Goal: Task Accomplishment & Management: Complete application form

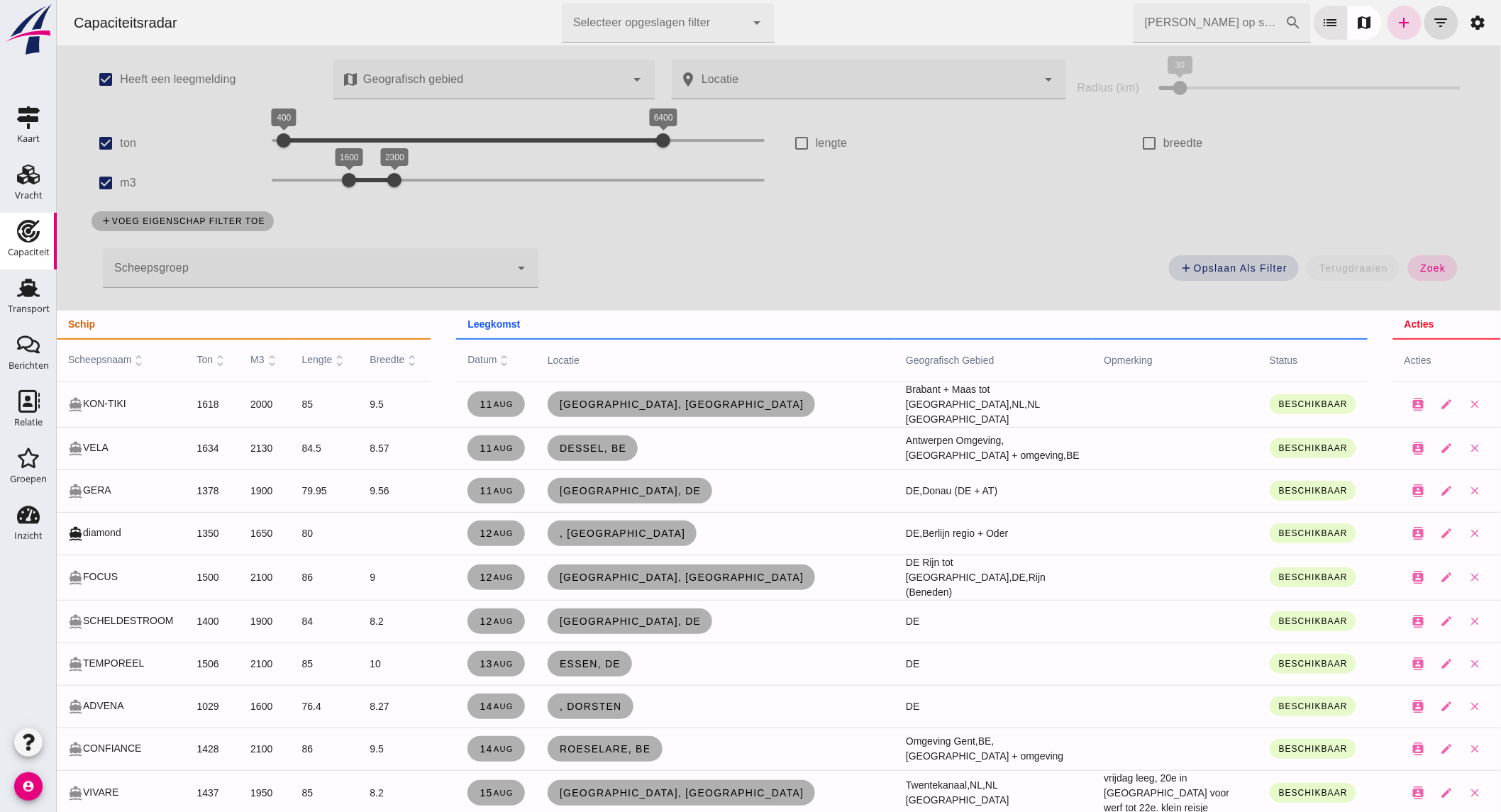
scroll to position [1047, 0]
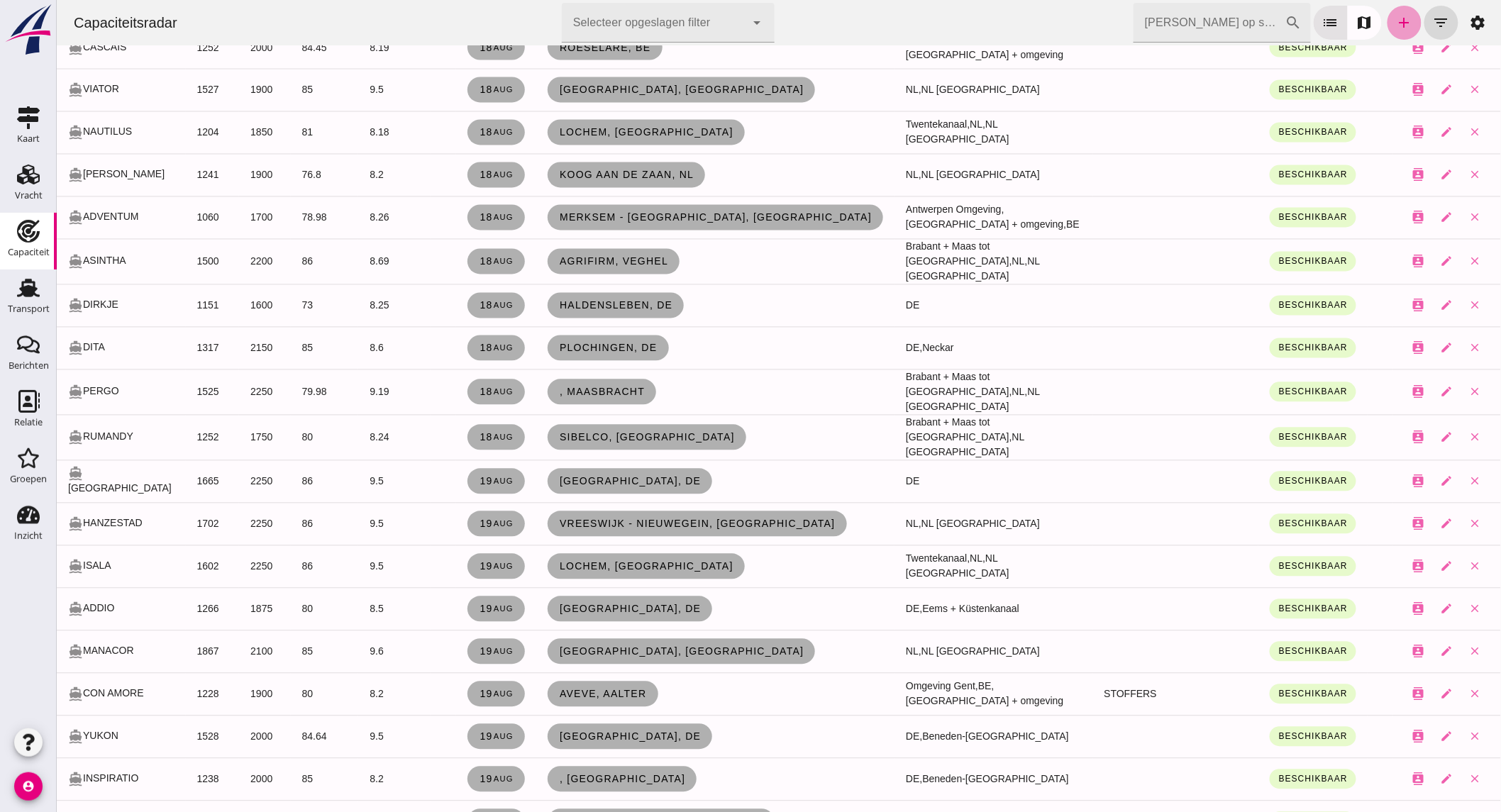
click at [1398, 26] on icon "add" at bounding box center [1404, 23] width 17 height 17
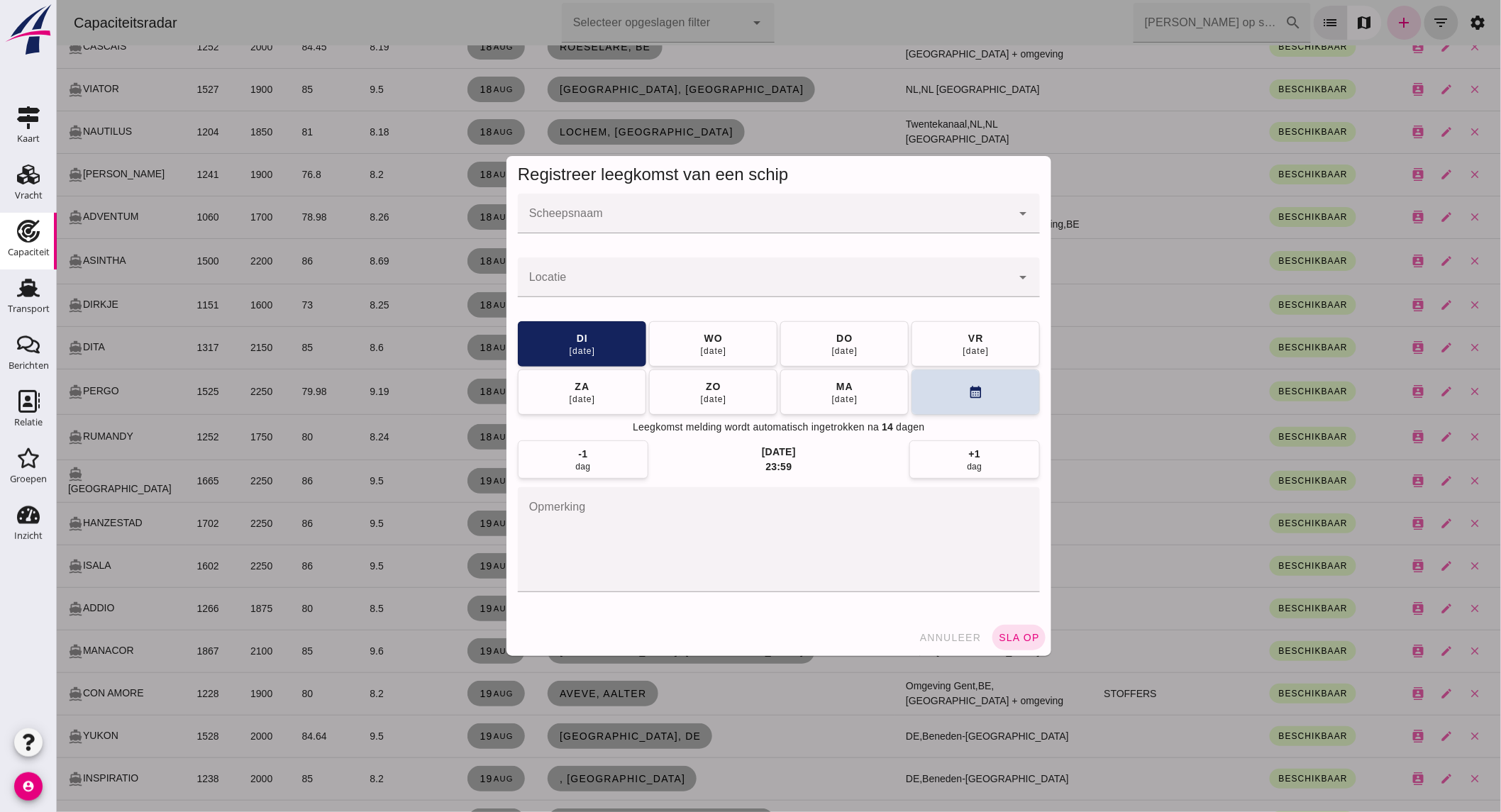
scroll to position [0, 0]
click input "Scheepsnaam"
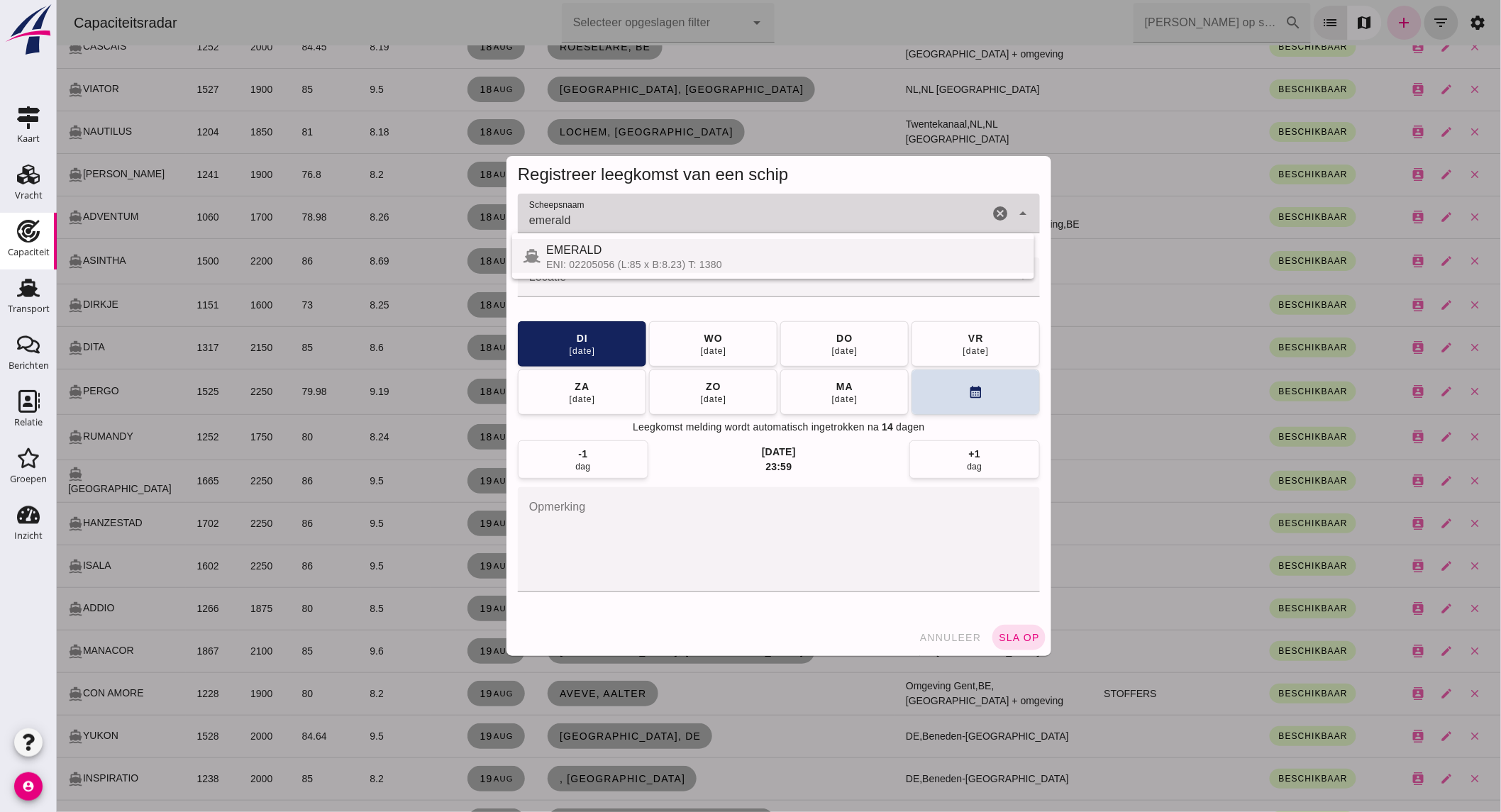
click at [663, 259] on div "ENI: 02205056 (L:85 x B:8.23) T: 1380" at bounding box center [784, 264] width 477 height 11
type input "EMERALD"
click input "Locatie"
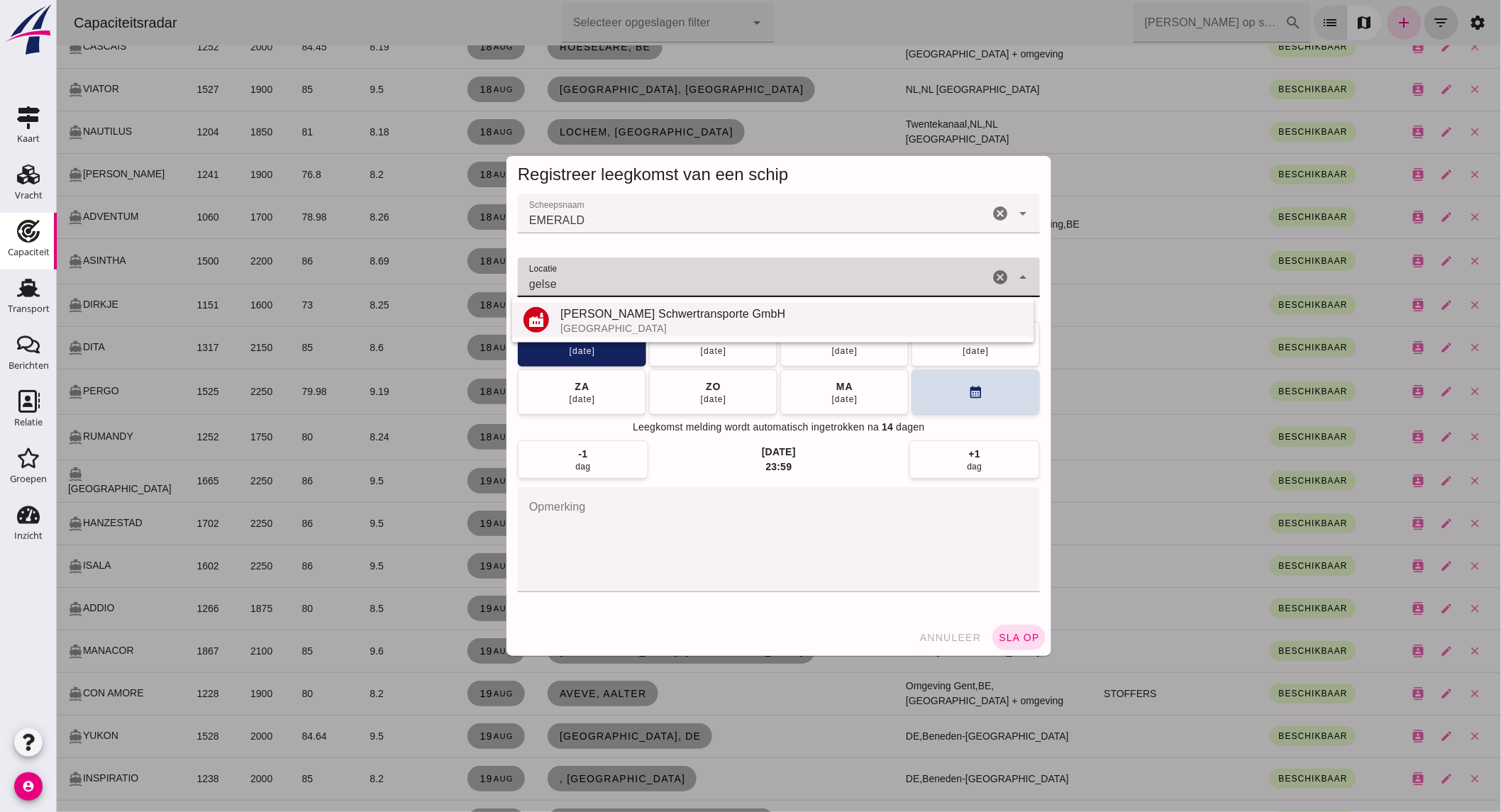
click at [677, 325] on div "Gelsenkirchen" at bounding box center [790, 328] width 462 height 11
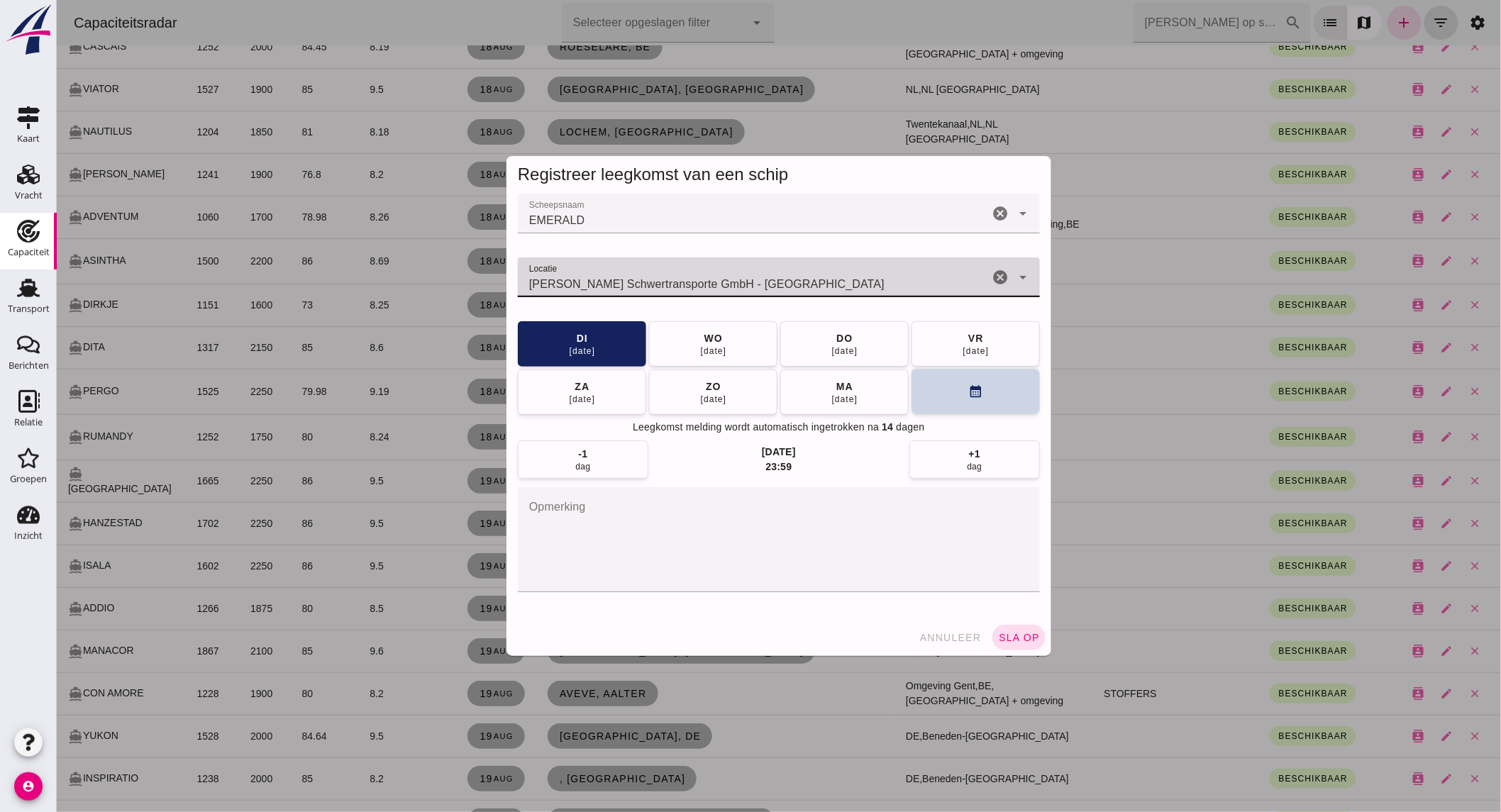
type input "Siefert Spedition Schwertransporte GmbH - Gelsenkirchen"
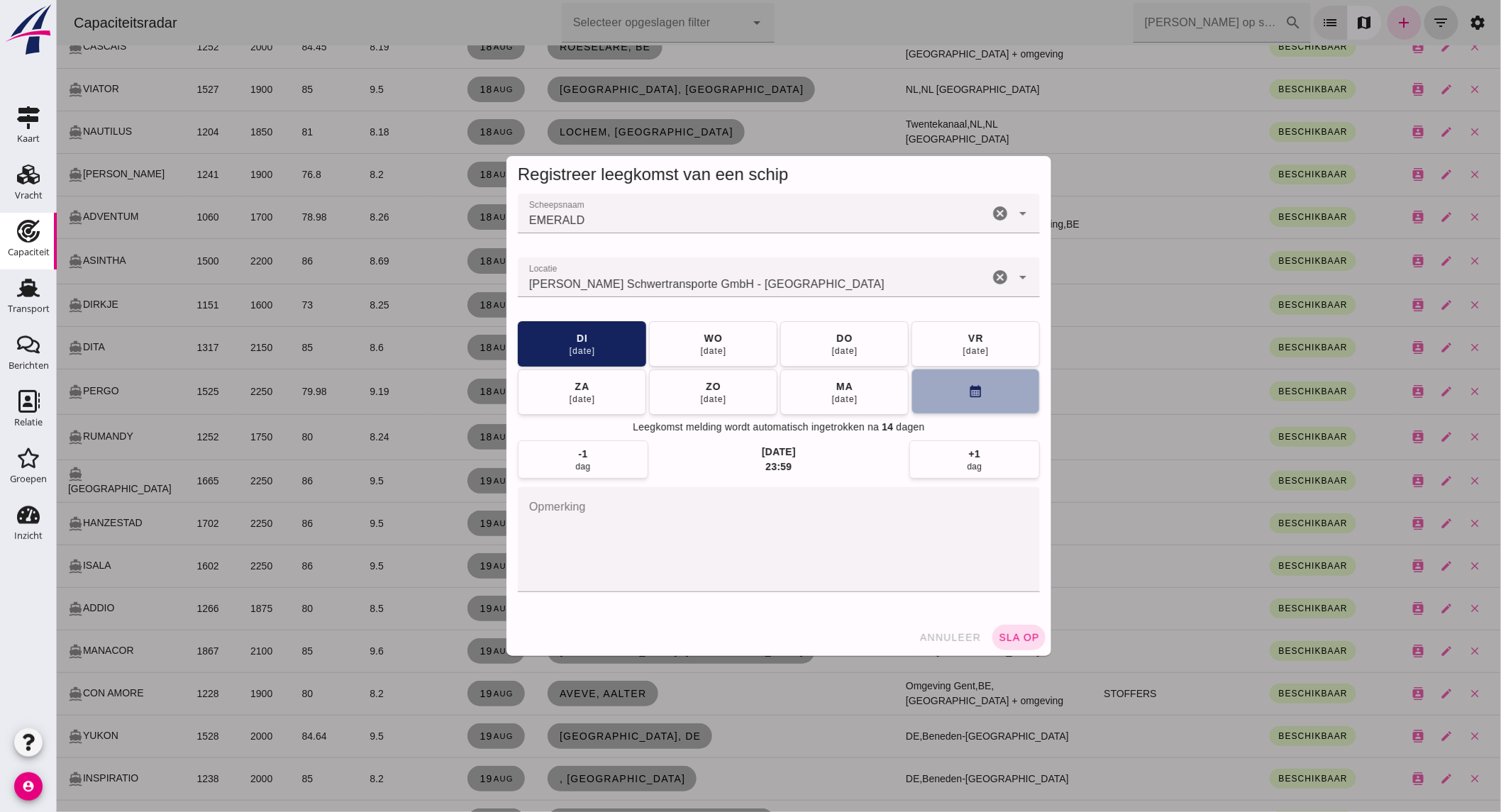
click button "calendar_month"
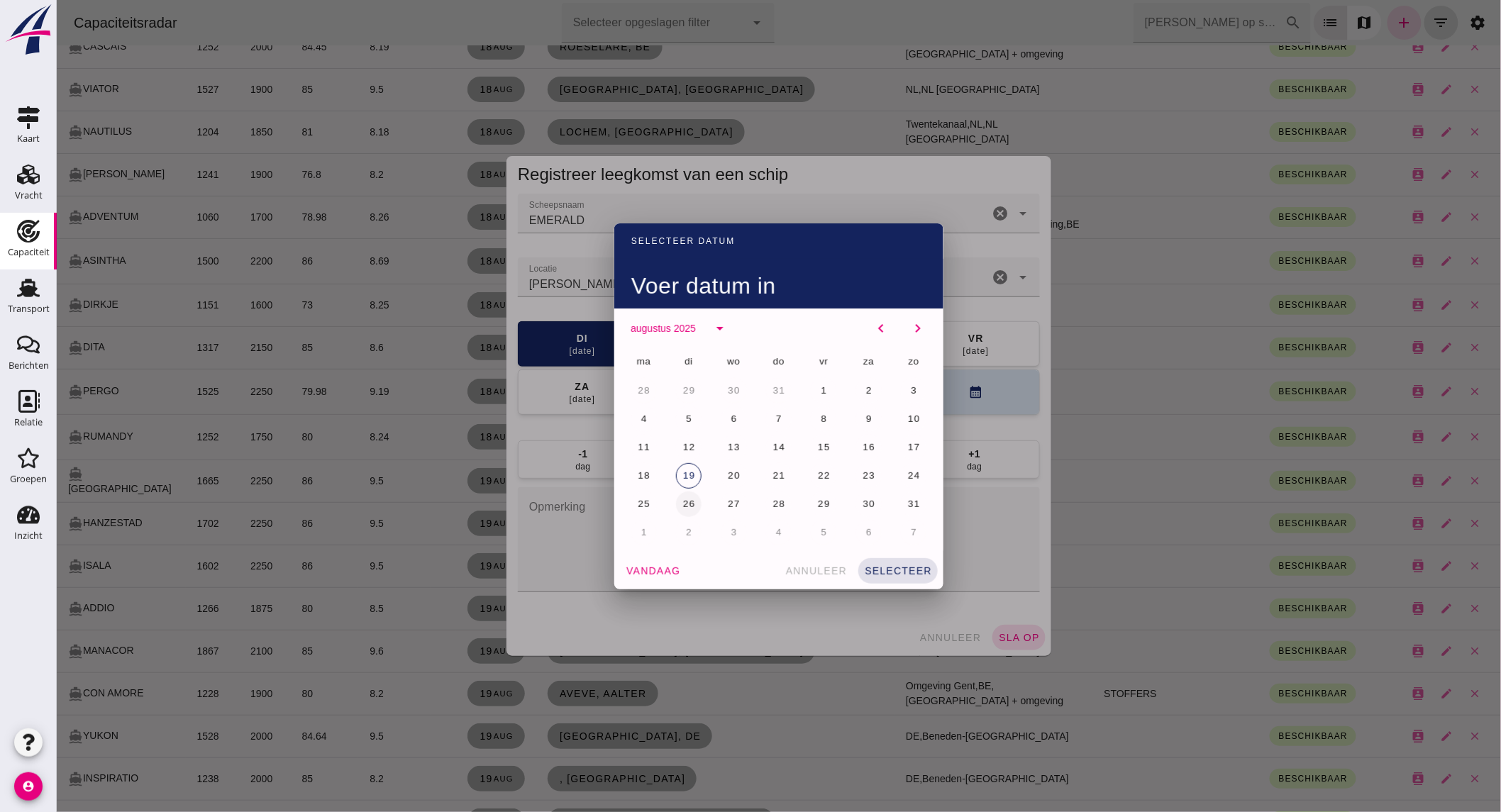
click span "26"
click button "selecteer"
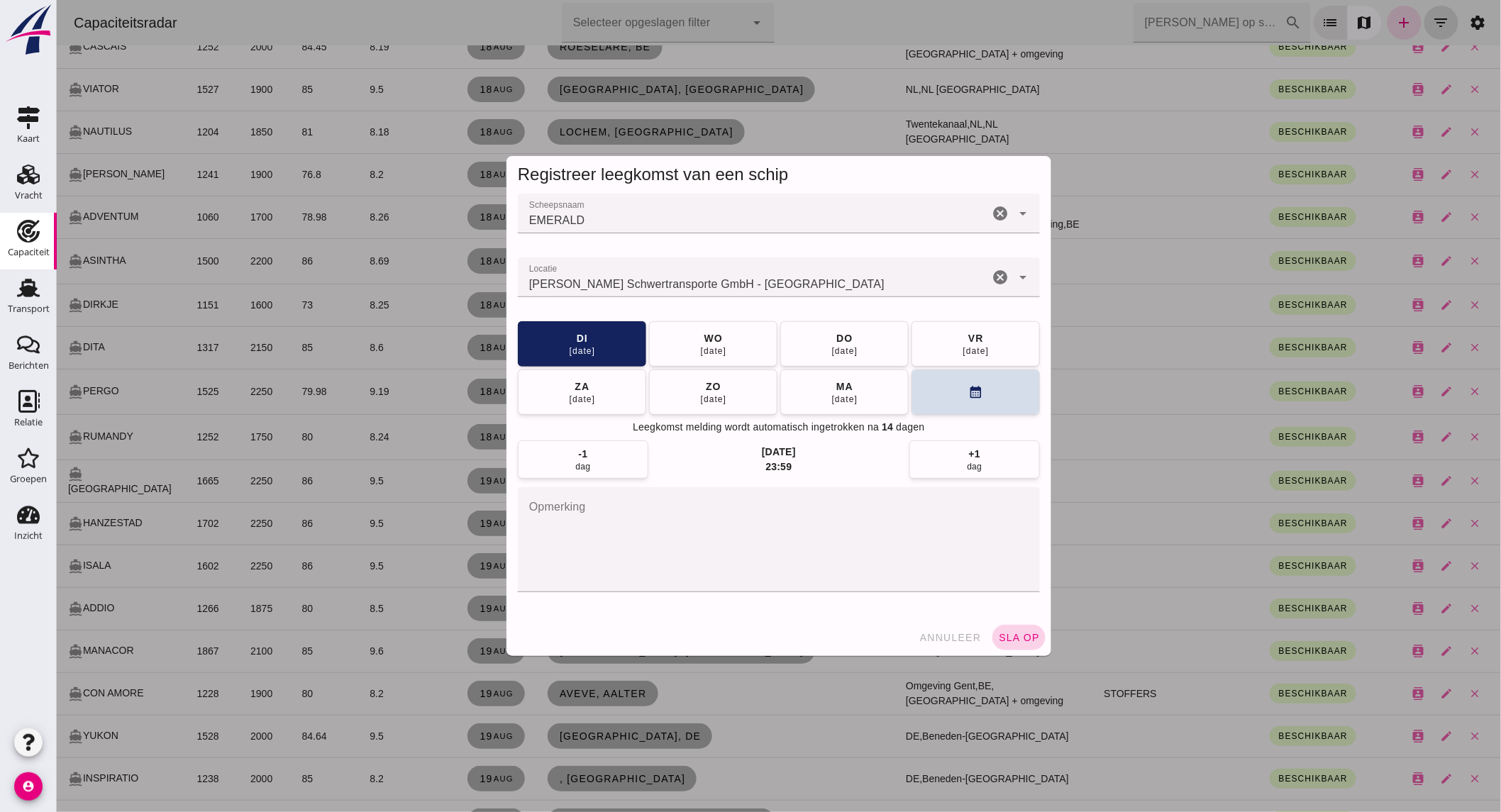
click span "sla op"
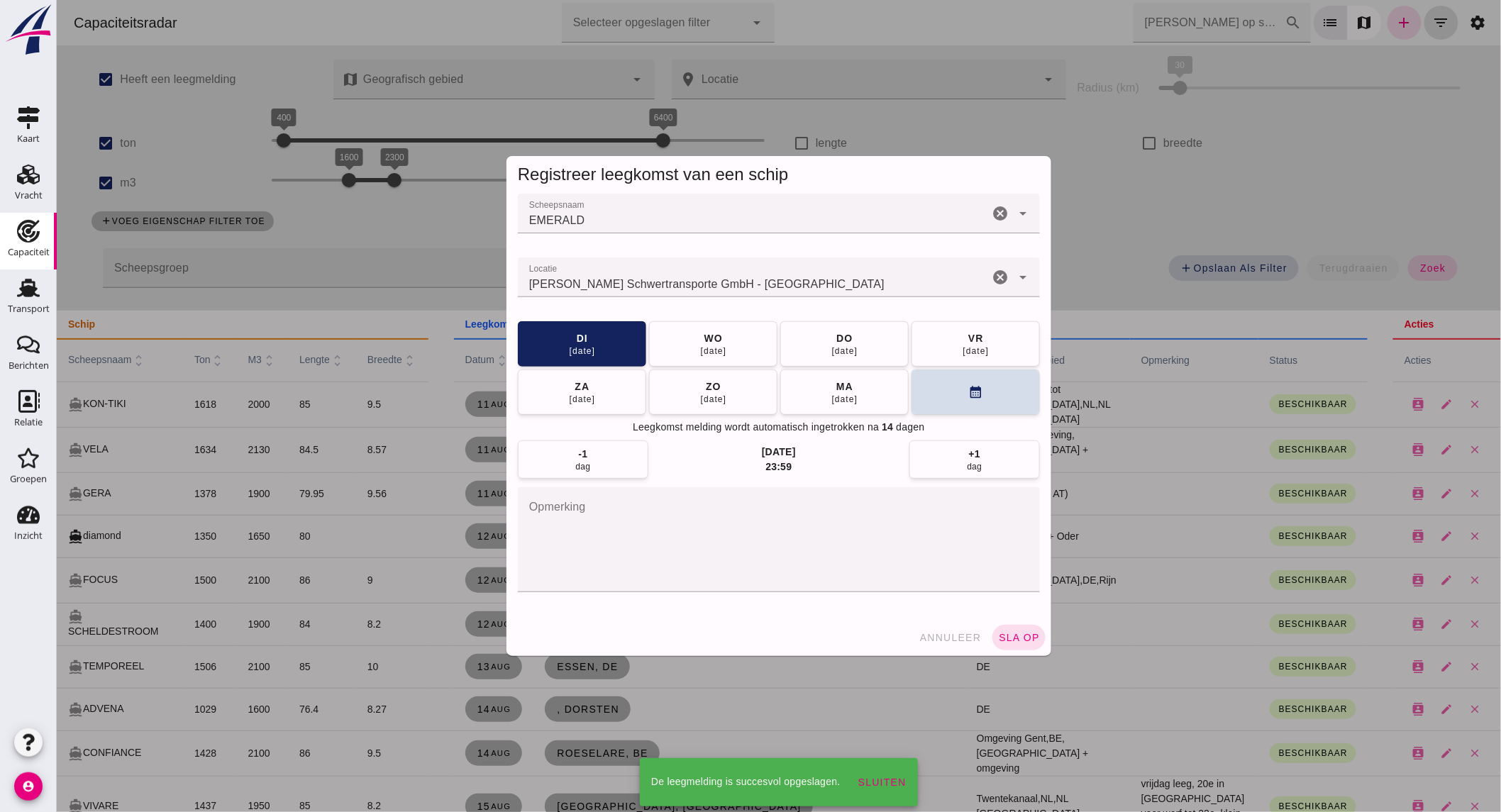
scroll to position [1047, 0]
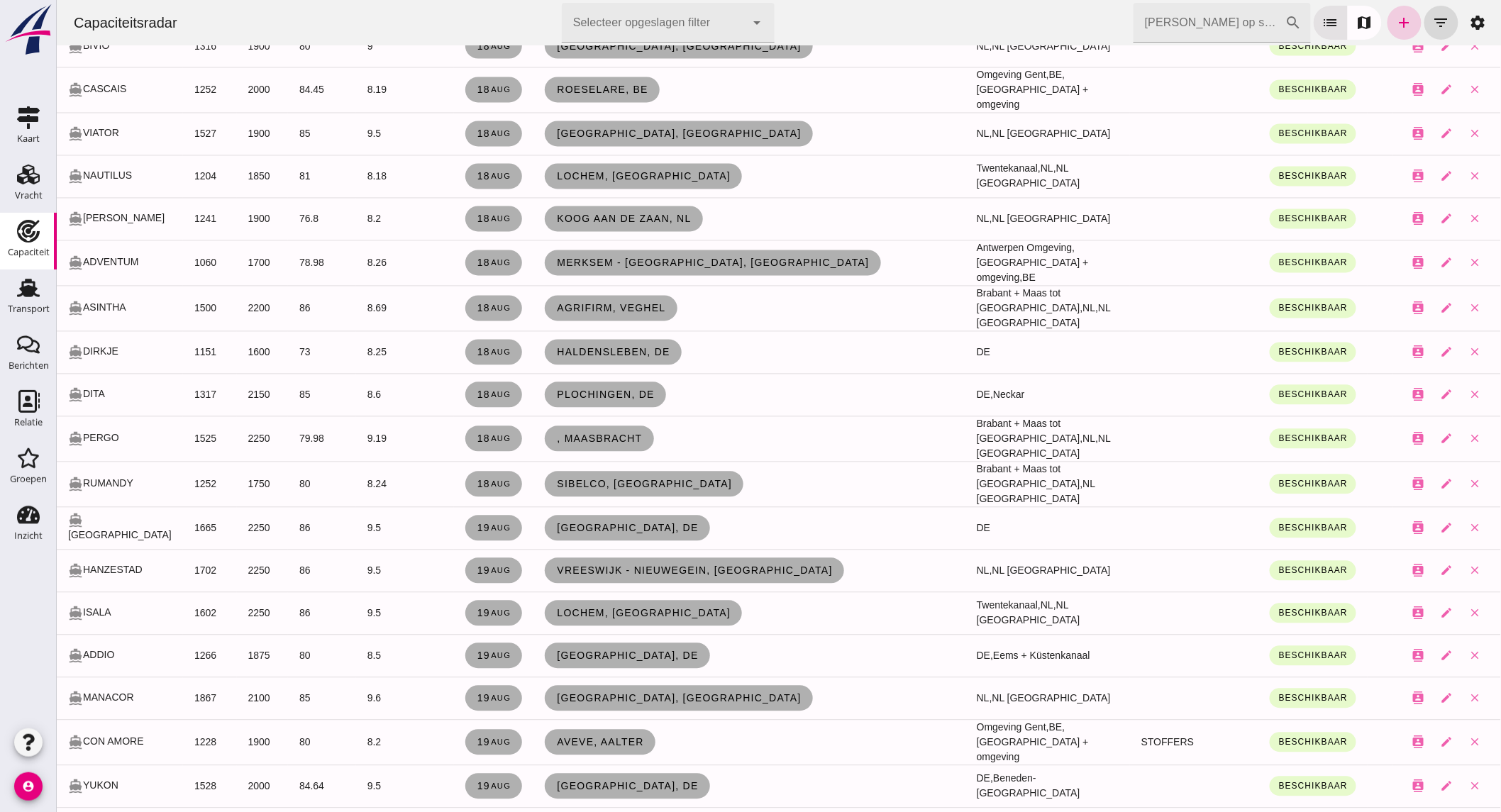
click at [1395, 20] on icon "add" at bounding box center [1404, 23] width 17 height 17
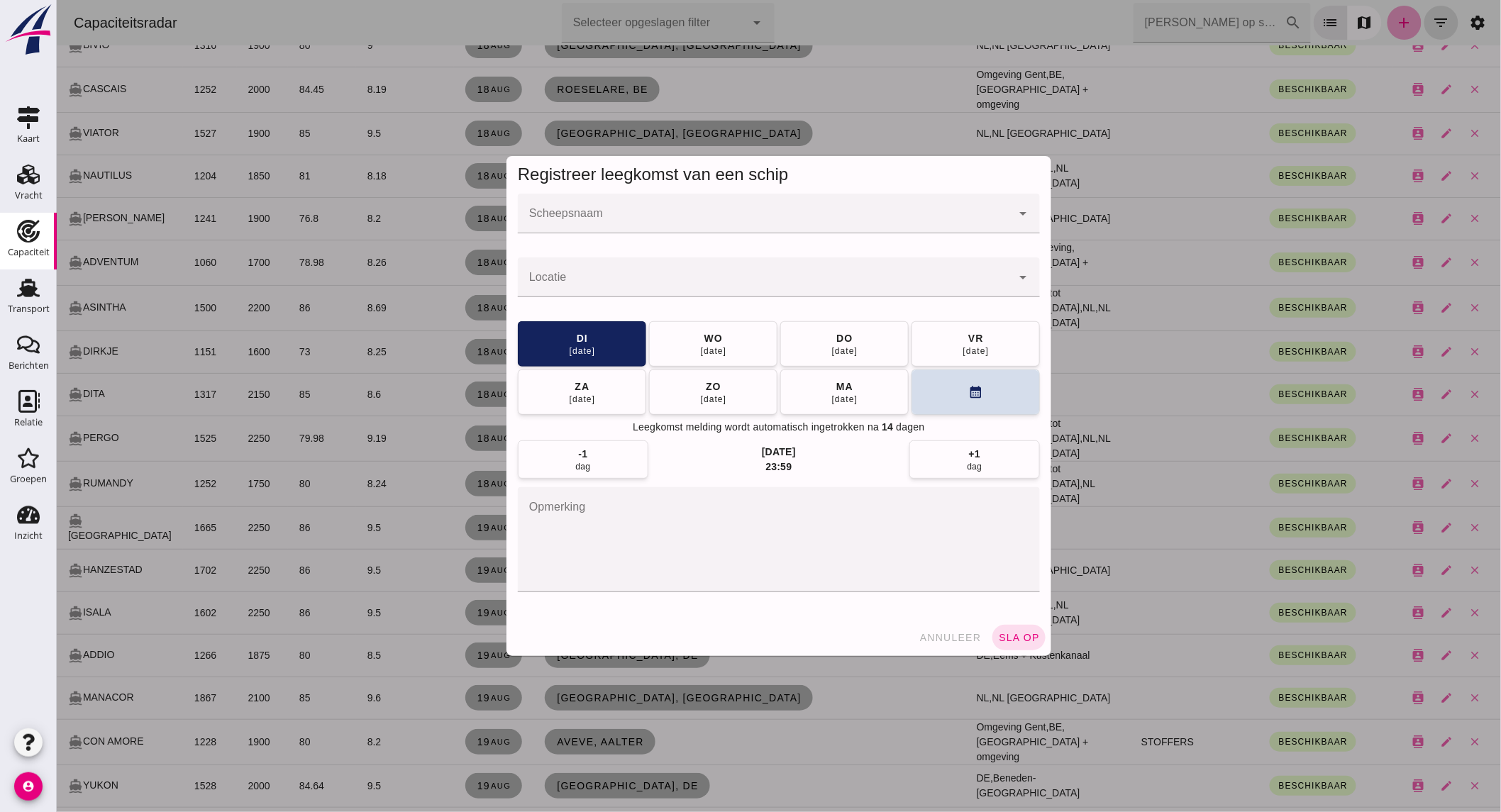
scroll to position [0, 0]
click input "Scheepsnaam"
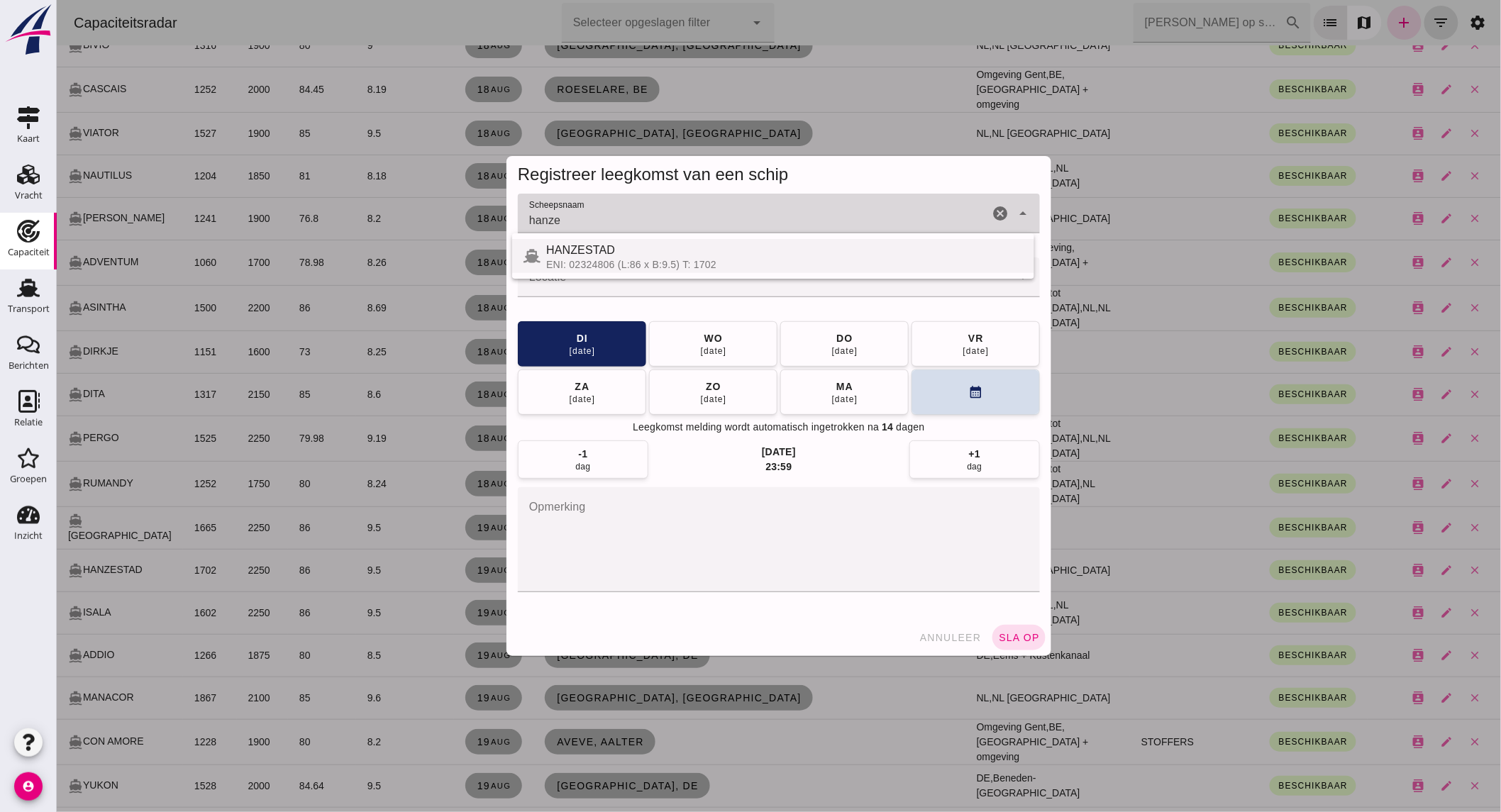
click at [599, 246] on div "HANZESTAD" at bounding box center [784, 250] width 477 height 17
type input "HANZESTAD"
click div
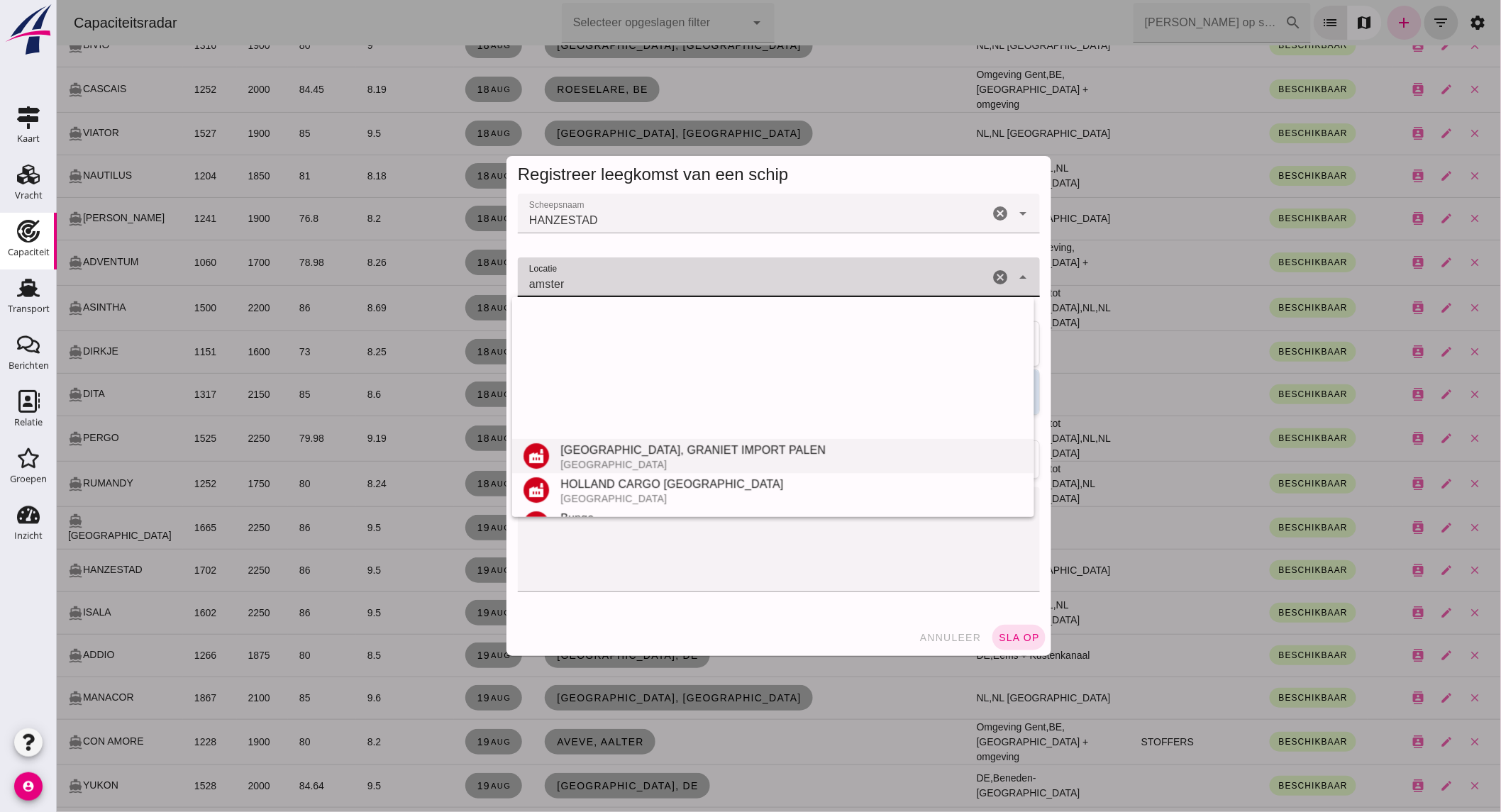
scroll to position [336, 0]
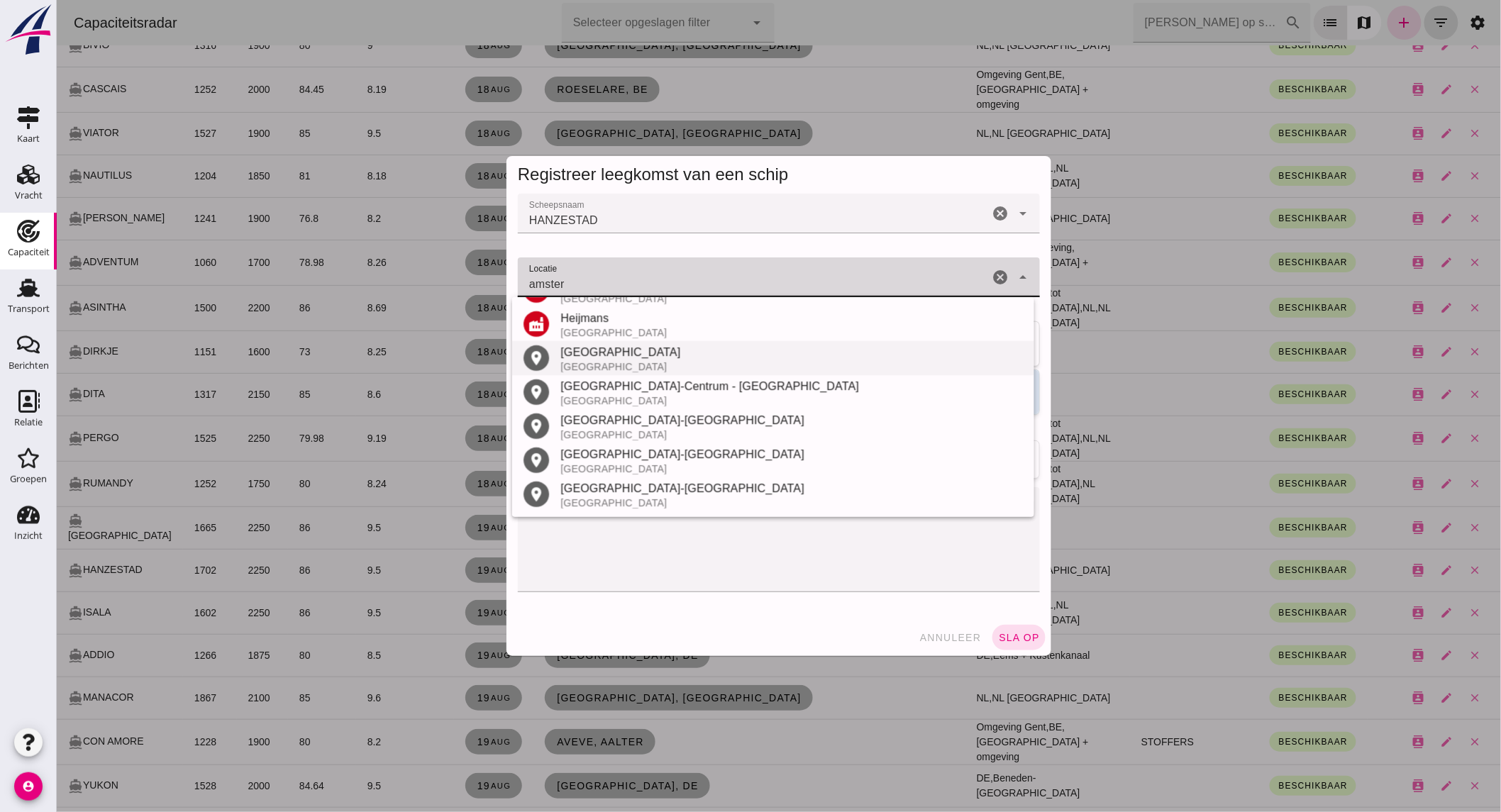
click at [638, 356] on div "[GEOGRAPHIC_DATA]" at bounding box center [790, 352] width 462 height 17
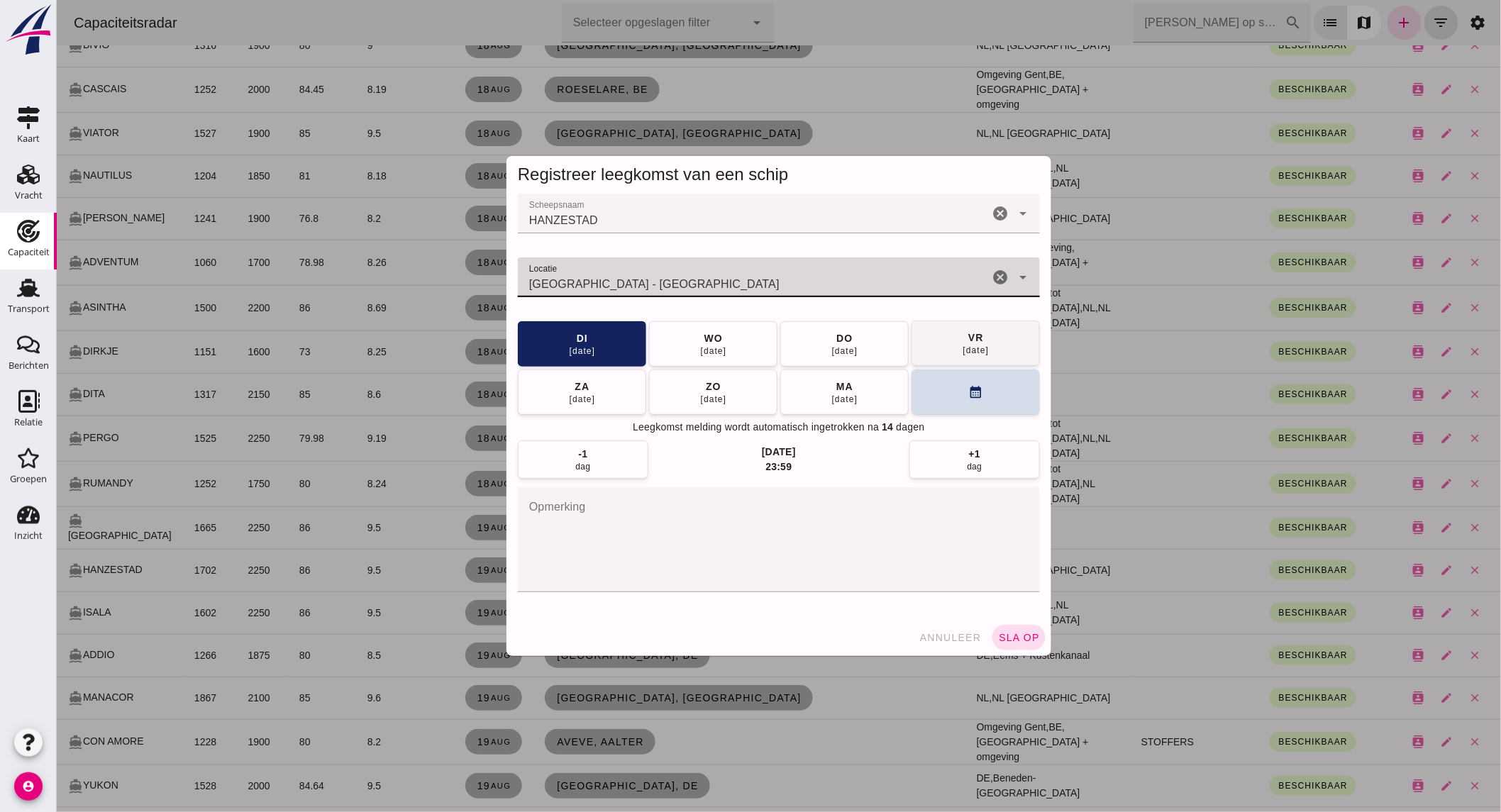
type input "Amsterdam - Noord-Holland"
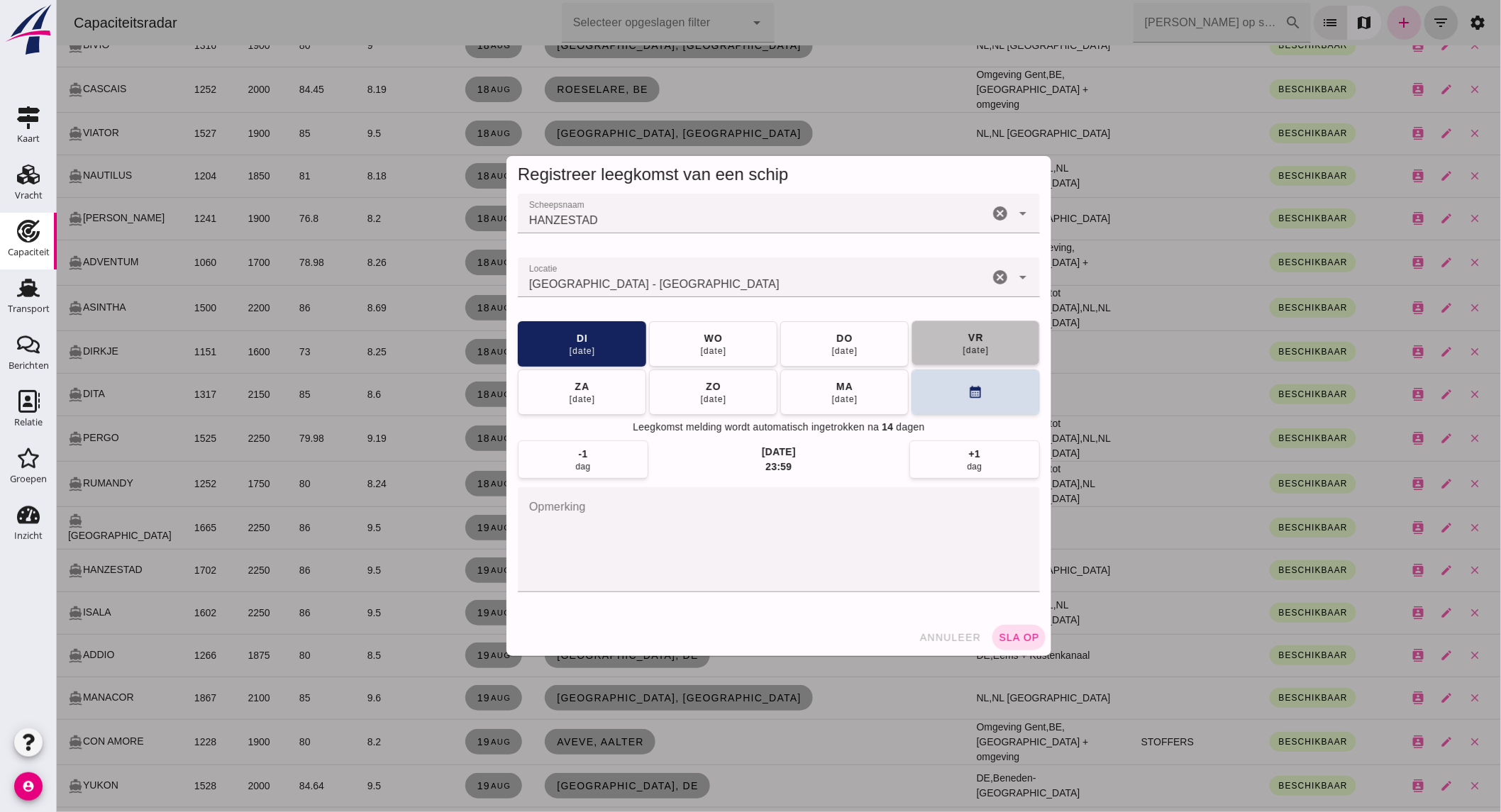
click button "vr 22 aug"
click button "sla op"
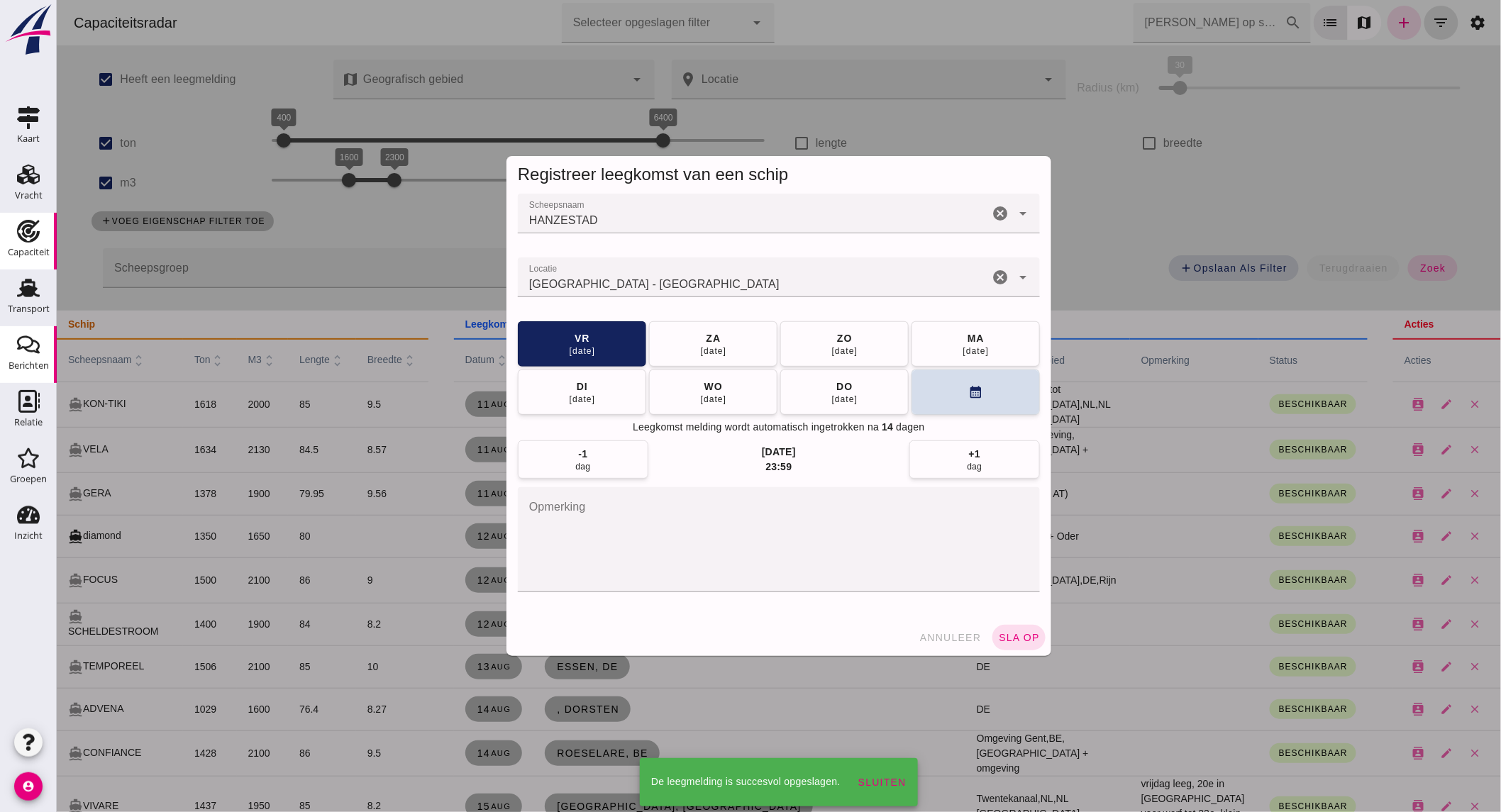
scroll to position [1047, 0]
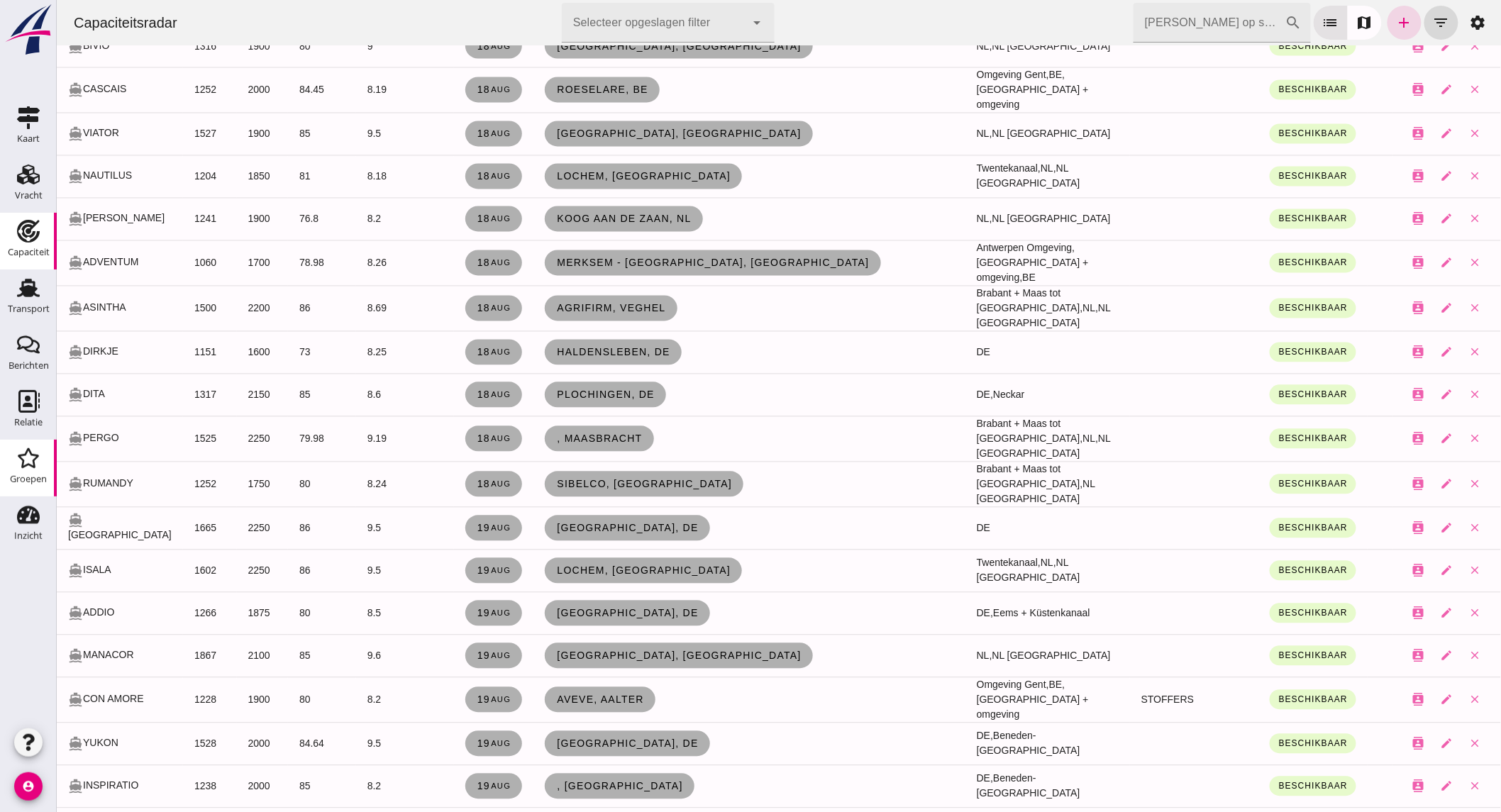
click at [31, 479] on div "Groepen" at bounding box center [28, 479] width 37 height 9
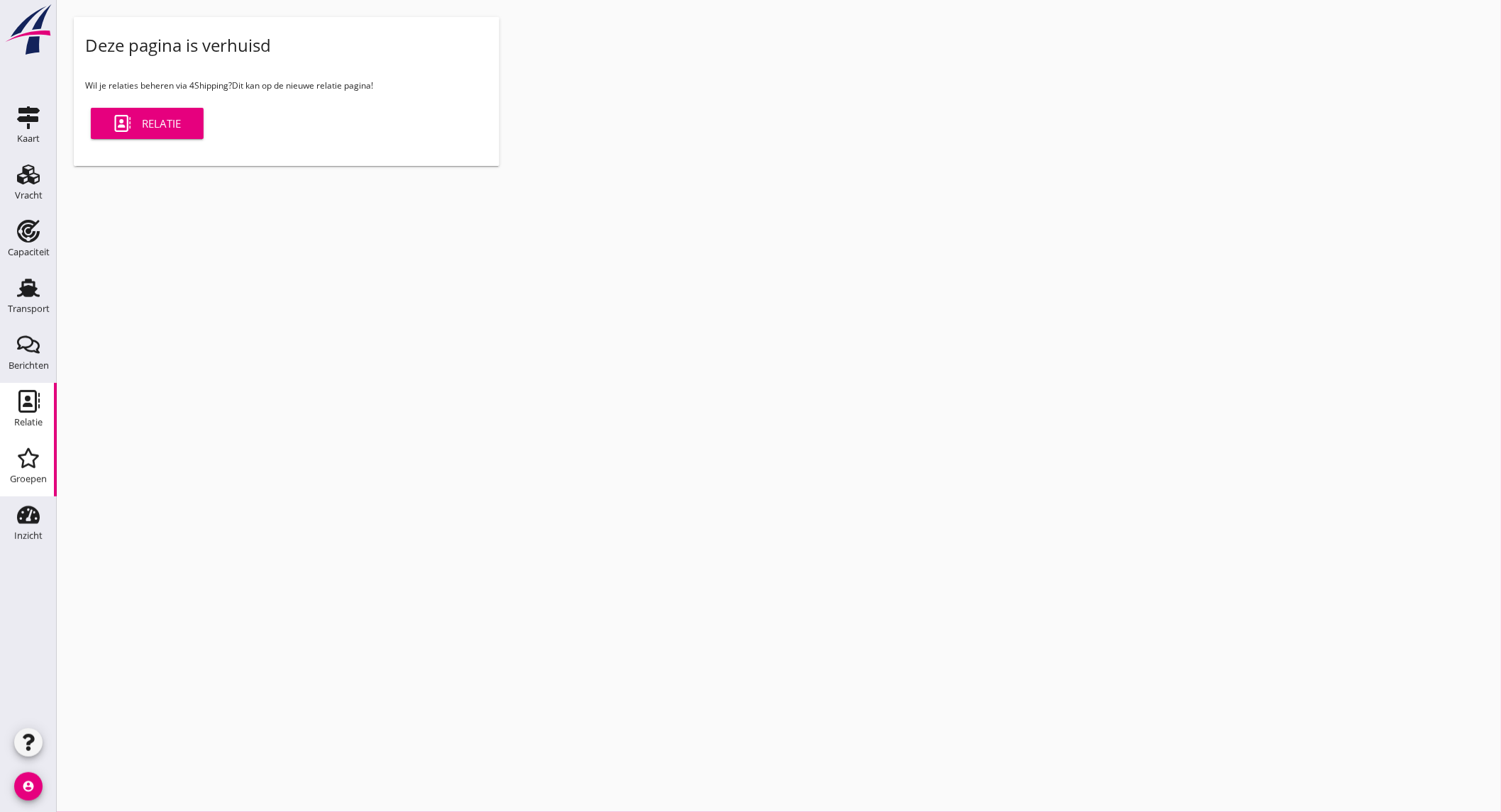
click at [25, 418] on div "Relatie" at bounding box center [29, 422] width 29 height 9
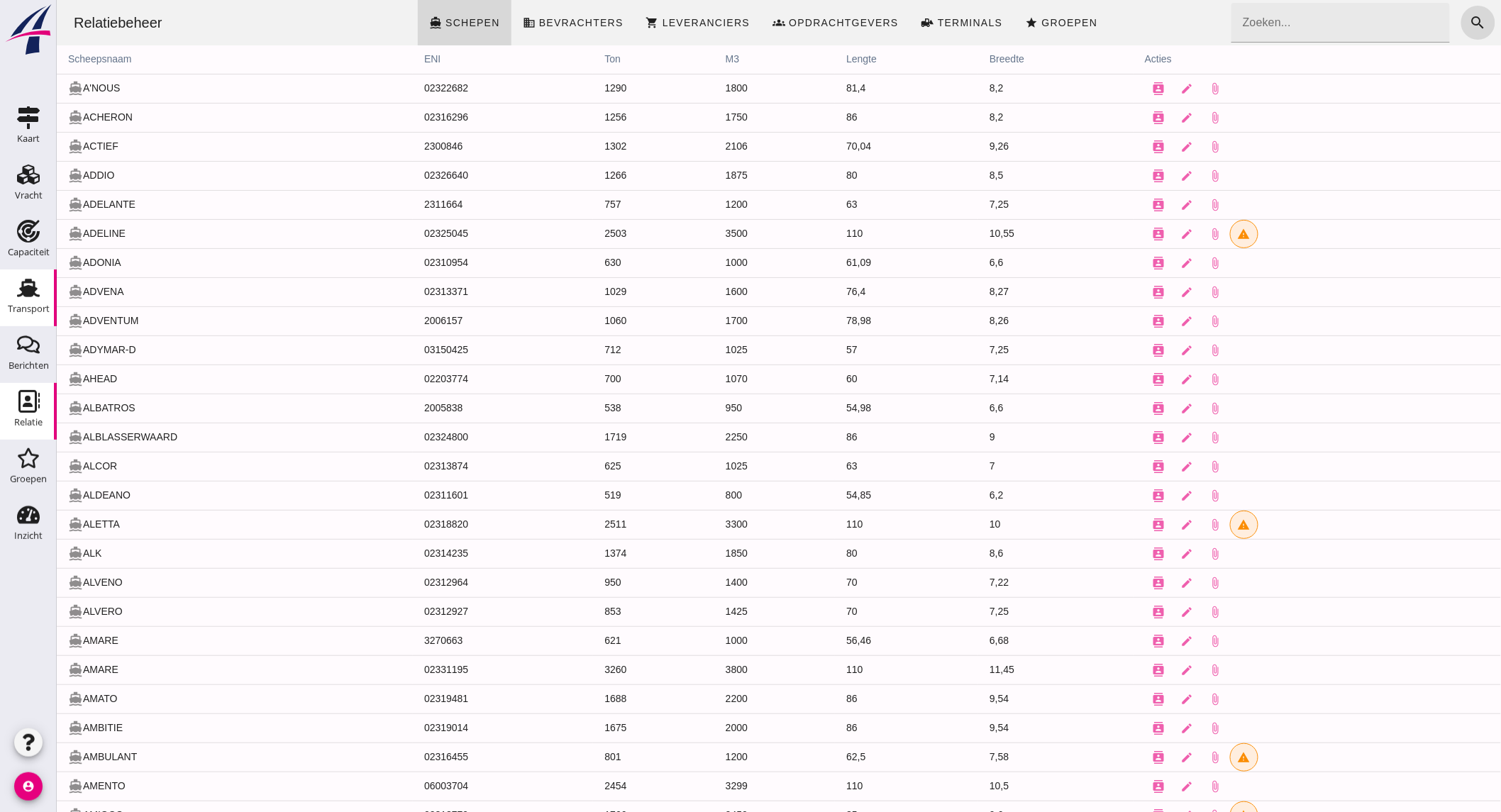
click at [30, 312] on div "Transport" at bounding box center [28, 309] width 41 height 9
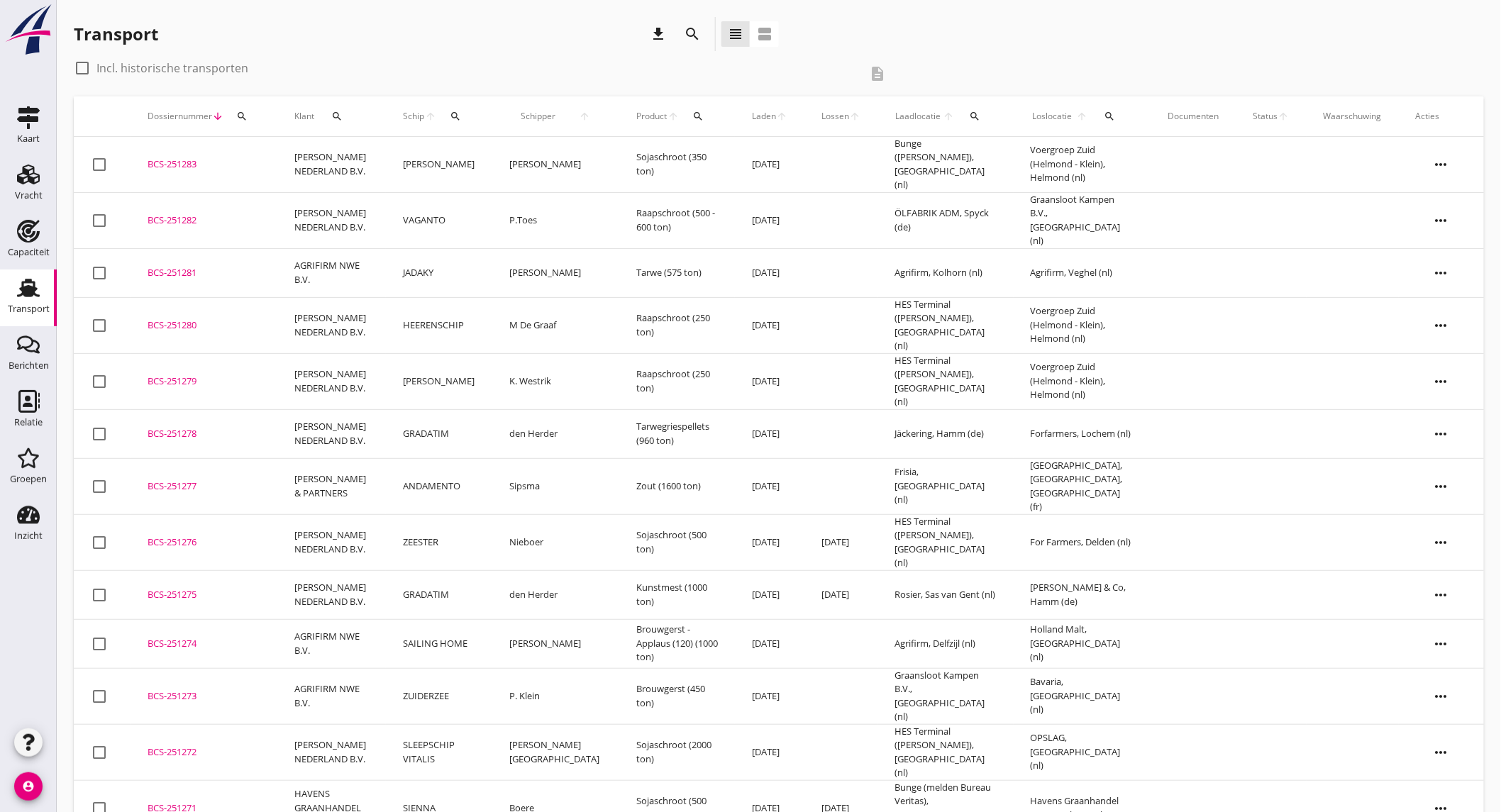
click at [700, 23] on div "search" at bounding box center [692, 34] width 34 height 34
click at [698, 26] on icon "search" at bounding box center [692, 34] width 17 height 17
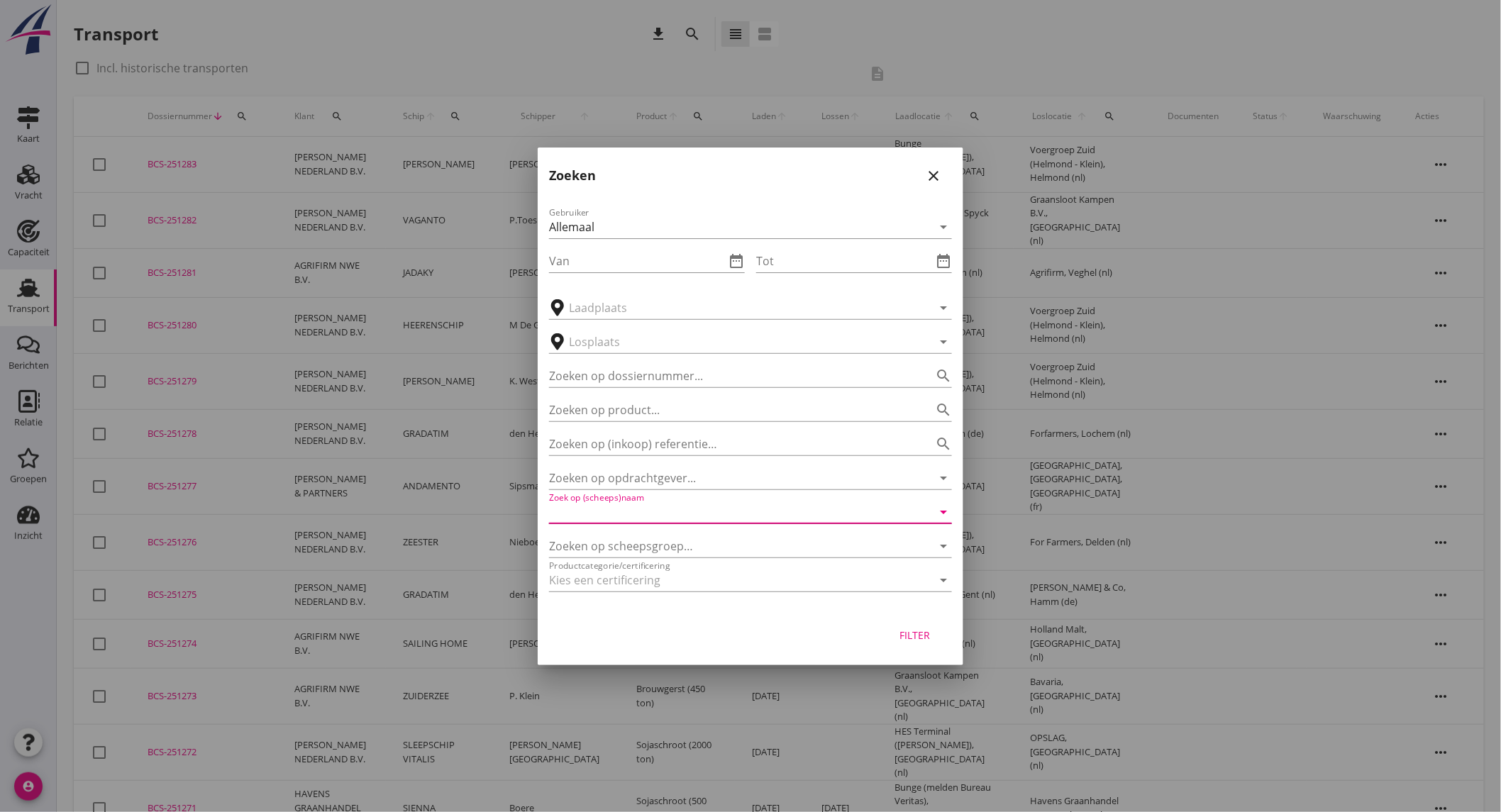
drag, startPoint x: 679, startPoint y: 514, endPoint x: 687, endPoint y: 513, distance: 8.1
click at [684, 513] on input "Zoek op (scheeps)naam" at bounding box center [731, 512] width 364 height 23
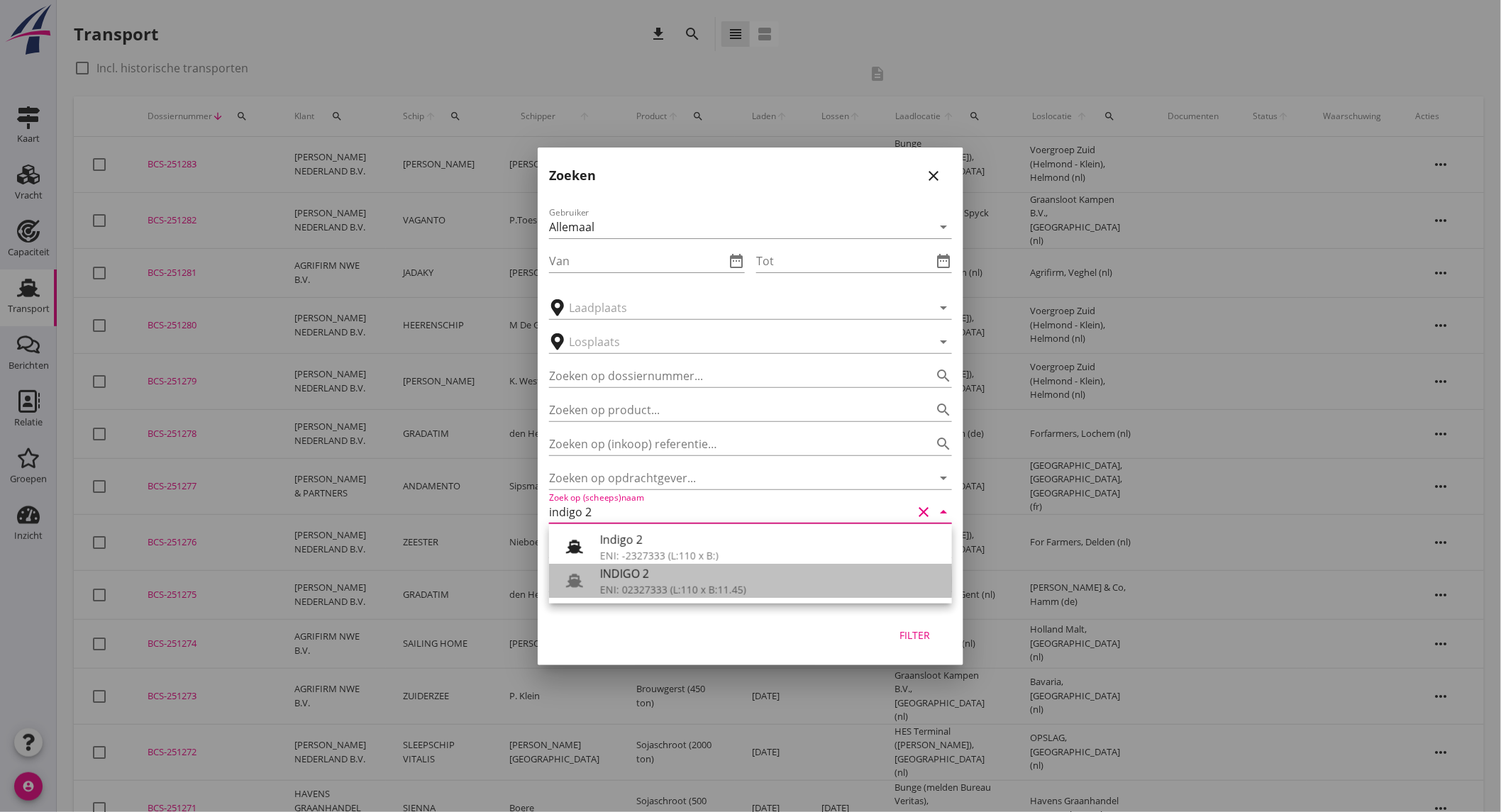
click at [660, 580] on div "INDIGO 2" at bounding box center [771, 574] width 341 height 17
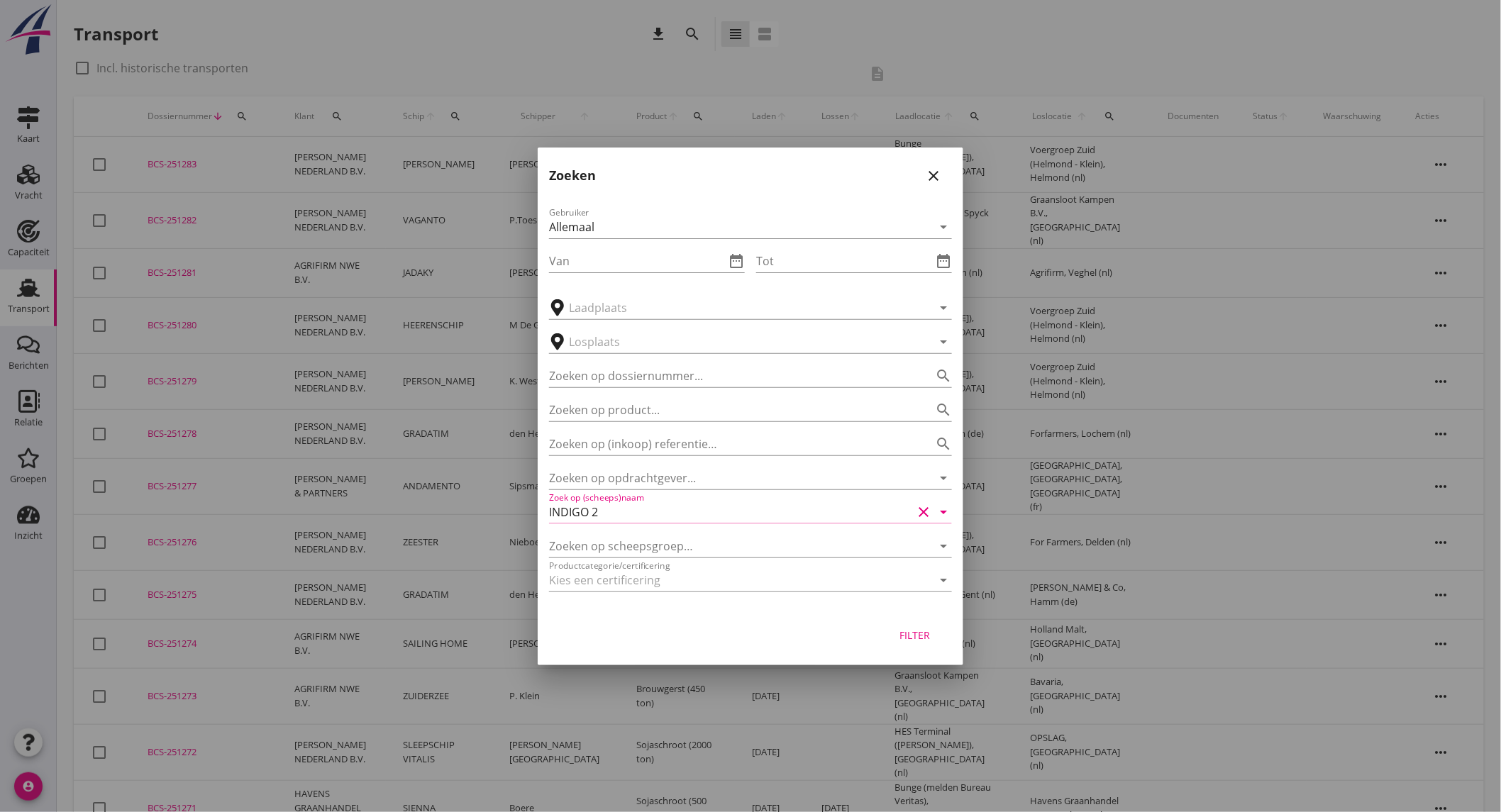
click at [909, 636] on div "Filter" at bounding box center [915, 635] width 40 height 15
type input "INDIGO 2"
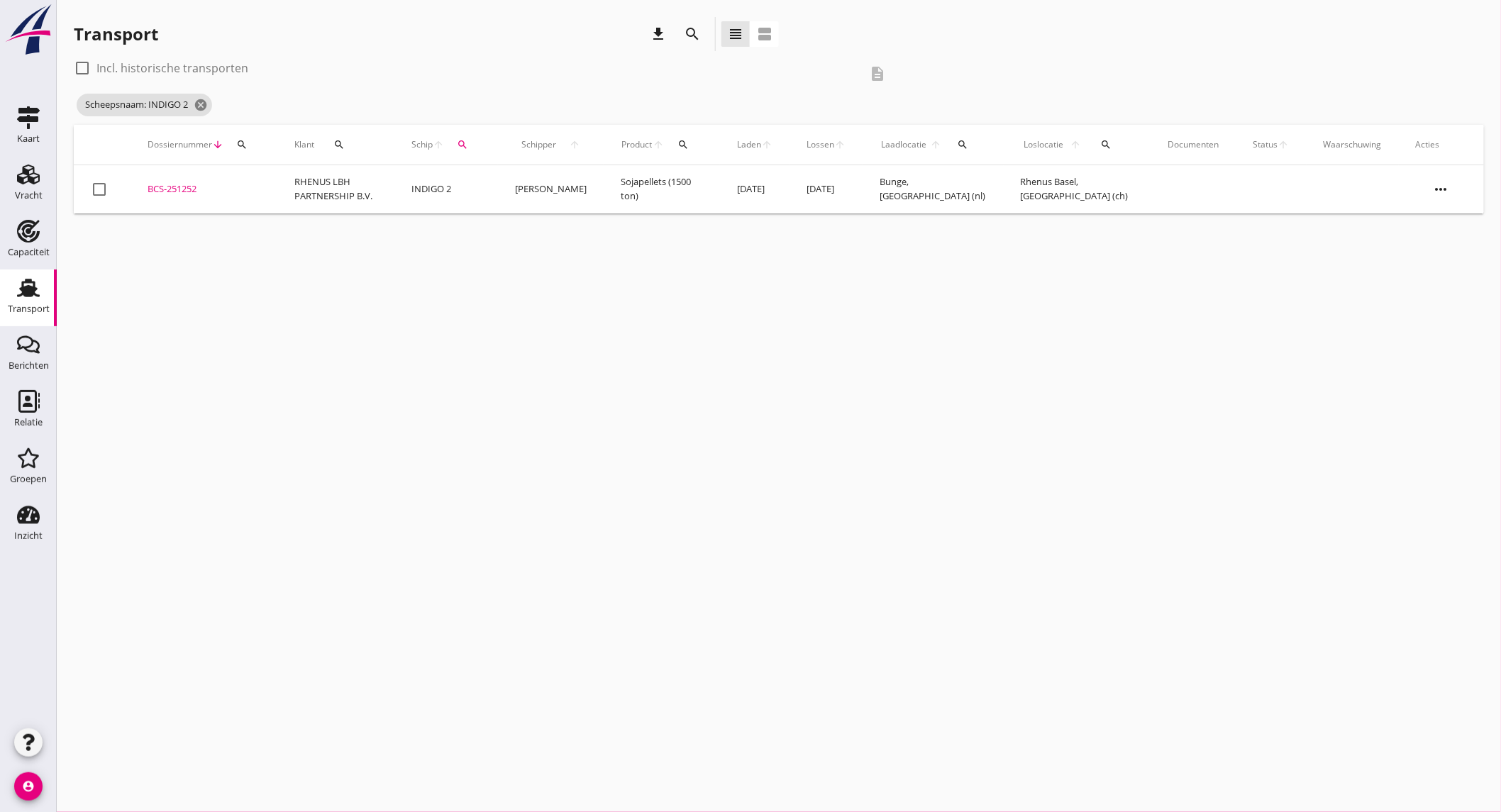
click at [342, 193] on td "RHENUS LBH PARTNERSHIP B.V." at bounding box center [336, 189] width 117 height 48
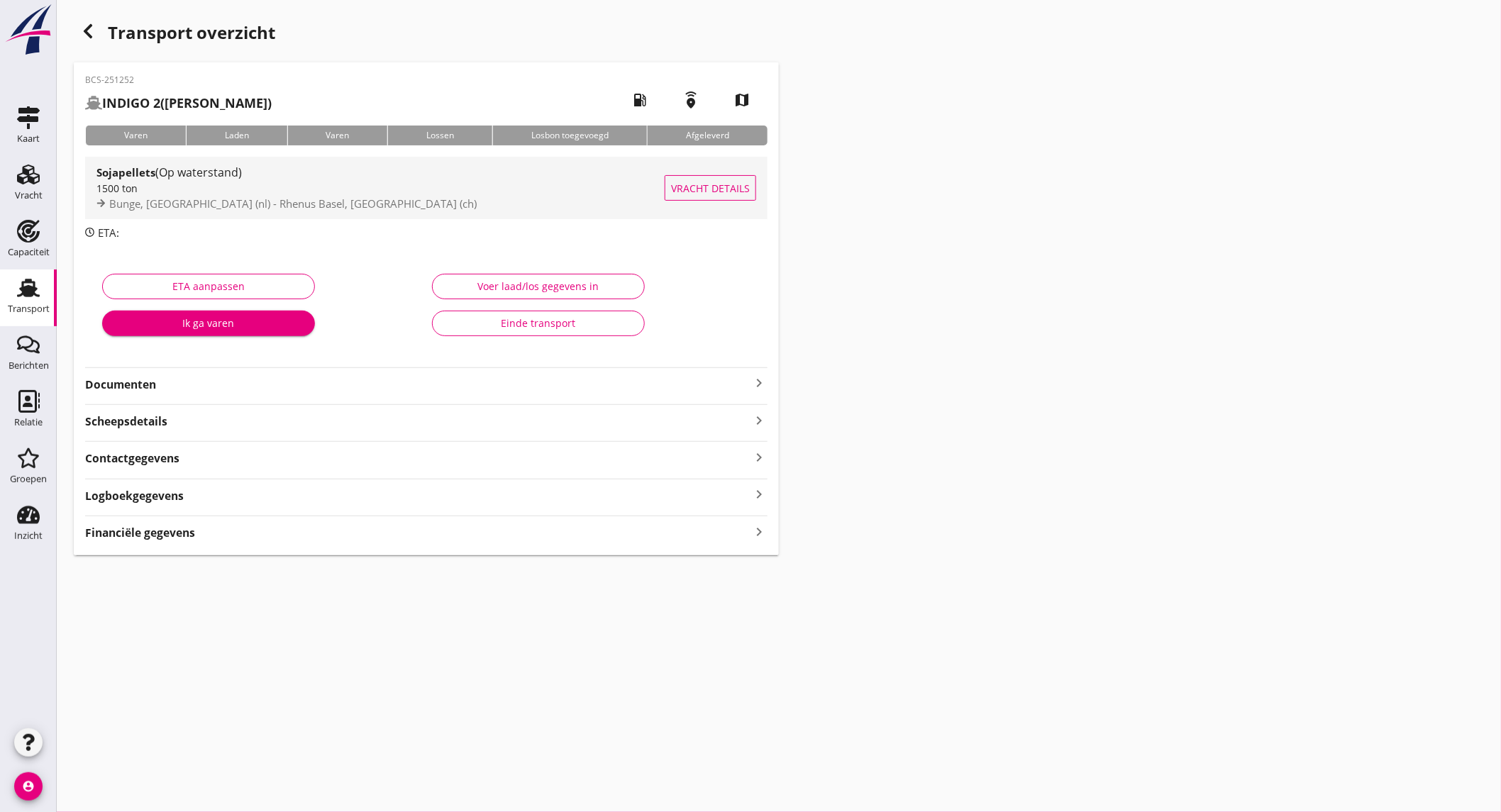
click at [319, 196] on div "Bunge, Amsterdam (nl) - Rhenus Basel, Basel (ch)" at bounding box center [380, 204] width 568 height 17
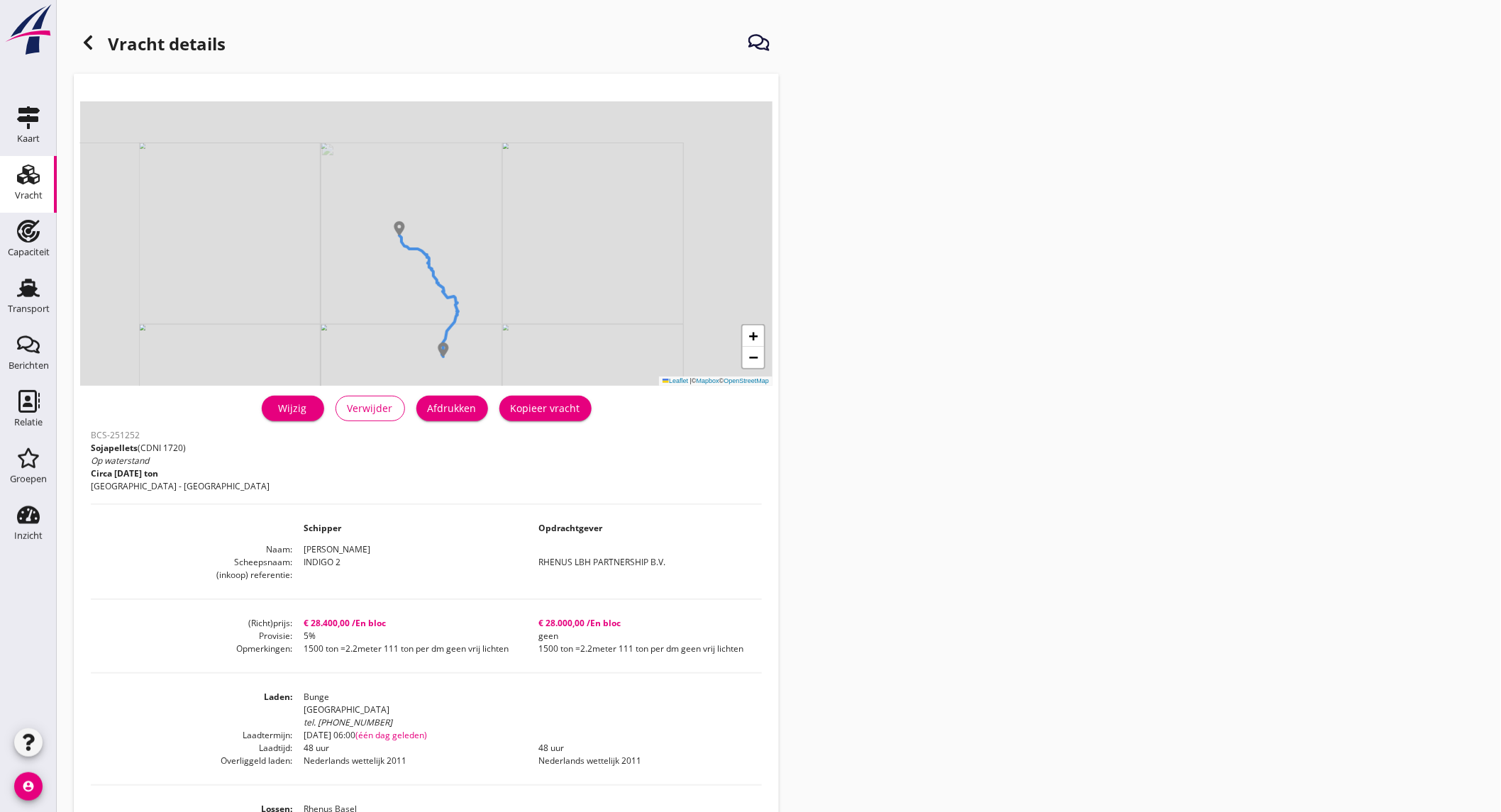
scroll to position [78, 0]
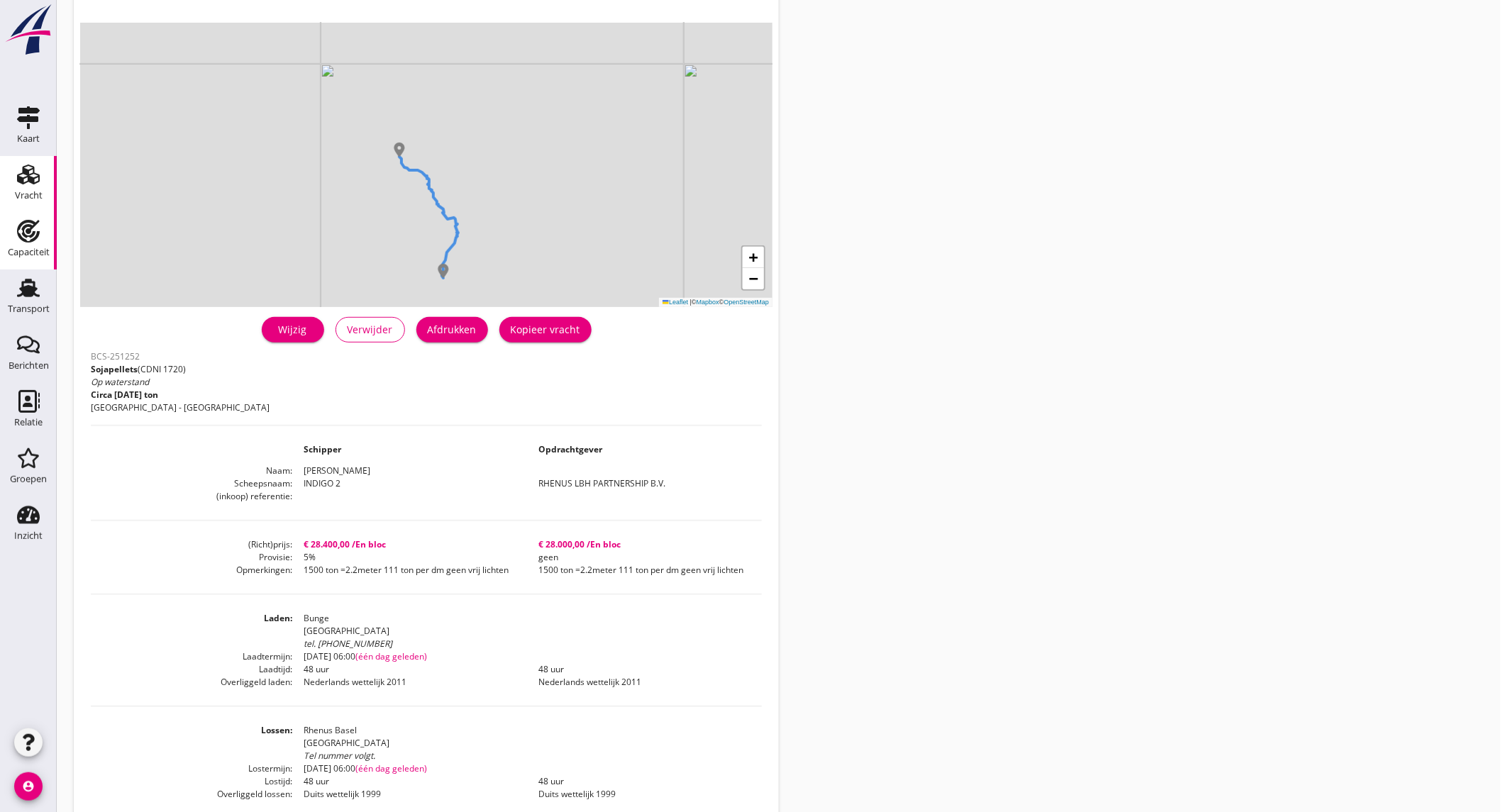
click at [21, 246] on div "Capaciteit" at bounding box center [28, 253] width 41 height 20
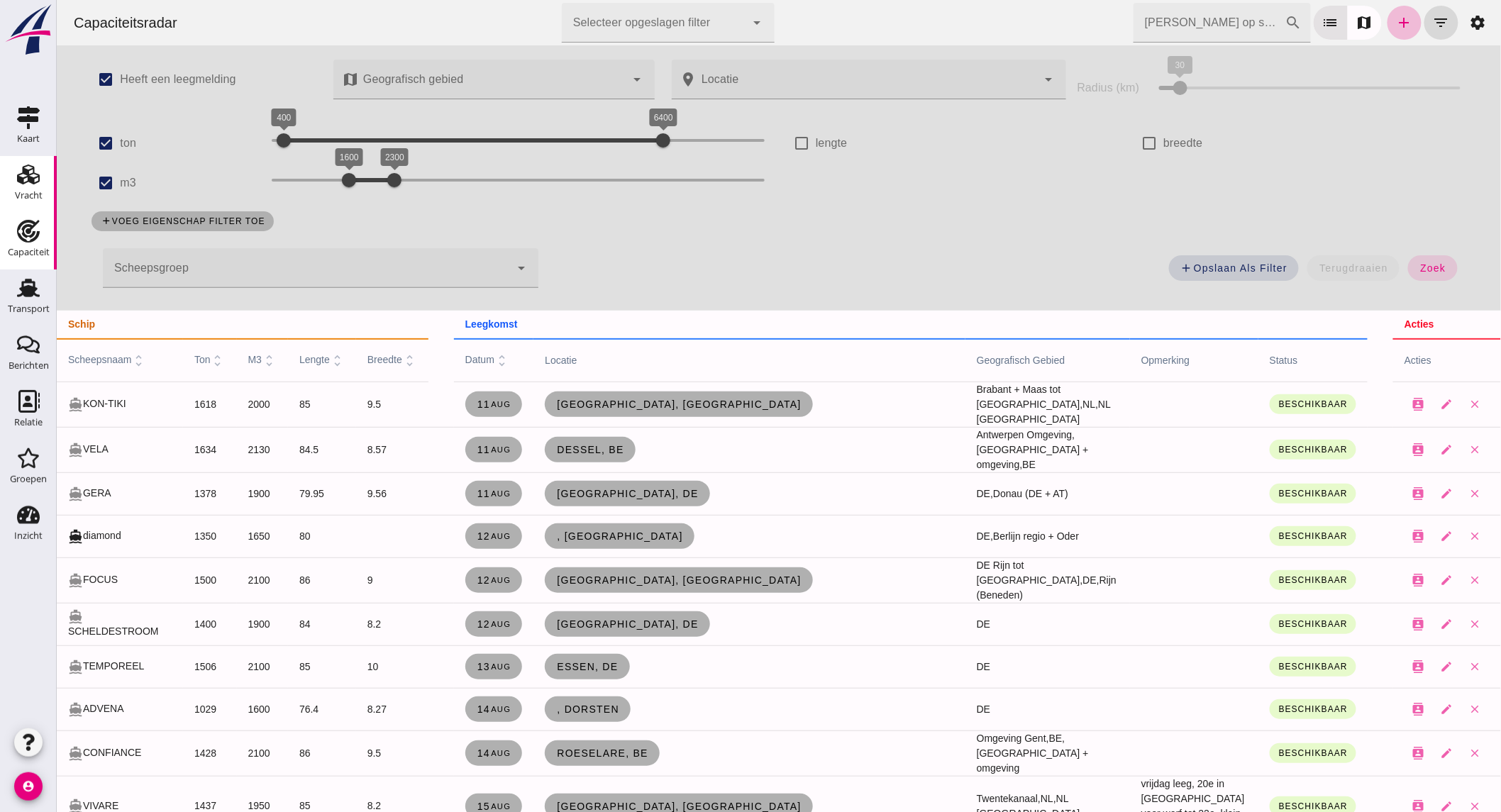
click at [18, 183] on icon "Vracht" at bounding box center [29, 174] width 23 height 23
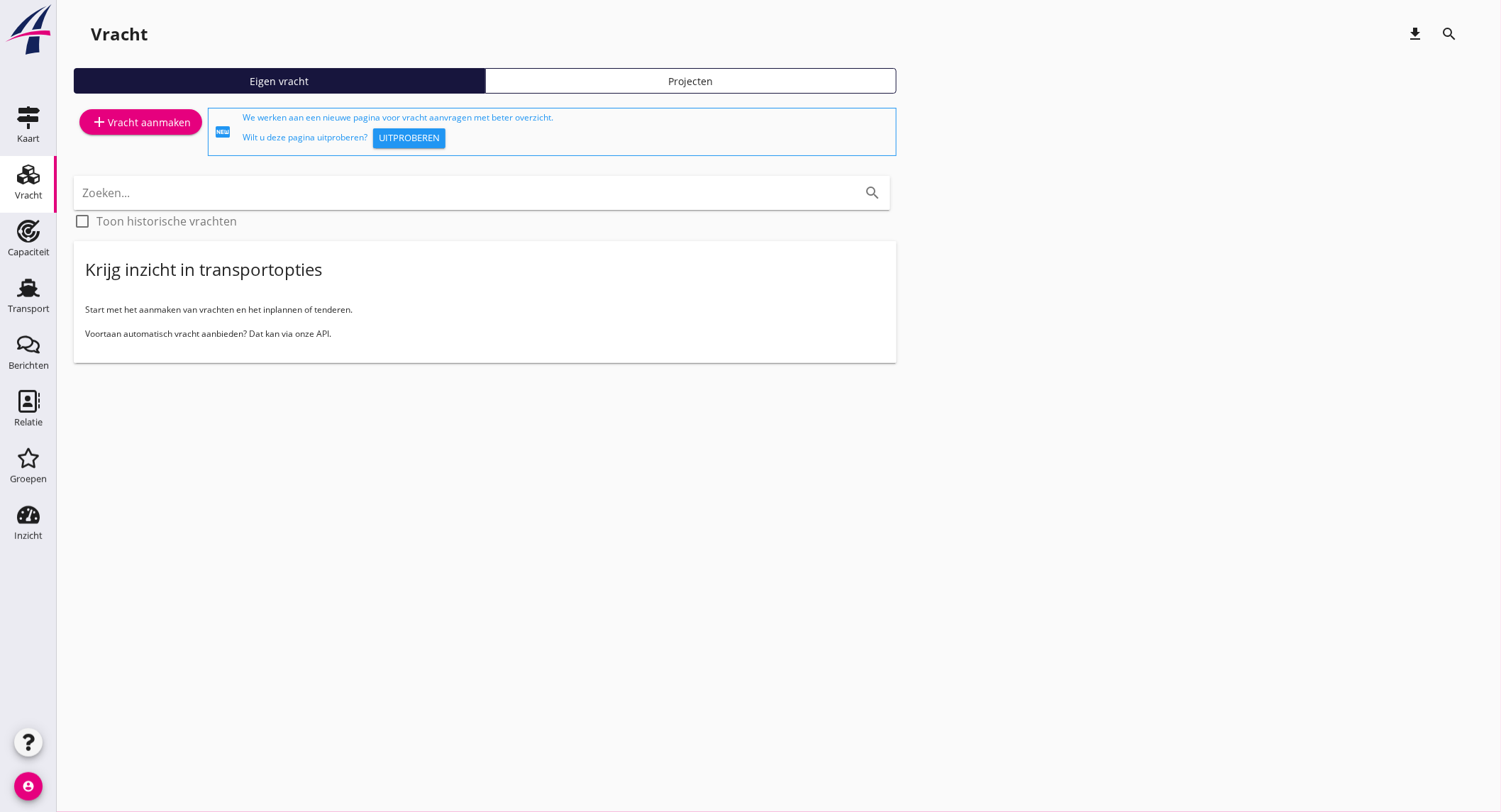
click at [118, 124] on div "add Vracht aanmaken" at bounding box center [140, 122] width 100 height 17
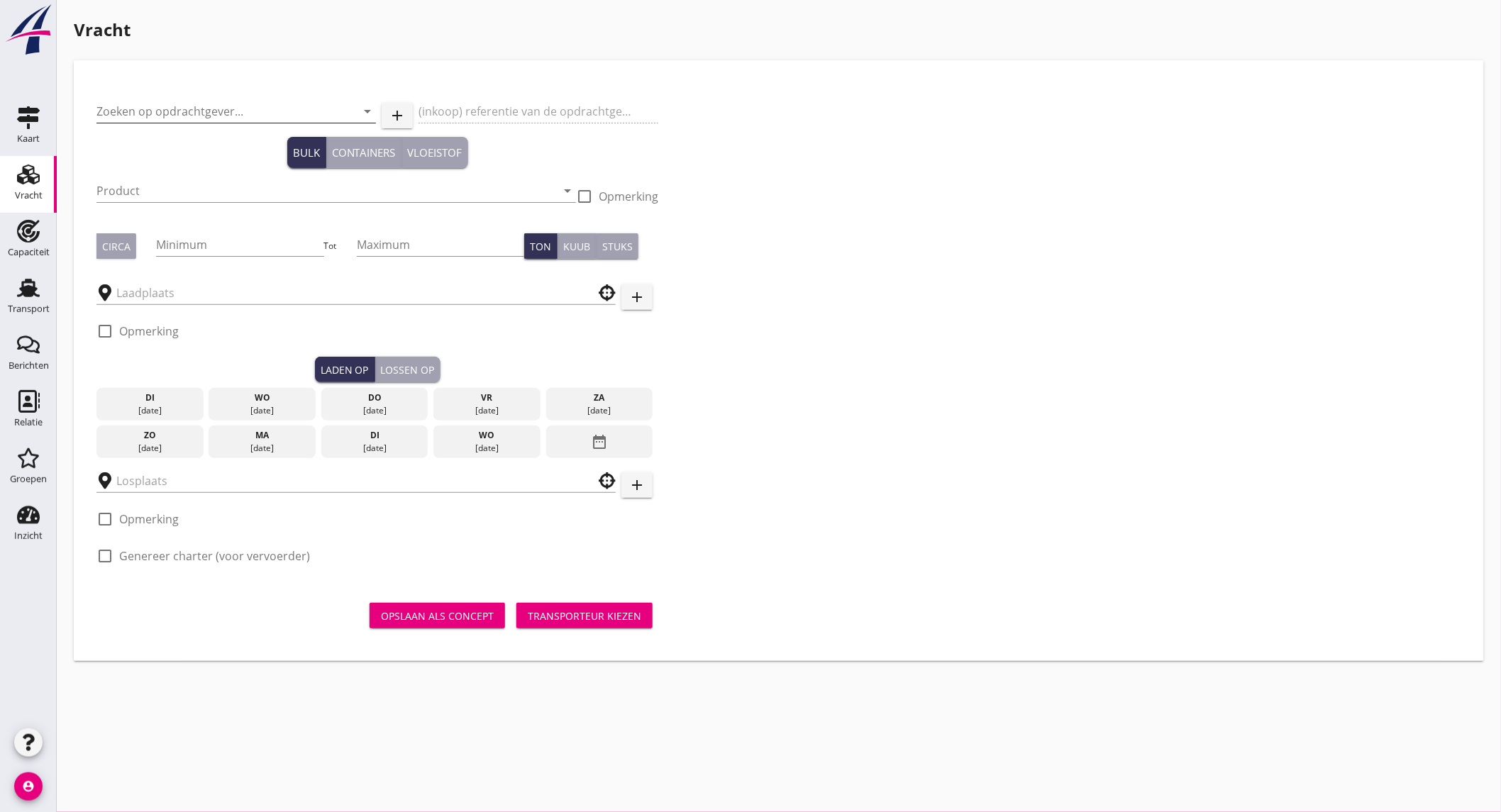
click at [179, 110] on input "Zoeken op opdrachtgever..." at bounding box center [216, 112] width 240 height 23
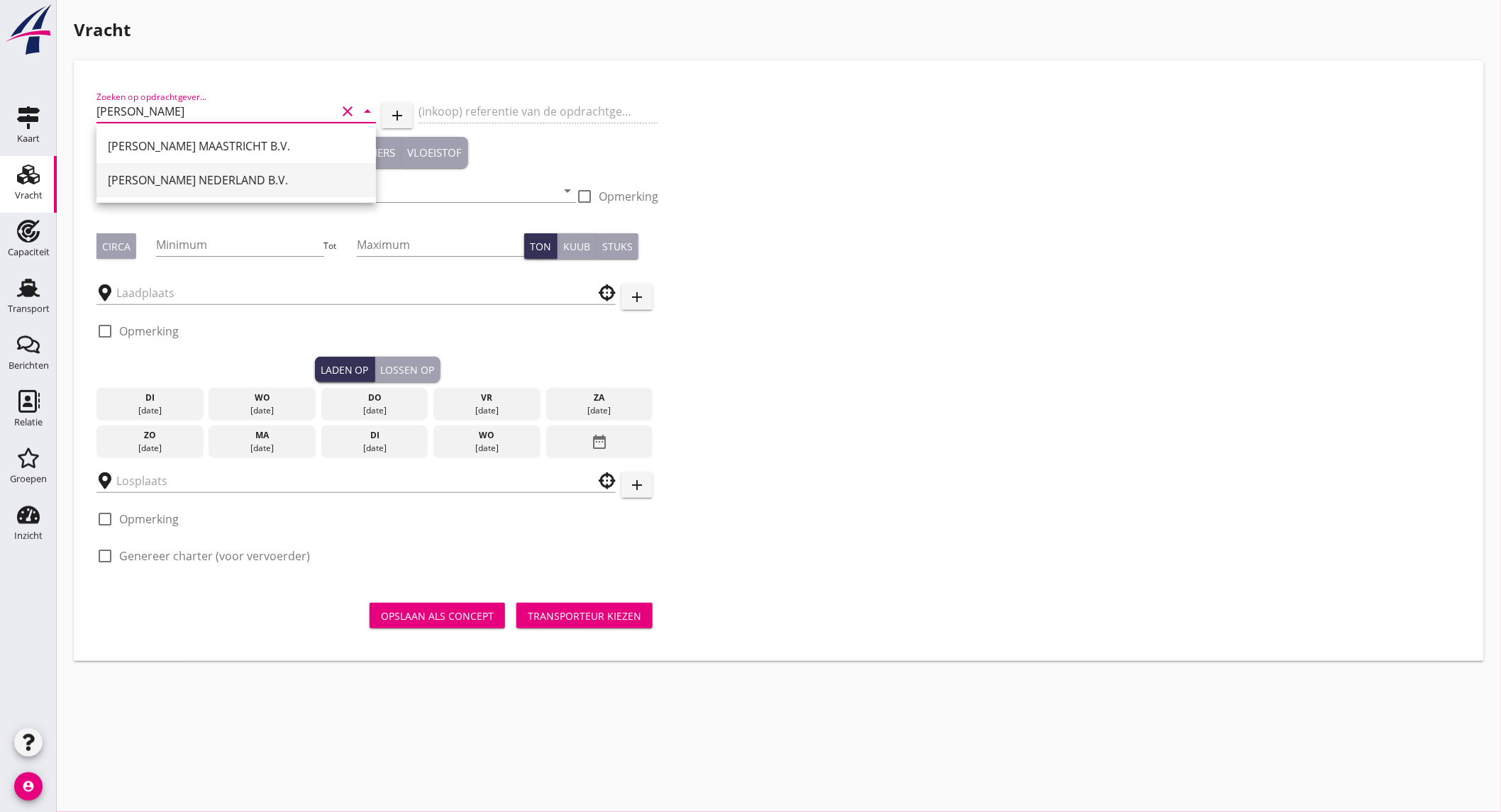
click at [211, 181] on div "[PERSON_NAME] NEDERLAND B.V." at bounding box center [236, 180] width 257 height 17
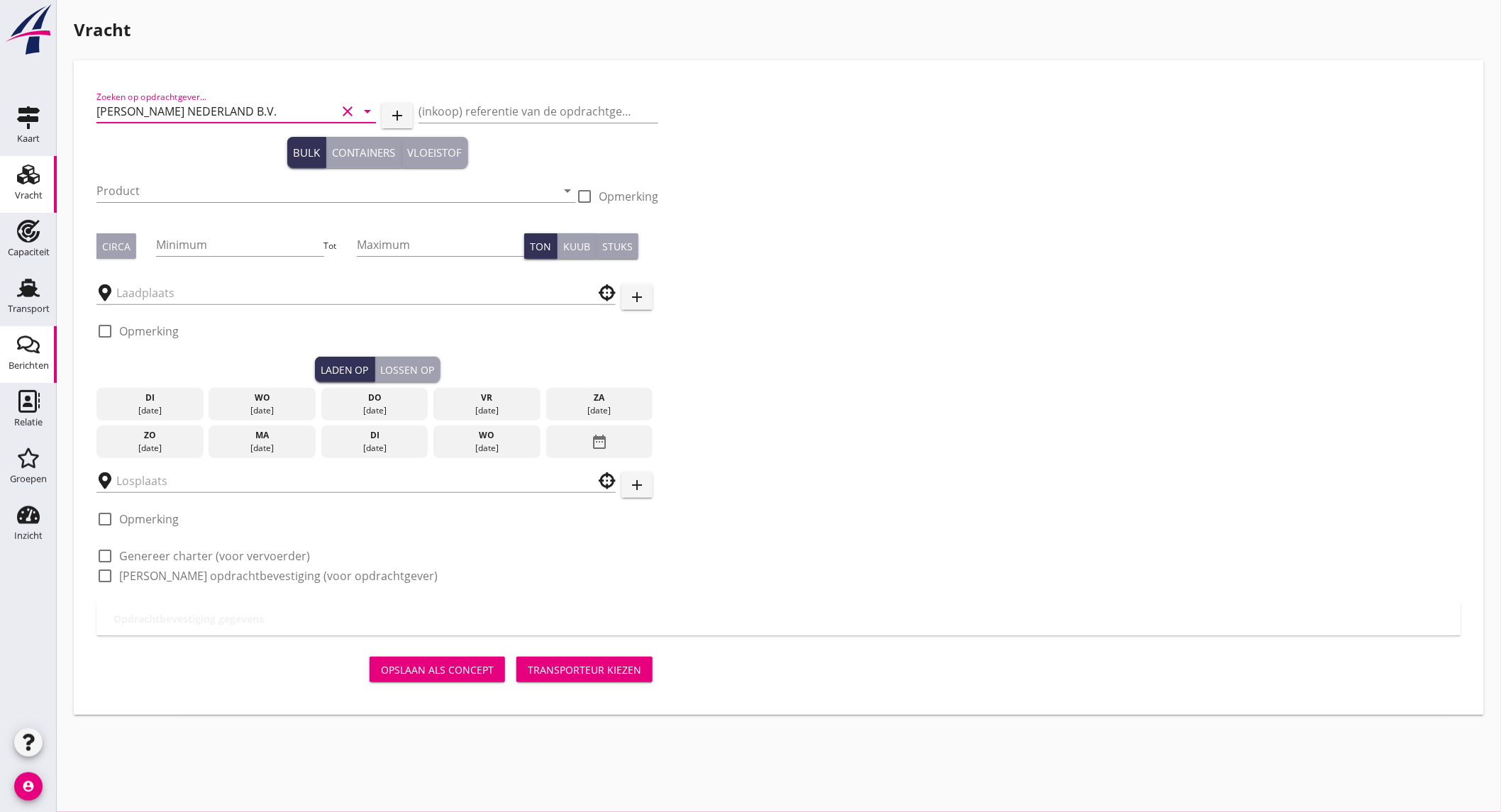
type input "[PERSON_NAME] NEDERLAND B.V."
click at [210, 182] on input "Product" at bounding box center [327, 191] width 460 height 23
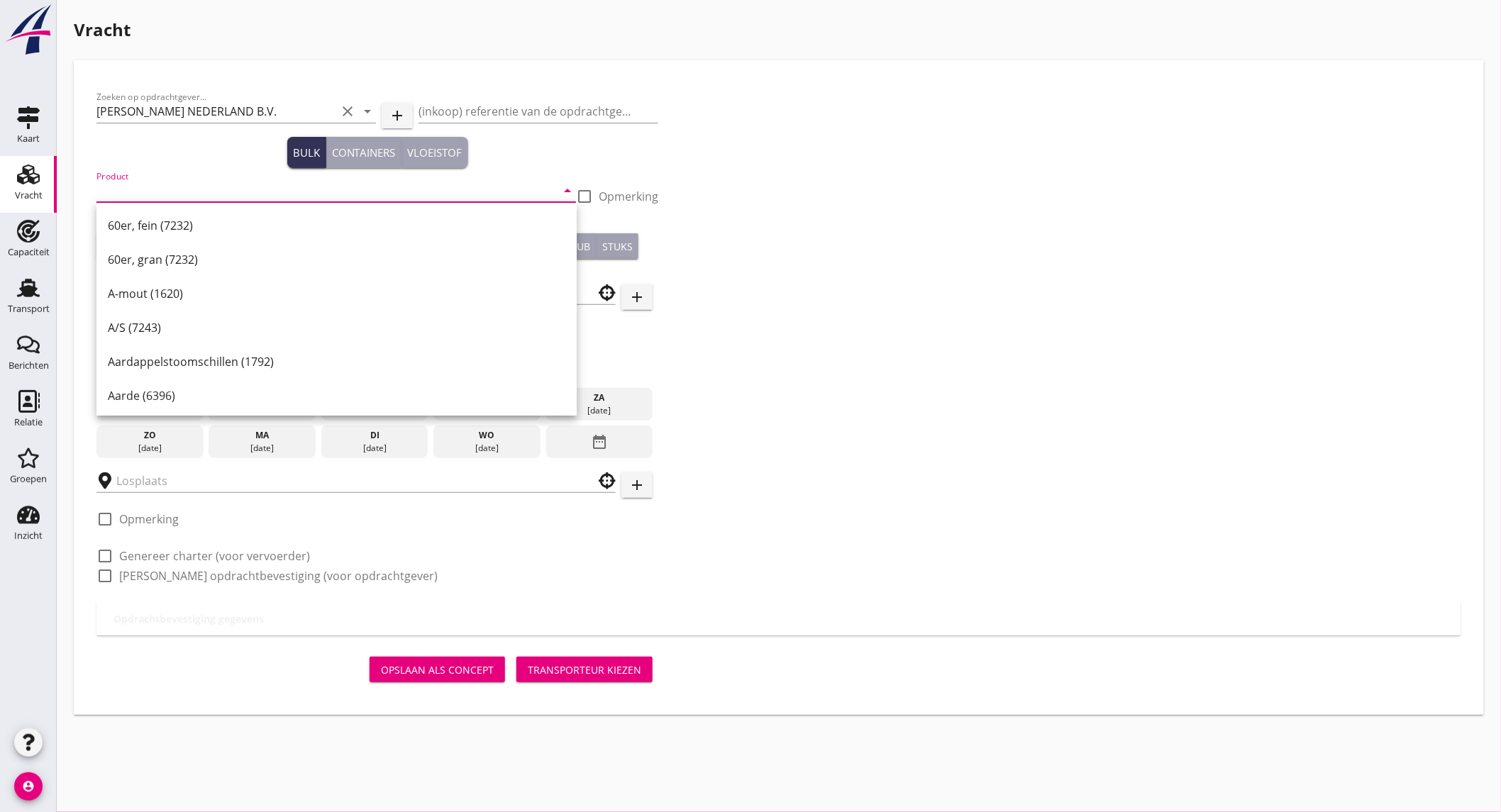
click at [265, 195] on input "Product" at bounding box center [327, 191] width 460 height 23
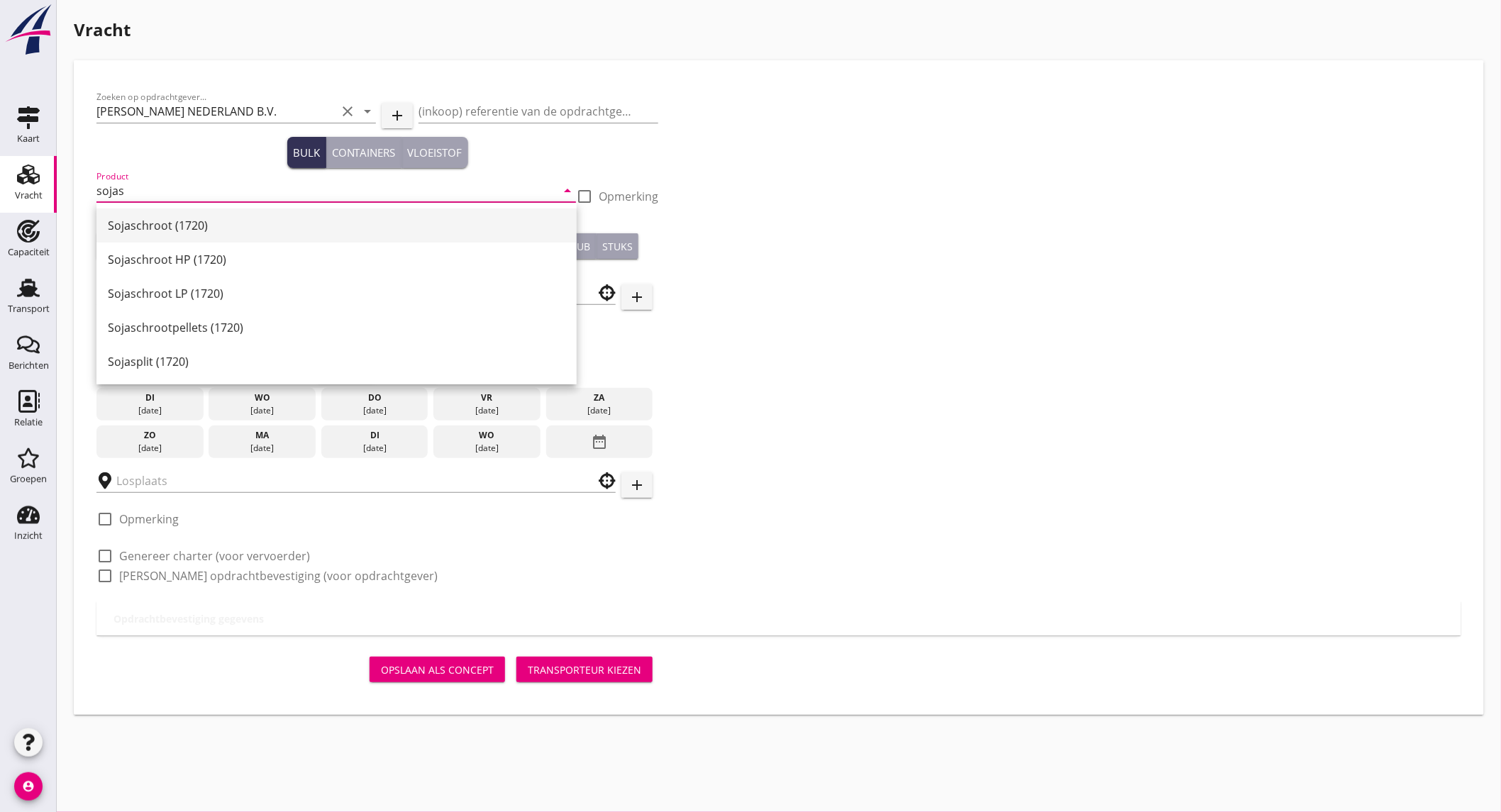
click at [245, 225] on div "Sojaschroot (1720)" at bounding box center [336, 225] width 458 height 17
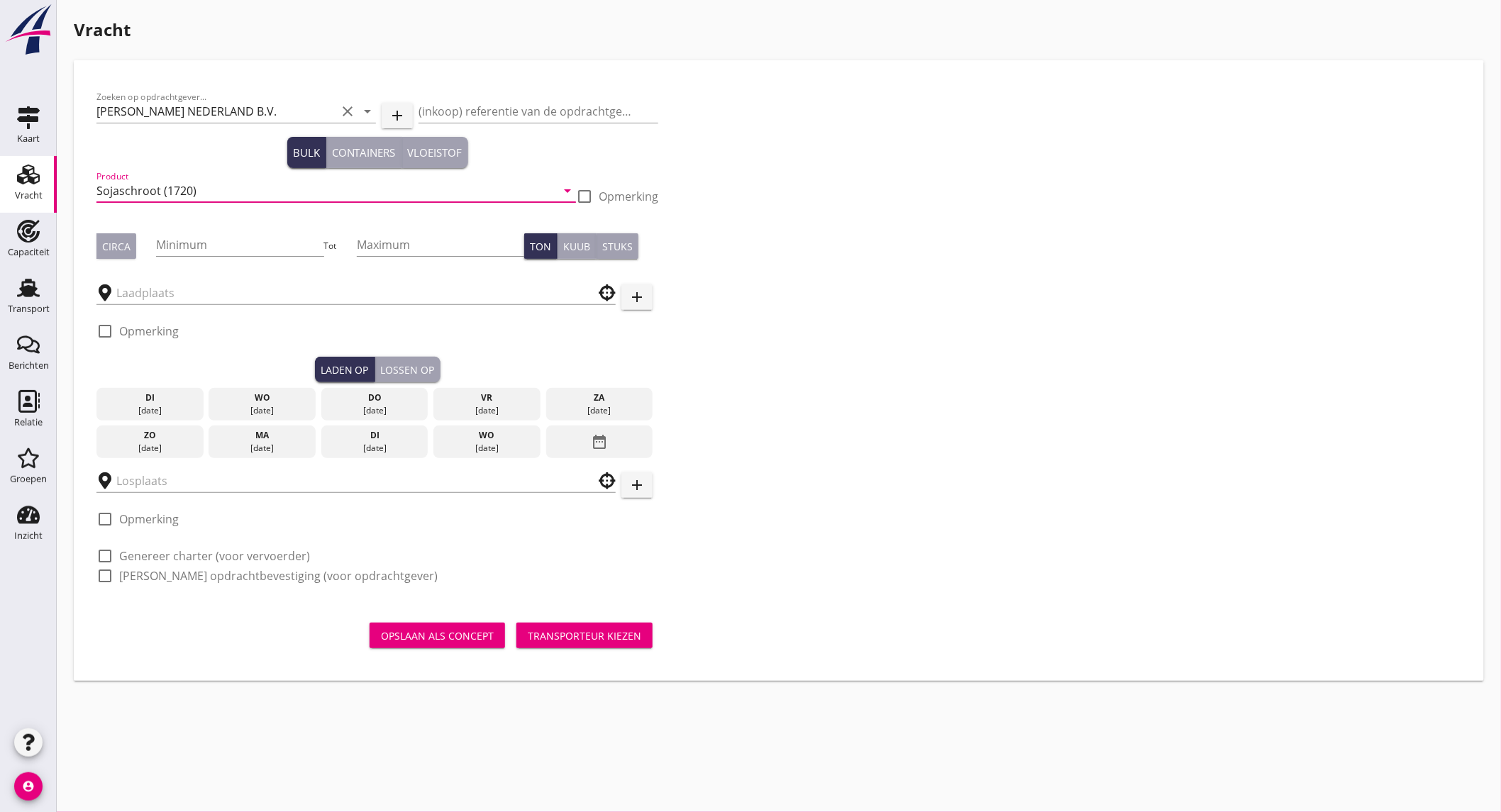
type input "Sojaschroot (1720)"
click at [132, 243] on button "Circa" at bounding box center [116, 246] width 40 height 26
click at [235, 244] on input "Minimum" at bounding box center [240, 244] width 167 height 23
type input "1000"
type button "per_ton"
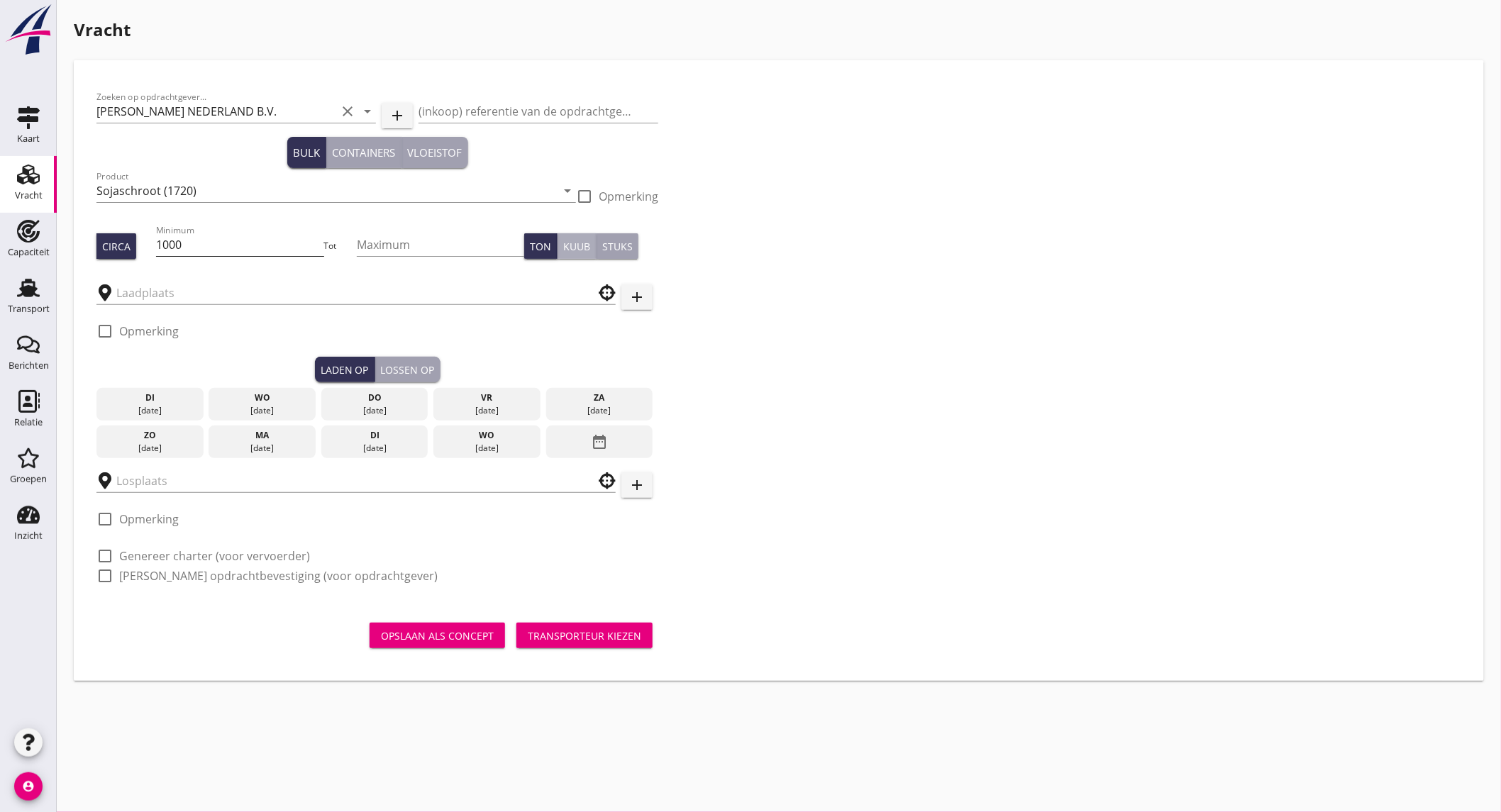
type button "per_cubic_meter"
type button "per_piece"
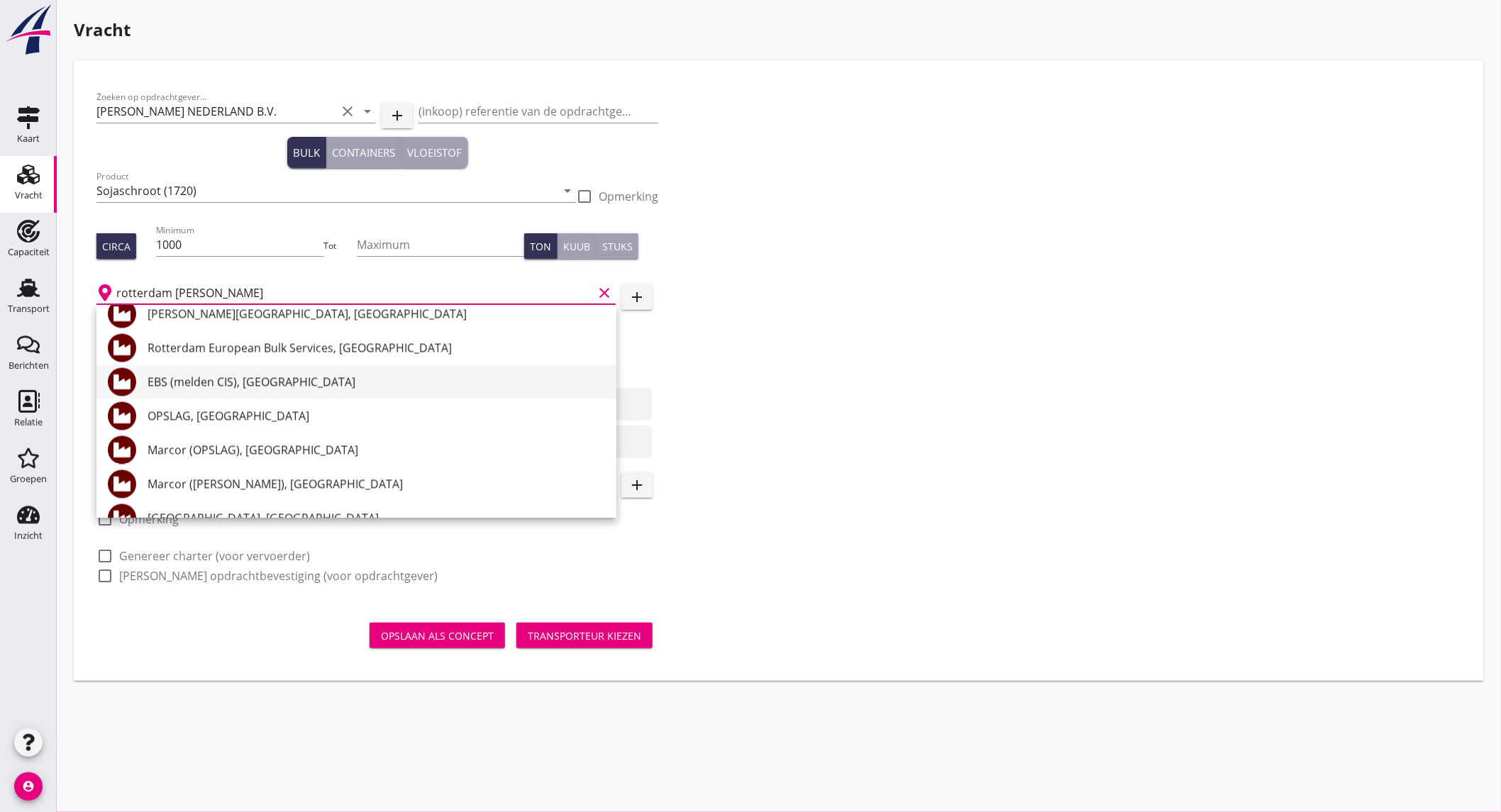
scroll to position [1181, 0]
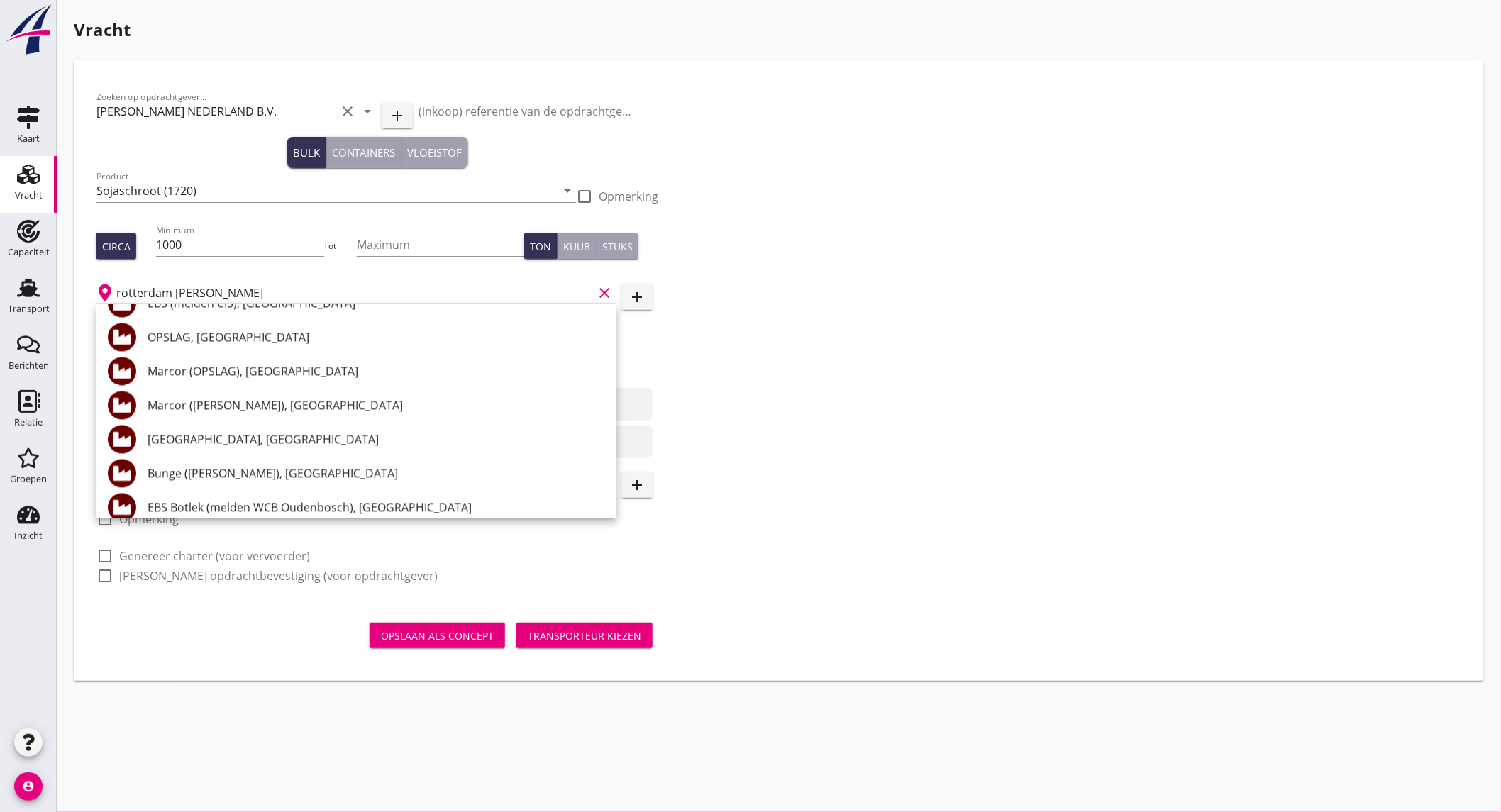
drag, startPoint x: 278, startPoint y: 294, endPoint x: -387, endPoint y: 352, distance: 667.5
click at [0, 352] on html "+31(NL) +32(BE) +33(FR) +49(DE) +36(HU) +41(CH) +48(PL) +352(LU) +43(AU) +420(C…" at bounding box center [750, 406] width 1501 height 812
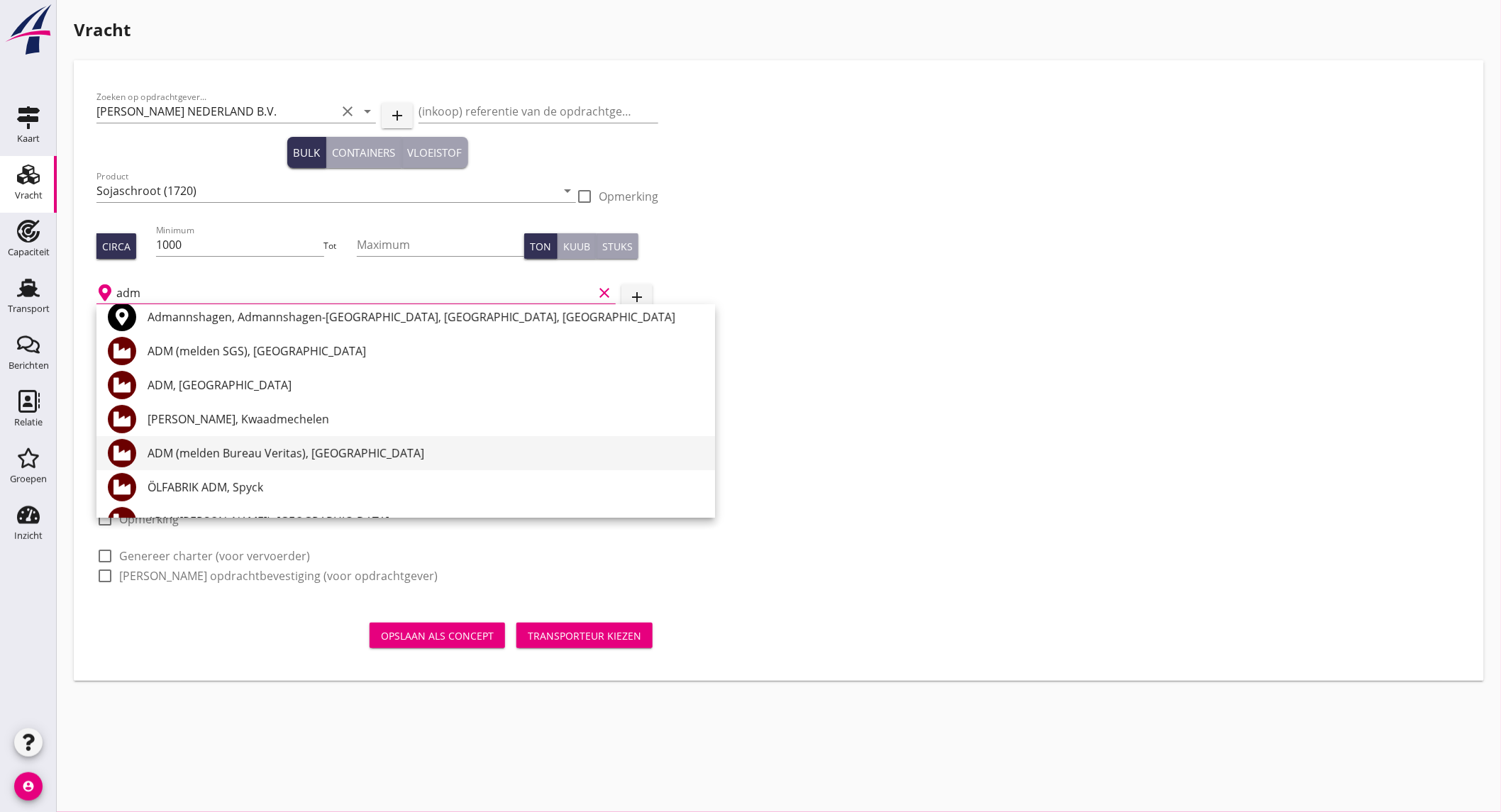
scroll to position [158, 0]
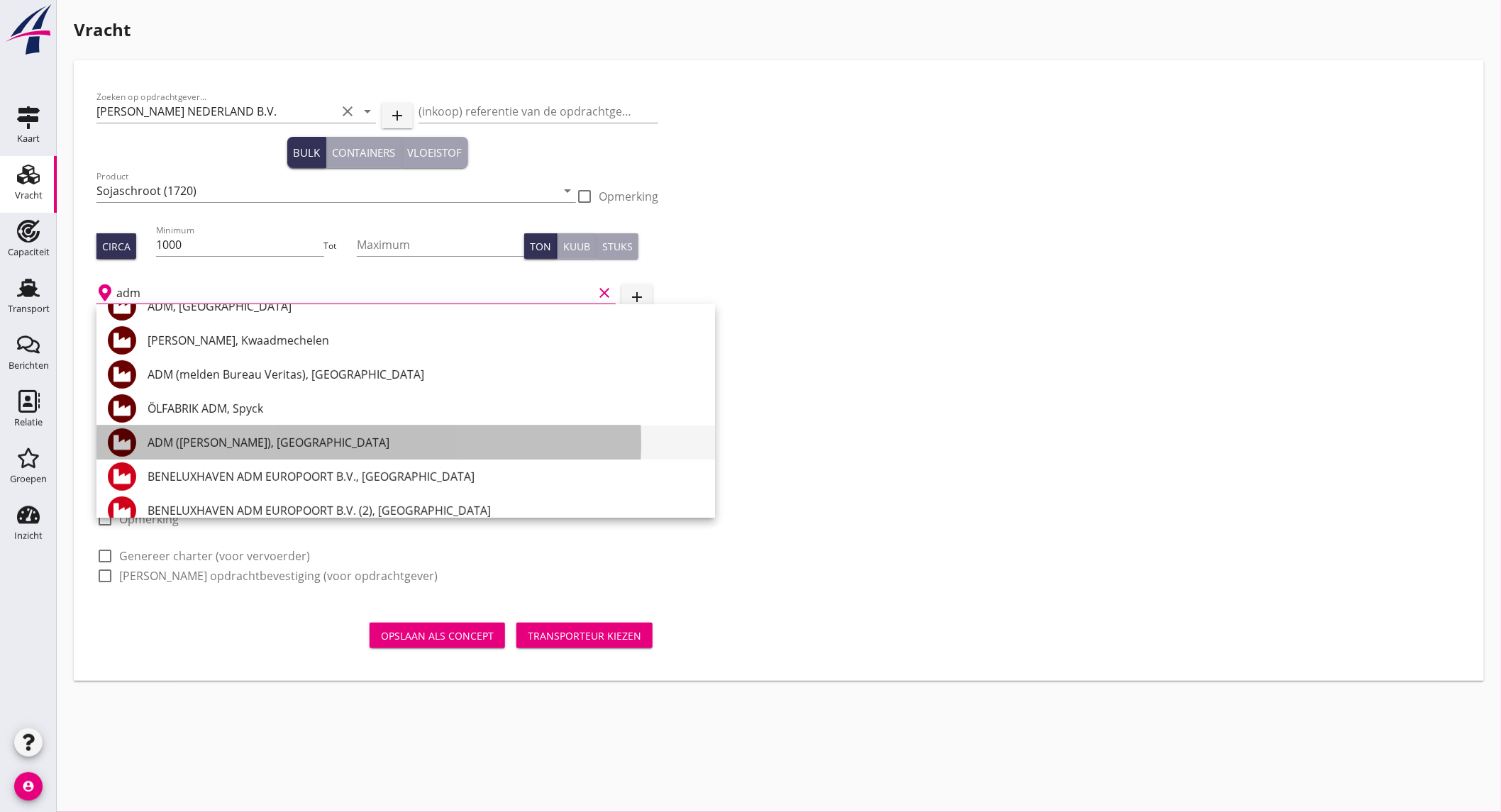
click at [307, 443] on div "ADM ([PERSON_NAME]), [GEOGRAPHIC_DATA]" at bounding box center [425, 443] width 556 height 17
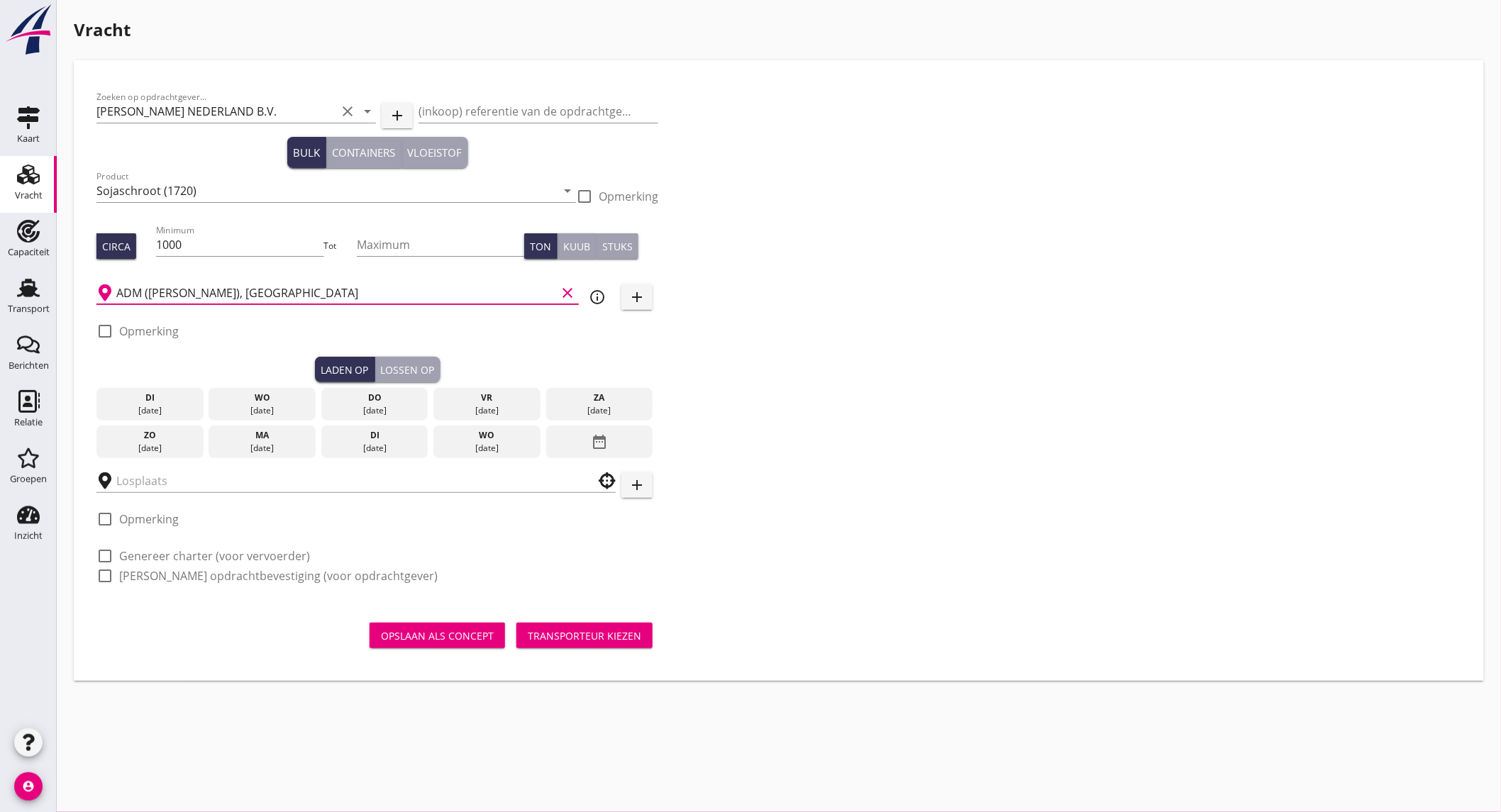
type input "ADM ([PERSON_NAME]), [GEOGRAPHIC_DATA]"
click at [159, 328] on label "Opmerking" at bounding box center [149, 331] width 60 height 14
checkbox input "true"
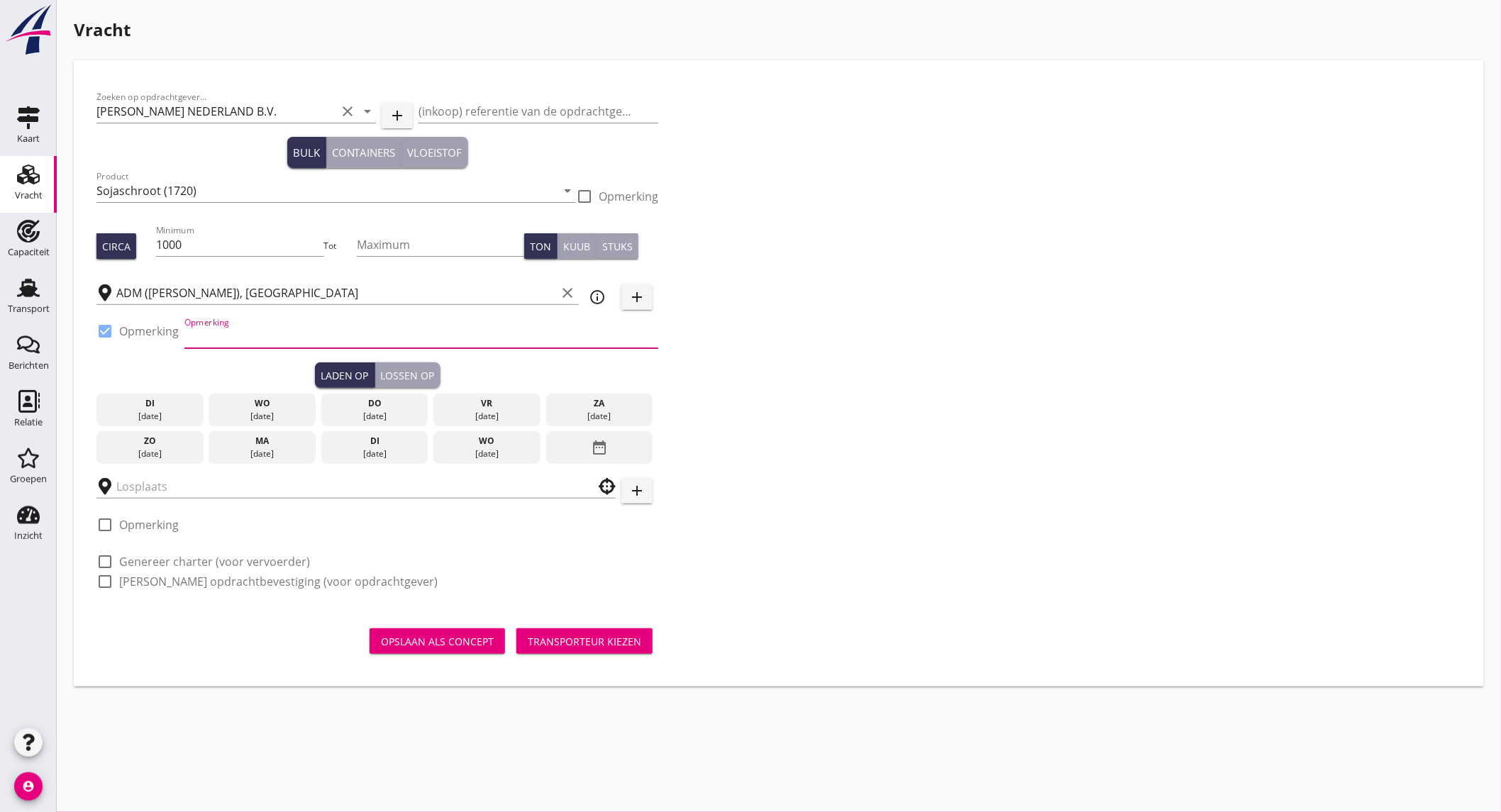
click at [256, 334] on input "Opmerking" at bounding box center [422, 337] width 474 height 23
type input "ex. Opslag Beneluxhaven"
click at [385, 403] on div "do" at bounding box center [375, 403] width 100 height 13
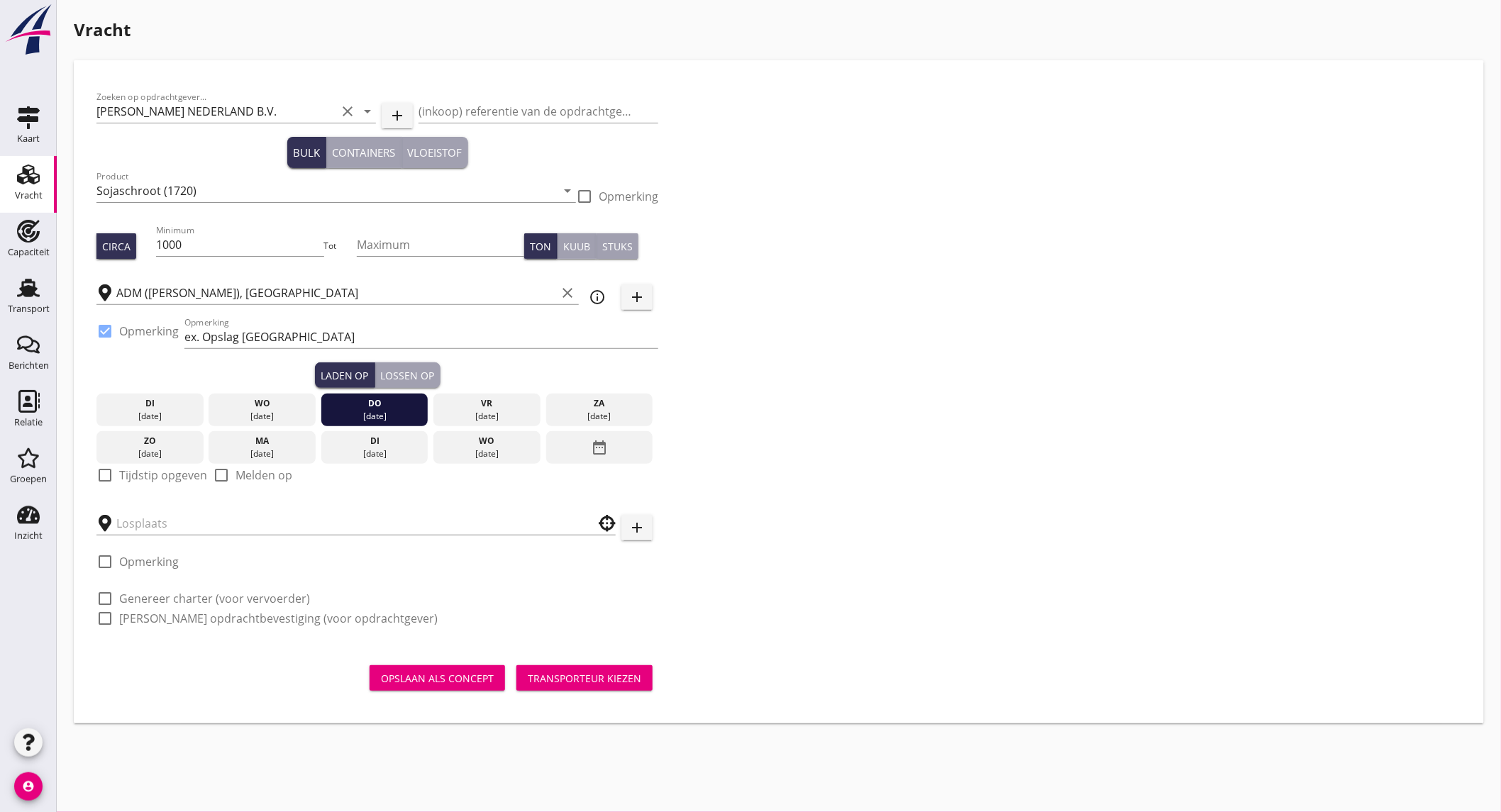
click at [164, 479] on label "Tijdstip opgeven" at bounding box center [163, 475] width 88 height 14
checkbox input "true"
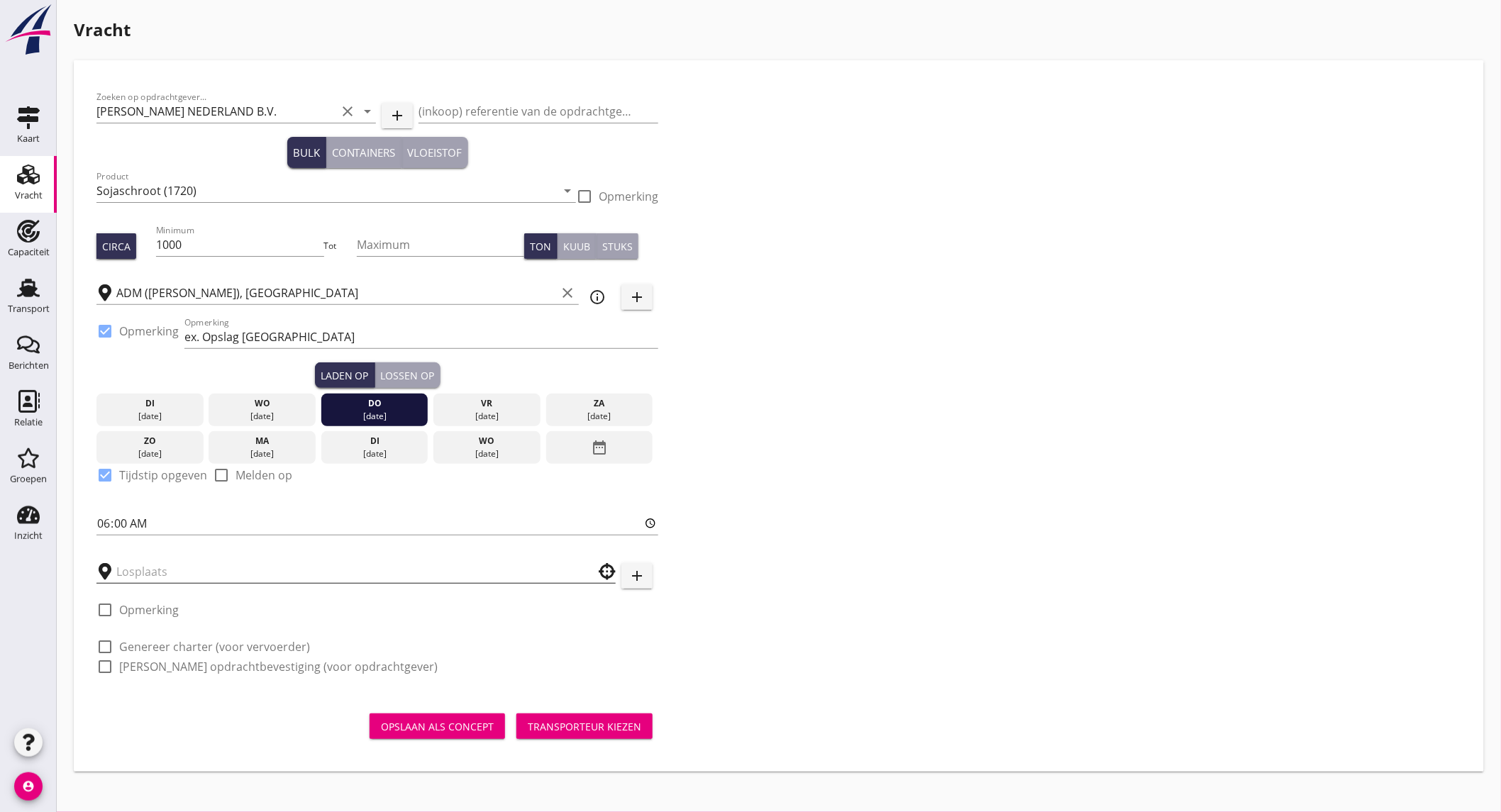
click at [149, 568] on input "text" at bounding box center [346, 571] width 460 height 23
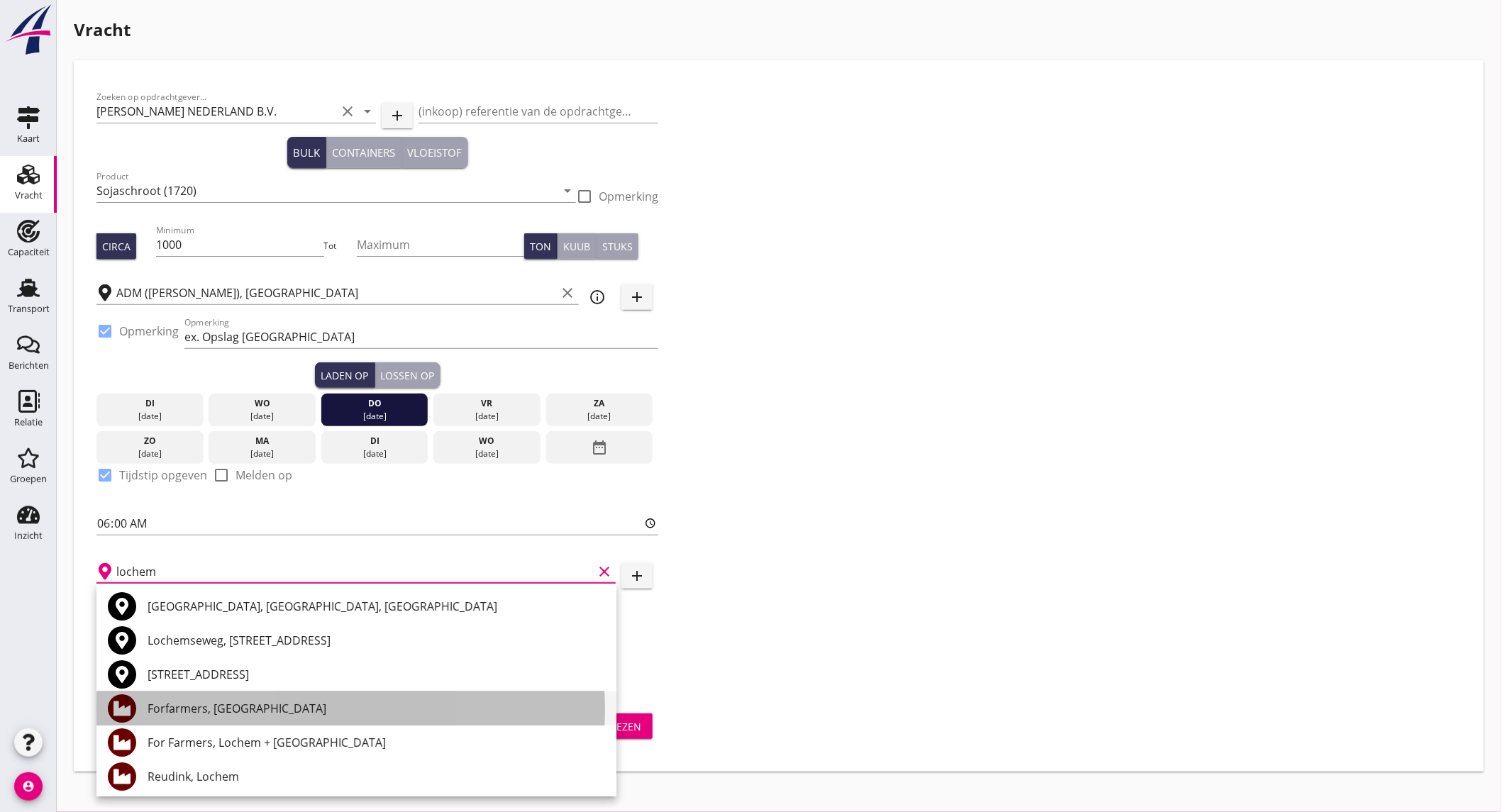
click at [281, 702] on div "Forfarmers, Lochem" at bounding box center [376, 708] width 458 height 17
type input "Forfarmers, Lochem"
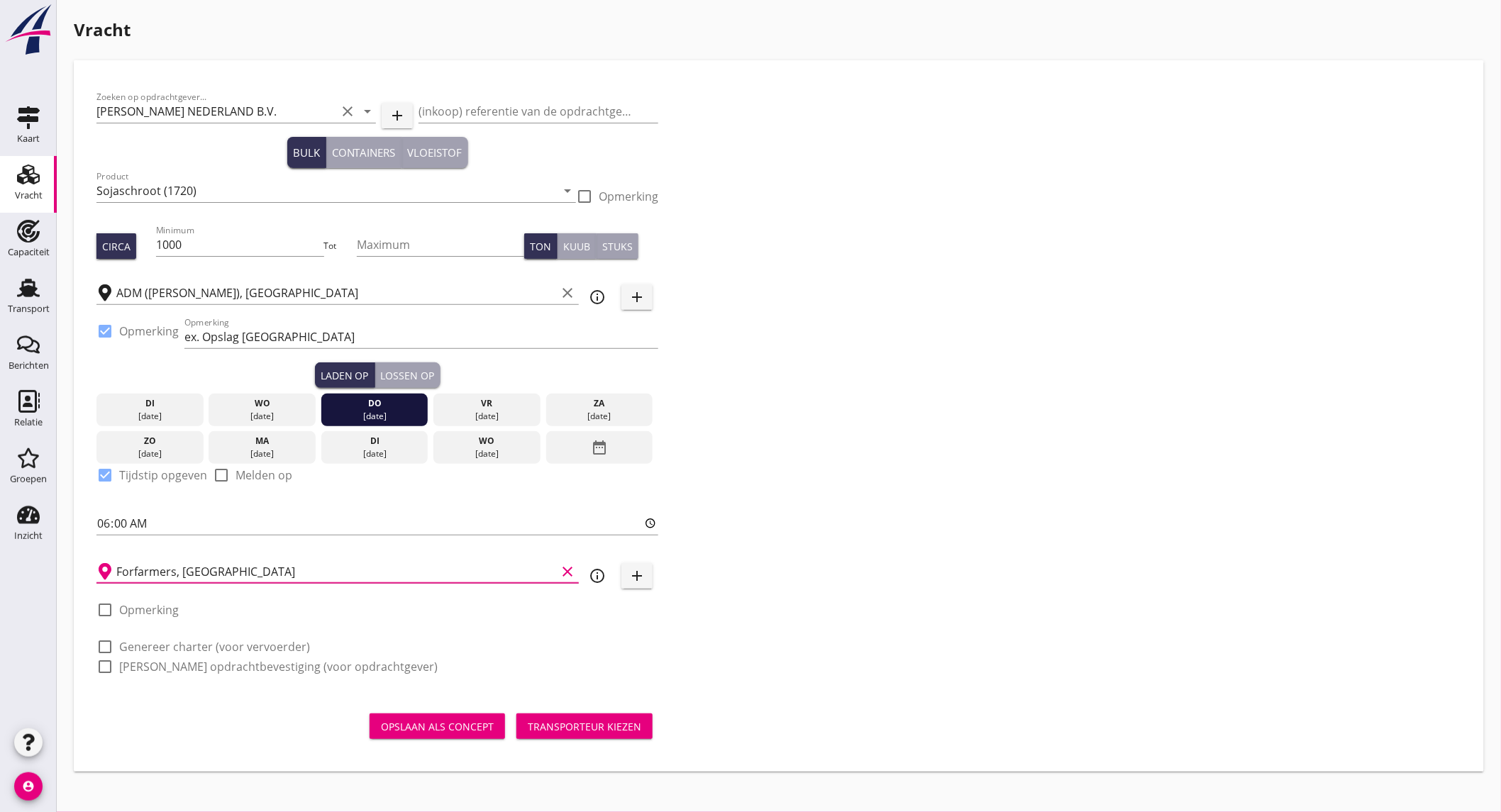
click at [192, 639] on label "Genereer charter (voor vervoerder)" at bounding box center [214, 646] width 191 height 14
checkbox input "true"
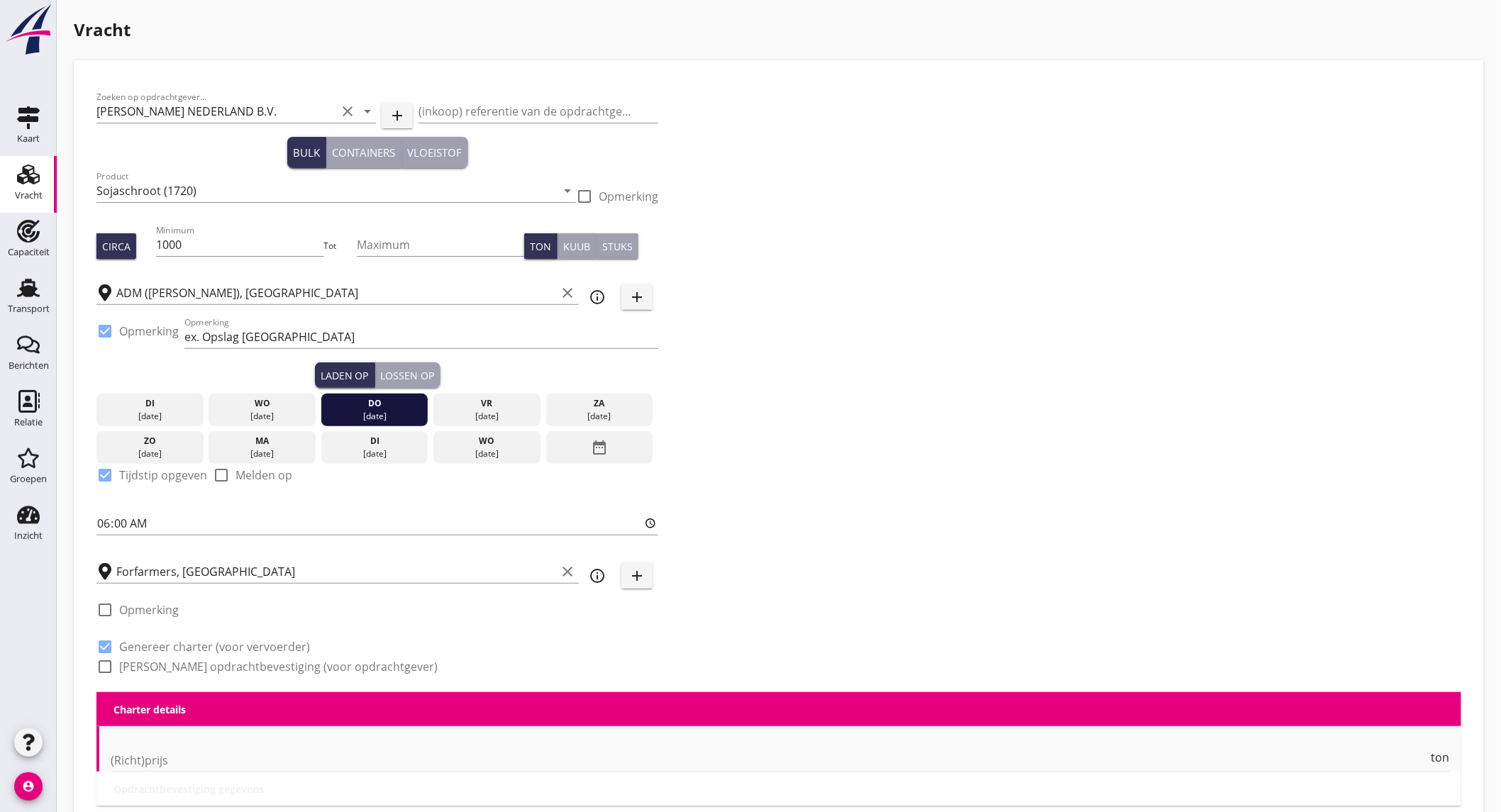
checkbox input "true"
click at [189, 661] on label "Genereer opdrachtbevestiging (voor opdrachtgever)" at bounding box center [278, 666] width 318 height 14
checkbox input "true"
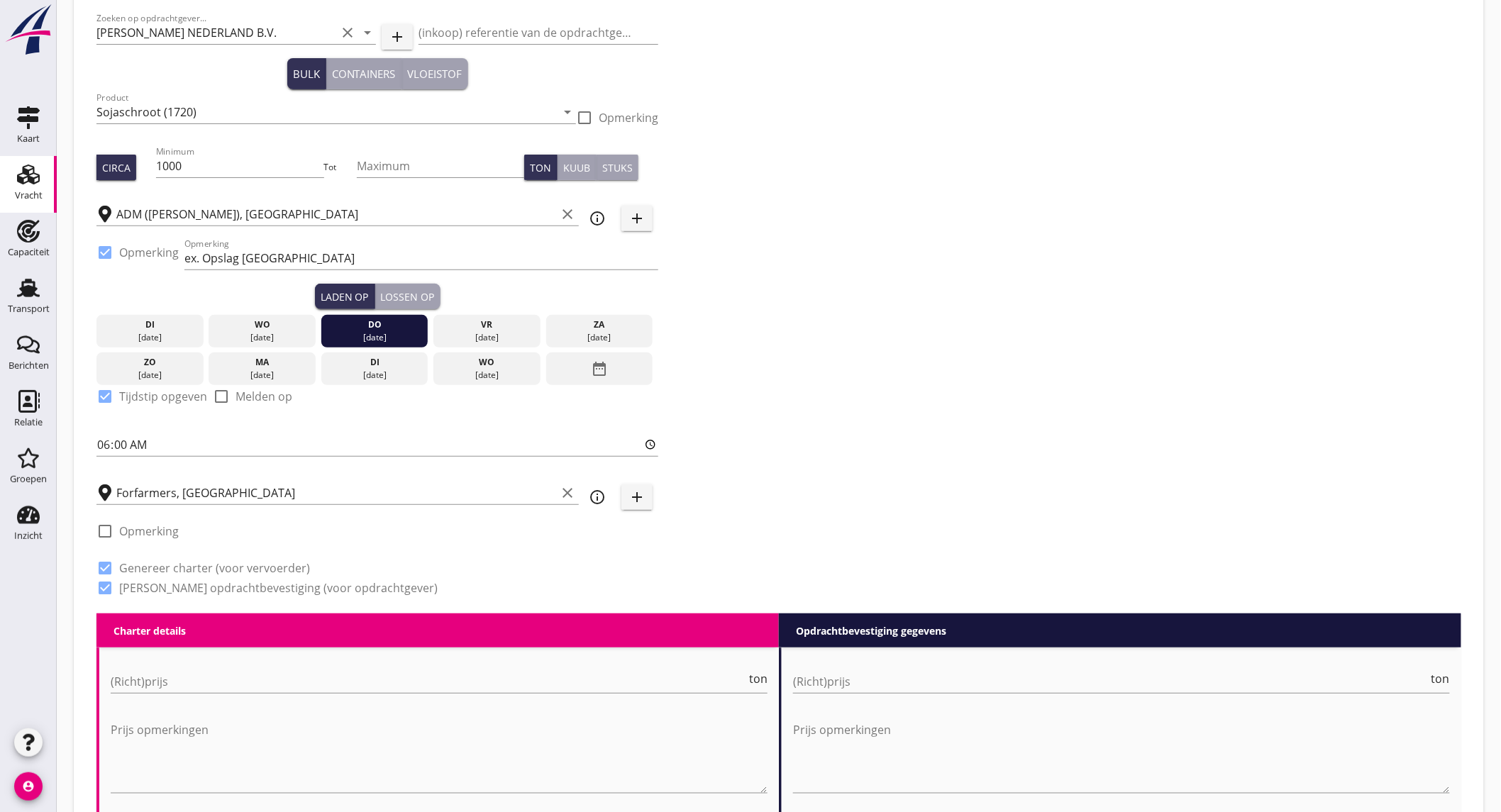
scroll to position [472, 0]
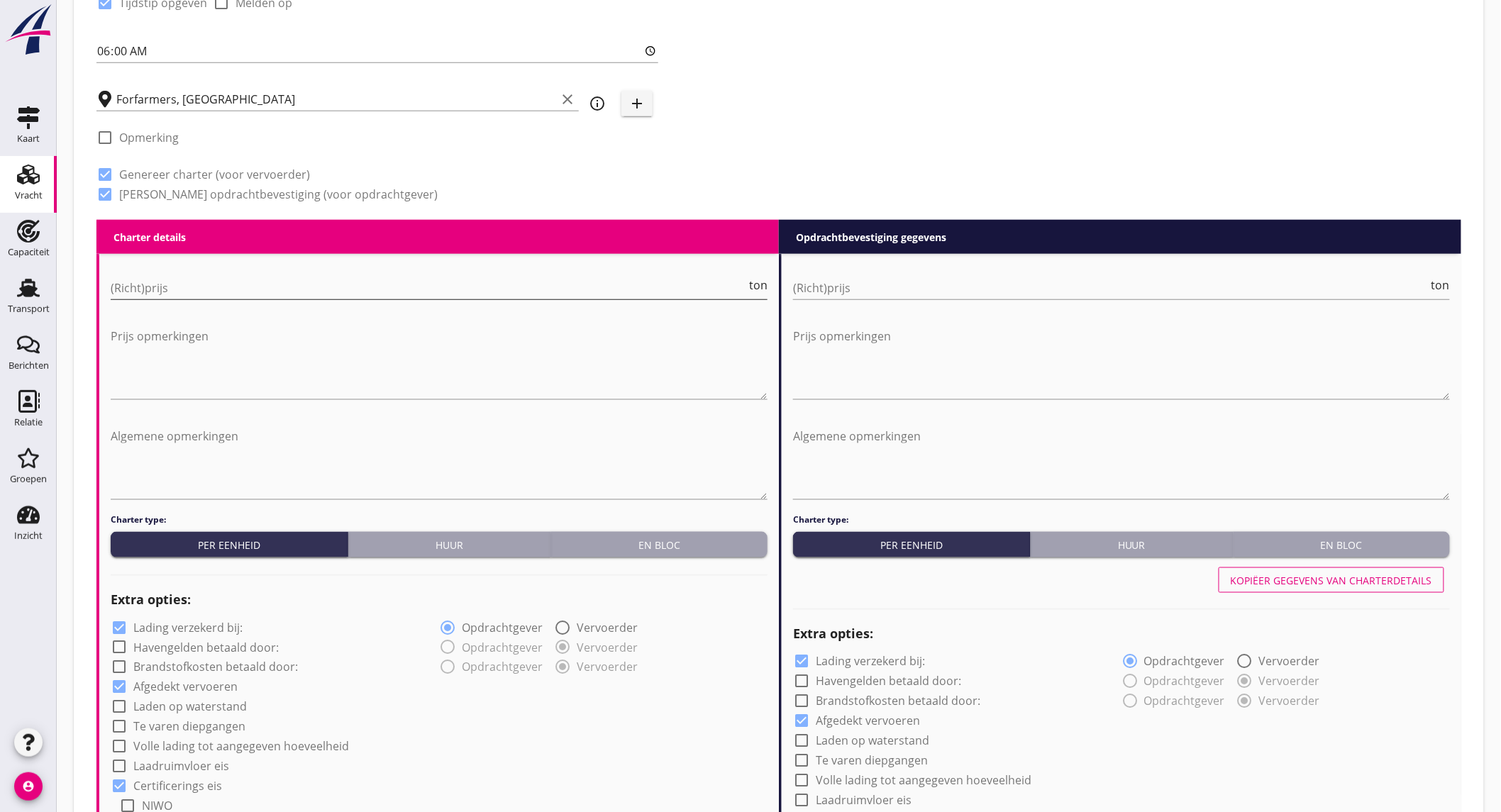
click at [249, 291] on input "(Richt)prijs" at bounding box center [428, 288] width 636 height 23
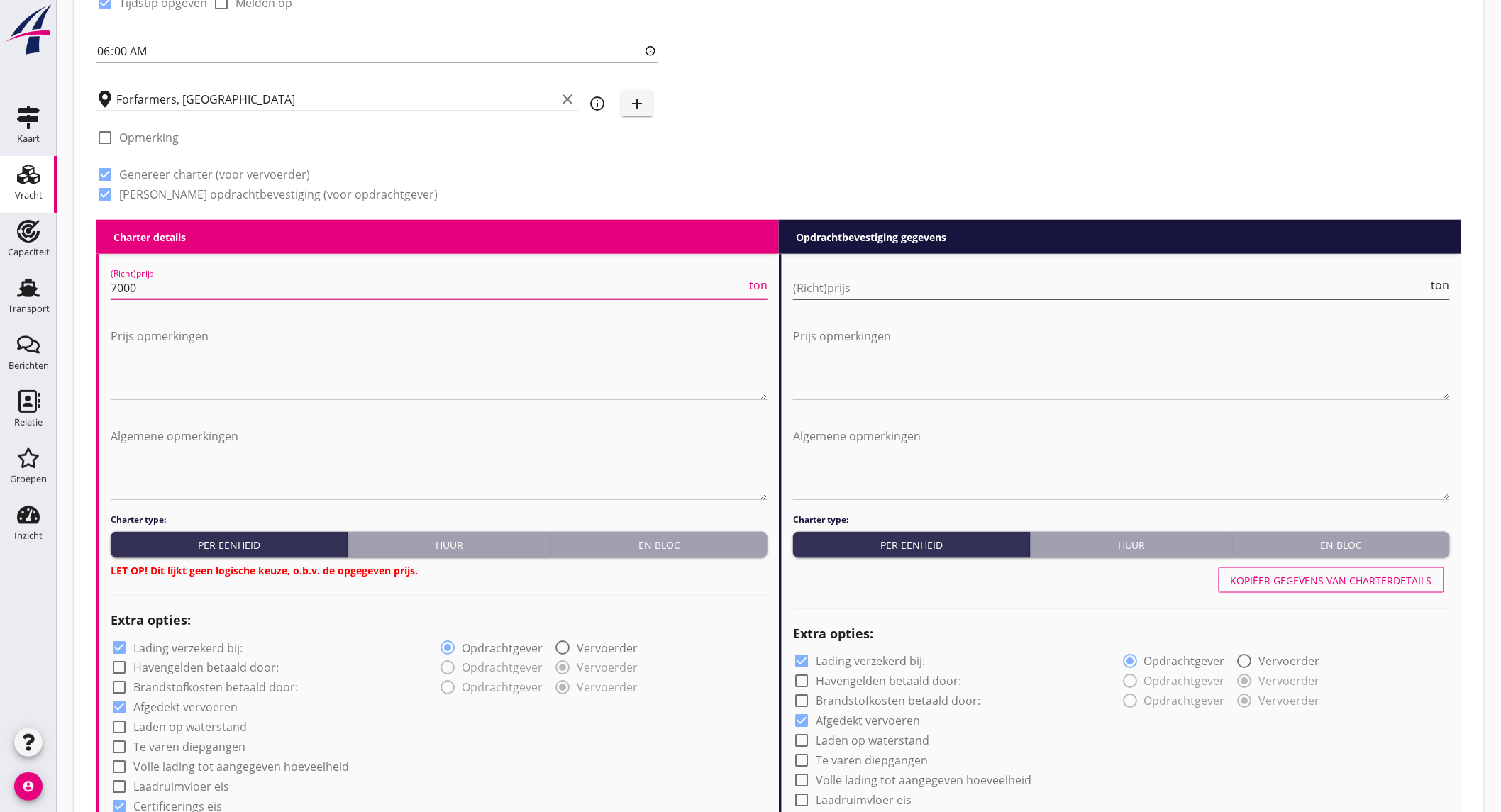
type input "7000"
click at [954, 293] on input "(Richt)prijs" at bounding box center [1111, 288] width 636 height 23
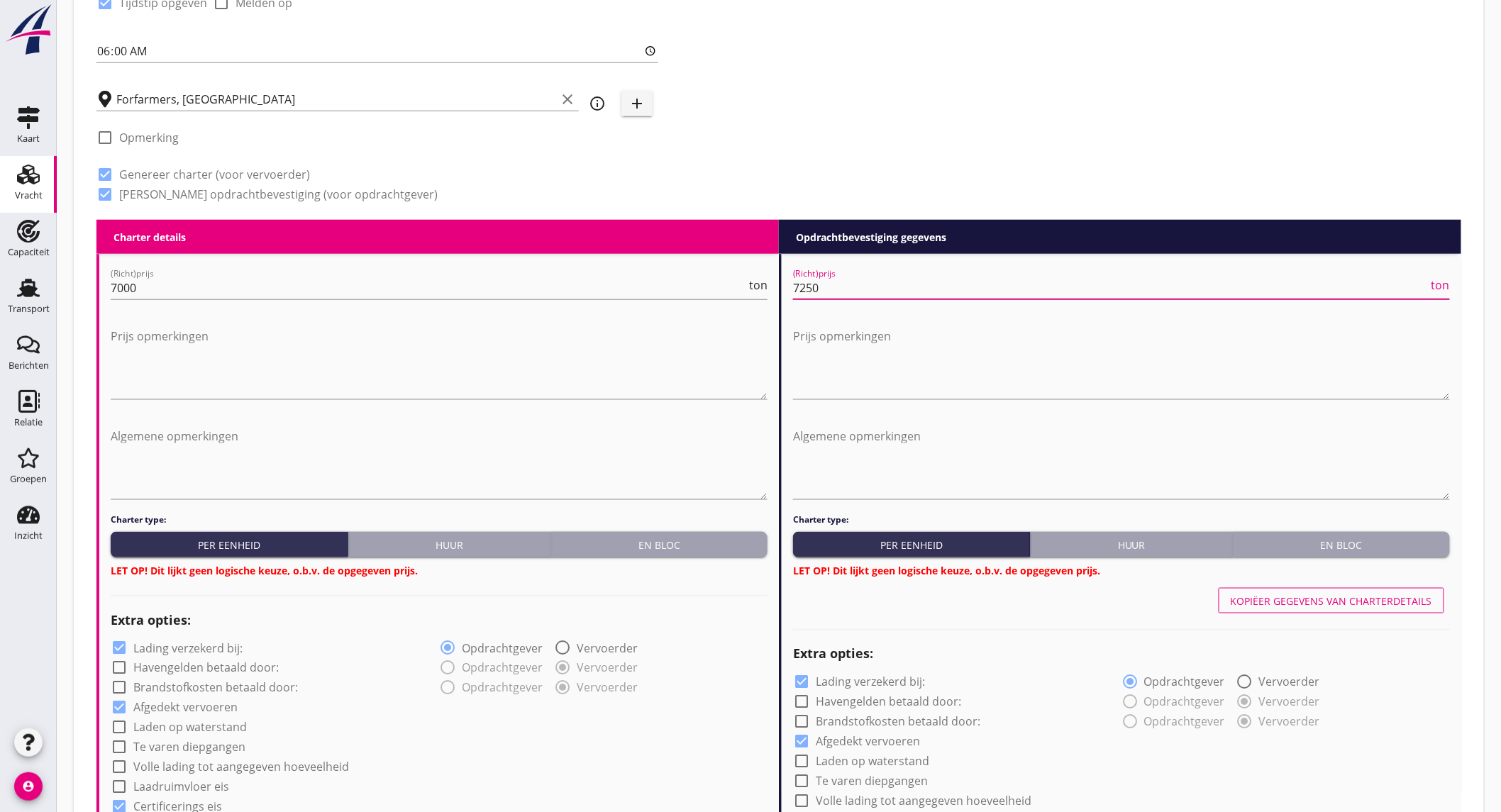
type input "7250"
click at [628, 538] on div "En bloc" at bounding box center [659, 545] width 205 height 15
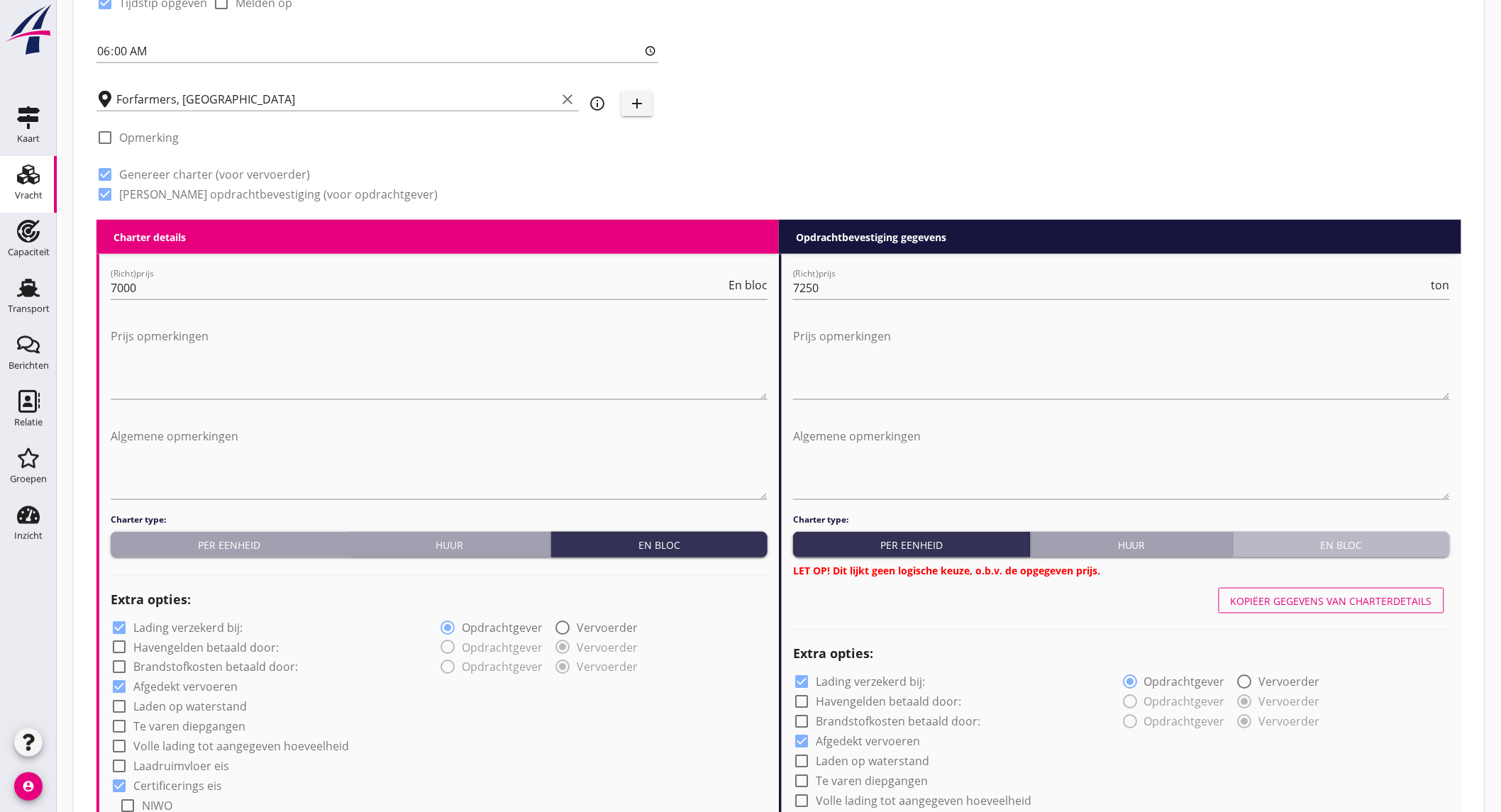
click at [1299, 544] on div "En bloc" at bounding box center [1342, 545] width 205 height 15
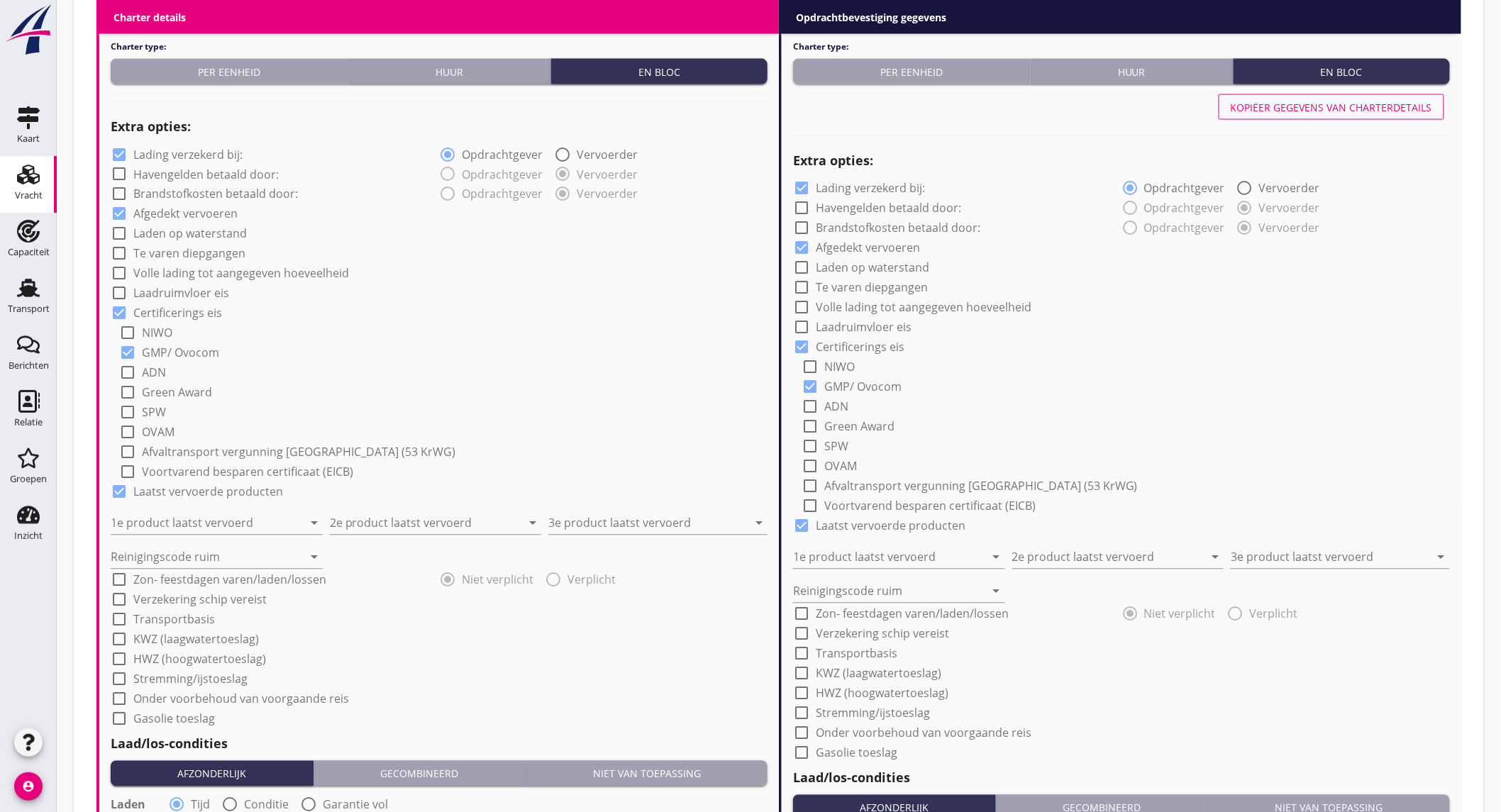
scroll to position [1024, 0]
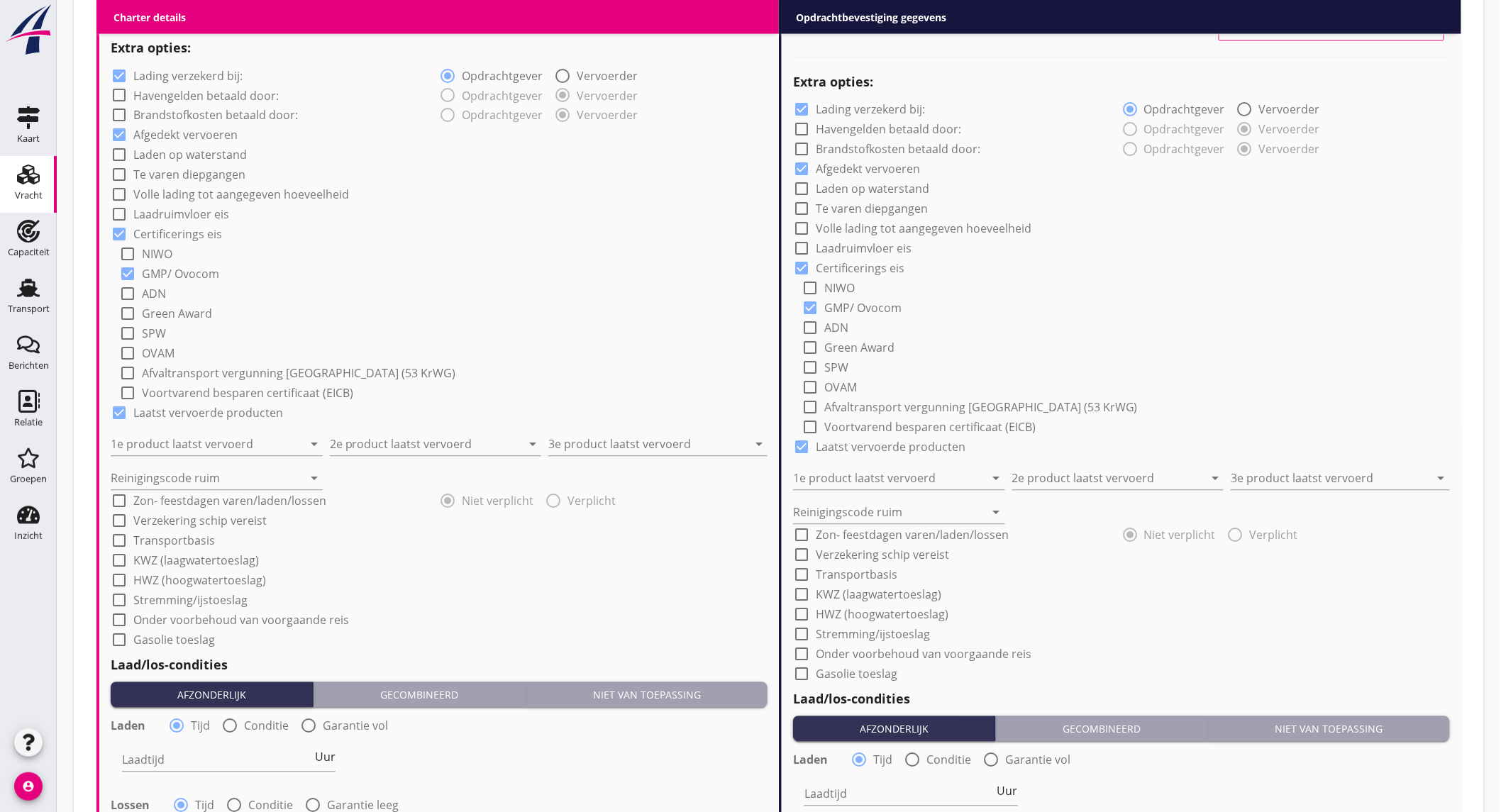
click at [197, 73] on label "Lading verzekerd bij:" at bounding box center [188, 75] width 109 height 14
checkbox input "false"
click at [240, 443] on input "1e product laatst vervoerd" at bounding box center [207, 445] width 192 height 23
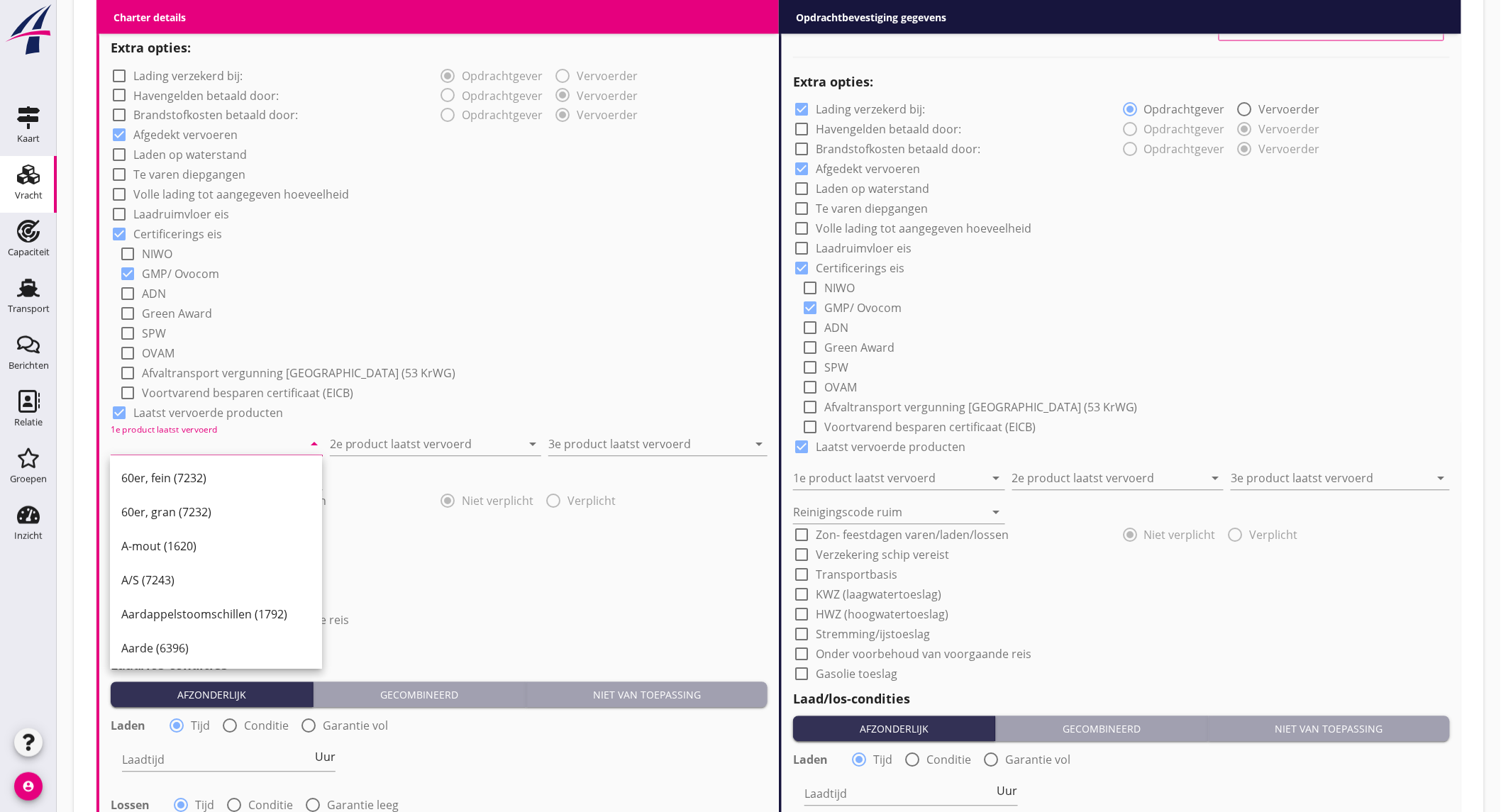
click at [197, 441] on input "1e product laatst vervoerd" at bounding box center [207, 445] width 192 height 23
click at [186, 471] on div "Sojaschroot (1720)" at bounding box center [216, 479] width 189 height 17
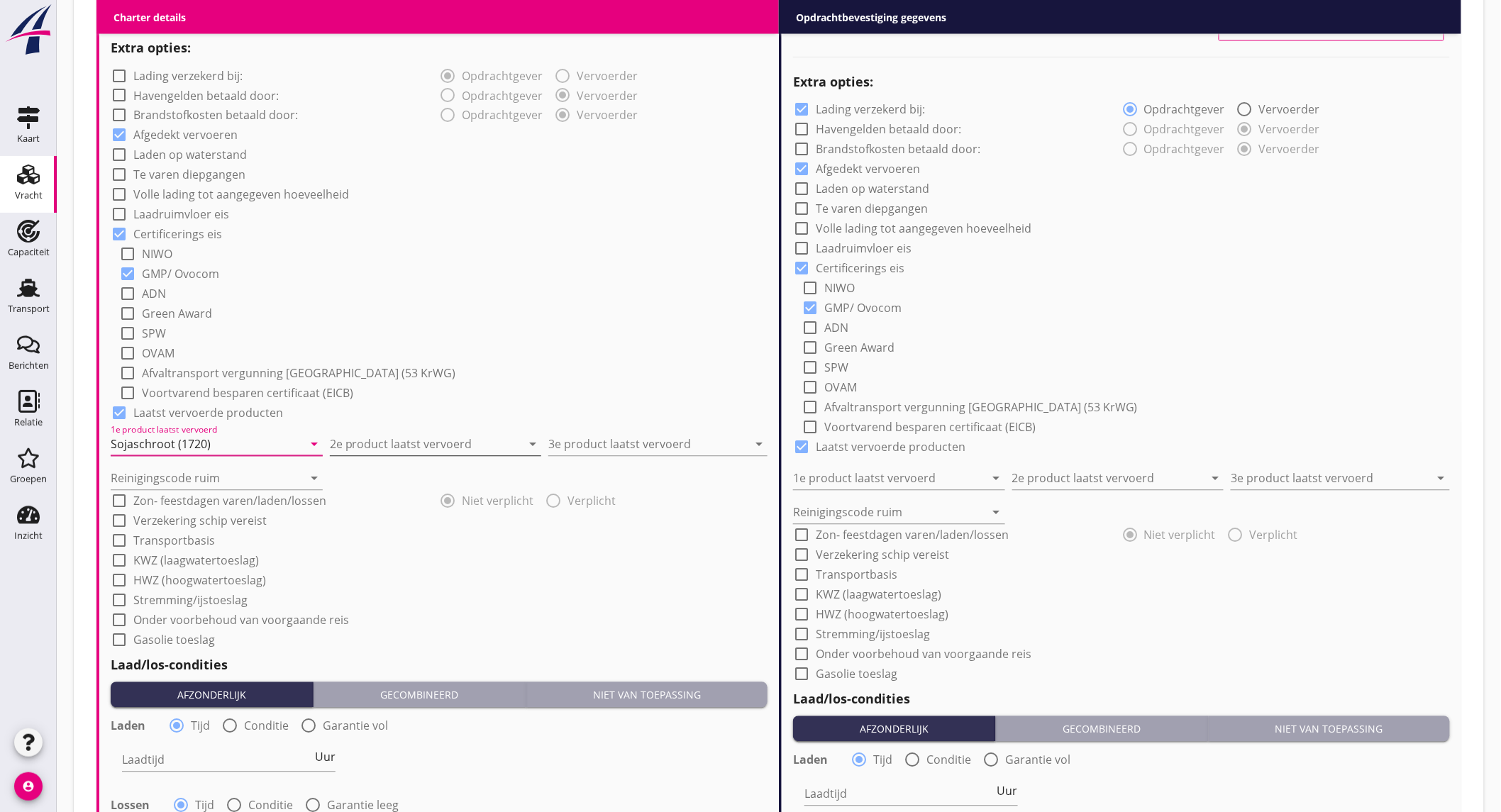
type input "Sojaschroot (1720)"
click at [478, 434] on input "2e product laatst vervoerd" at bounding box center [425, 445] width 192 height 23
click at [434, 481] on div "Raapschroot (1720)" at bounding box center [435, 479] width 189 height 17
type input "Raapschroot (1720)"
click at [597, 448] on input "3e product laatst vervoerd" at bounding box center [648, 445] width 199 height 23
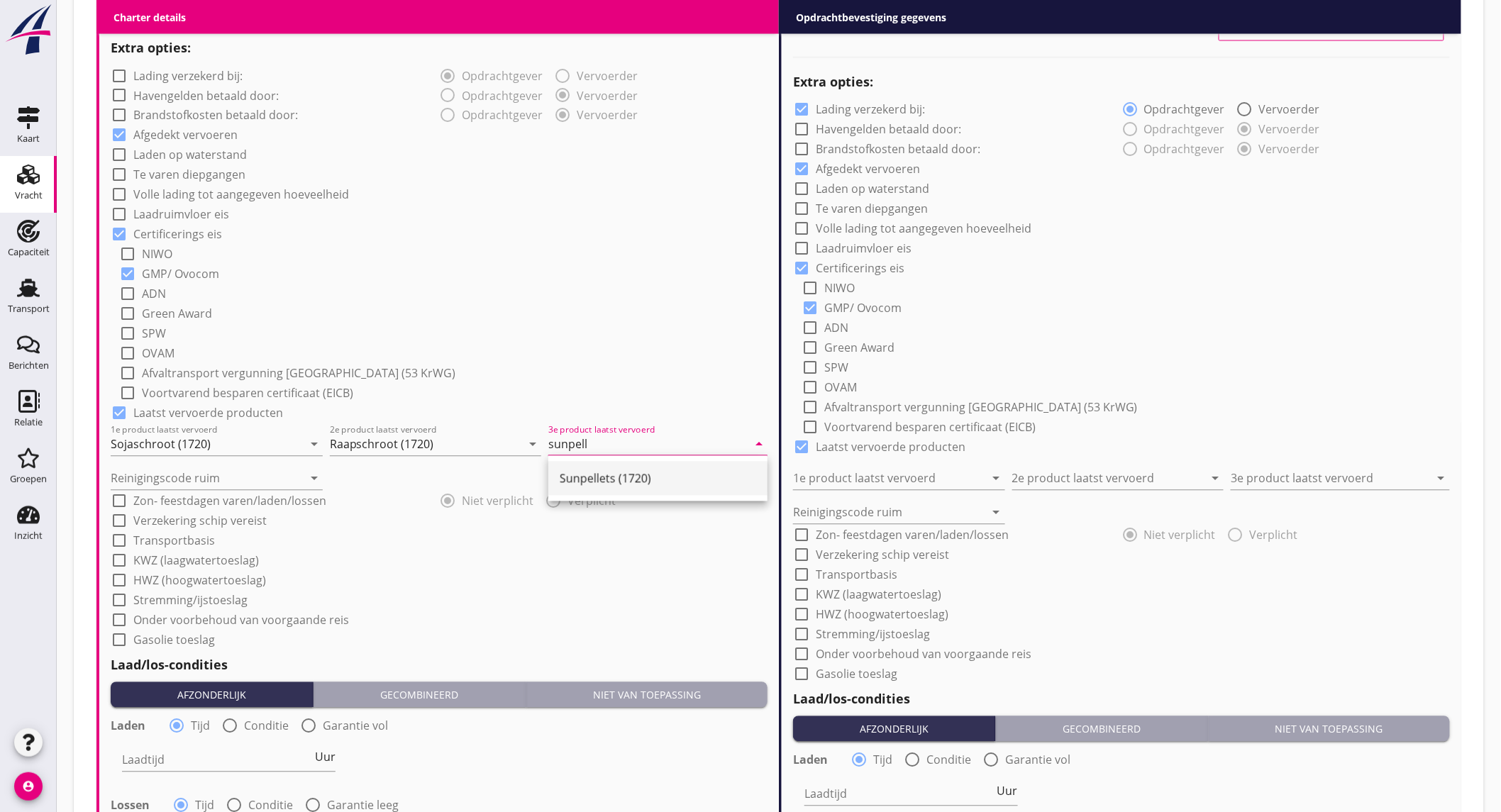
click at [590, 480] on div "Sunpellets (1720)" at bounding box center [658, 479] width 197 height 17
type input "Sunpellets (1720)"
click at [282, 484] on input "Reinigingscode ruim" at bounding box center [207, 479] width 192 height 23
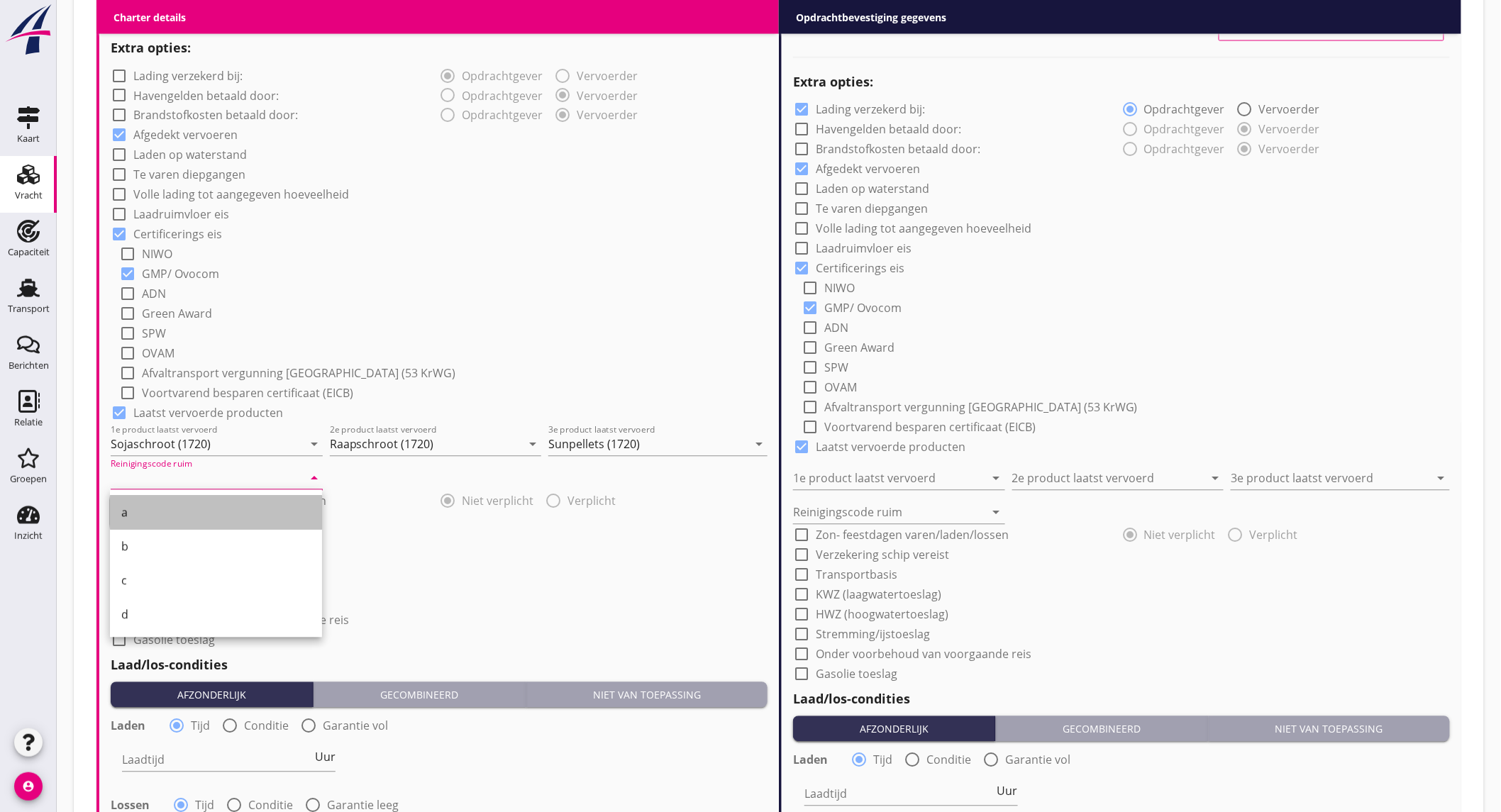
click at [253, 507] on div "a" at bounding box center [216, 513] width 189 height 17
type input "a"
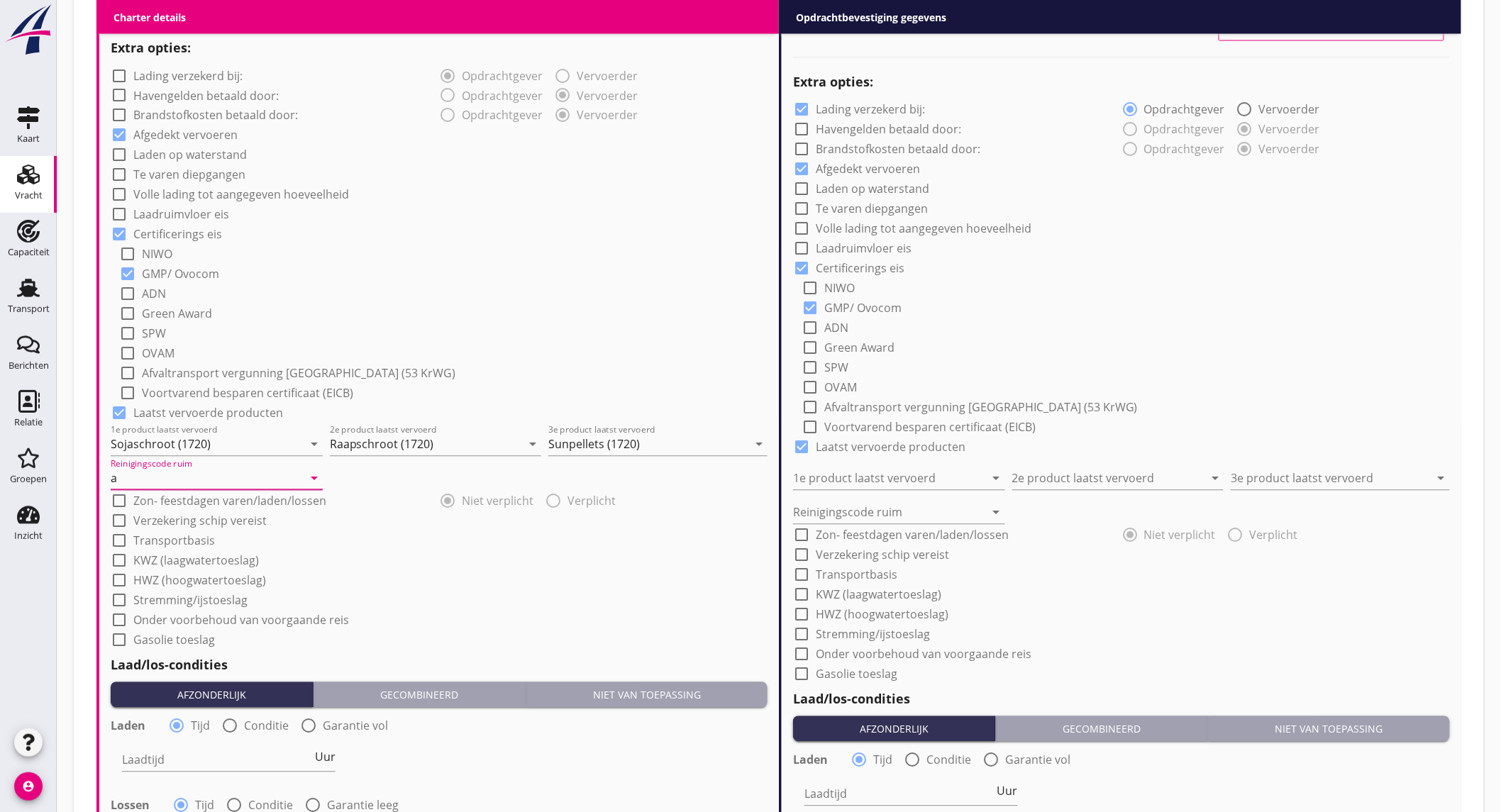
scroll to position [1260, 0]
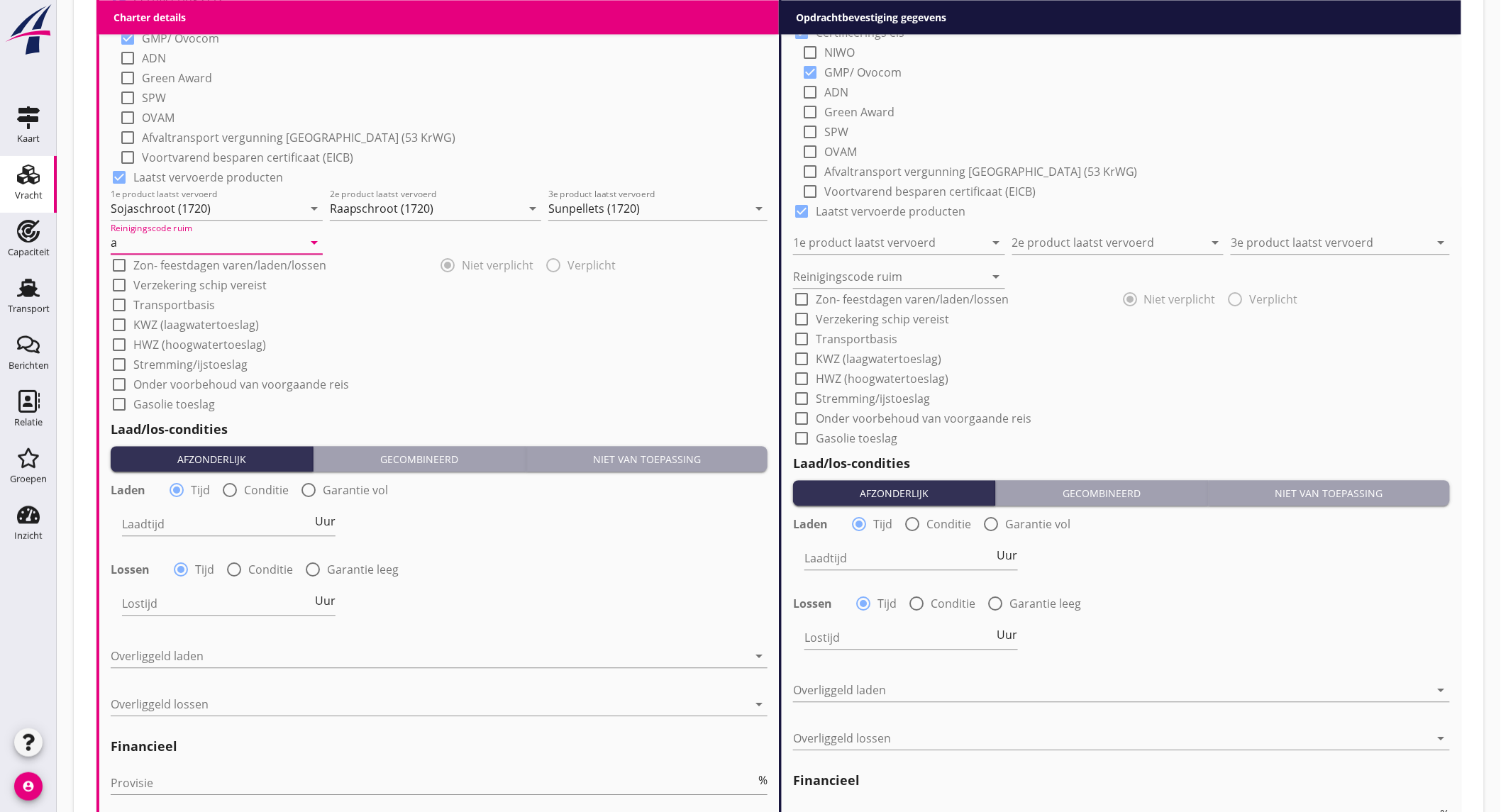
click at [219, 494] on div at bounding box center [230, 490] width 24 height 24
radio input "false"
radio input "true"
click at [222, 526] on div at bounding box center [273, 524] width 302 height 23
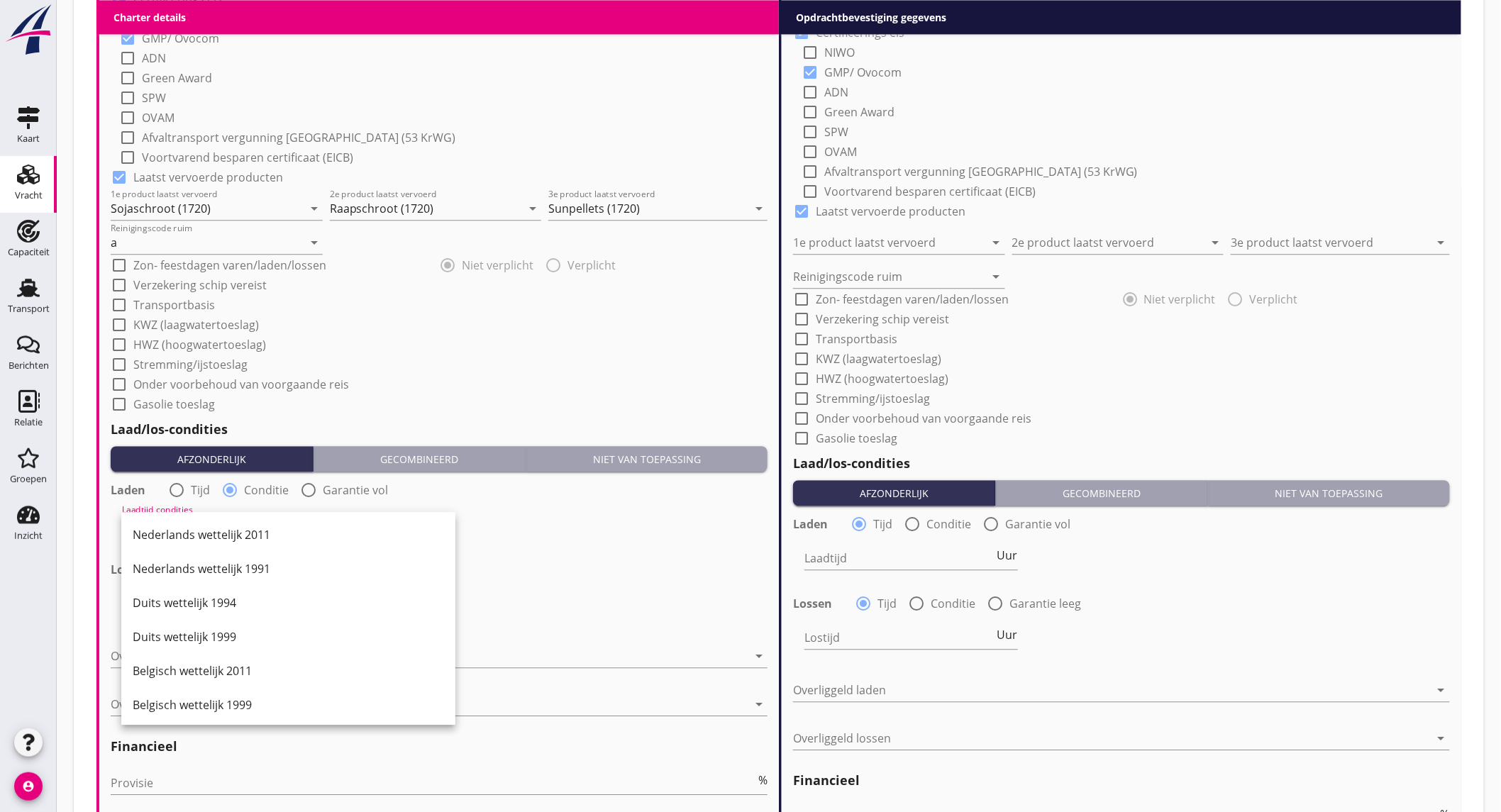
click at [222, 526] on div "Nederlands wettelijk 2011" at bounding box center [288, 535] width 312 height 17
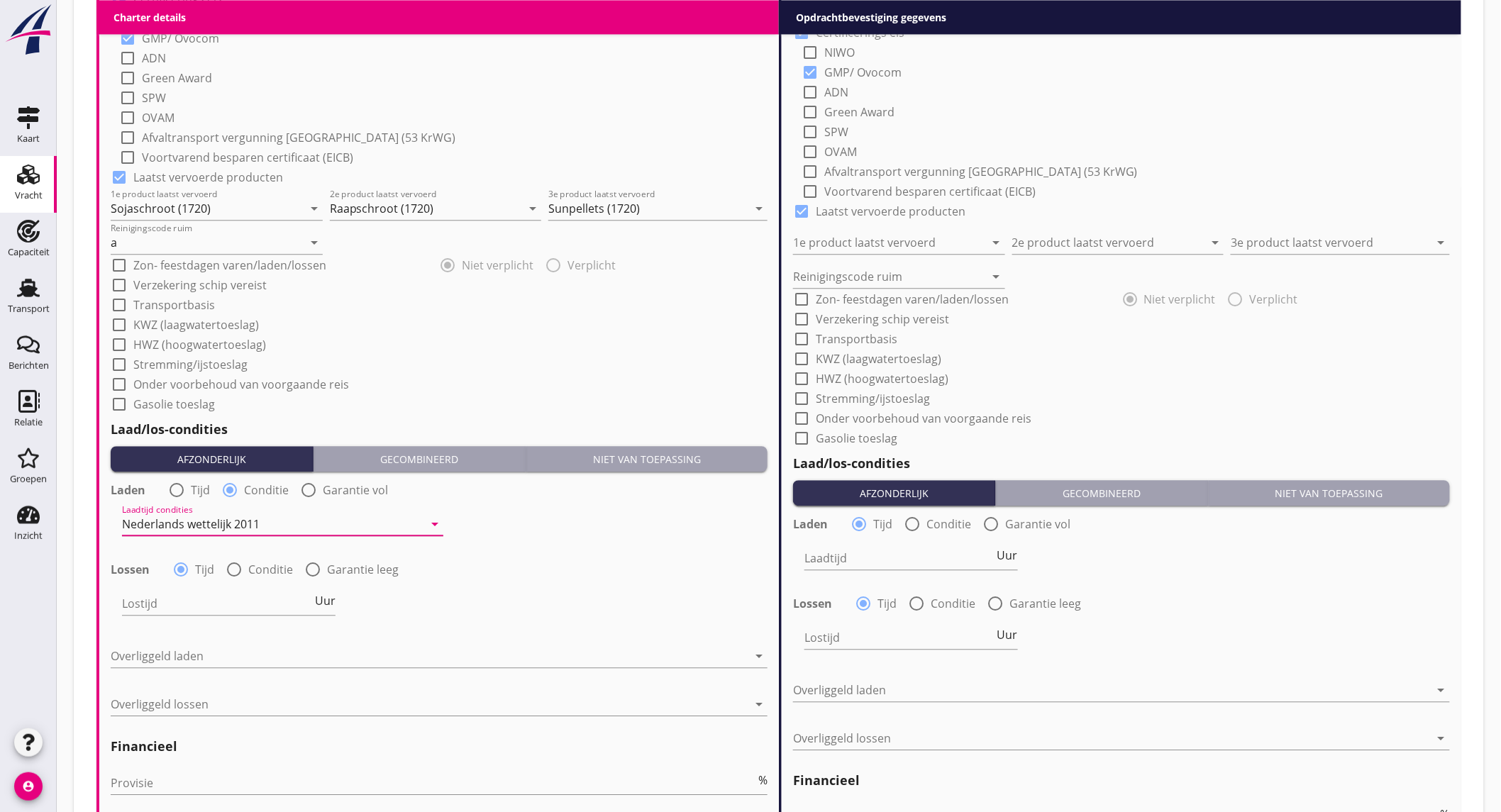
click at [232, 560] on div at bounding box center [234, 569] width 24 height 24
radio input "false"
radio input "true"
click at [232, 599] on div at bounding box center [273, 603] width 302 height 23
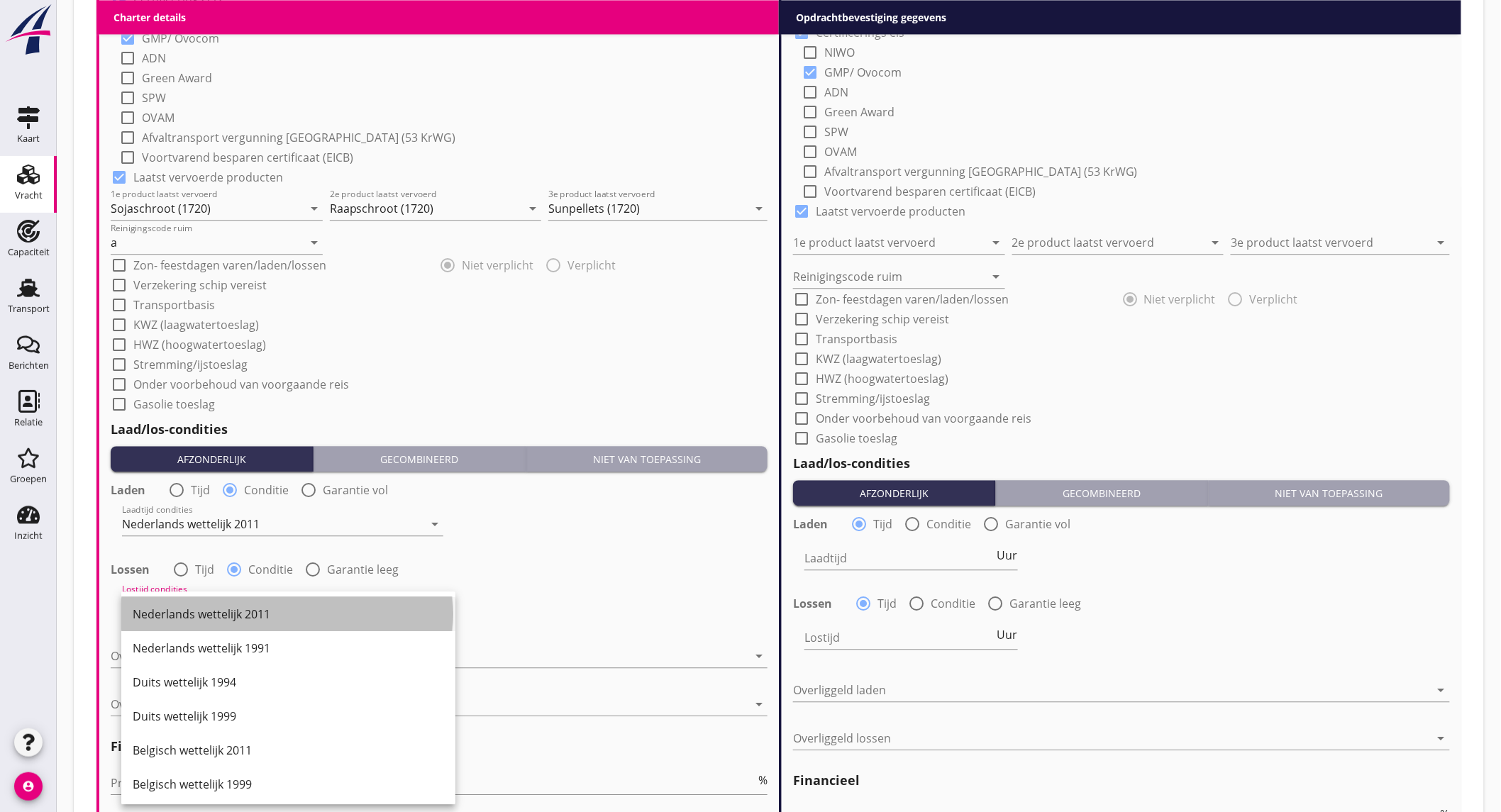
click at [232, 605] on div "Nederlands wettelijk 2011" at bounding box center [288, 614] width 312 height 17
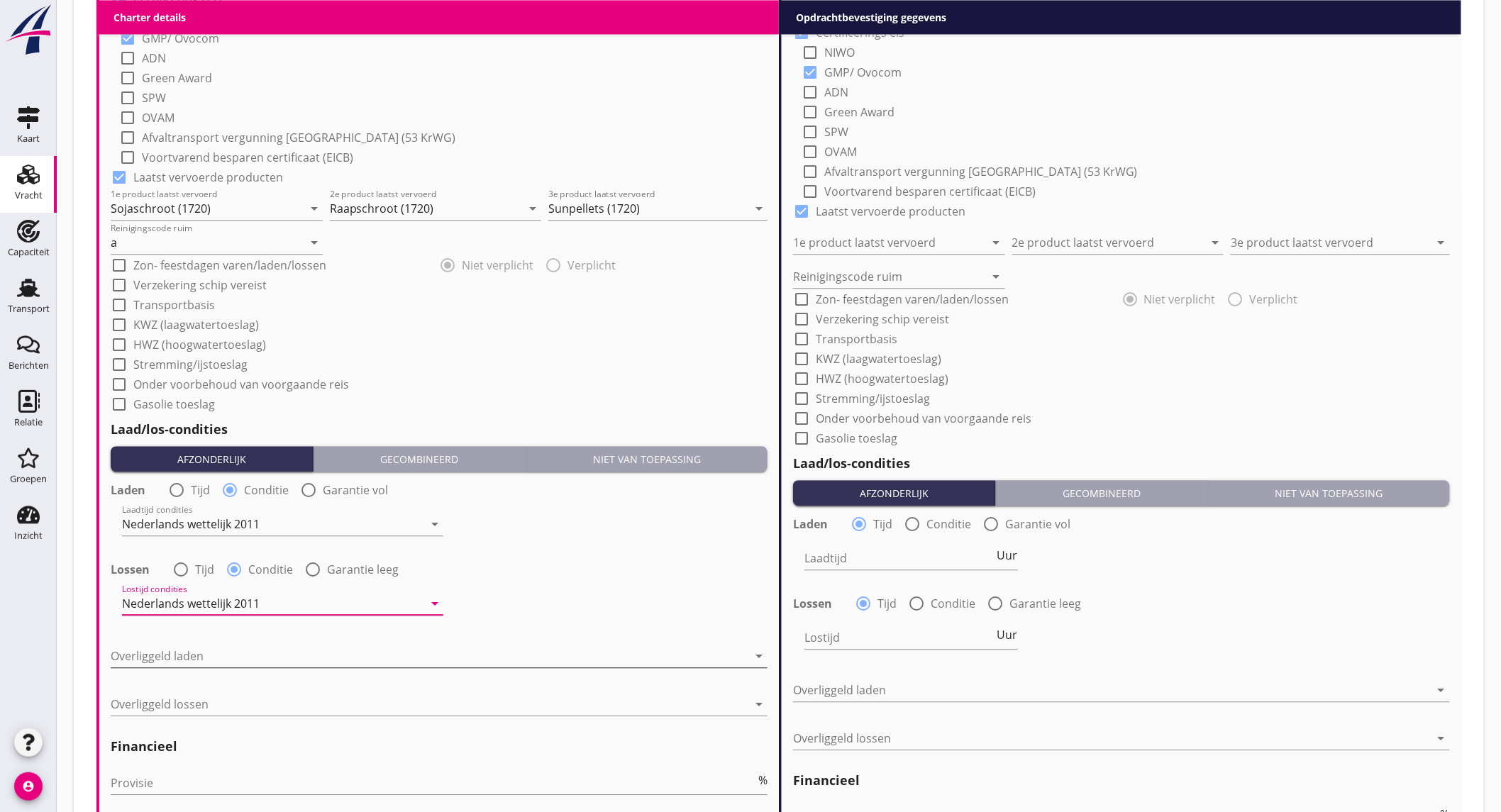
click at [234, 656] on div at bounding box center [429, 656] width 637 height 23
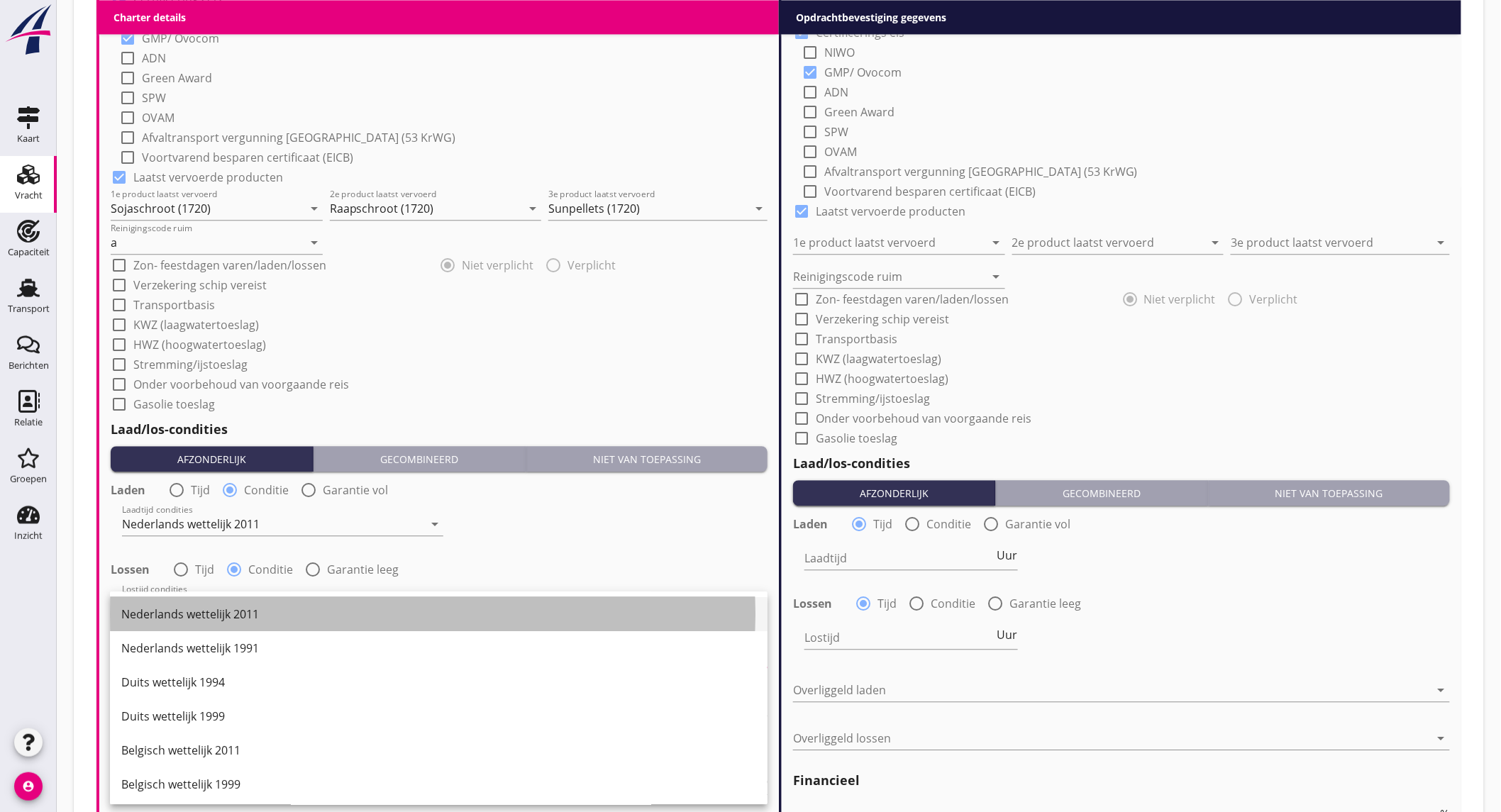
click at [252, 614] on div "Nederlands wettelijk 2011" at bounding box center [439, 614] width 635 height 17
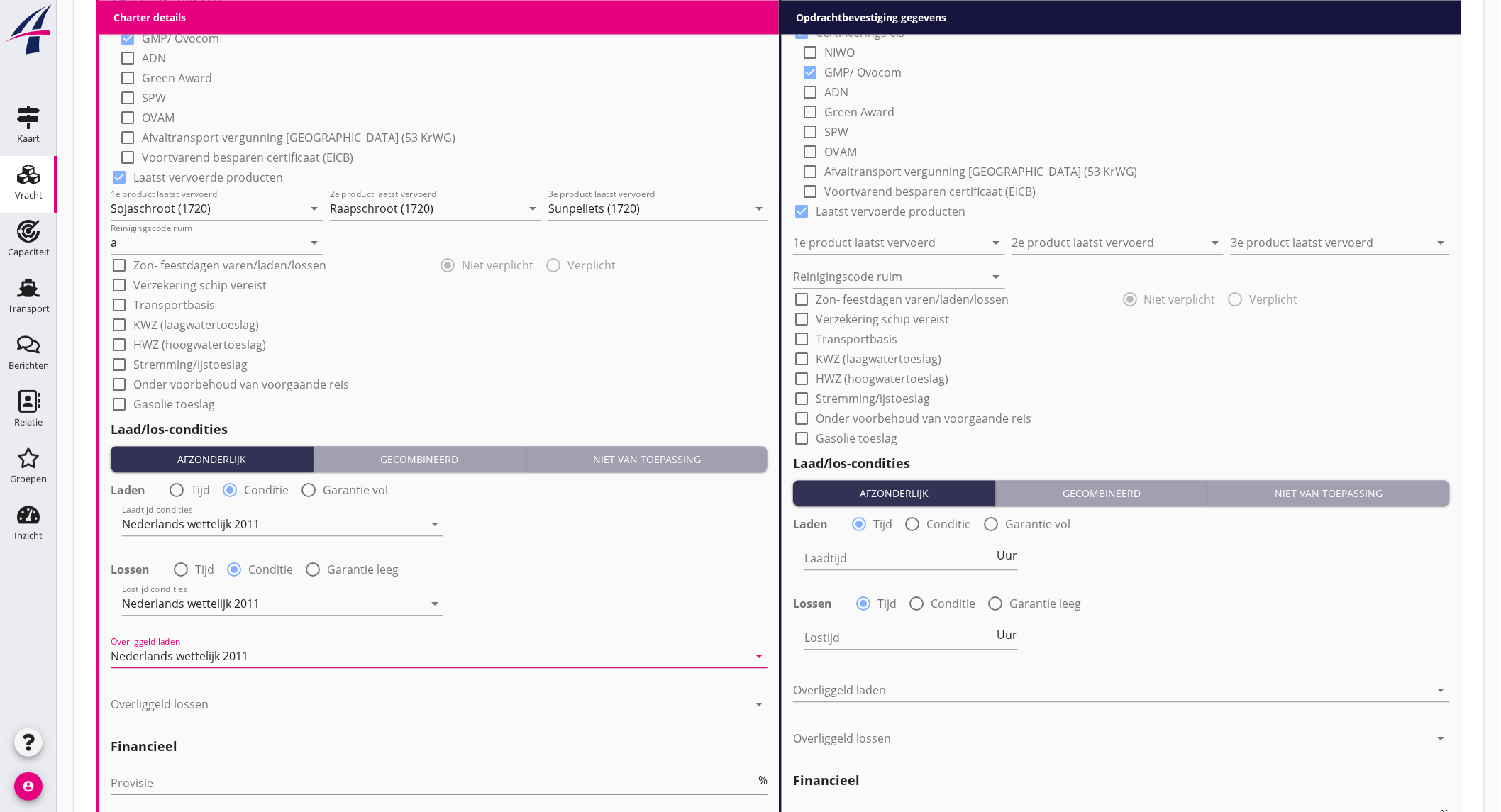
click at [248, 698] on div at bounding box center [429, 704] width 637 height 23
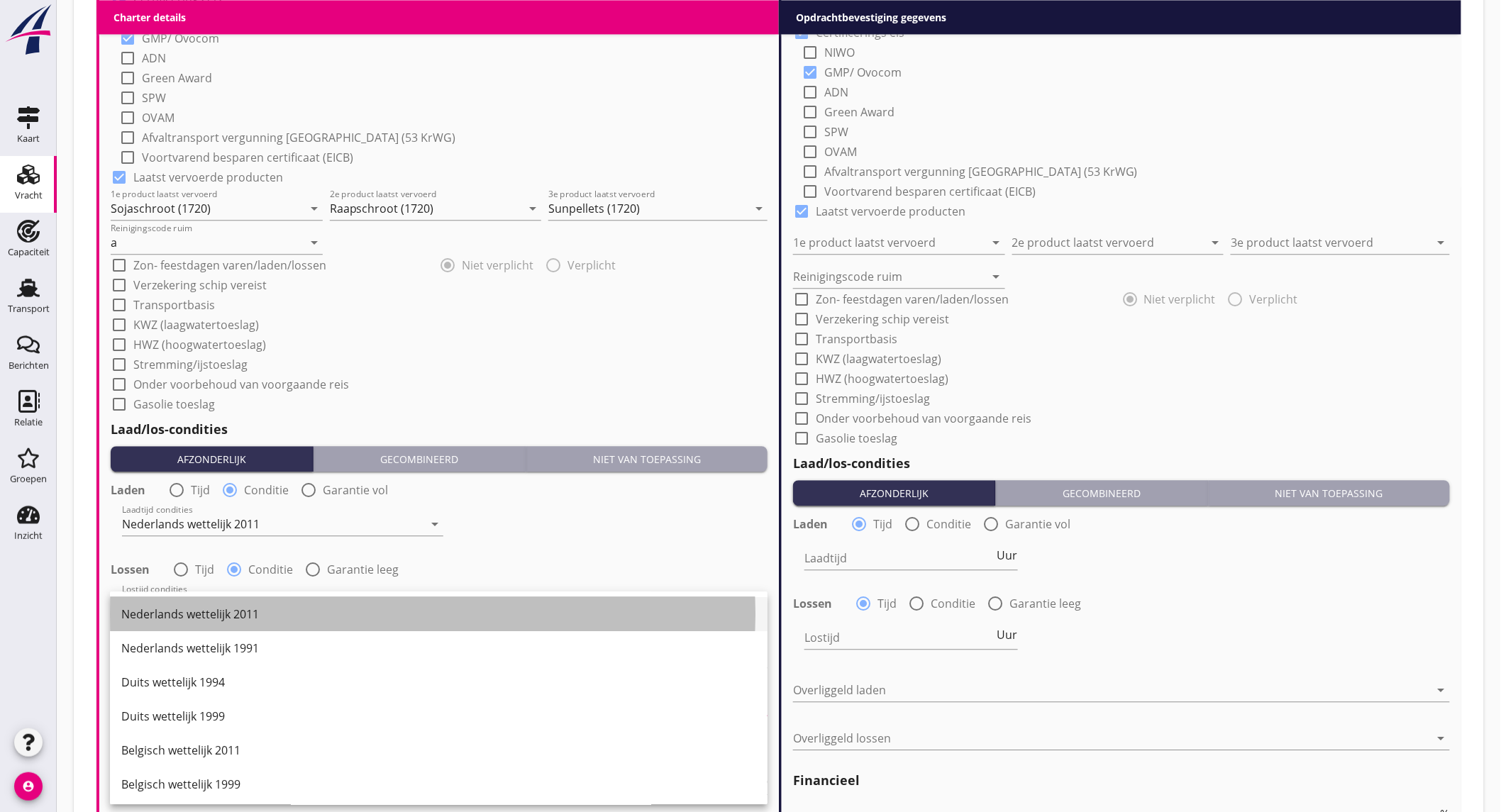
click at [268, 611] on div "Nederlands wettelijk 2011" at bounding box center [439, 614] width 635 height 17
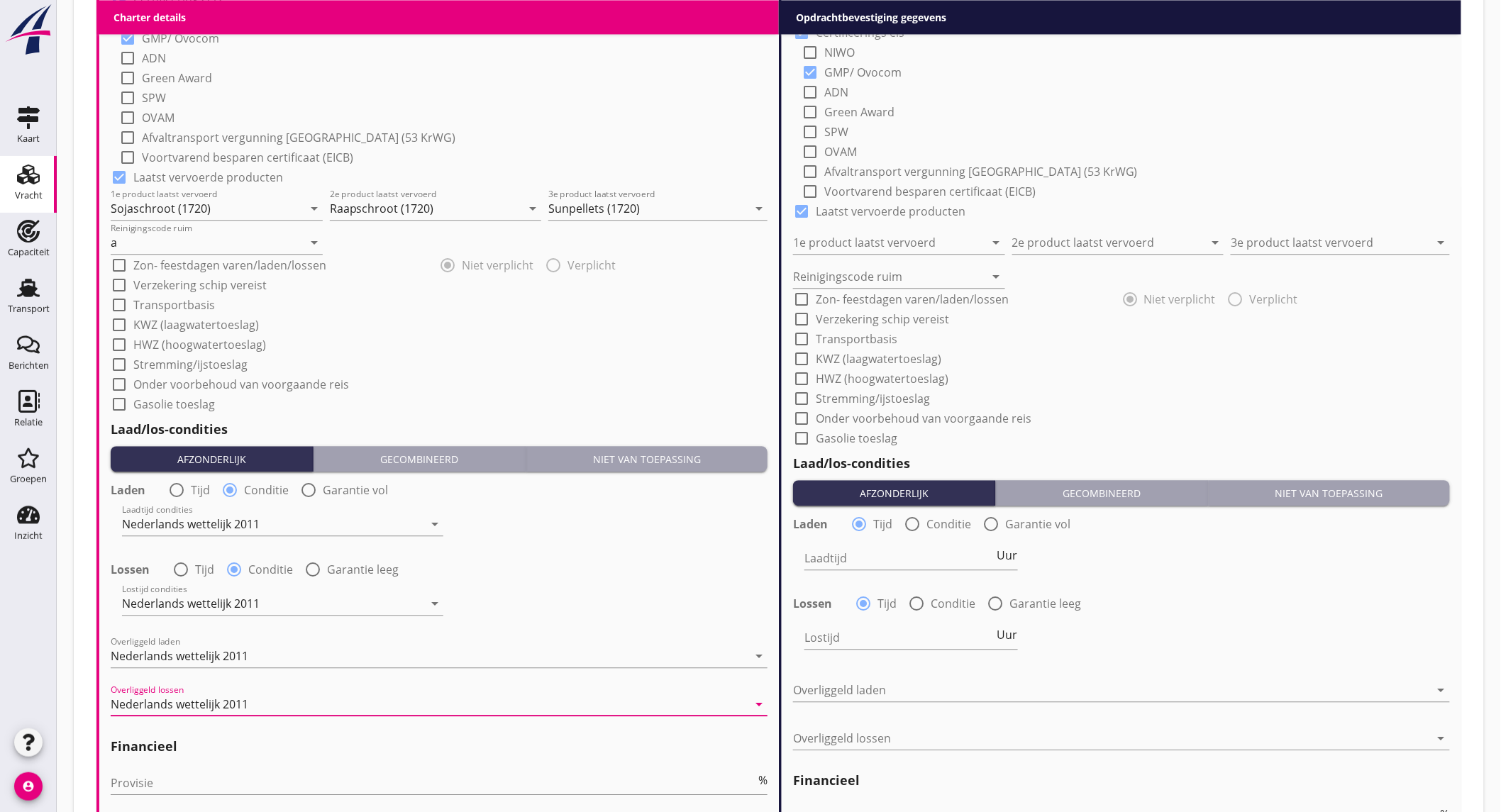
click at [523, 603] on div "Lostijd condities Nederlands wettelijk 2011 arrow_drop_down" at bounding box center [439, 605] width 660 height 51
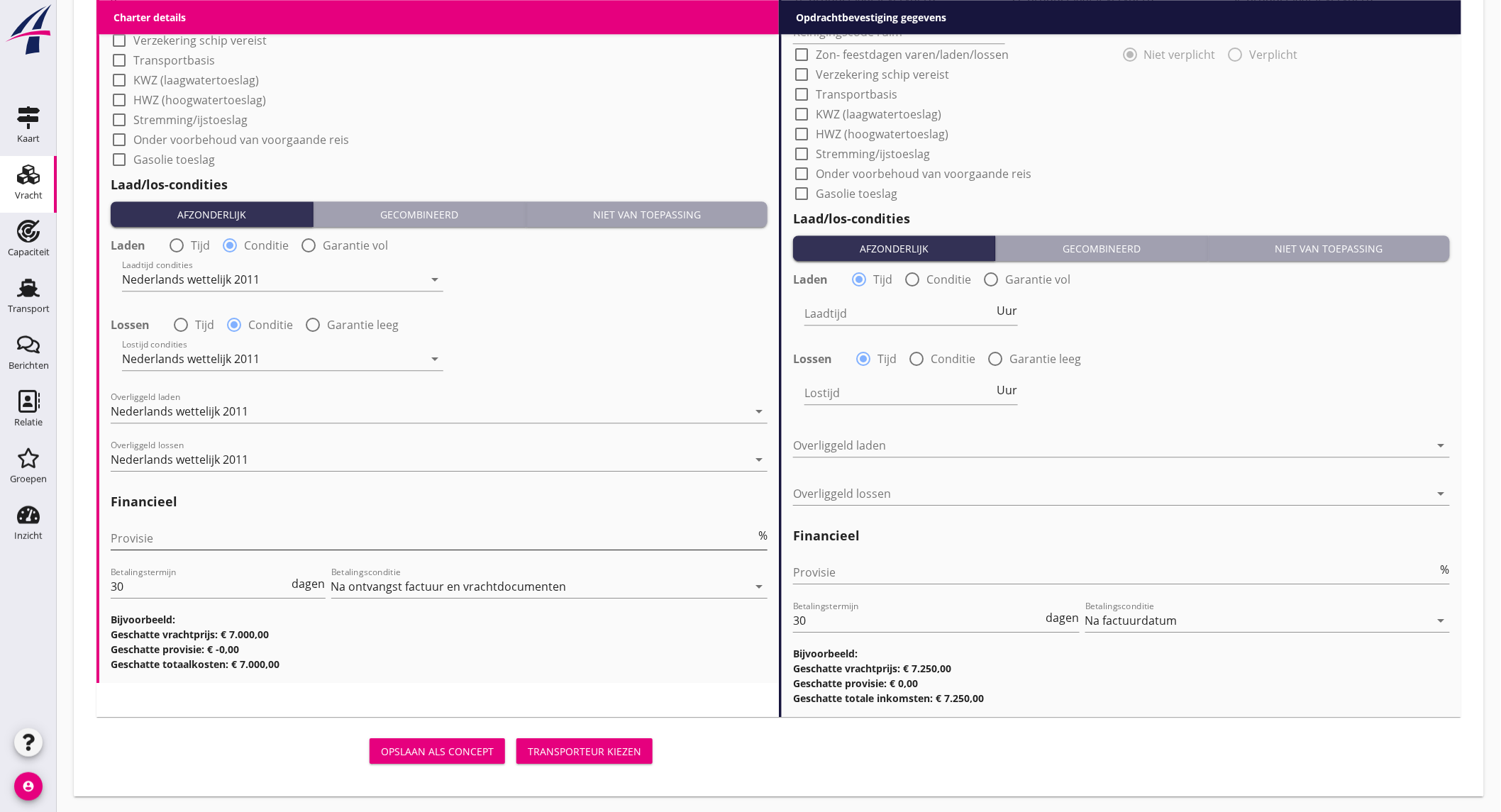
click at [251, 537] on input "Provisie" at bounding box center [433, 538] width 645 height 23
type input "5"
click at [818, 572] on input "Provisie" at bounding box center [1116, 572] width 645 height 23
type input "2"
type input "2.5"
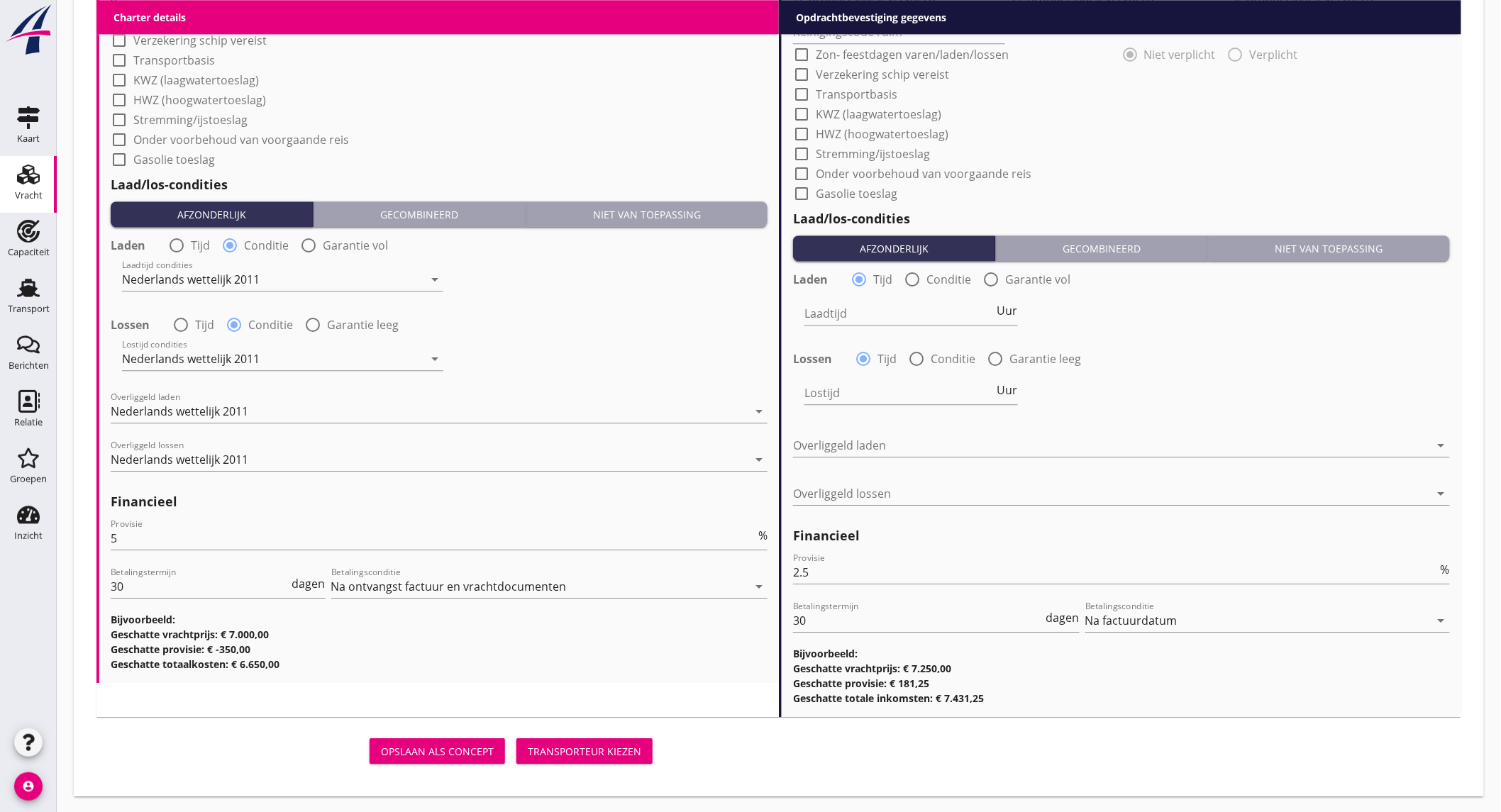
click at [1162, 421] on div "Laden radio_button_checked Tijd radio_button_unchecked Conditie radio_button_un…" at bounding box center [1122, 393] width 657 height 253
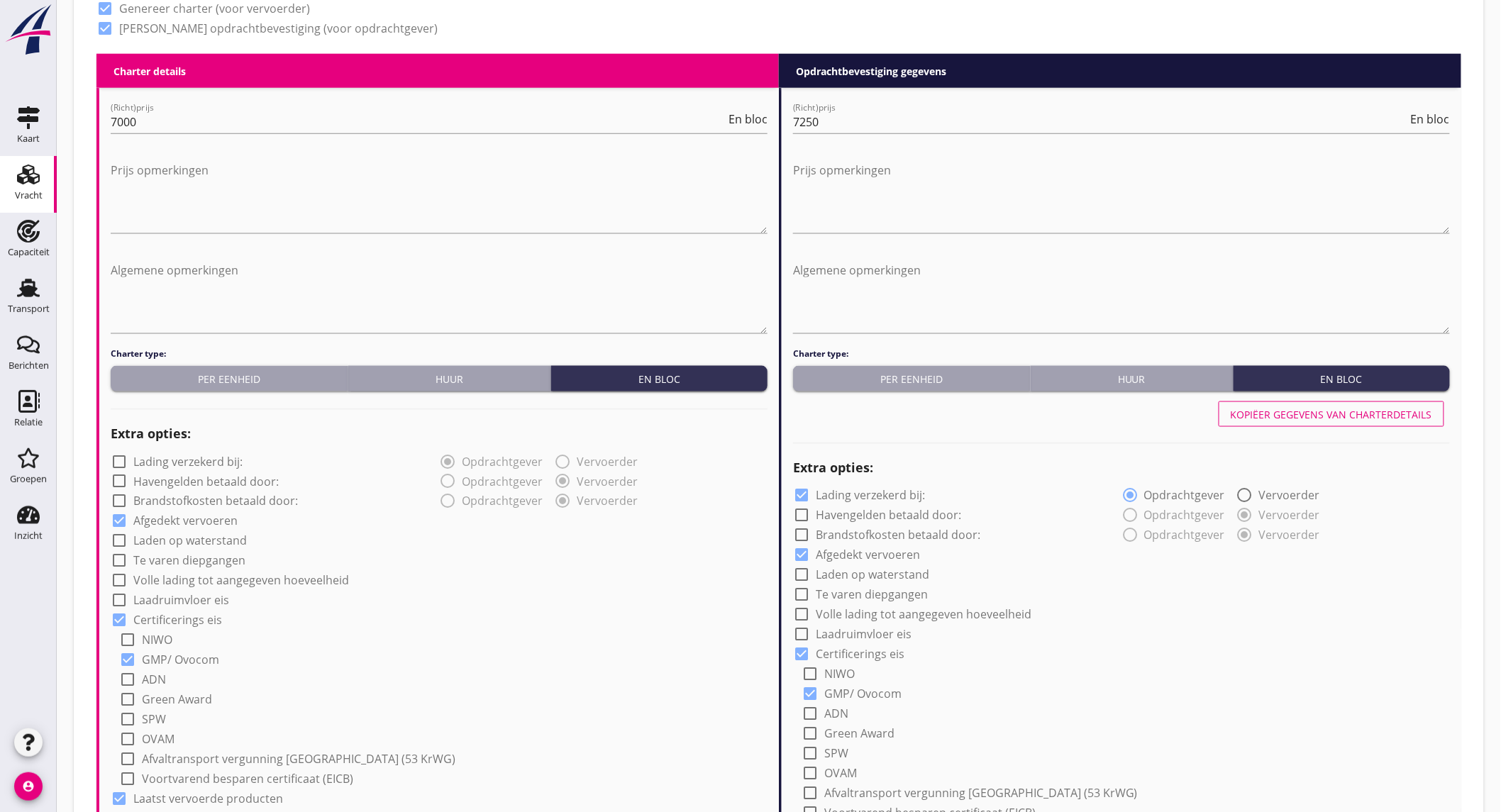
click at [1271, 414] on div "Kopiëer gegevens van charterdetails" at bounding box center [1331, 415] width 201 height 15
checkbox input "false"
type input "Sojaschroot (1720)"
type input "Raapschroot (1720)"
type input "Sunpellets (1720)"
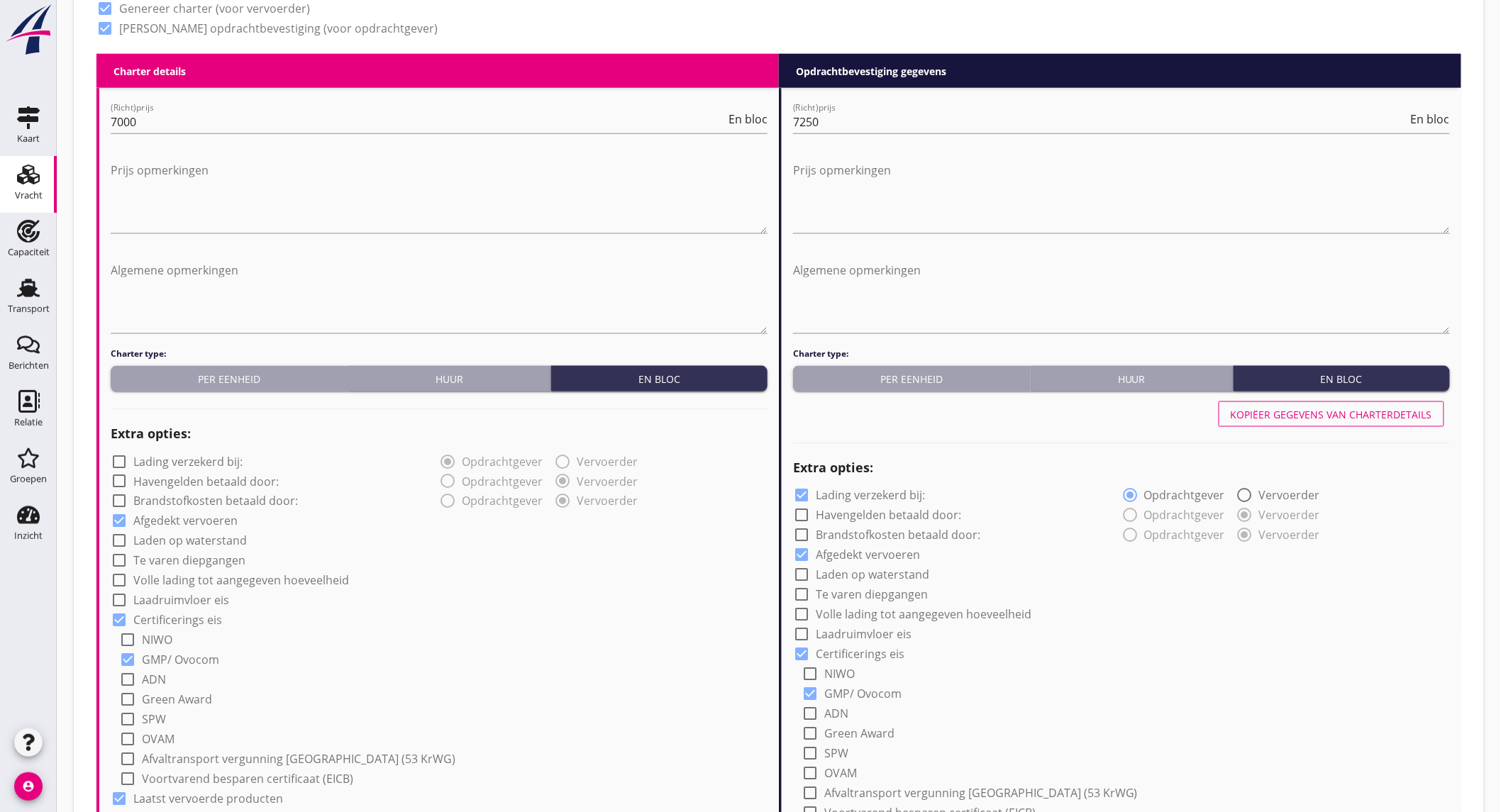
type input "a"
radio input "false"
radio input "true"
radio input "false"
radio input "true"
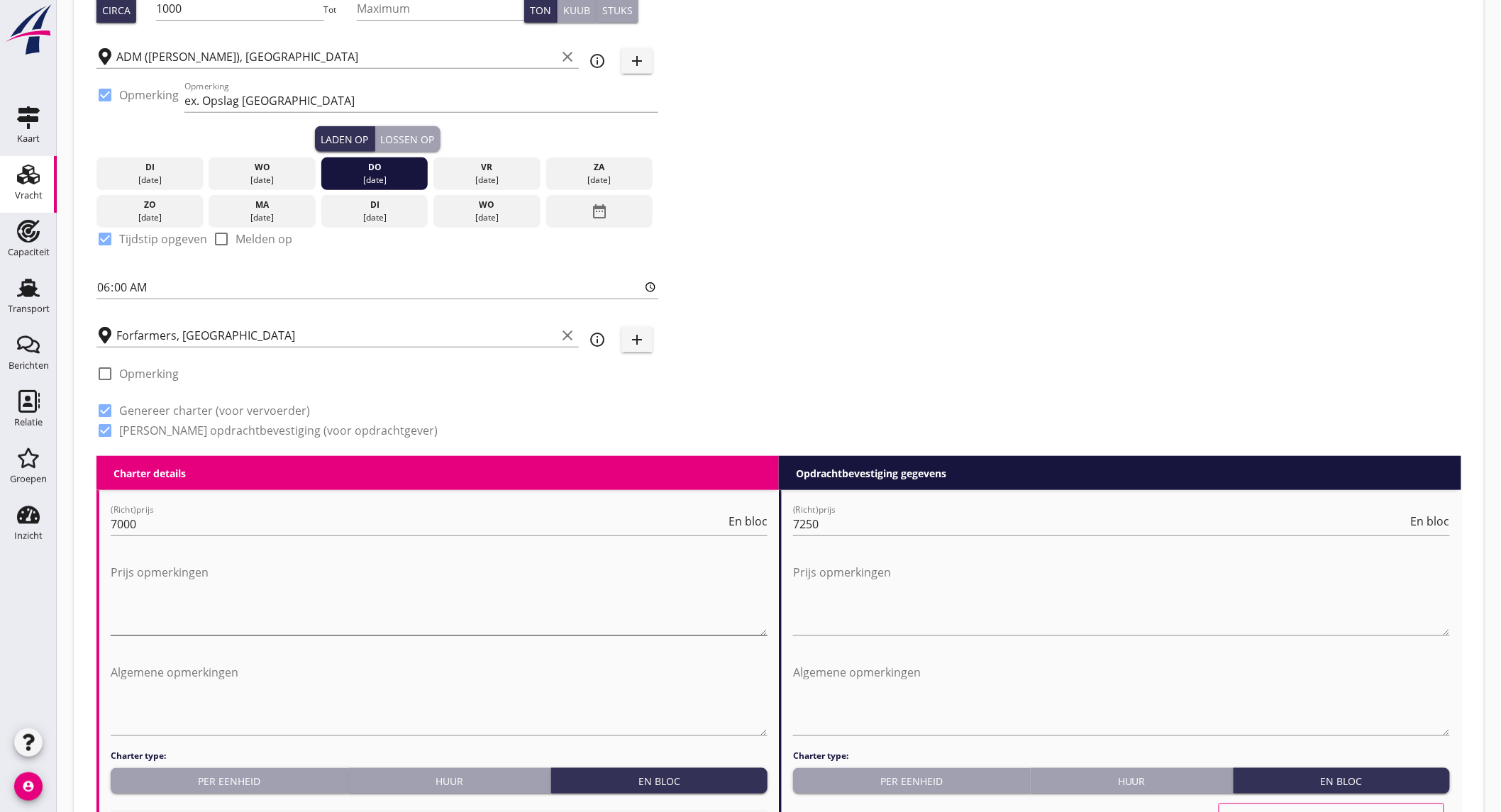
scroll to position [394, 0]
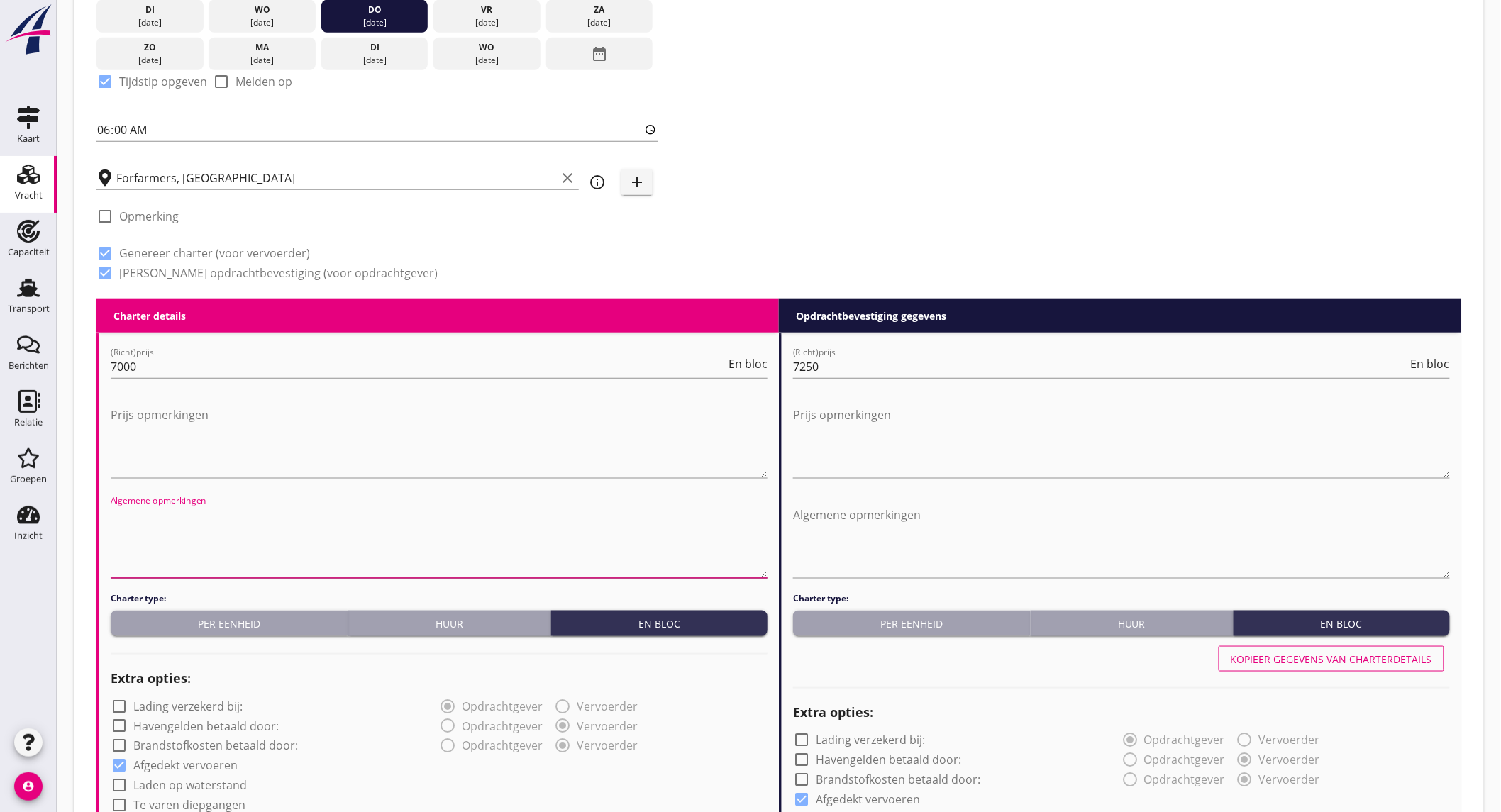
click at [161, 533] on textarea "Algemene opmerkingen" at bounding box center [439, 541] width 657 height 75
click at [176, 779] on label "Laden op waterstand" at bounding box center [190, 786] width 114 height 14
checkbox input "true"
click at [203, 522] on textarea "Algemene opmerkingen" at bounding box center [439, 541] width 657 height 75
drag, startPoint x: 407, startPoint y: 542, endPoint x: 101, endPoint y: 513, distance: 307.4
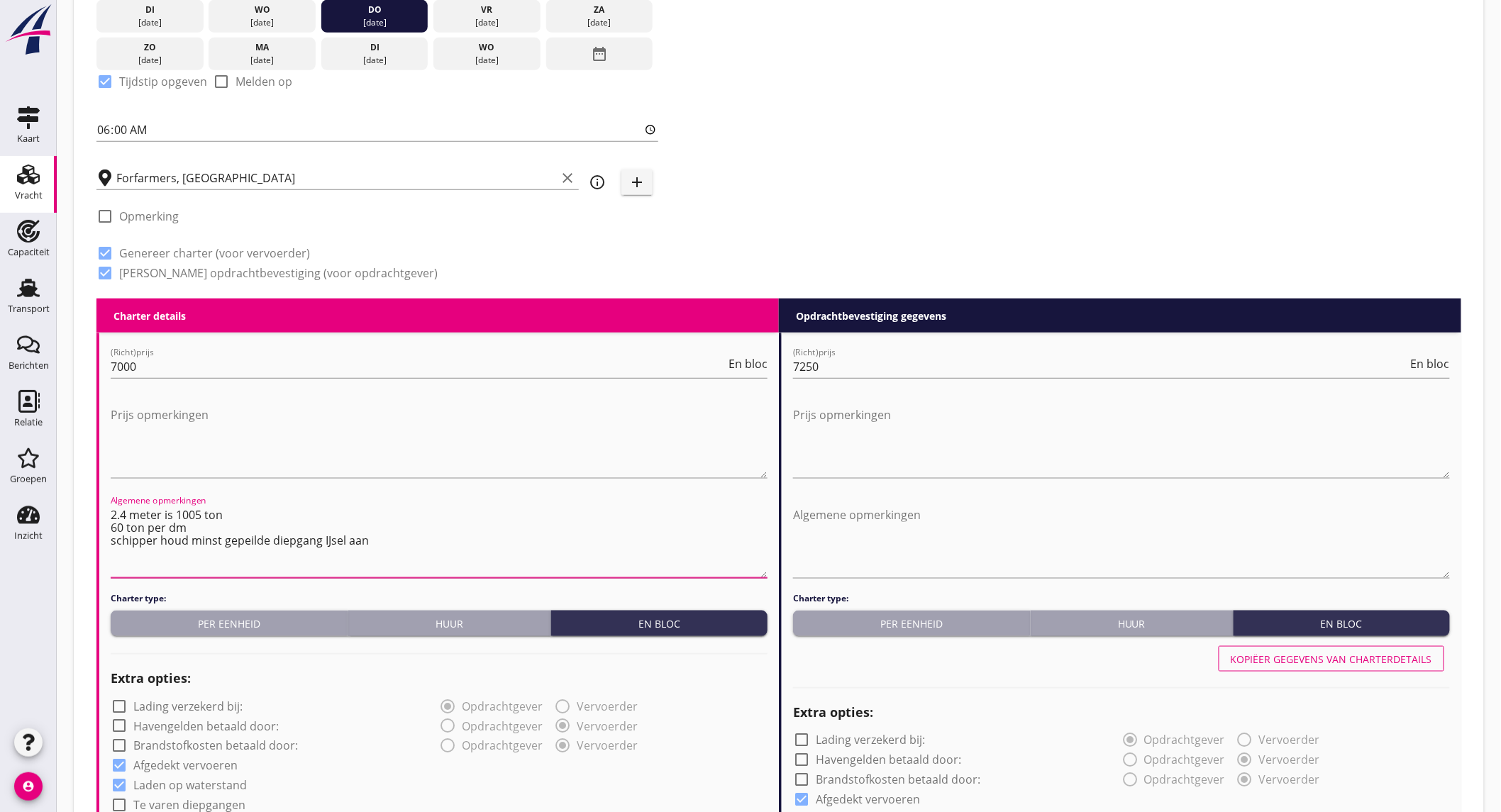
type textarea "2.4 meter is 1005 ton 60 ton per dm schipper houd minst gepeilde diepgang IJsel…"
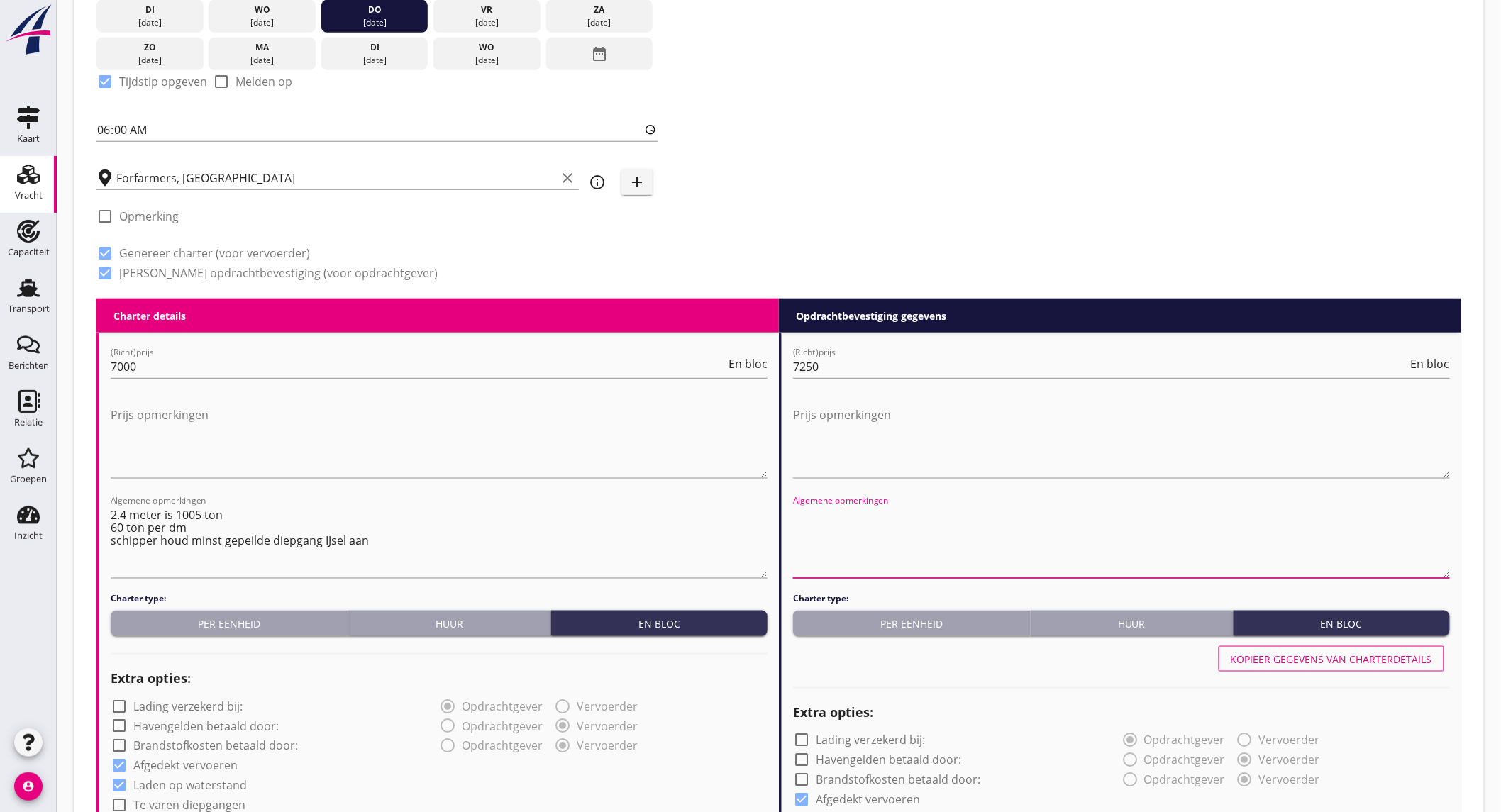
click at [910, 516] on textarea "Algemene opmerkingen" at bounding box center [1122, 541] width 657 height 75
paste textarea "2.4 meter is 1005 ton 60 ton per dm schipper houd minst gepeilde diepgang IJsel…"
type textarea "2.4 meter is 1005 ton 60 ton per dm schipper houd minst gepeilde diepgang IJsel…"
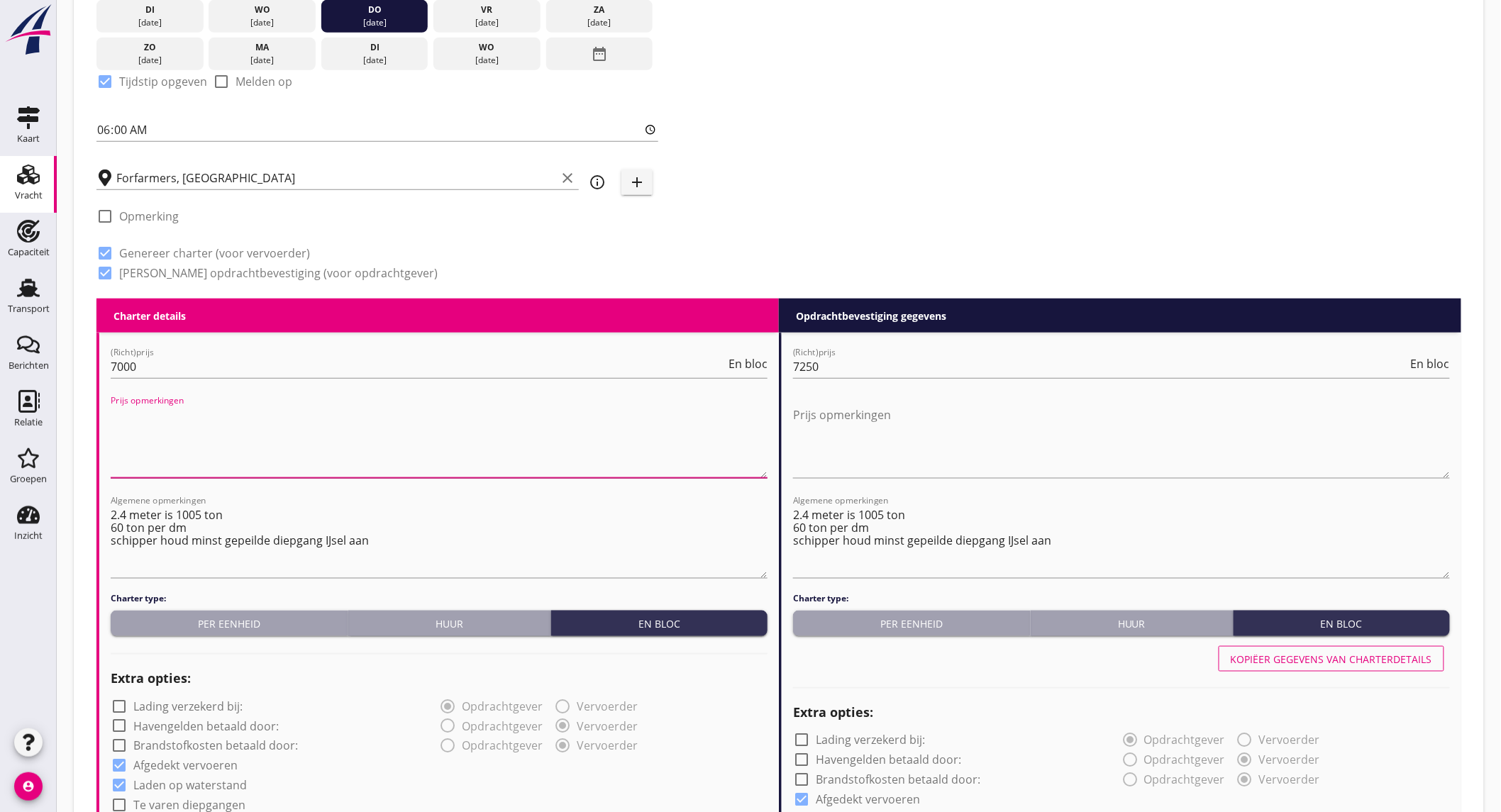
click at [724, 461] on textarea "Prijs opmerkingen" at bounding box center [439, 440] width 657 height 75
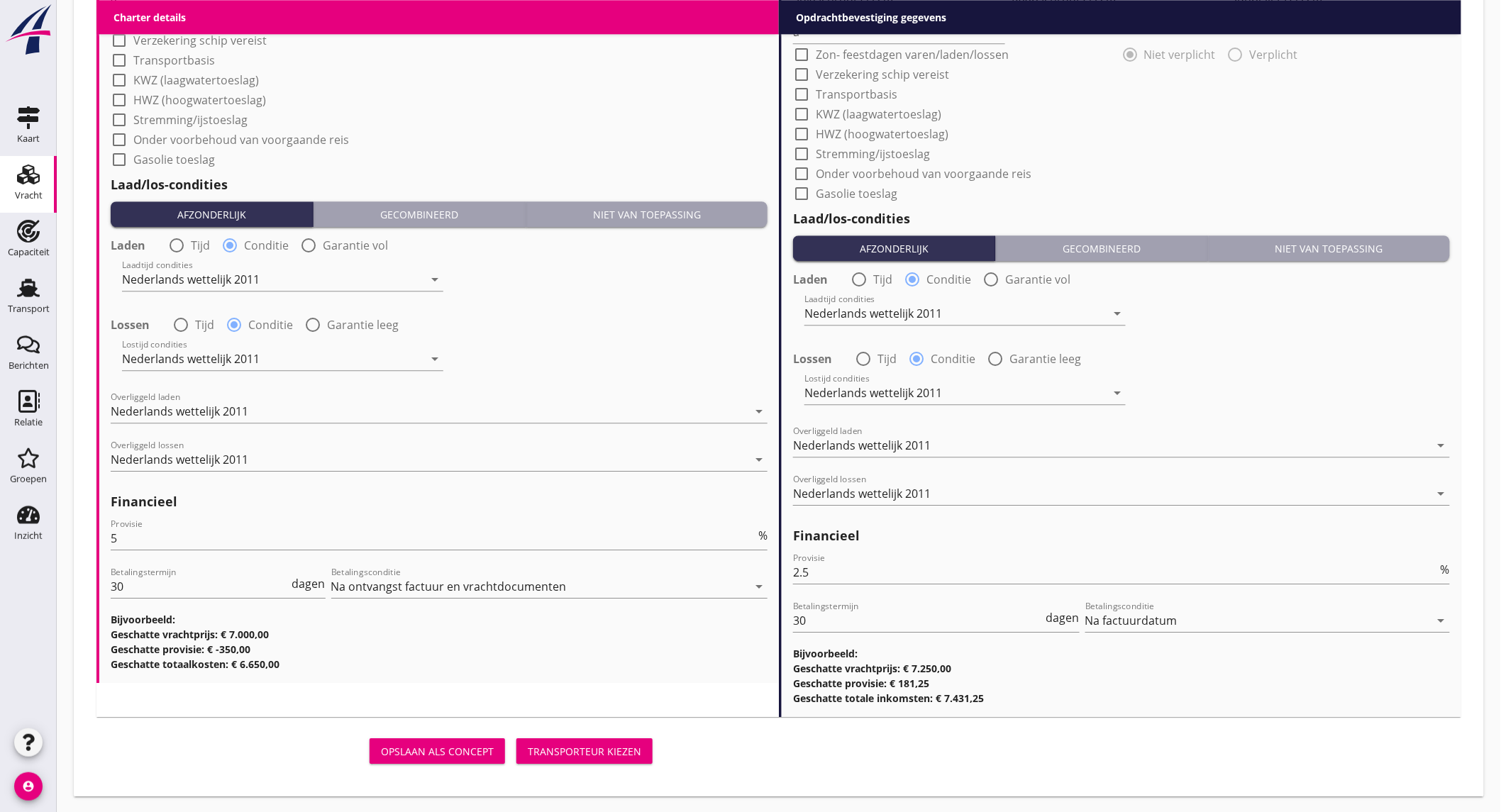
click at [578, 746] on div "Transporteur kiezen" at bounding box center [585, 752] width 114 height 15
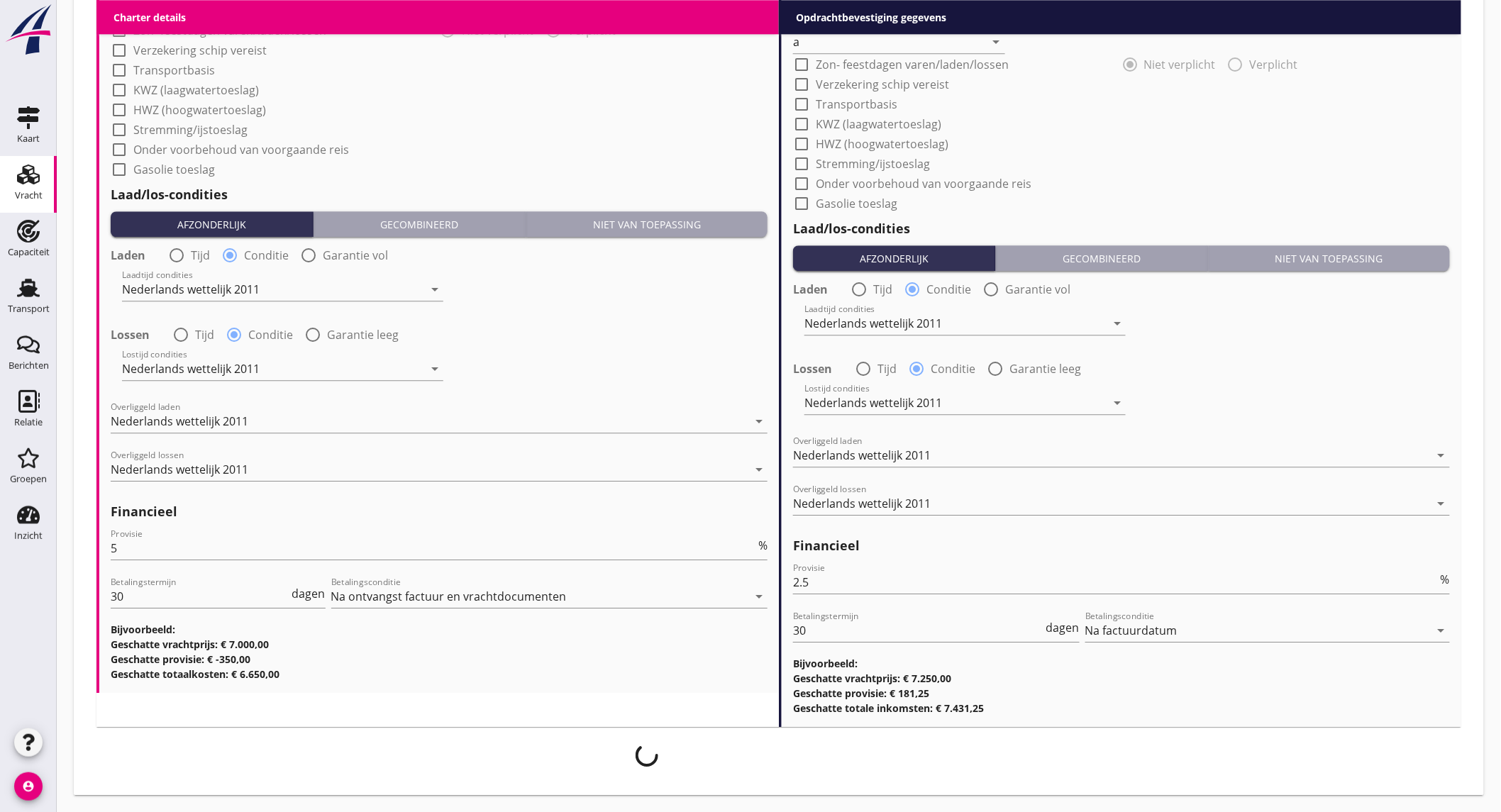
scroll to position [1494, 0]
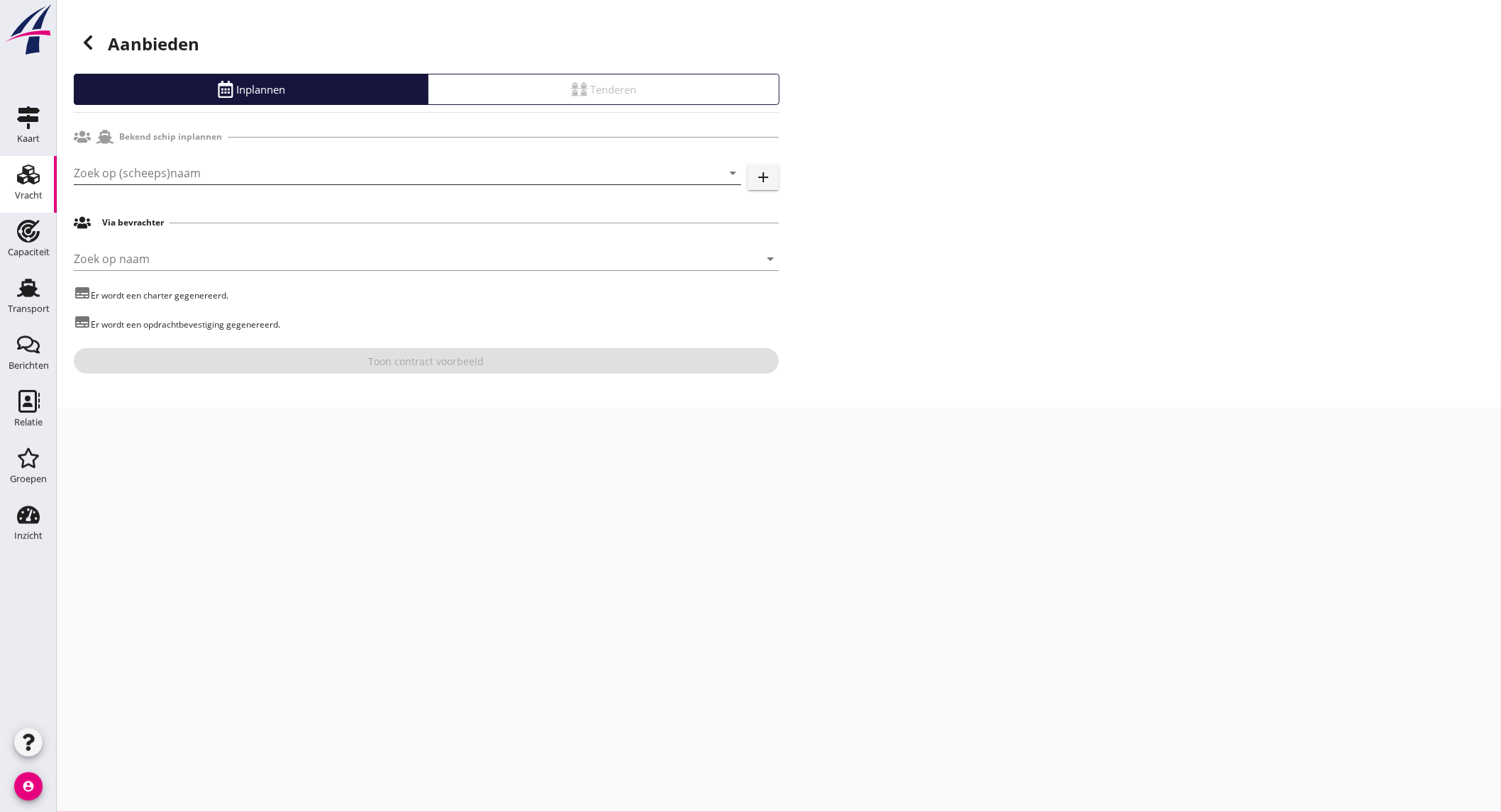
click at [281, 181] on input "Zoek op (scheeps)naam" at bounding box center [388, 173] width 628 height 23
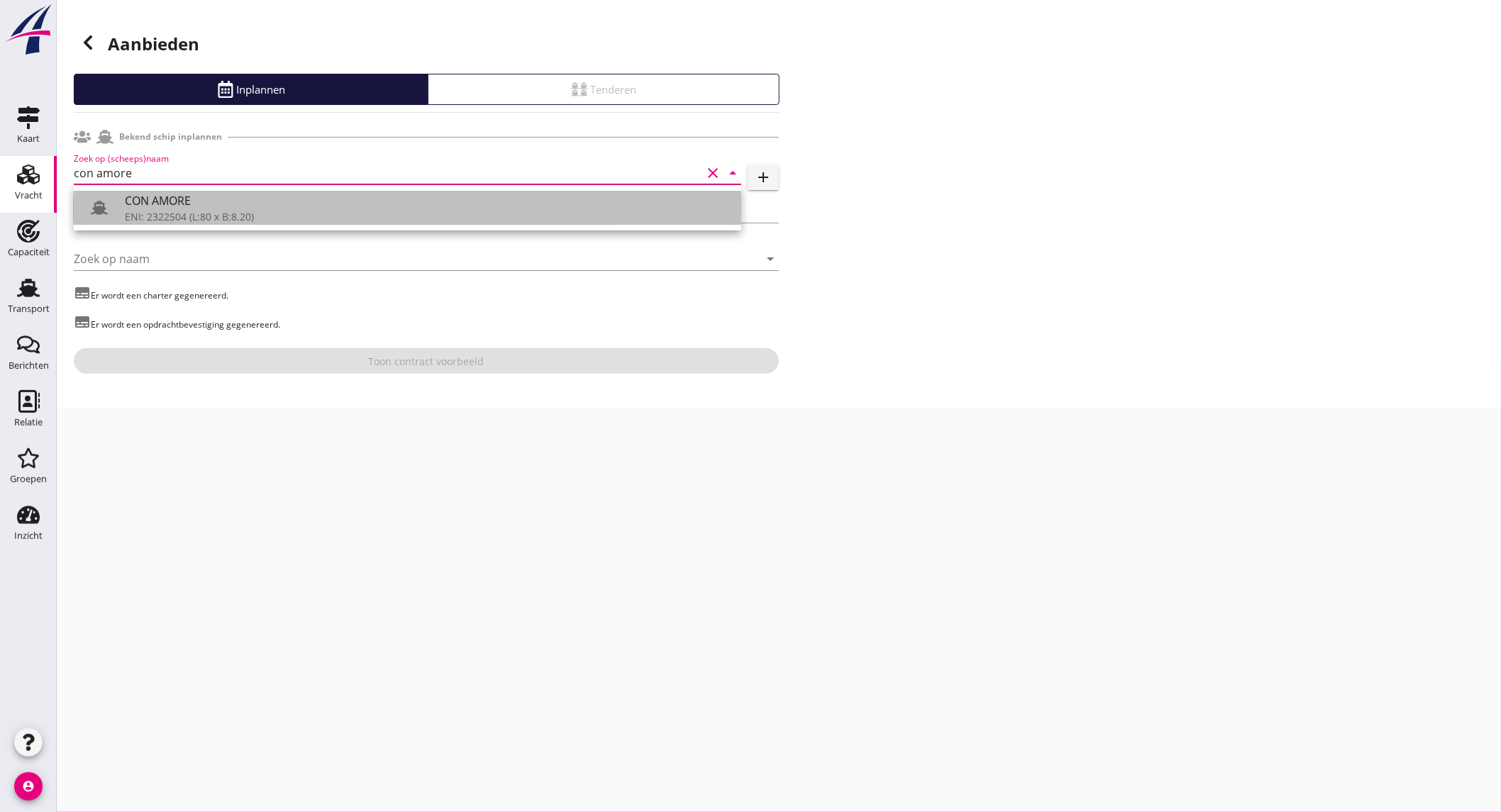
click at [242, 201] on div "CON AMORE" at bounding box center [428, 201] width 605 height 17
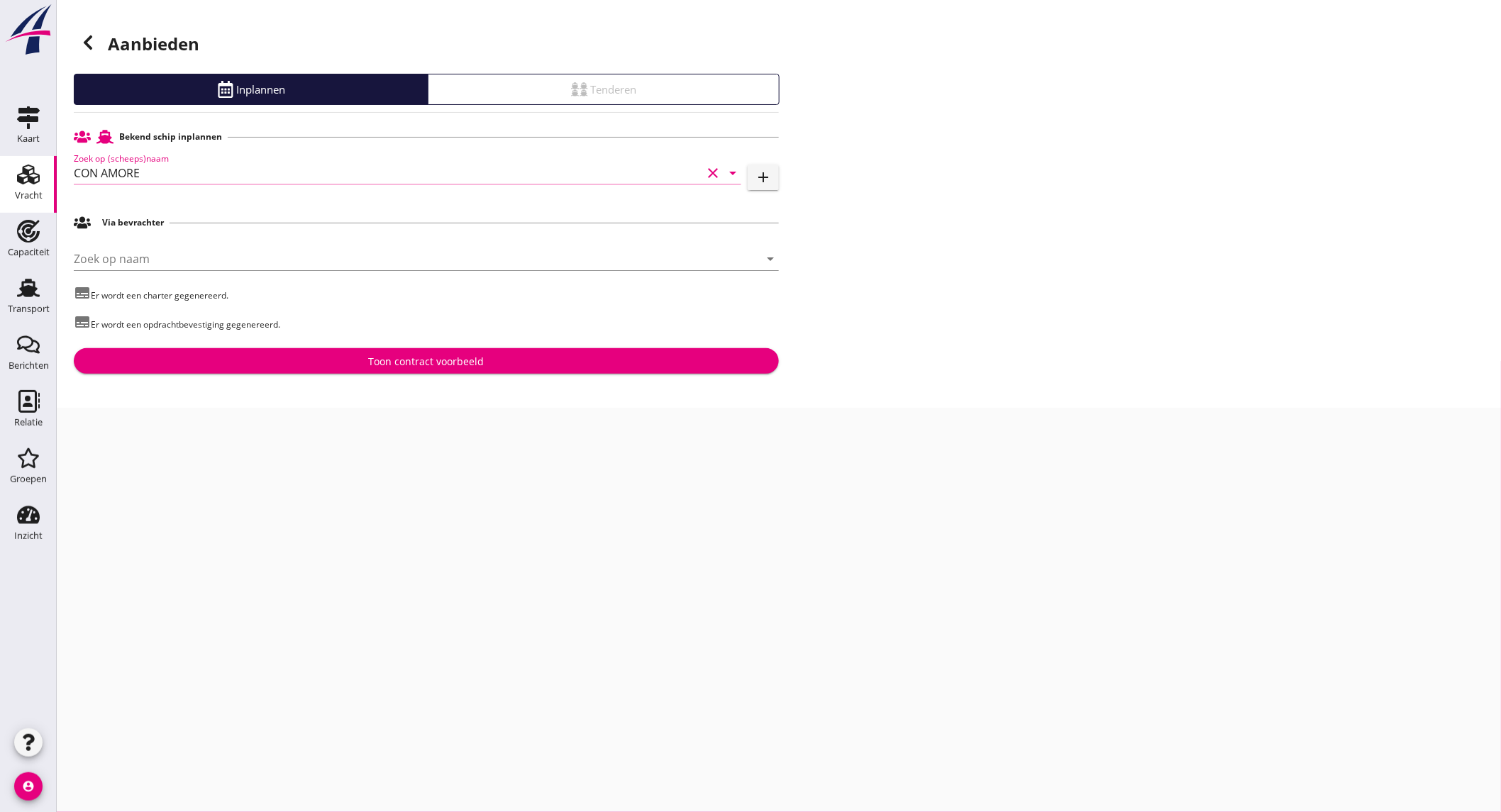
type input "CON AMORE"
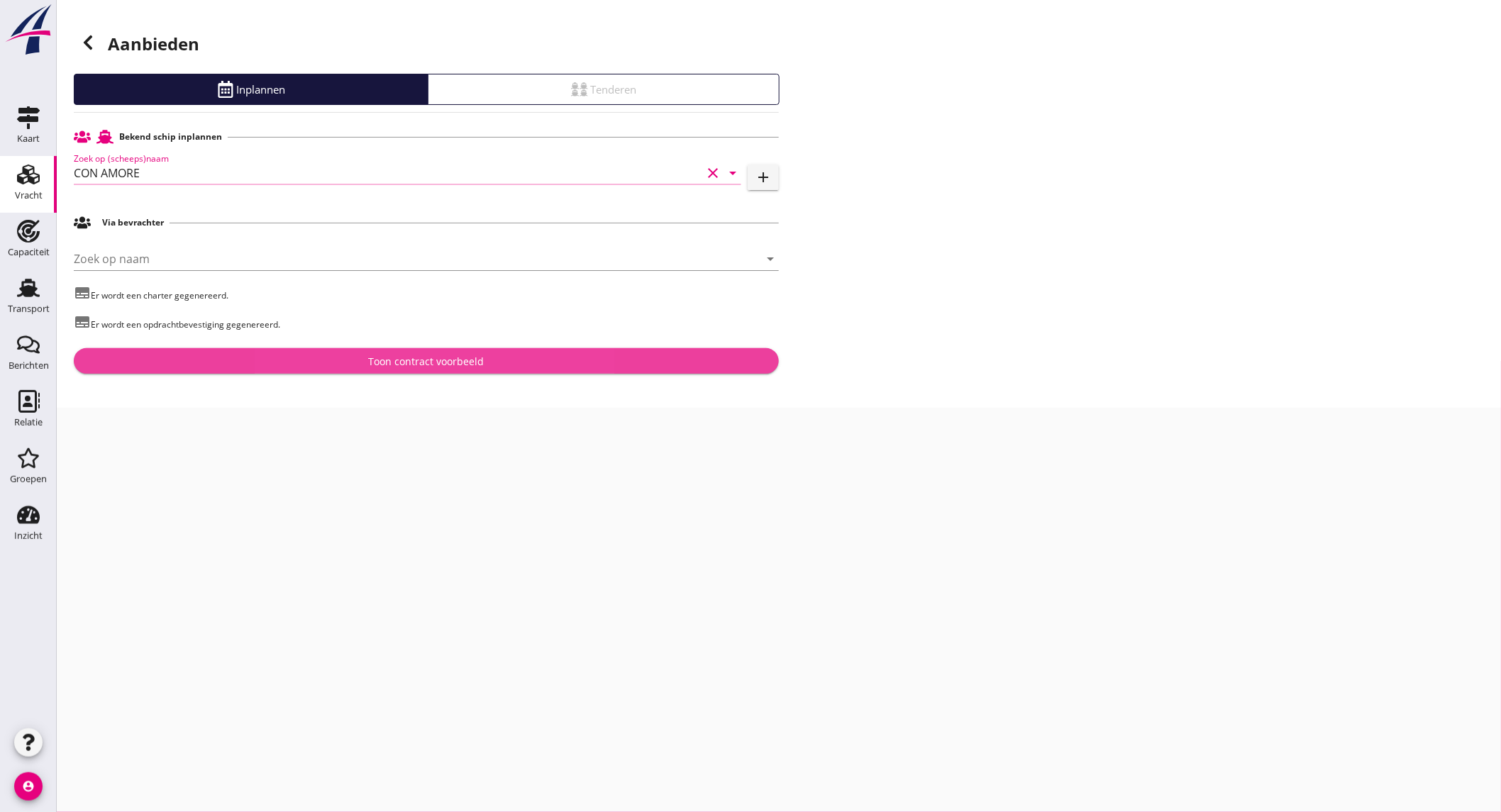
click at [437, 364] on div "Toon contract voorbeeld" at bounding box center [426, 361] width 115 height 15
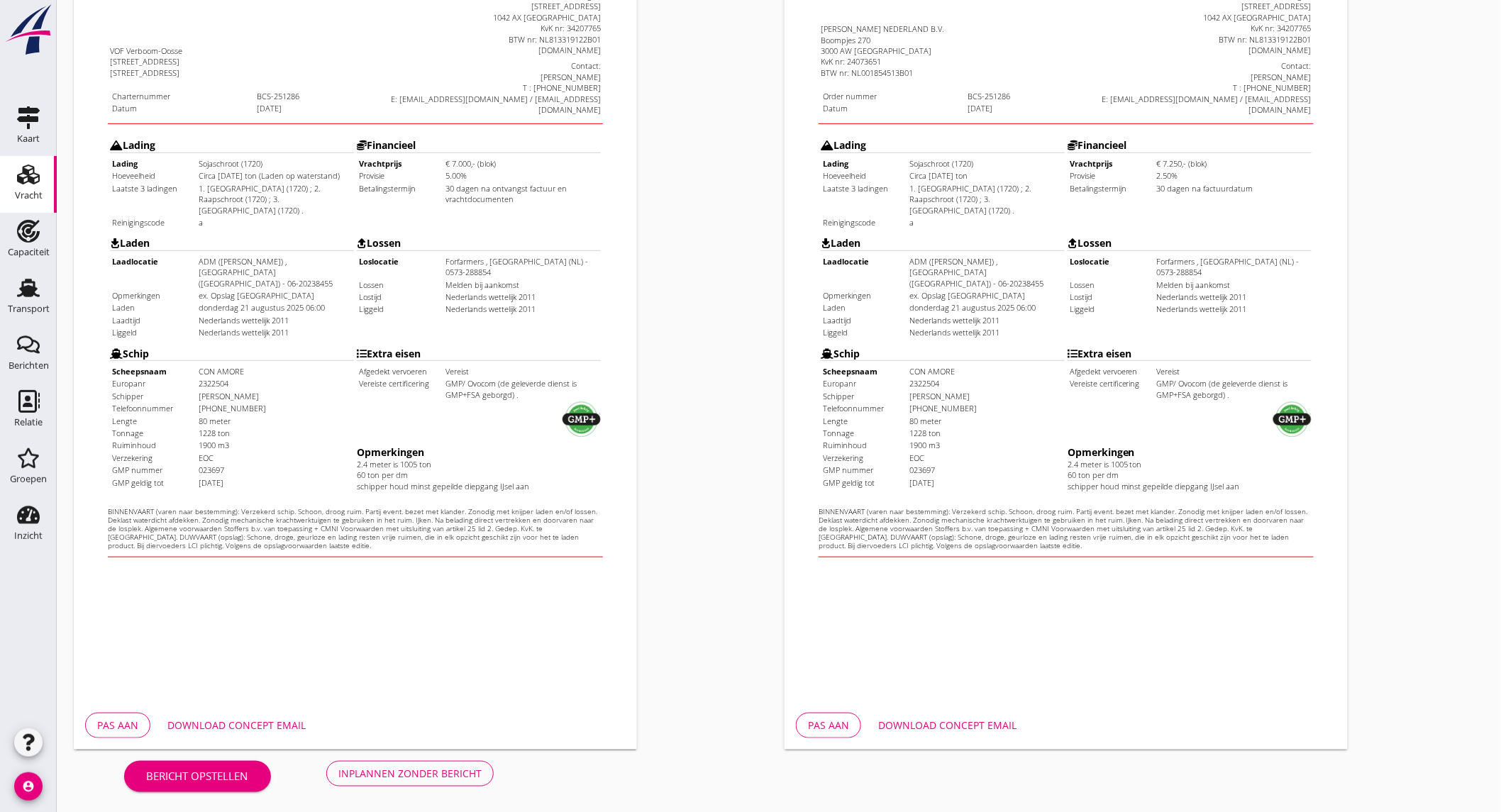
click at [281, 716] on button "Download concept email" at bounding box center [237, 725] width 161 height 26
click at [956, 719] on div "Download concept email" at bounding box center [947, 725] width 138 height 15
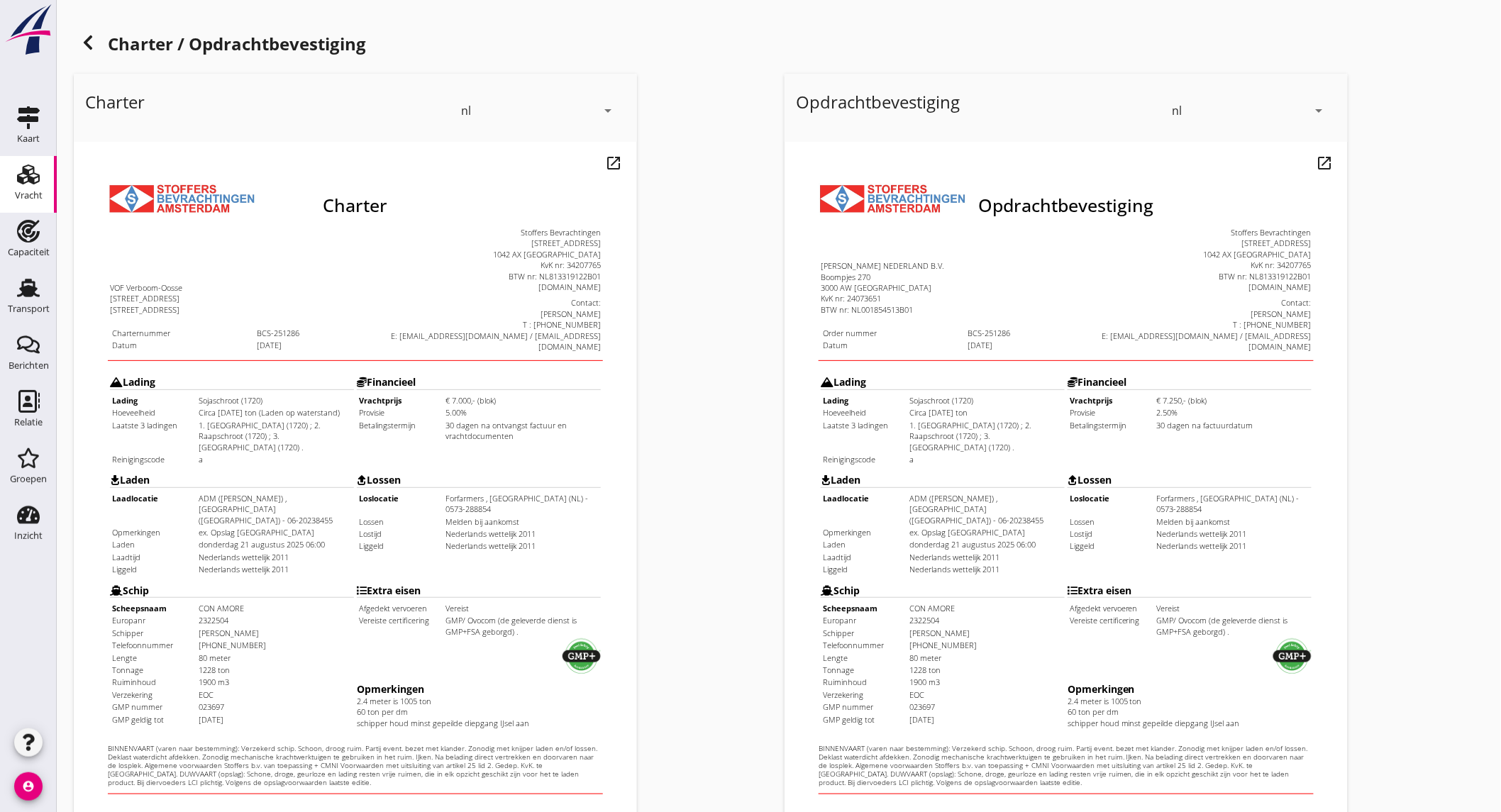
scroll to position [237, 0]
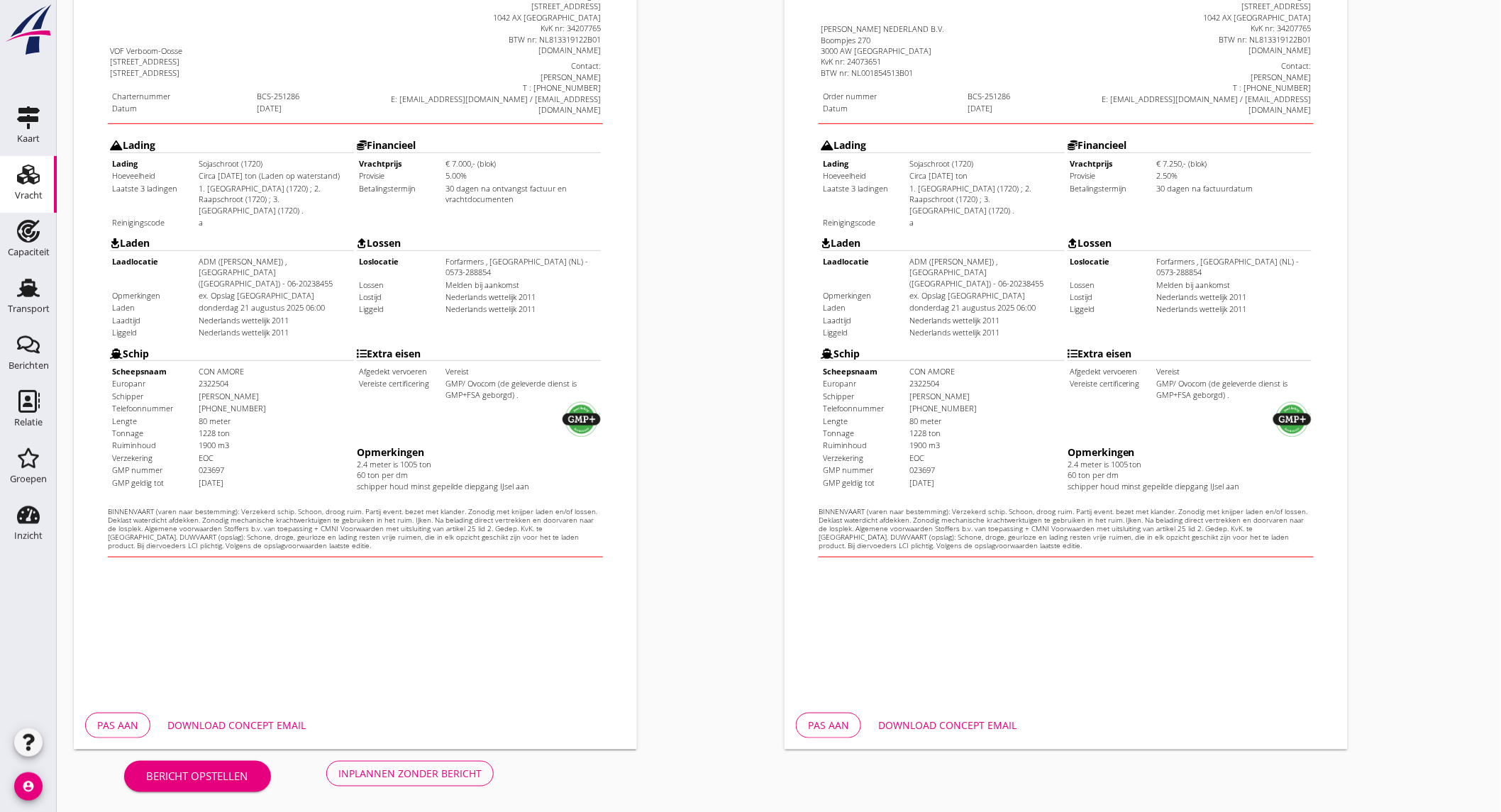
click at [416, 778] on div "Inplannen zonder bericht" at bounding box center [410, 774] width 143 height 15
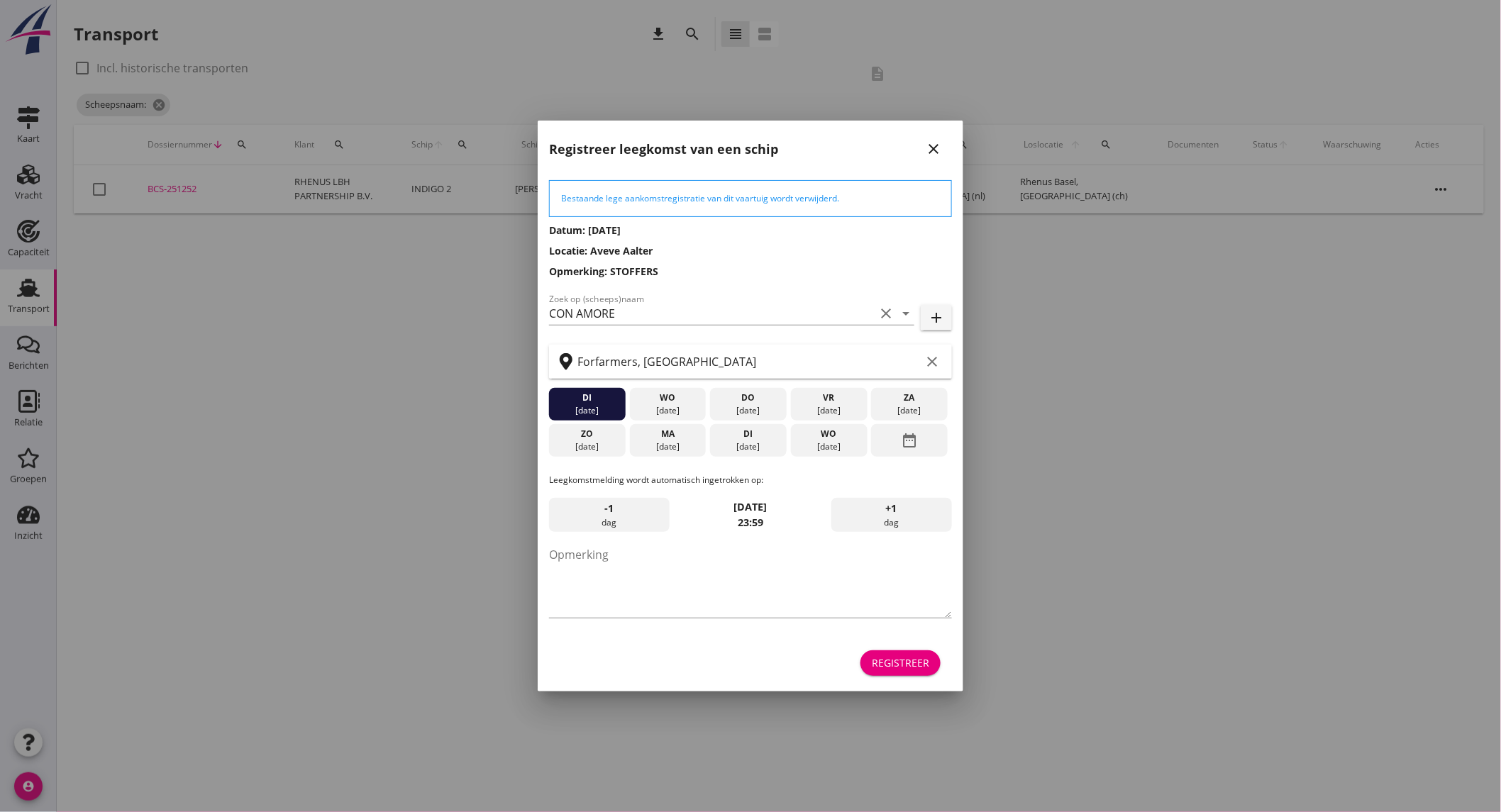
click at [677, 445] on div "[DATE]" at bounding box center [668, 446] width 69 height 13
click at [890, 666] on div "Registreer" at bounding box center [901, 663] width 57 height 15
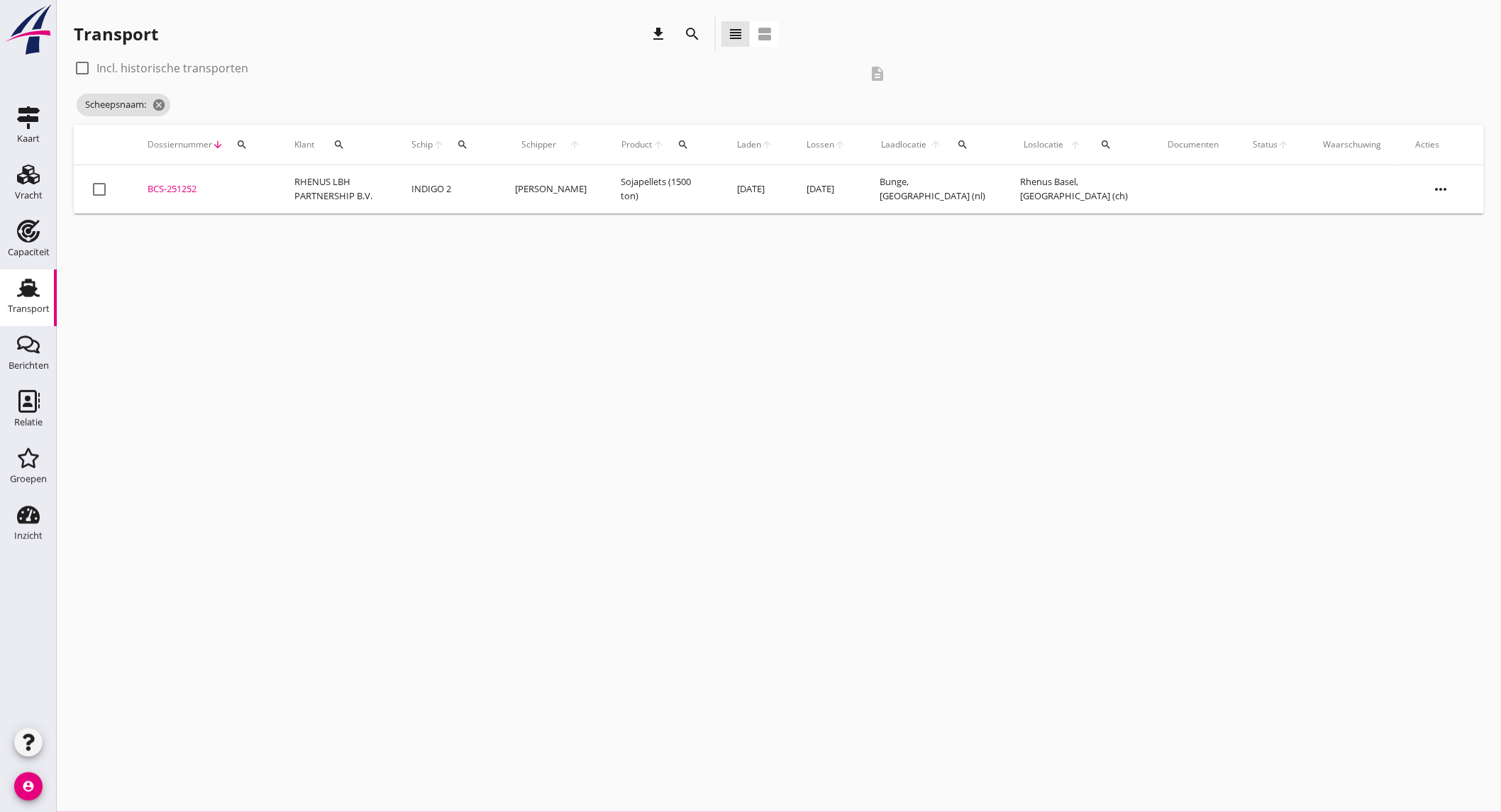
click at [696, 38] on icon "search" at bounding box center [692, 34] width 17 height 17
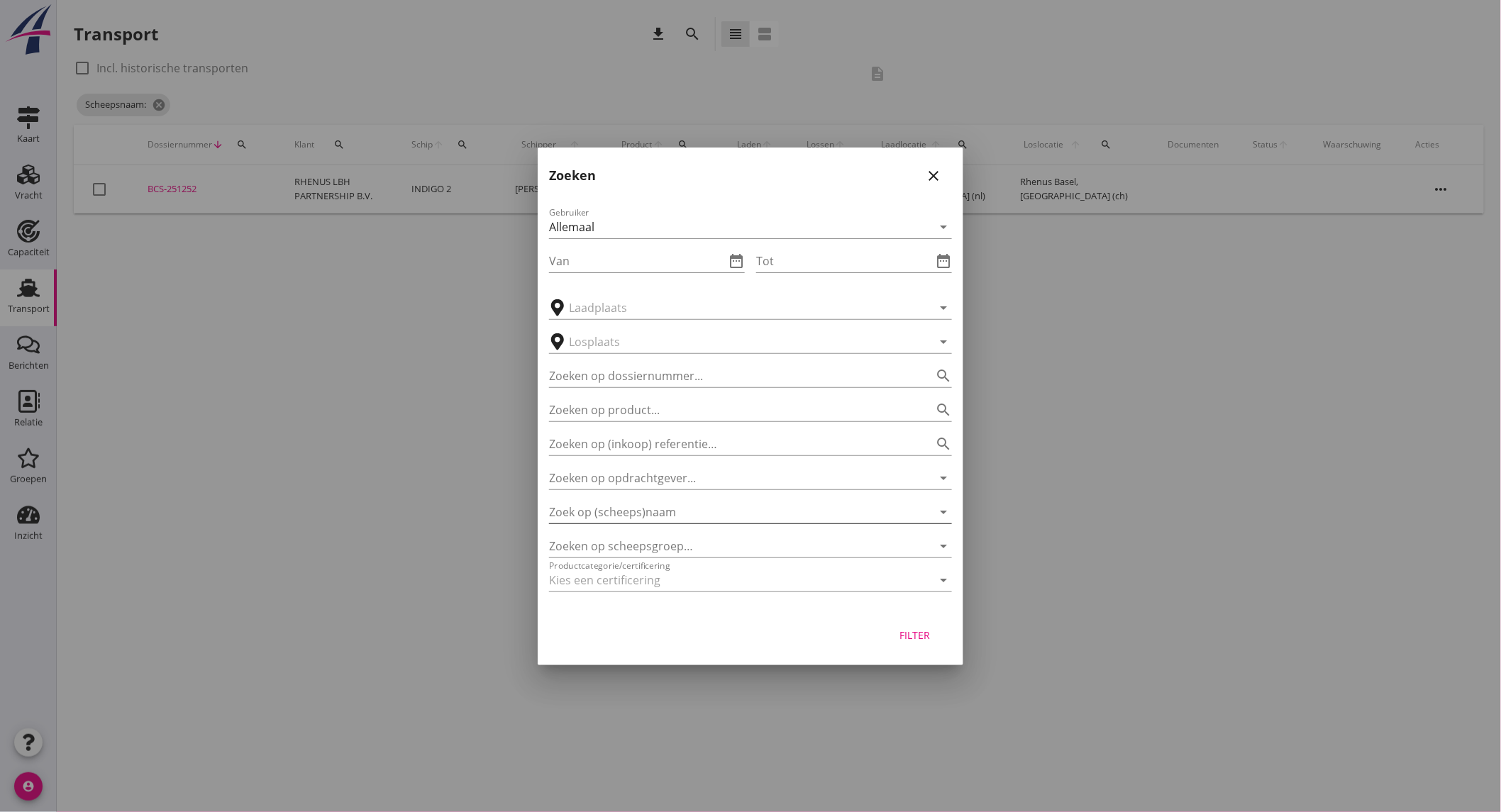
click at [670, 514] on input "Zoek op (scheeps)naam" at bounding box center [731, 512] width 364 height 23
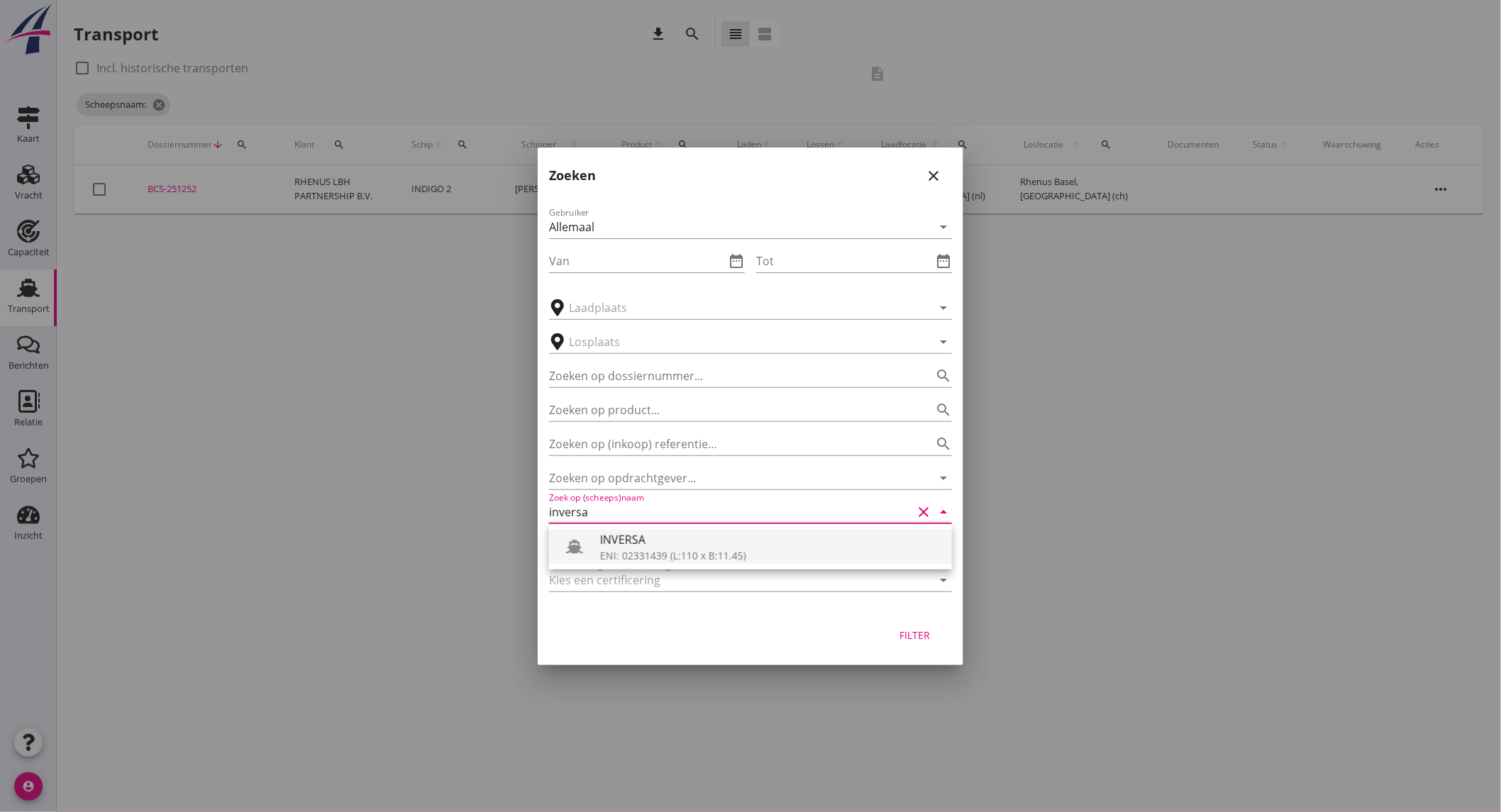
click at [750, 546] on div "INVERSA" at bounding box center [771, 540] width 341 height 17
click at [920, 639] on div "Filter" at bounding box center [915, 635] width 40 height 15
type input "INVERSA"
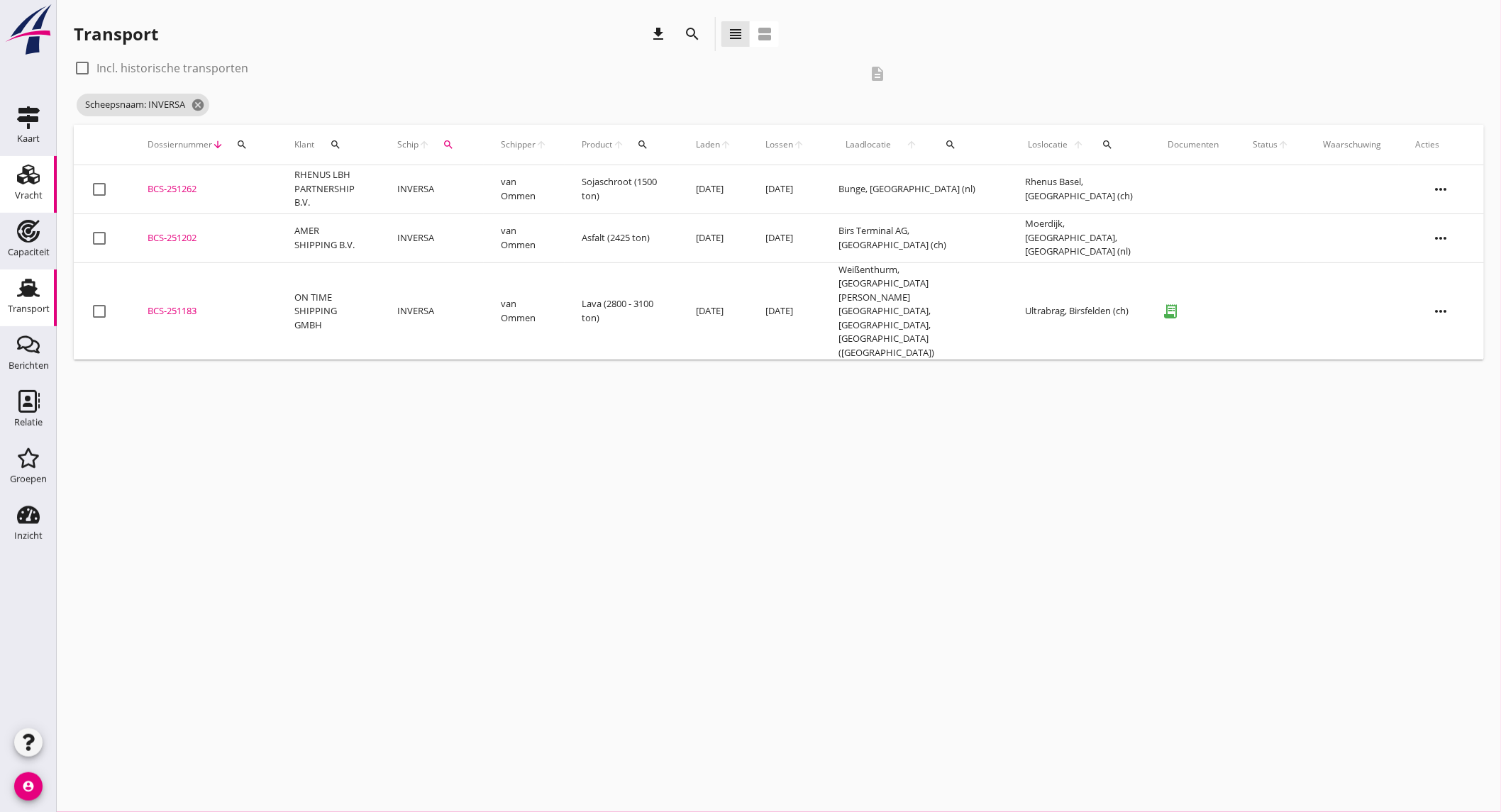
click at [26, 187] on div "Vracht" at bounding box center [29, 195] width 28 height 20
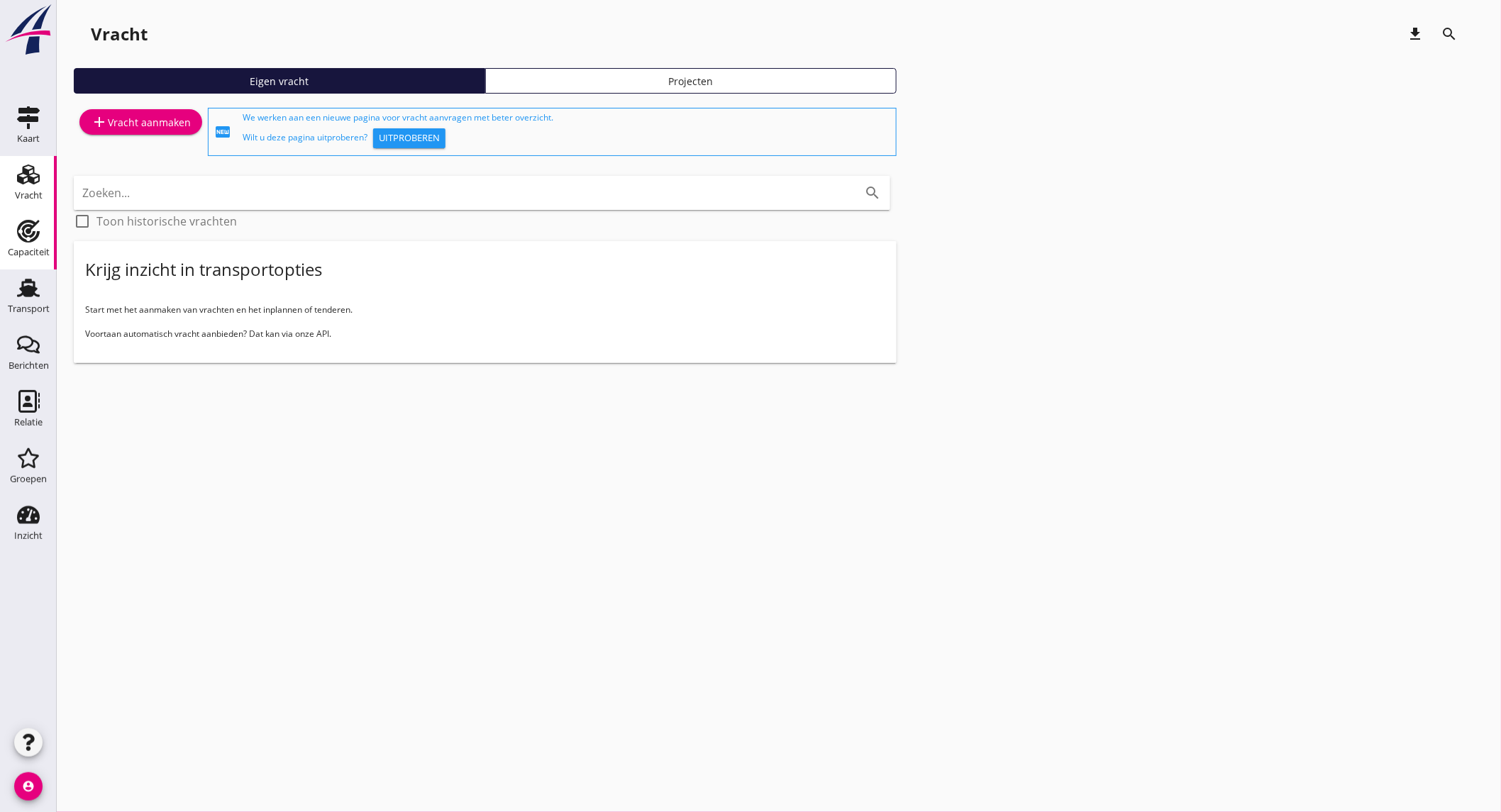
click at [31, 253] on div "Capaciteit" at bounding box center [28, 252] width 41 height 9
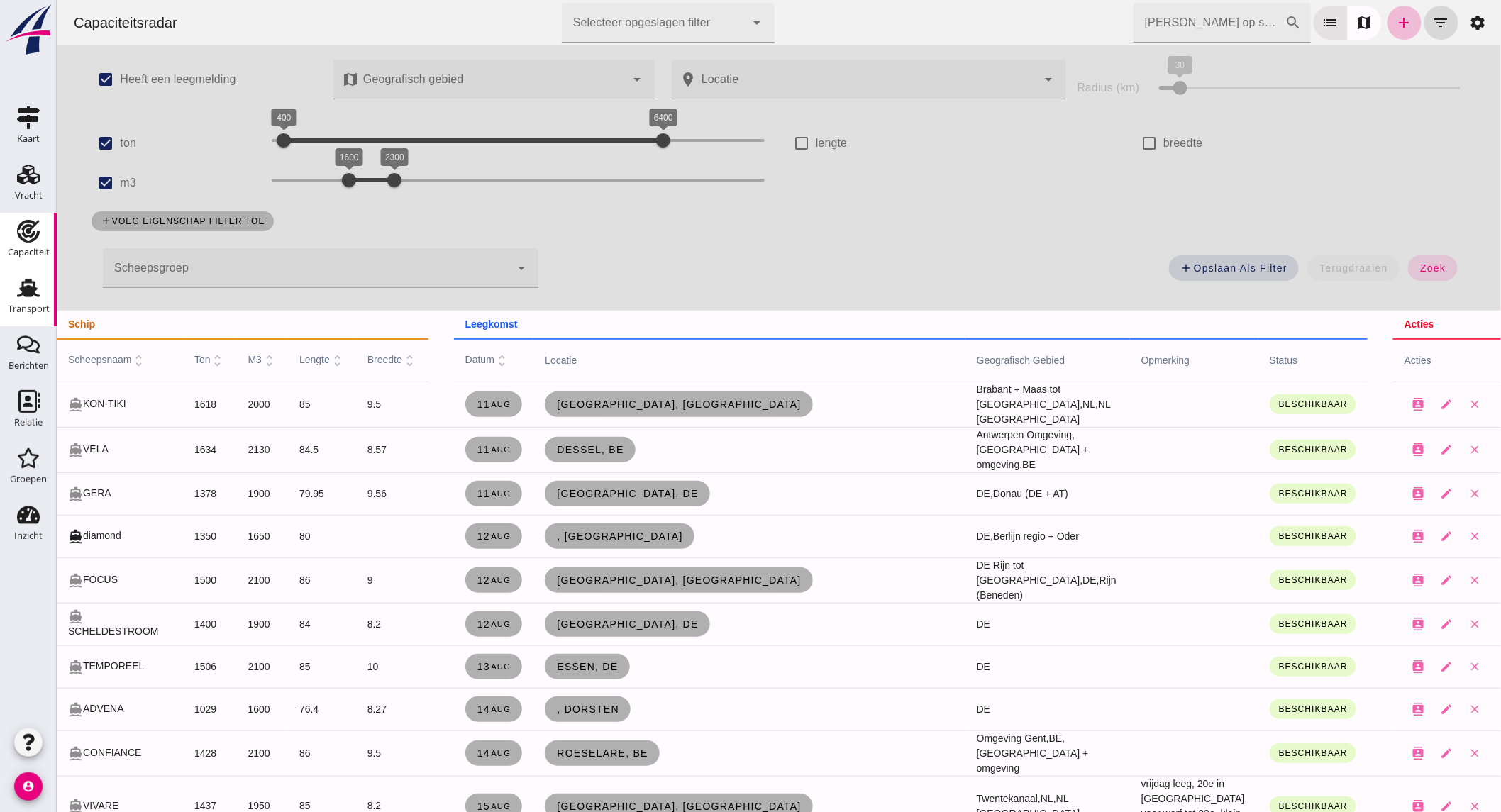
click at [26, 293] on use at bounding box center [29, 288] width 23 height 18
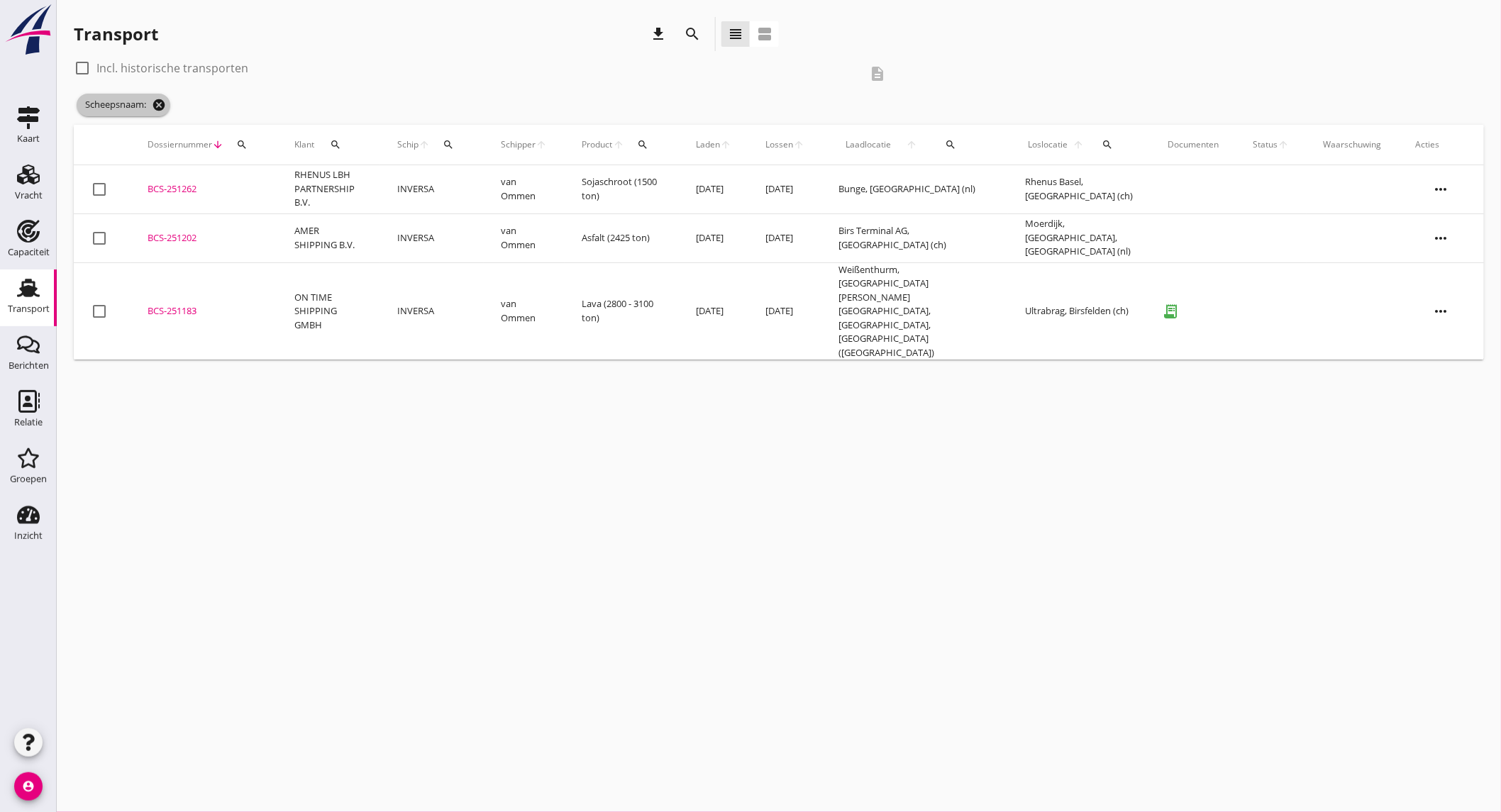
click at [160, 109] on icon "cancel" at bounding box center [158, 105] width 14 height 14
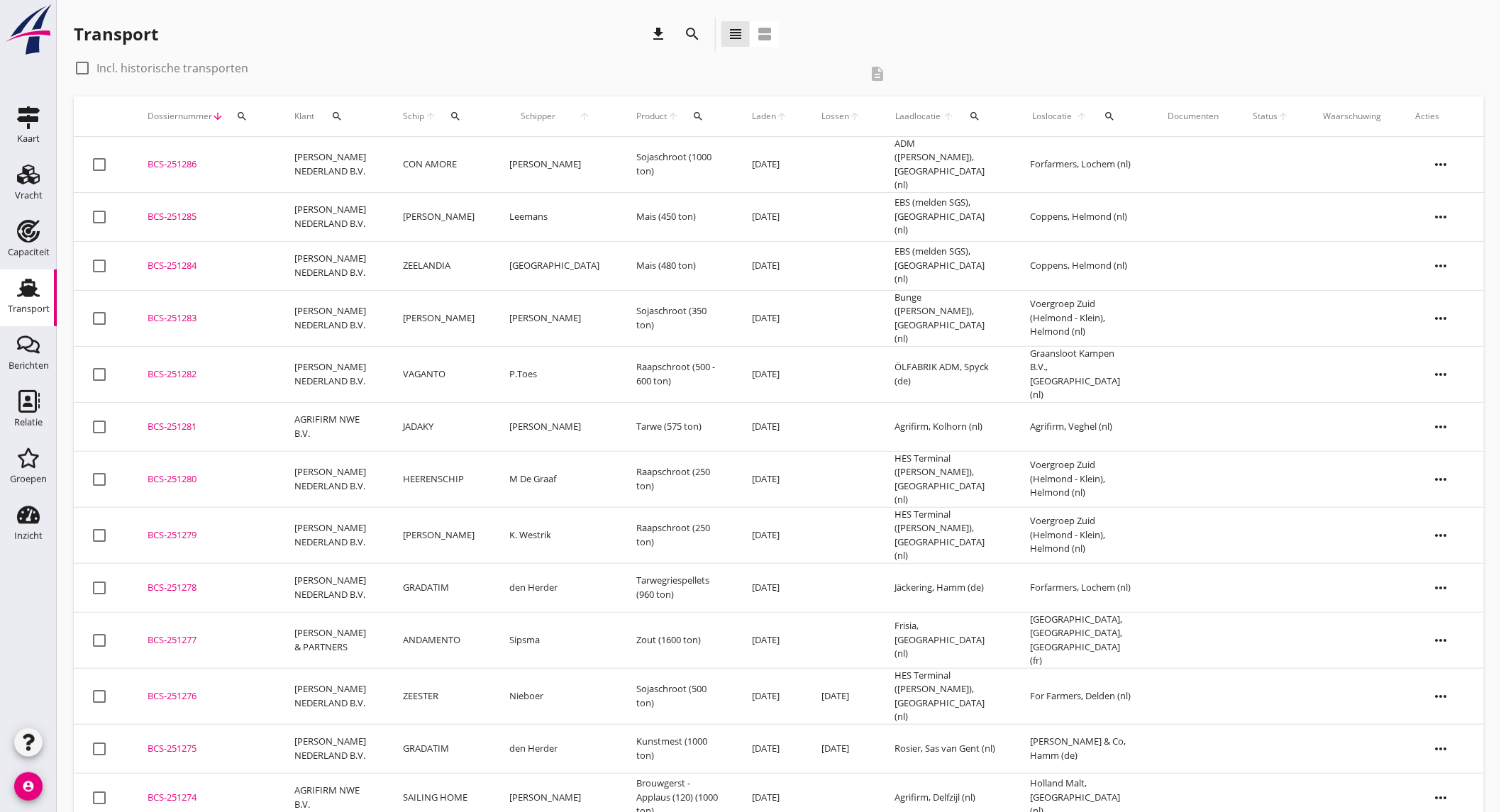
click at [322, 154] on td "[PERSON_NAME] NEDERLAND B.V." at bounding box center [332, 165] width 109 height 56
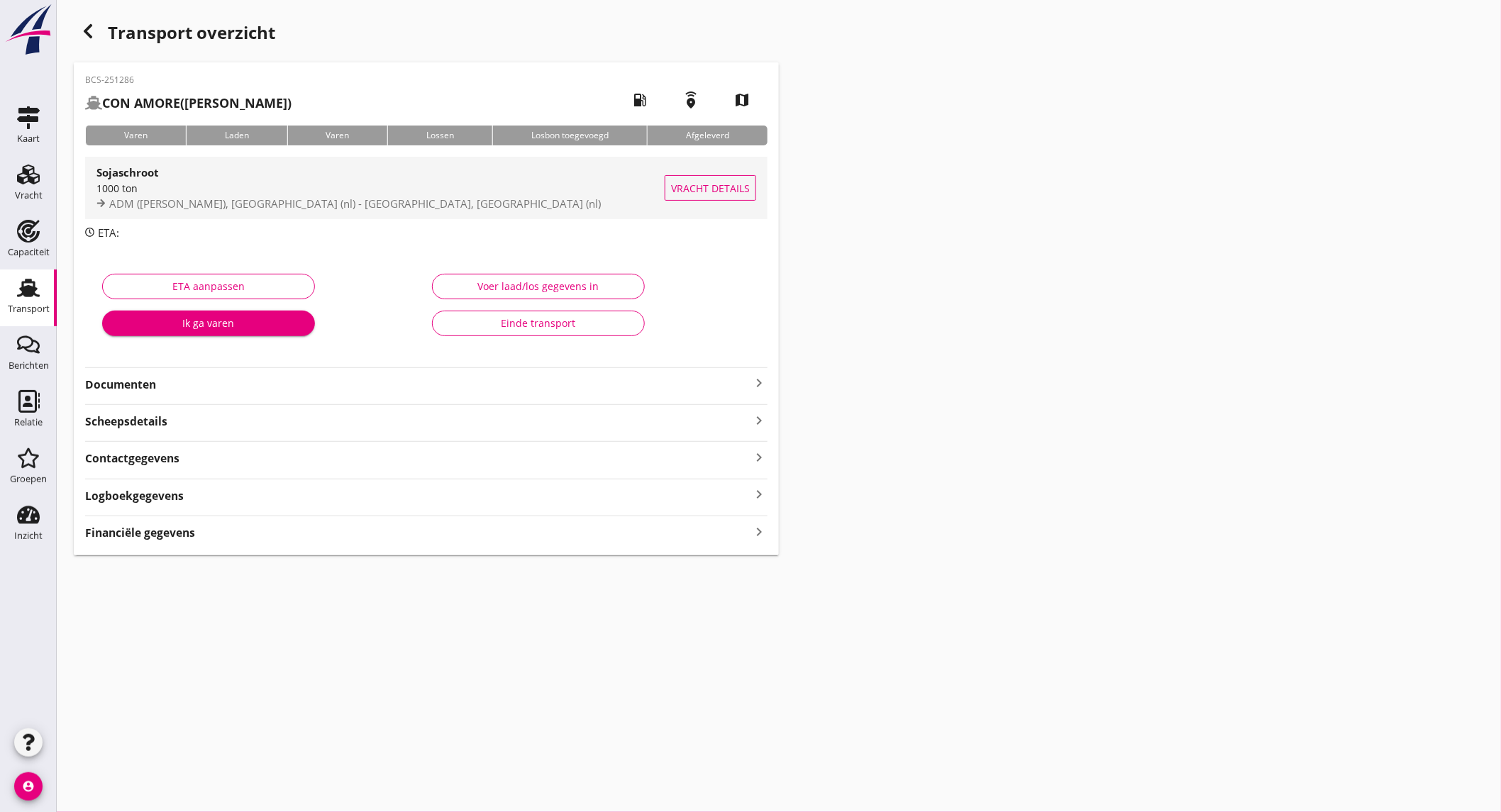
click at [206, 164] on div "Sojaschroot" at bounding box center [380, 172] width 568 height 17
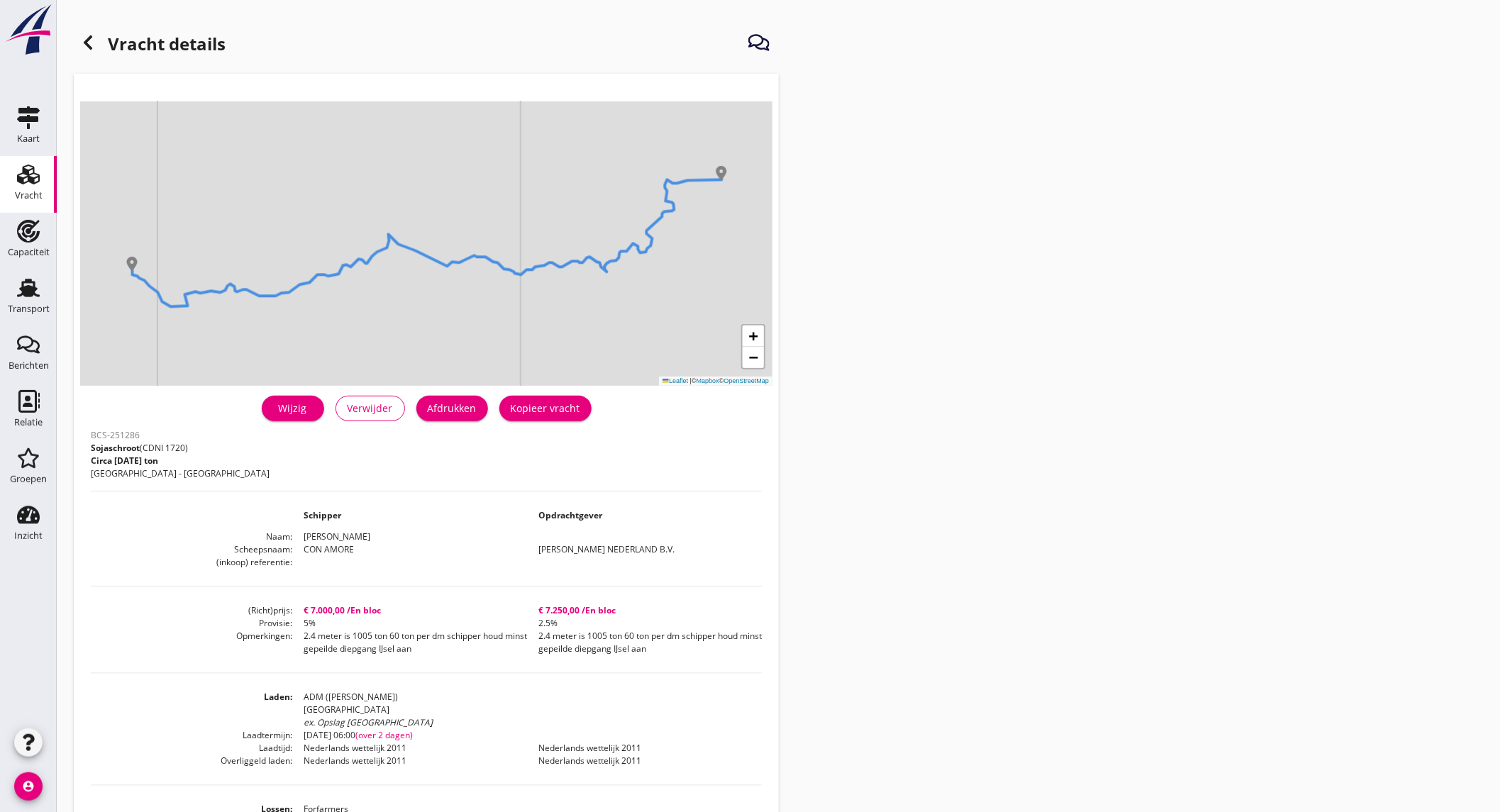
scroll to position [78, 0]
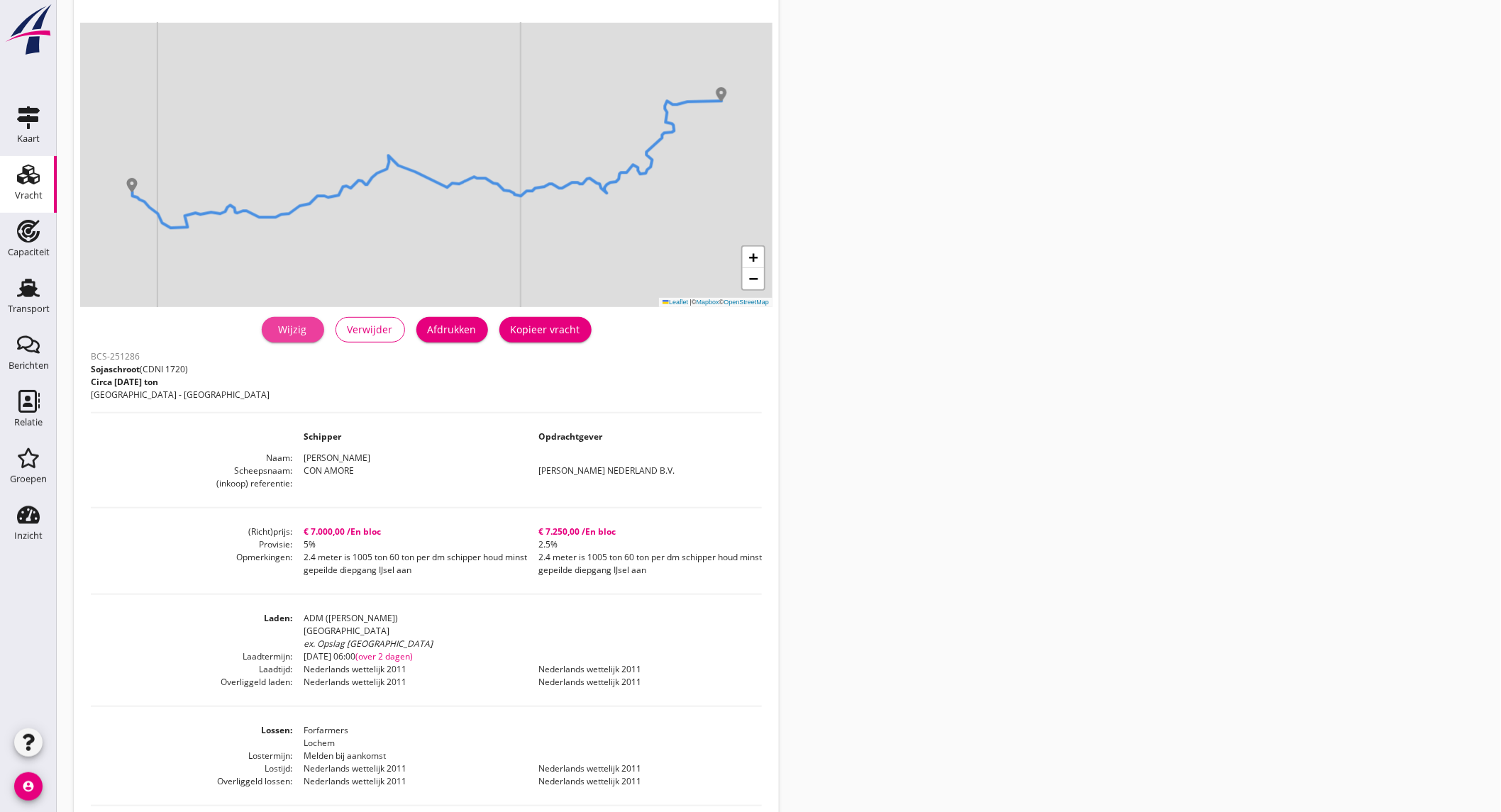
click at [289, 329] on div "Wijzig" at bounding box center [293, 329] width 40 height 15
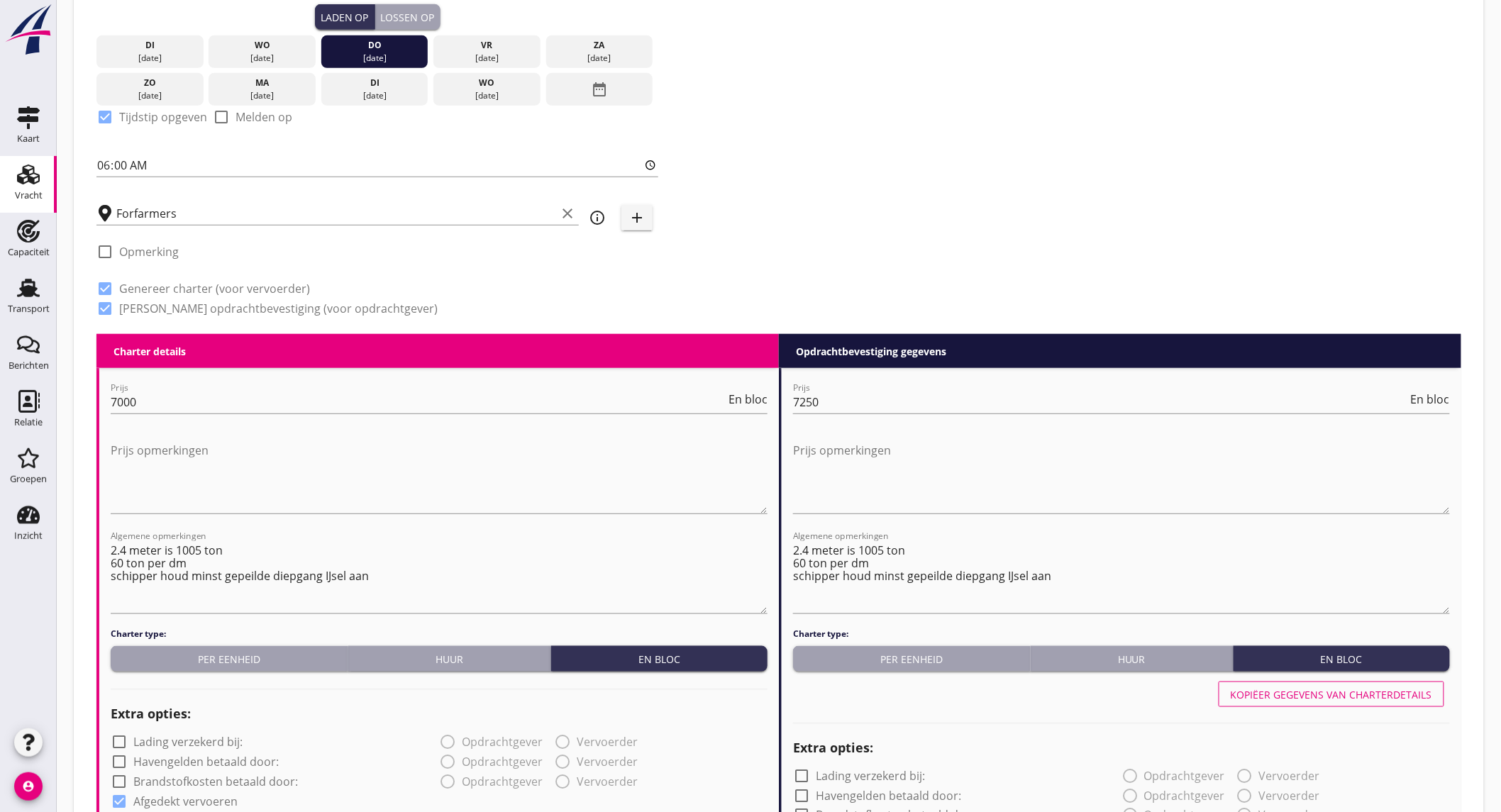
scroll to position [236, 0]
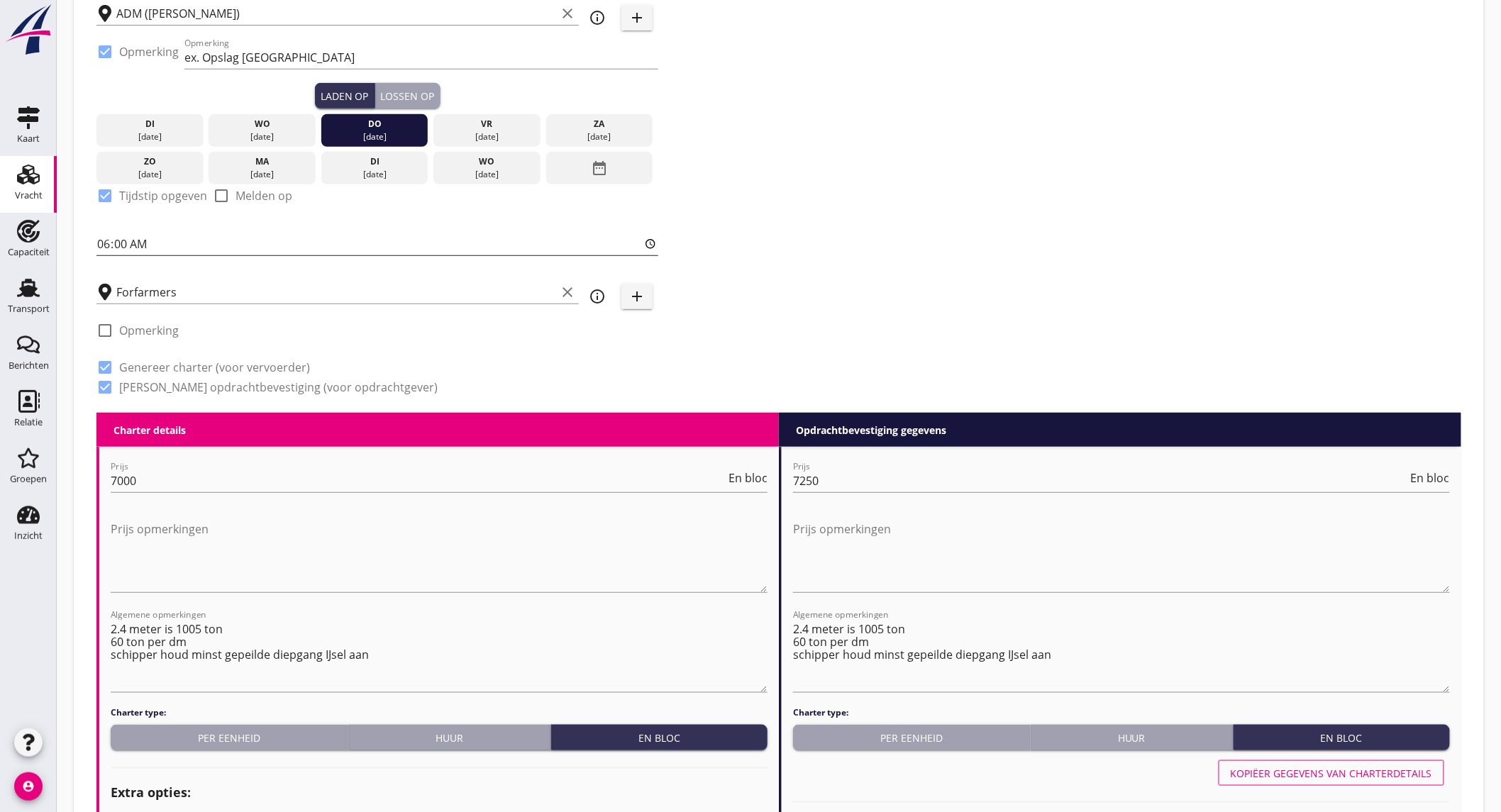
click at [135, 245] on input "06:00" at bounding box center [377, 244] width 562 height 23
type input "18:00"
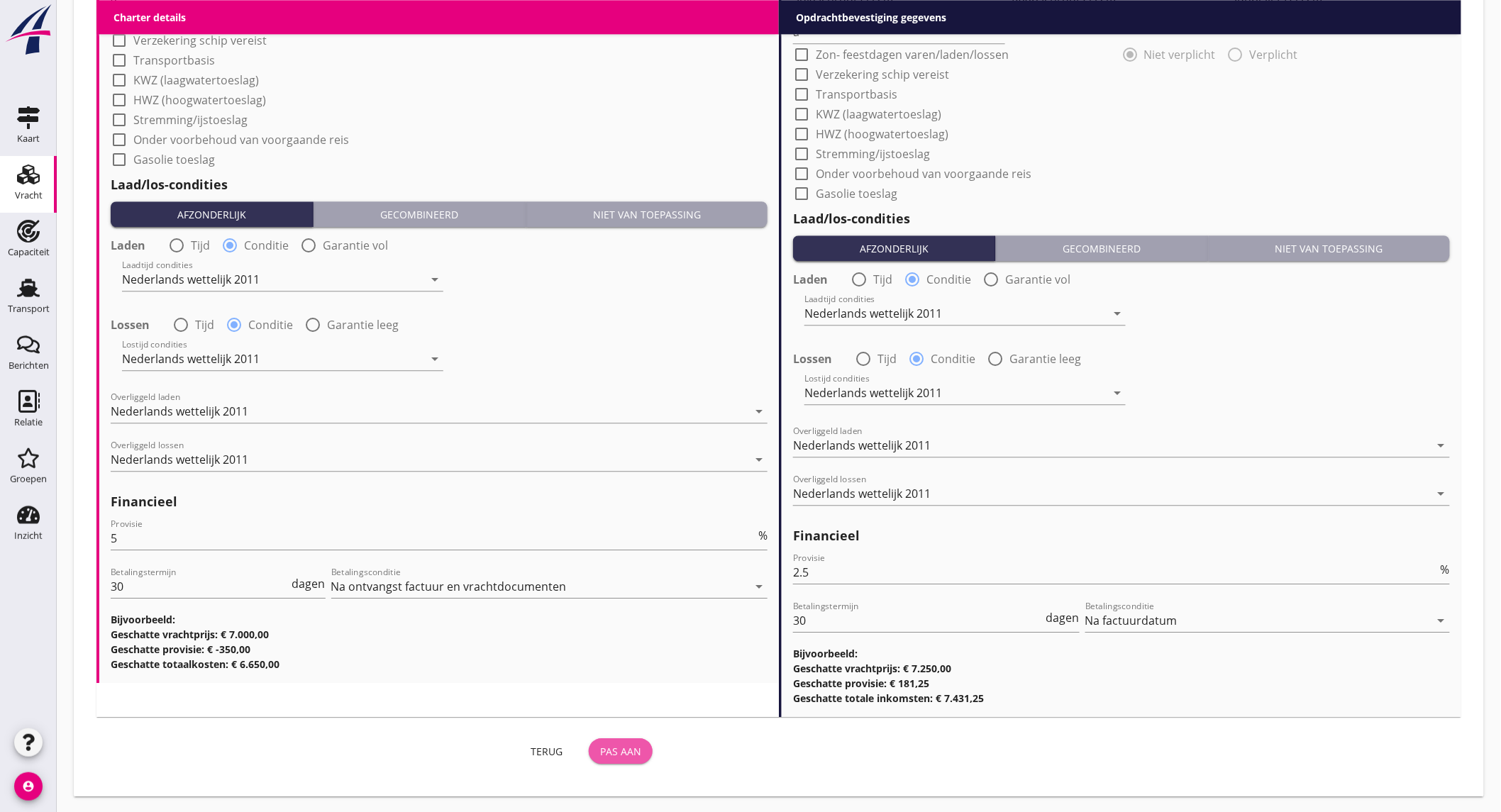
drag, startPoint x: 631, startPoint y: 738, endPoint x: 636, endPoint y: 613, distance: 125.1
click at [630, 738] on button "Pas aan" at bounding box center [621, 751] width 64 height 26
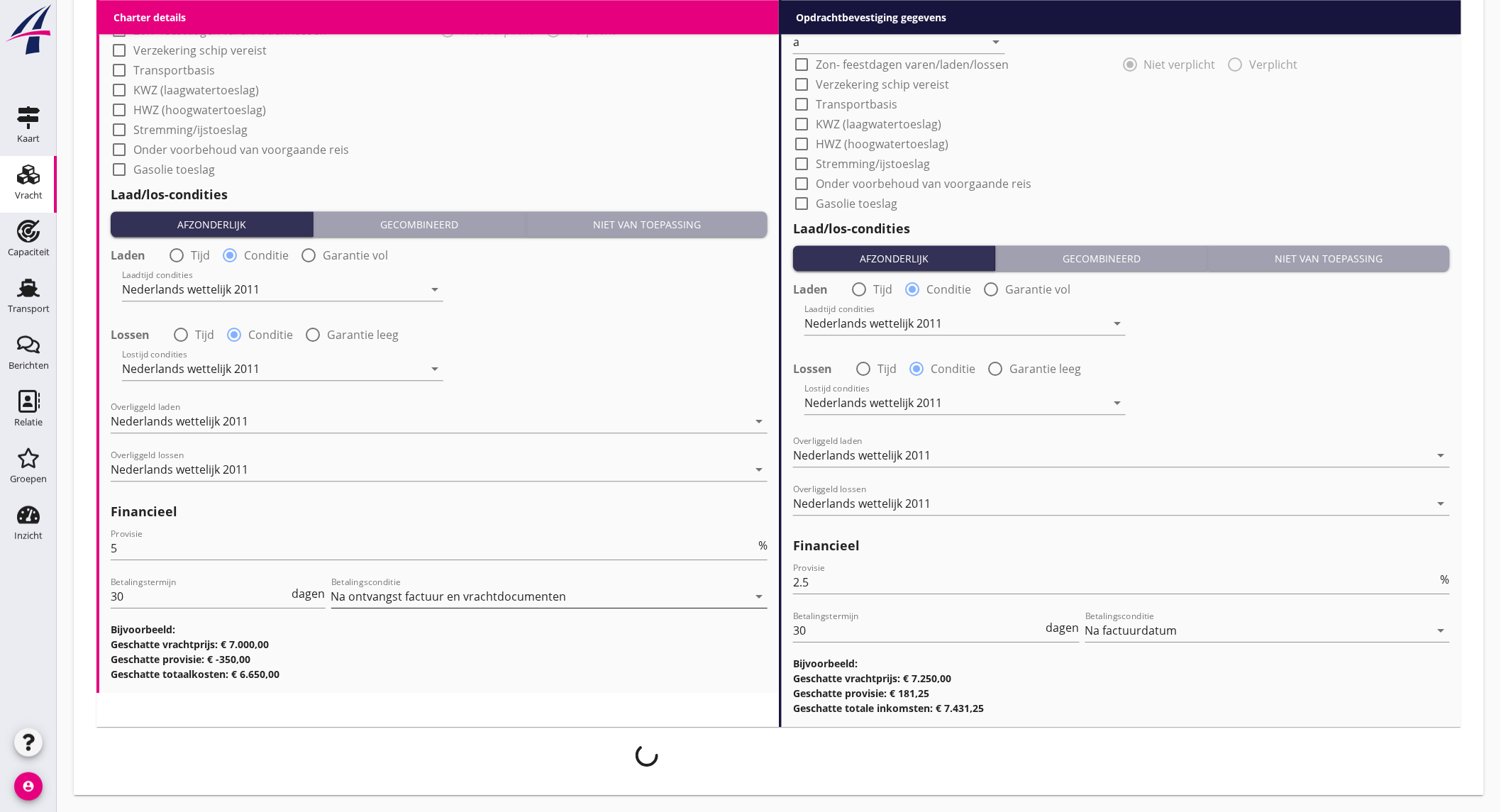
scroll to position [1451, 0]
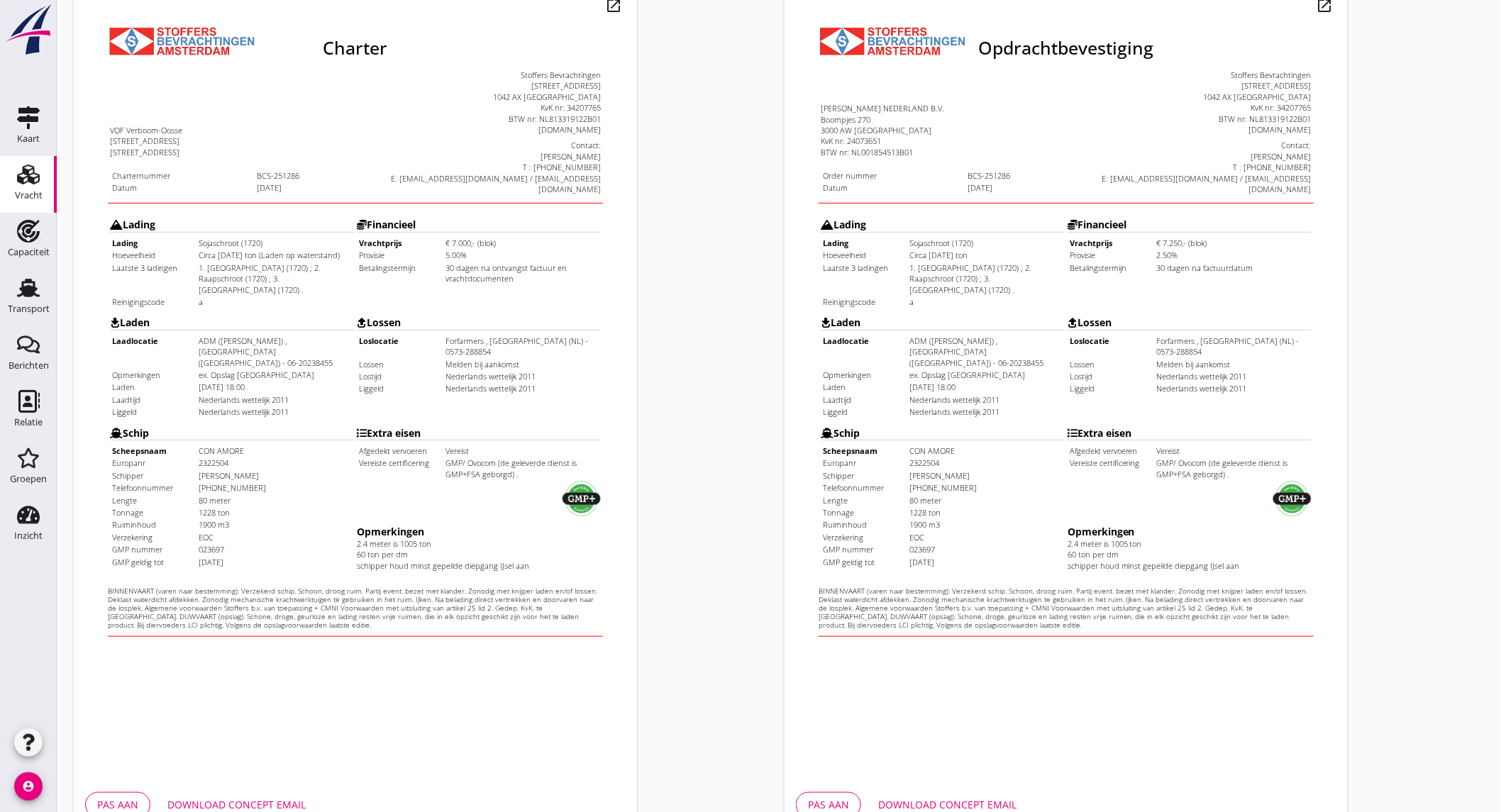
scroll to position [236, 0]
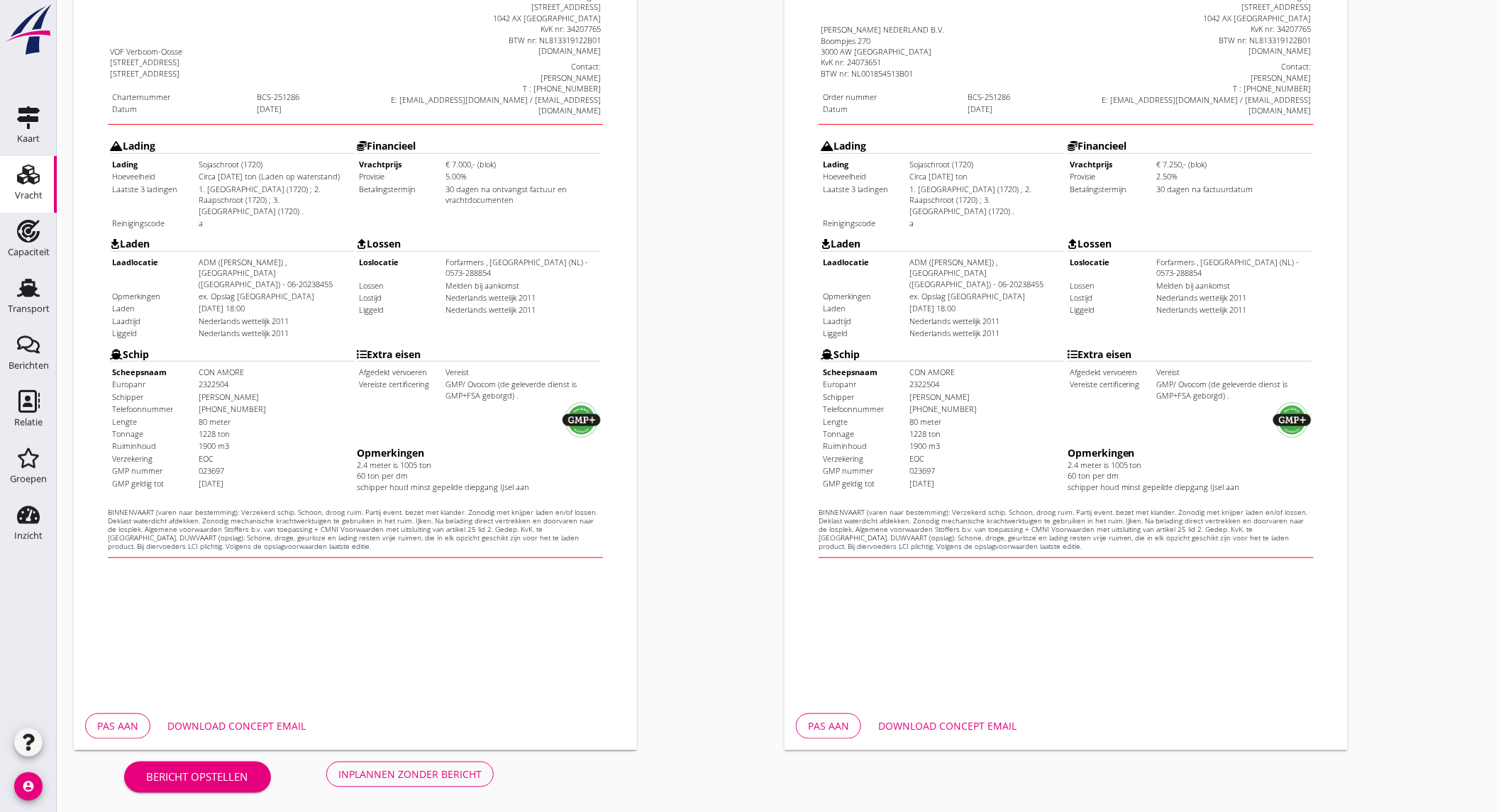
click at [275, 725] on div "Download concept email" at bounding box center [236, 726] width 138 height 15
click at [962, 722] on div "Download concept email" at bounding box center [947, 726] width 138 height 15
click at [424, 771] on div "Inplannen zonder bericht" at bounding box center [410, 774] width 143 height 15
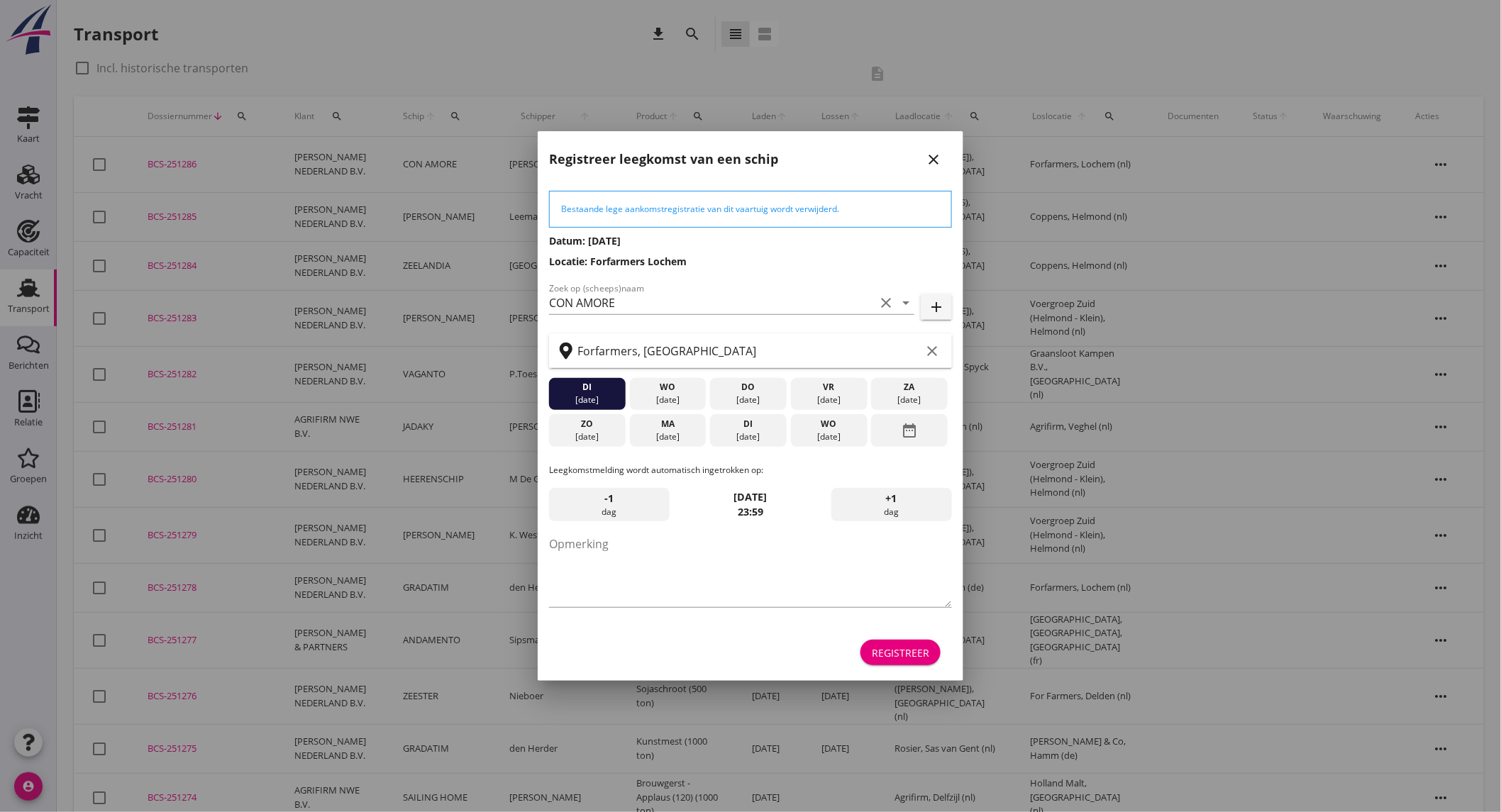
click at [667, 429] on div "ma" at bounding box center [668, 424] width 69 height 13
click at [899, 663] on button "Registreer" at bounding box center [901, 652] width 80 height 26
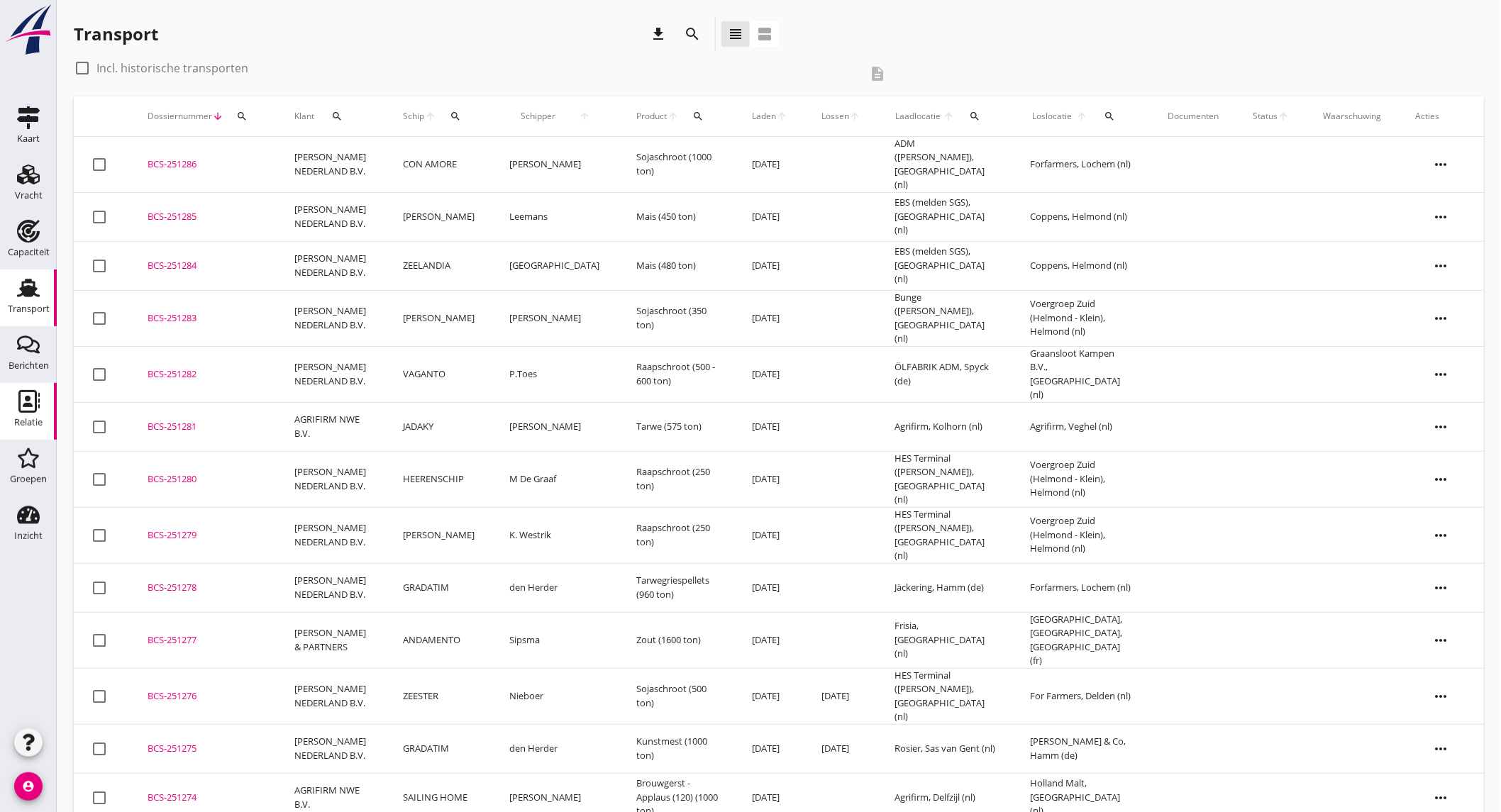
click at [37, 415] on div "Relatie" at bounding box center [29, 422] width 29 height 20
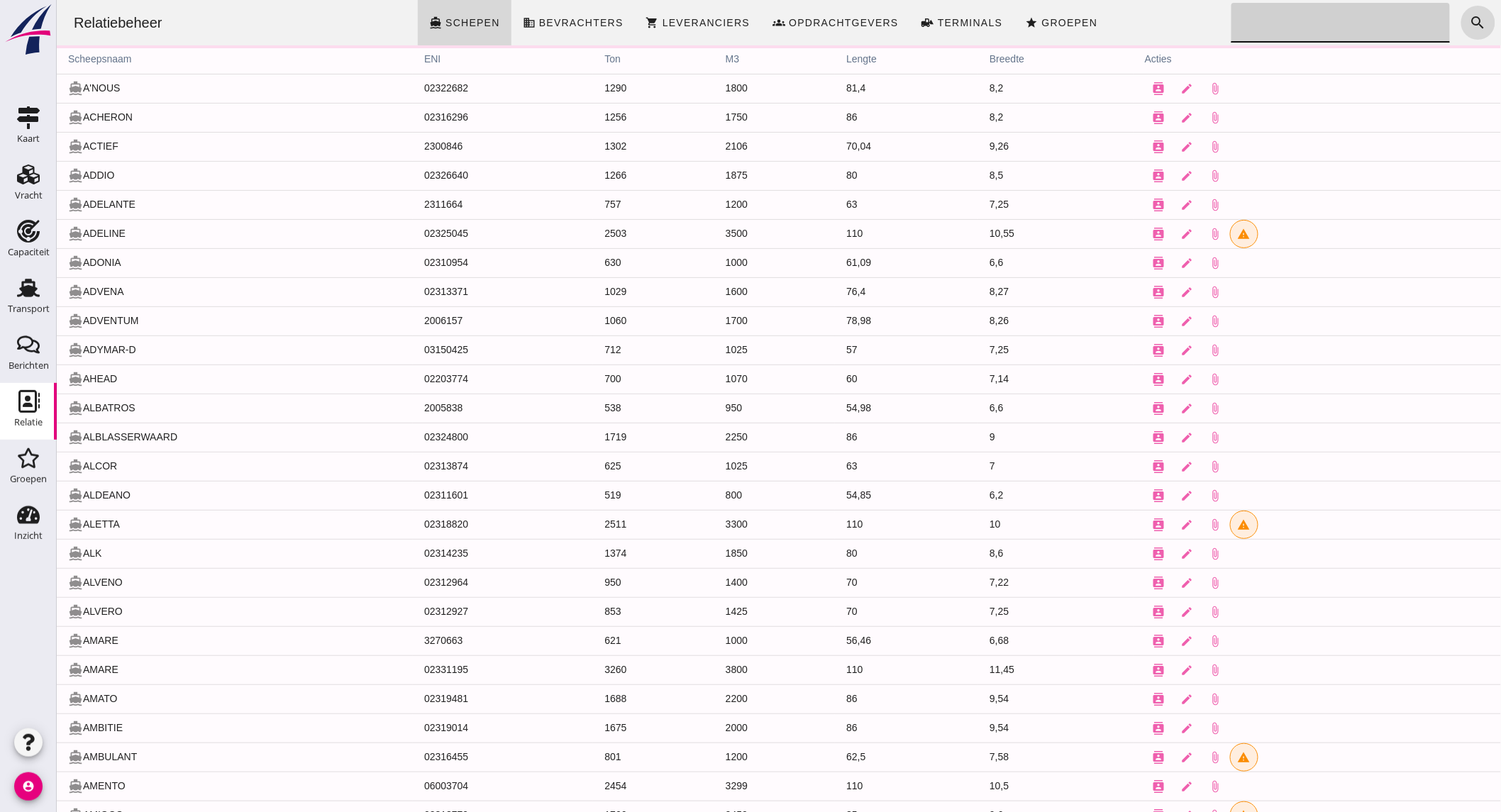
click input "Zoeken..."
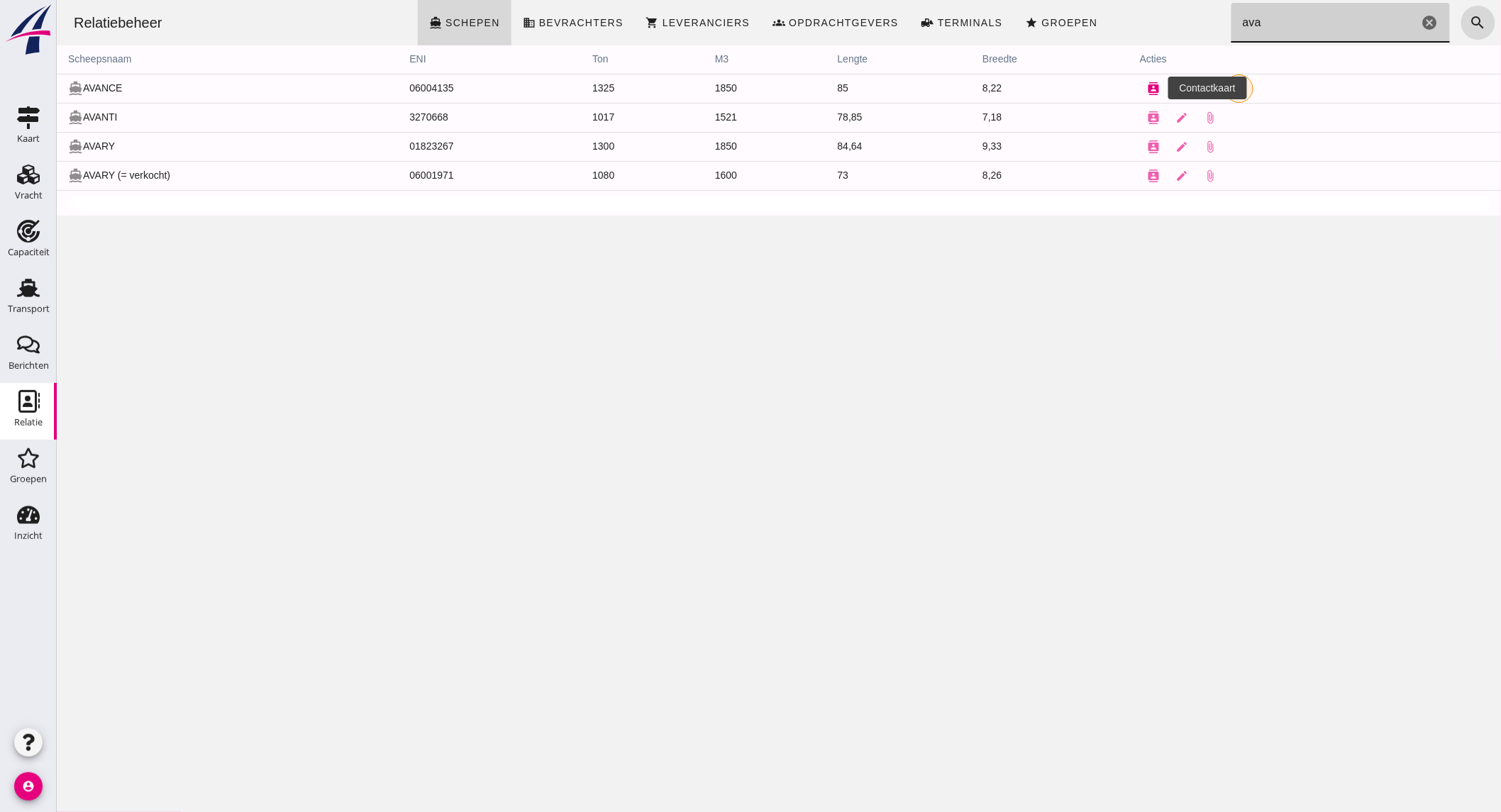
type input "ava"
click at [1147, 87] on icon "contacts" at bounding box center [1153, 88] width 13 height 13
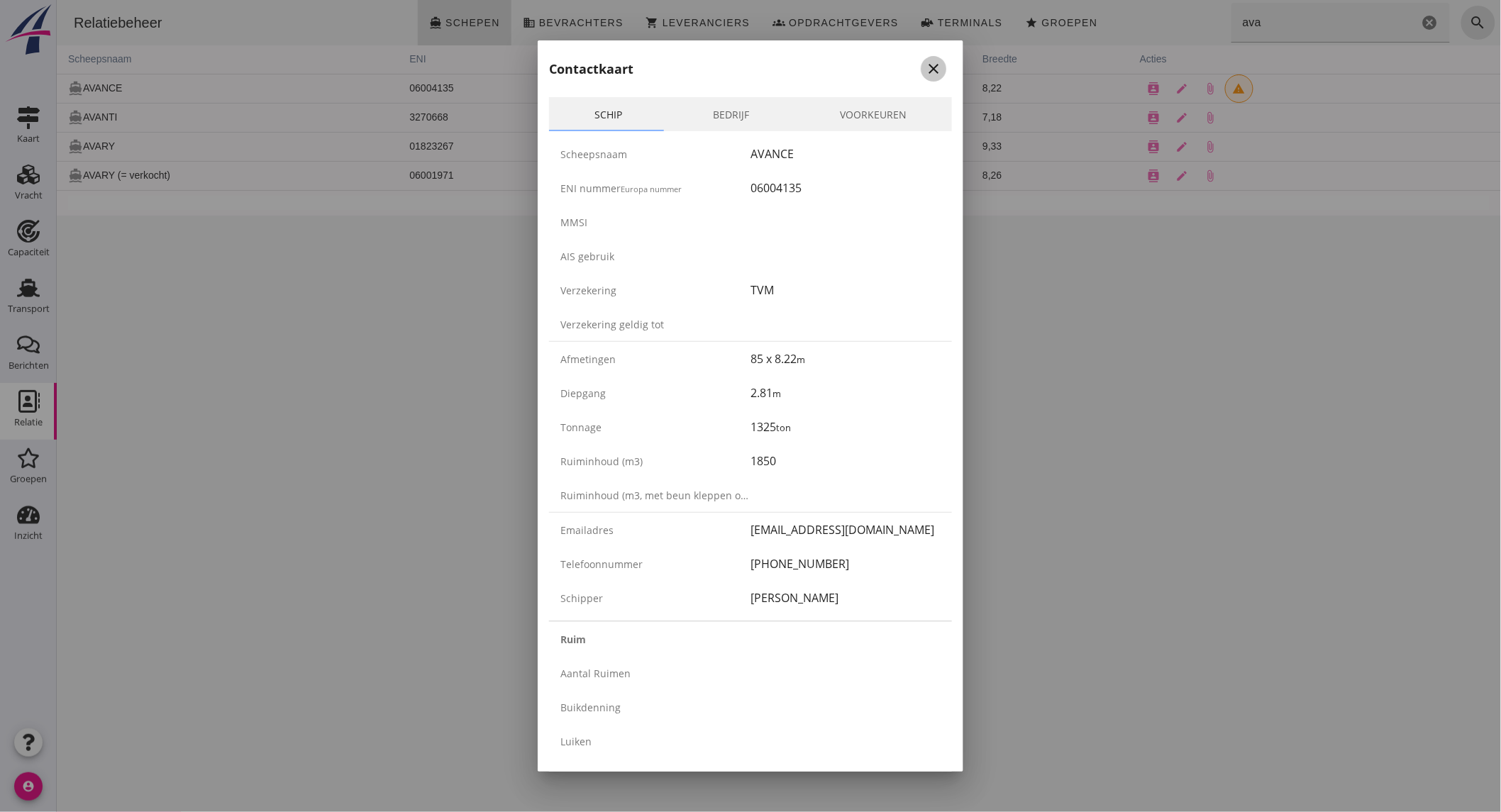
drag, startPoint x: 926, startPoint y: 62, endPoint x: 117, endPoint y: 145, distance: 813.2
click at [926, 62] on icon "close" at bounding box center [934, 69] width 17 height 17
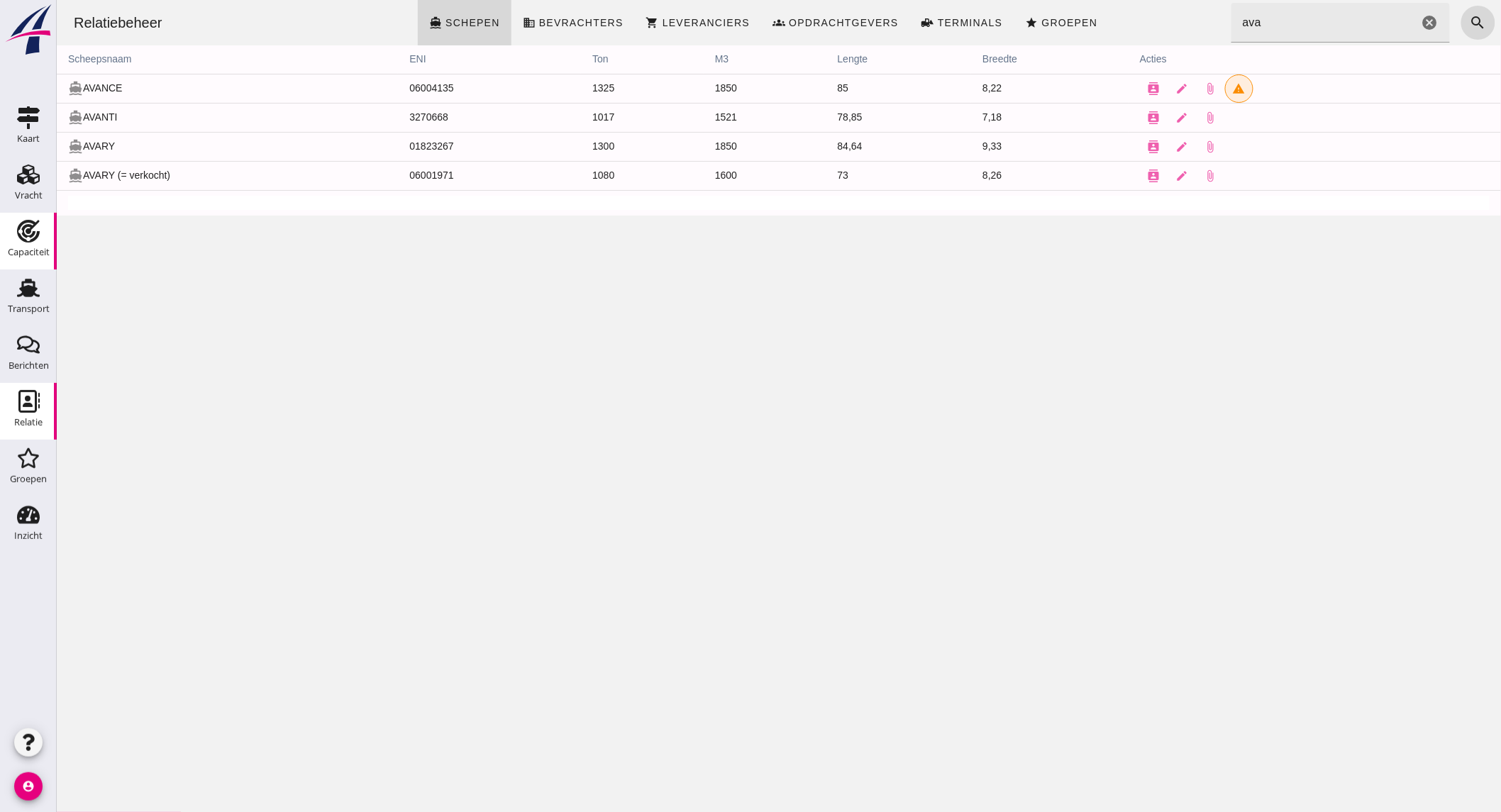
click at [31, 252] on div "Capaciteit" at bounding box center [28, 252] width 41 height 9
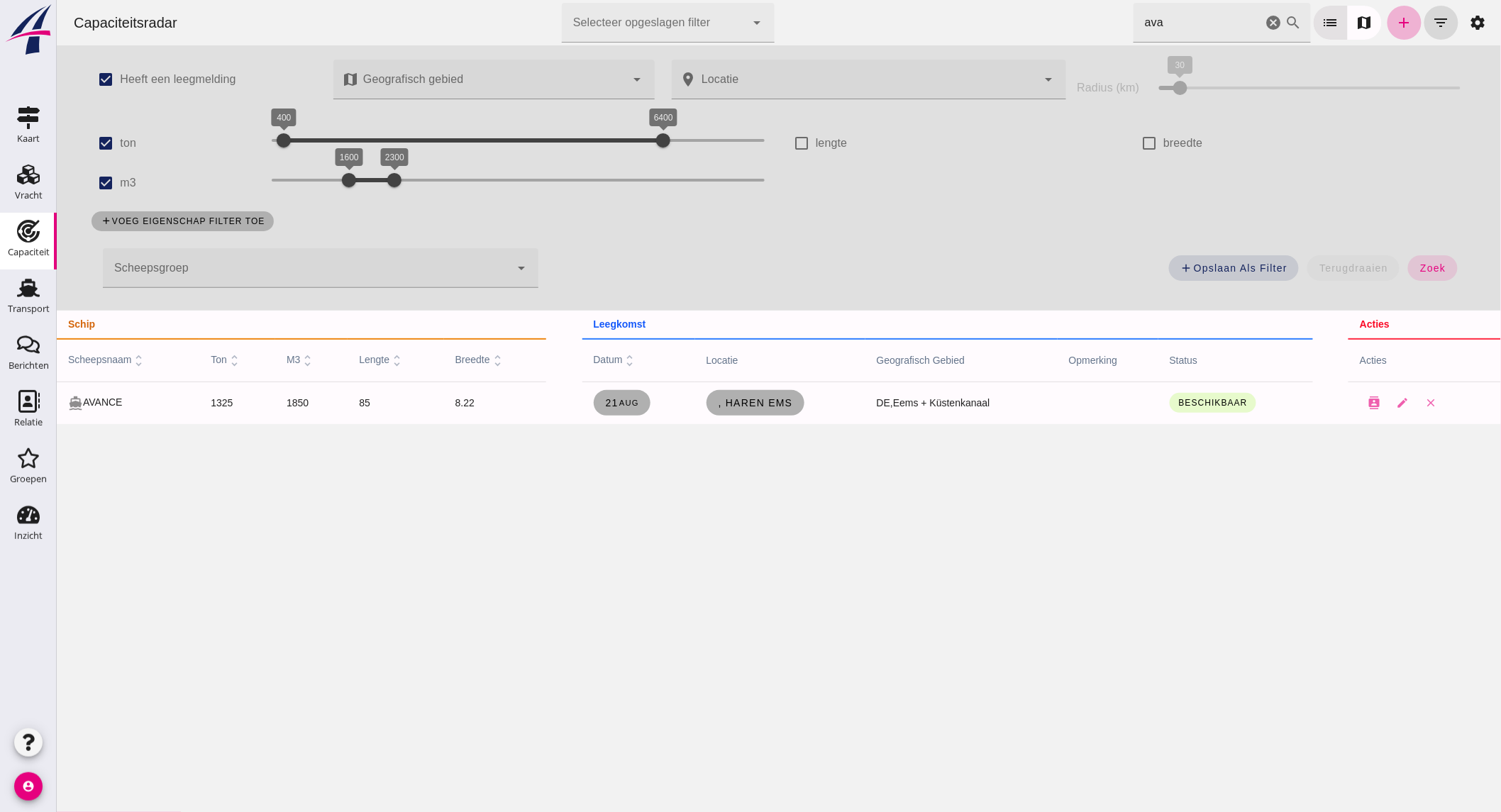
click at [1395, 21] on icon "add" at bounding box center [1404, 23] width 17 height 17
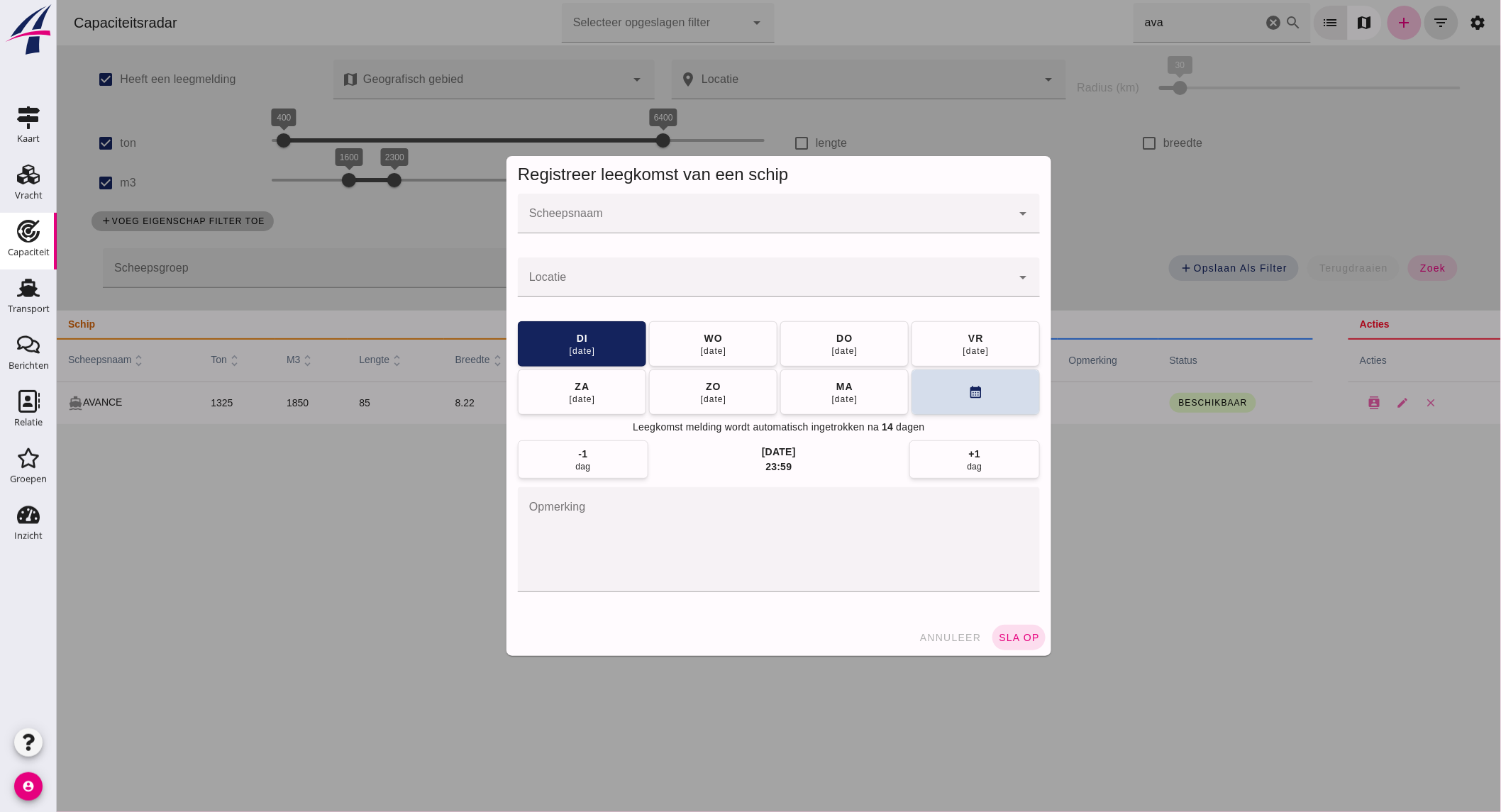
click input "Scheepsnaam"
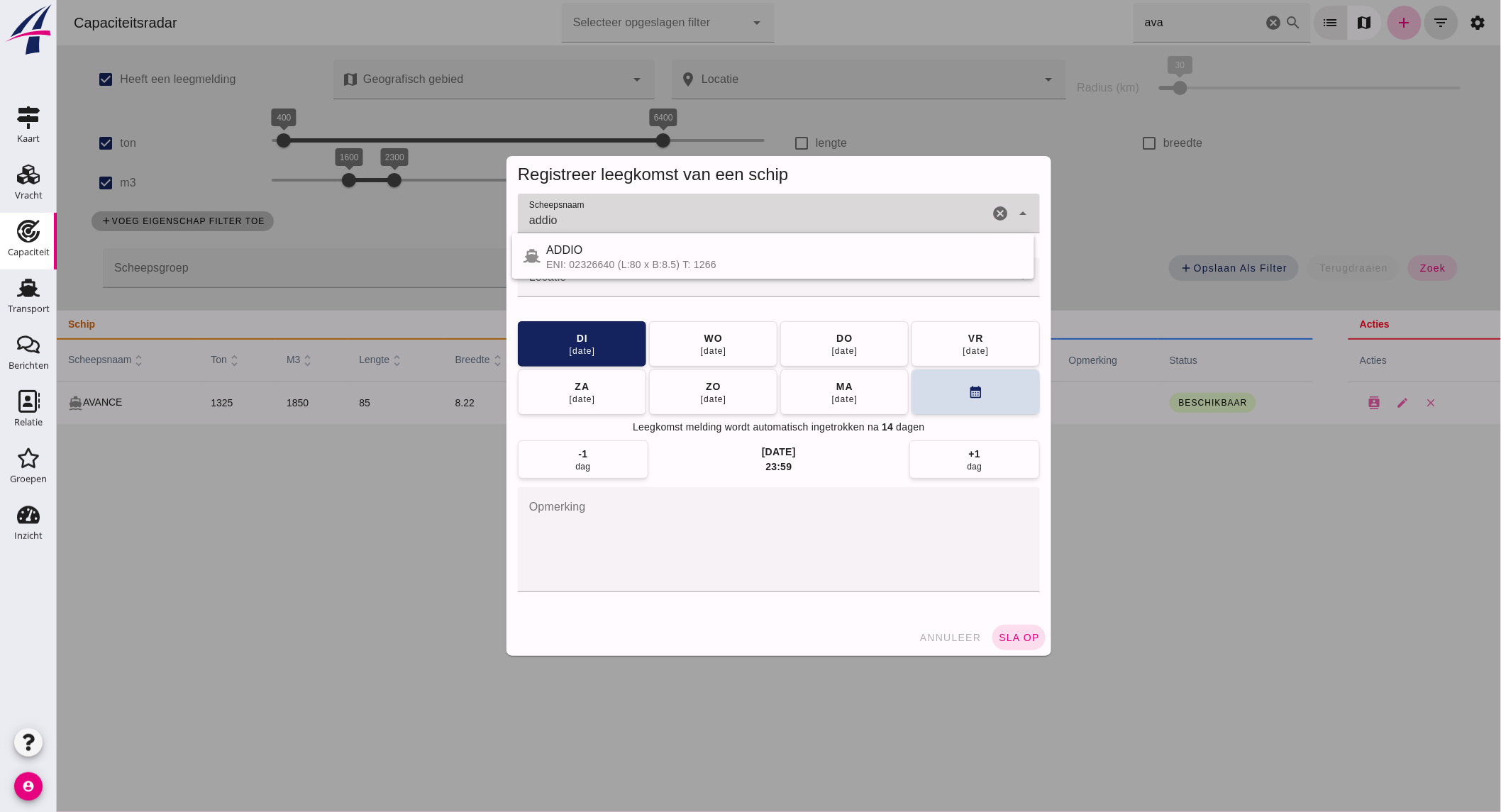
click at [621, 246] on div "ADDIO" at bounding box center [784, 250] width 477 height 17
type input "ADDIO"
click input "Locatie"
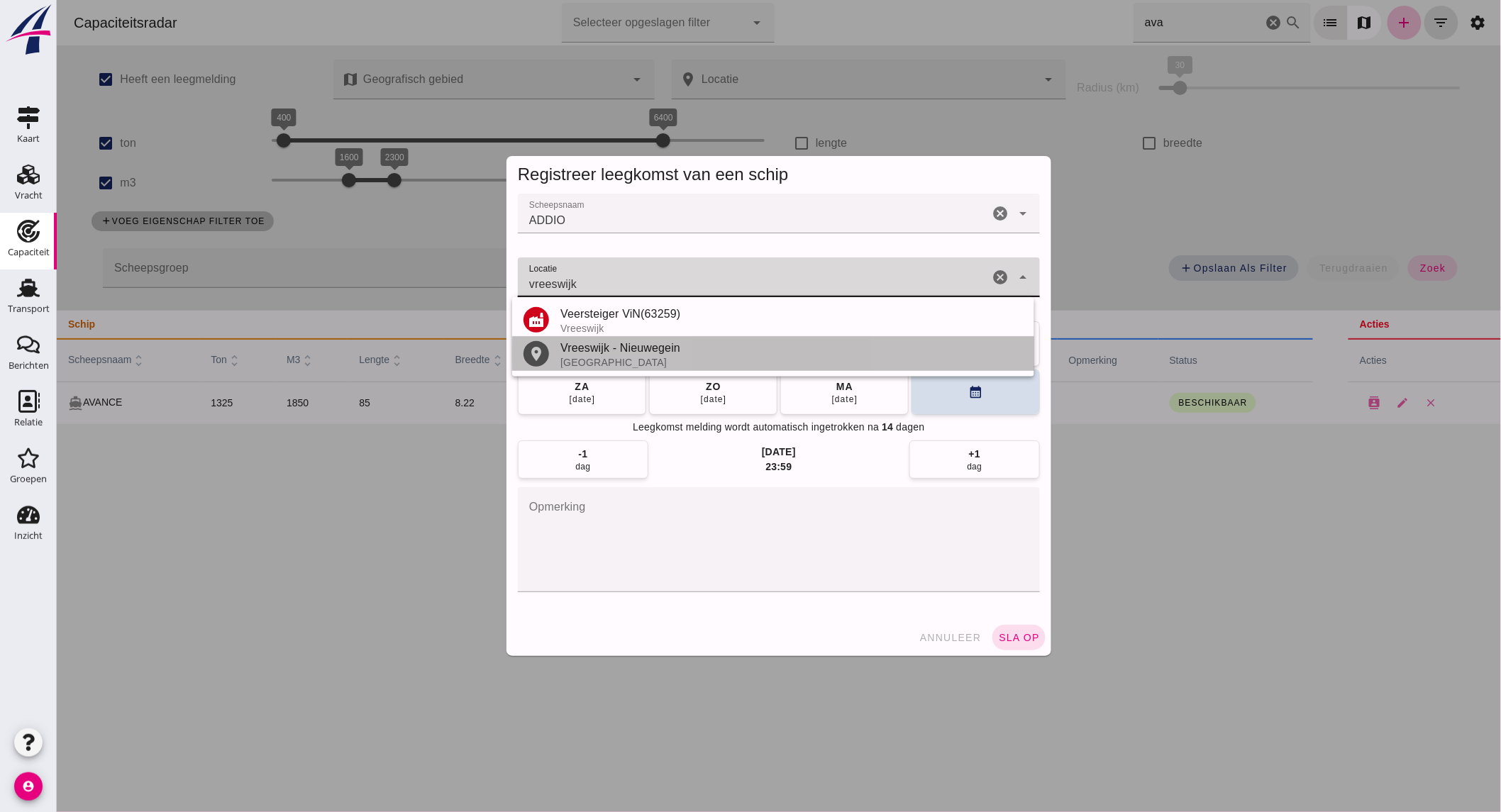
click at [663, 357] on div "Nederland" at bounding box center [790, 362] width 462 height 11
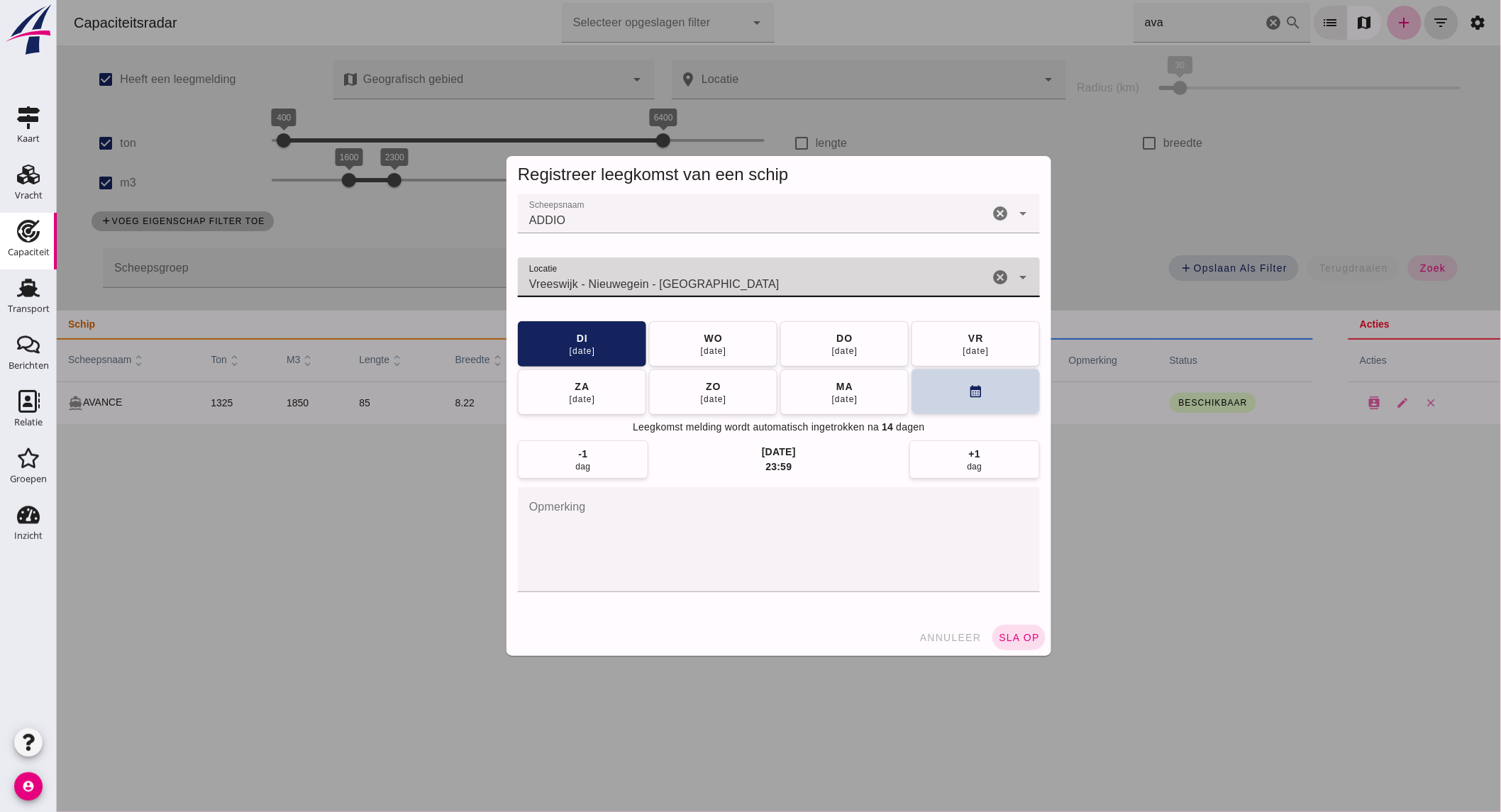
type input "Vreeswijk - Nieuwegein - Utrecht"
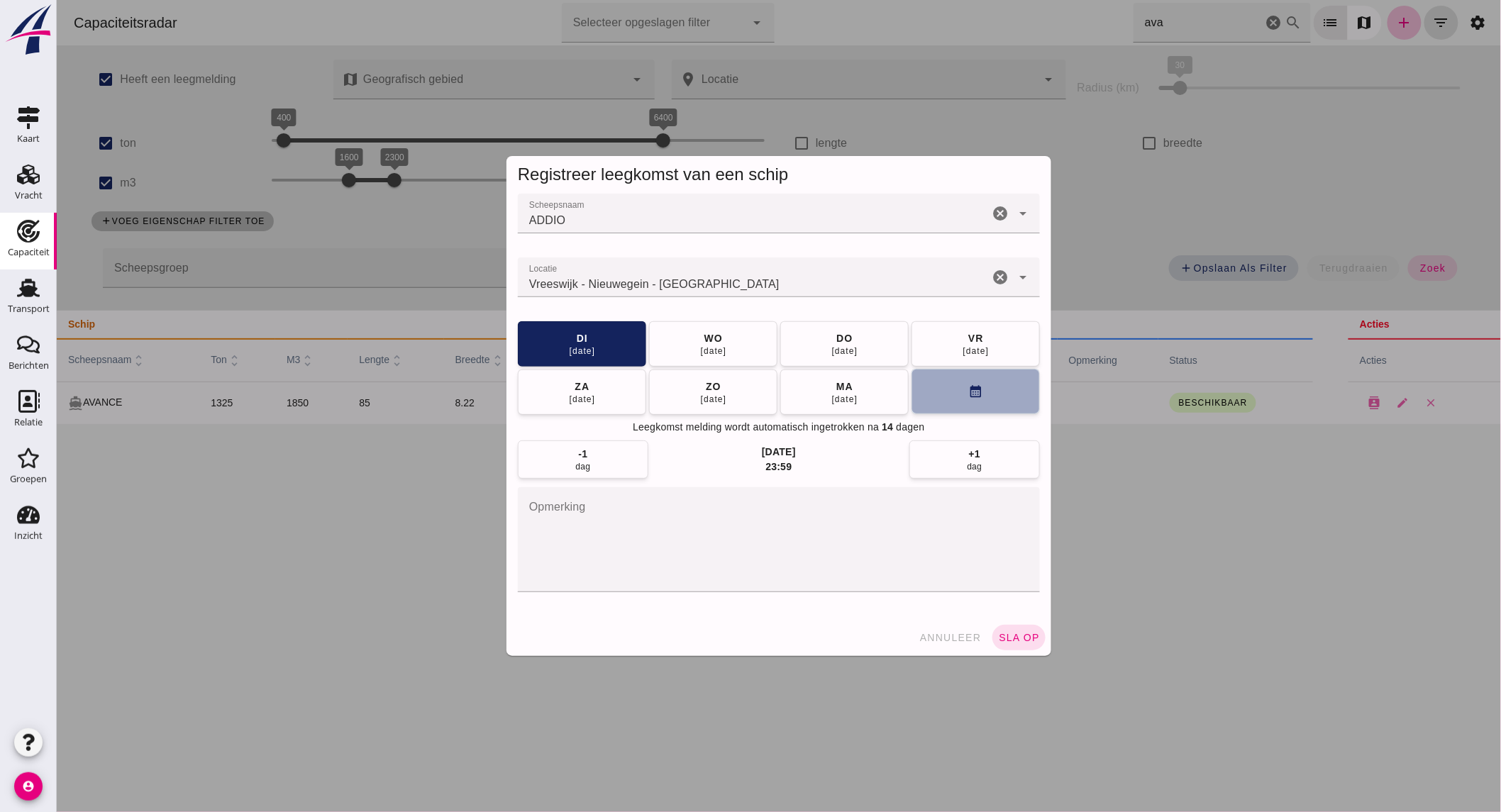
click icon "calendar_month"
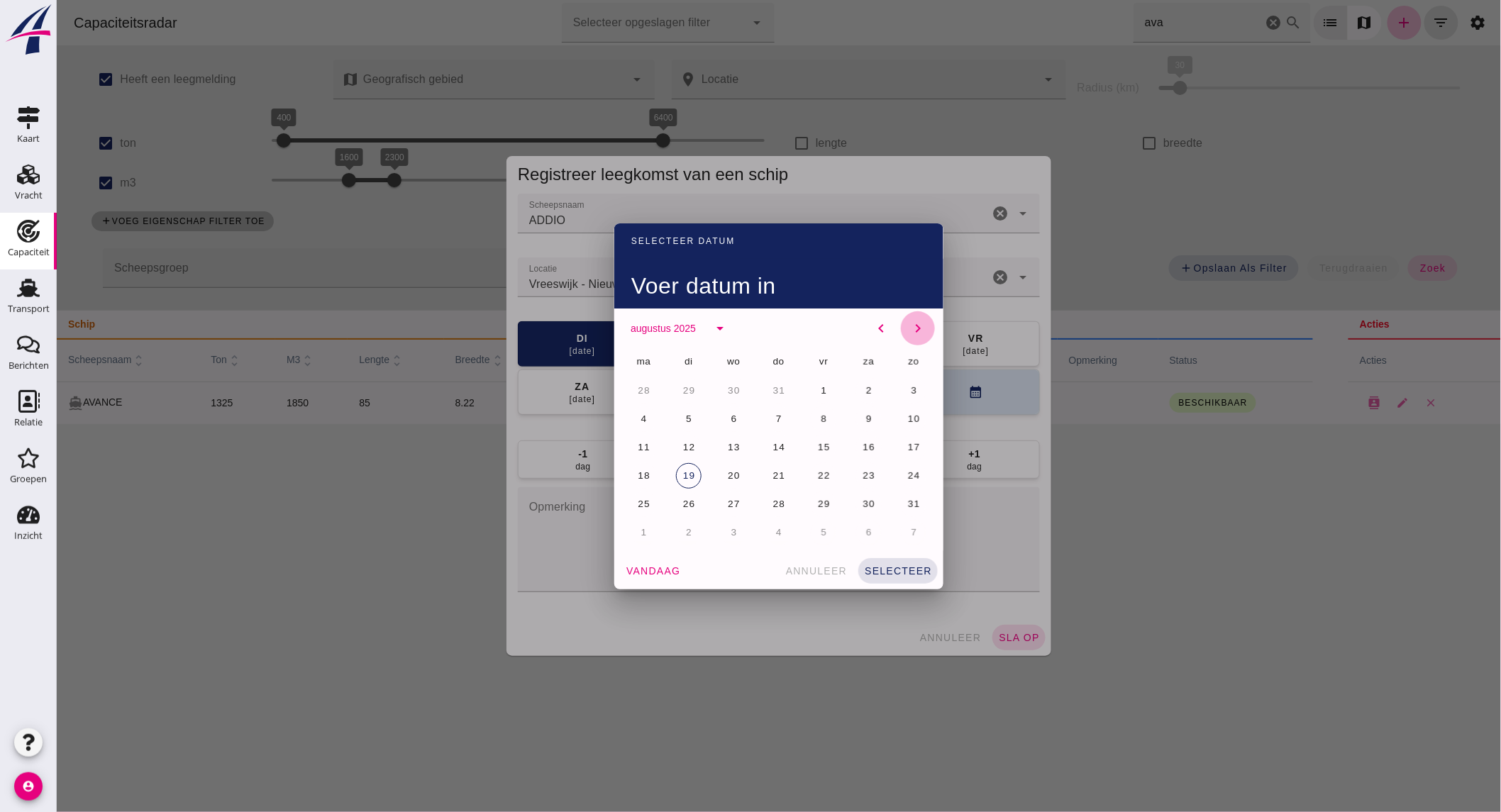
click at [914, 323] on icon "chevron_right" at bounding box center [917, 328] width 17 height 17
click span "8"
click span "selecteer"
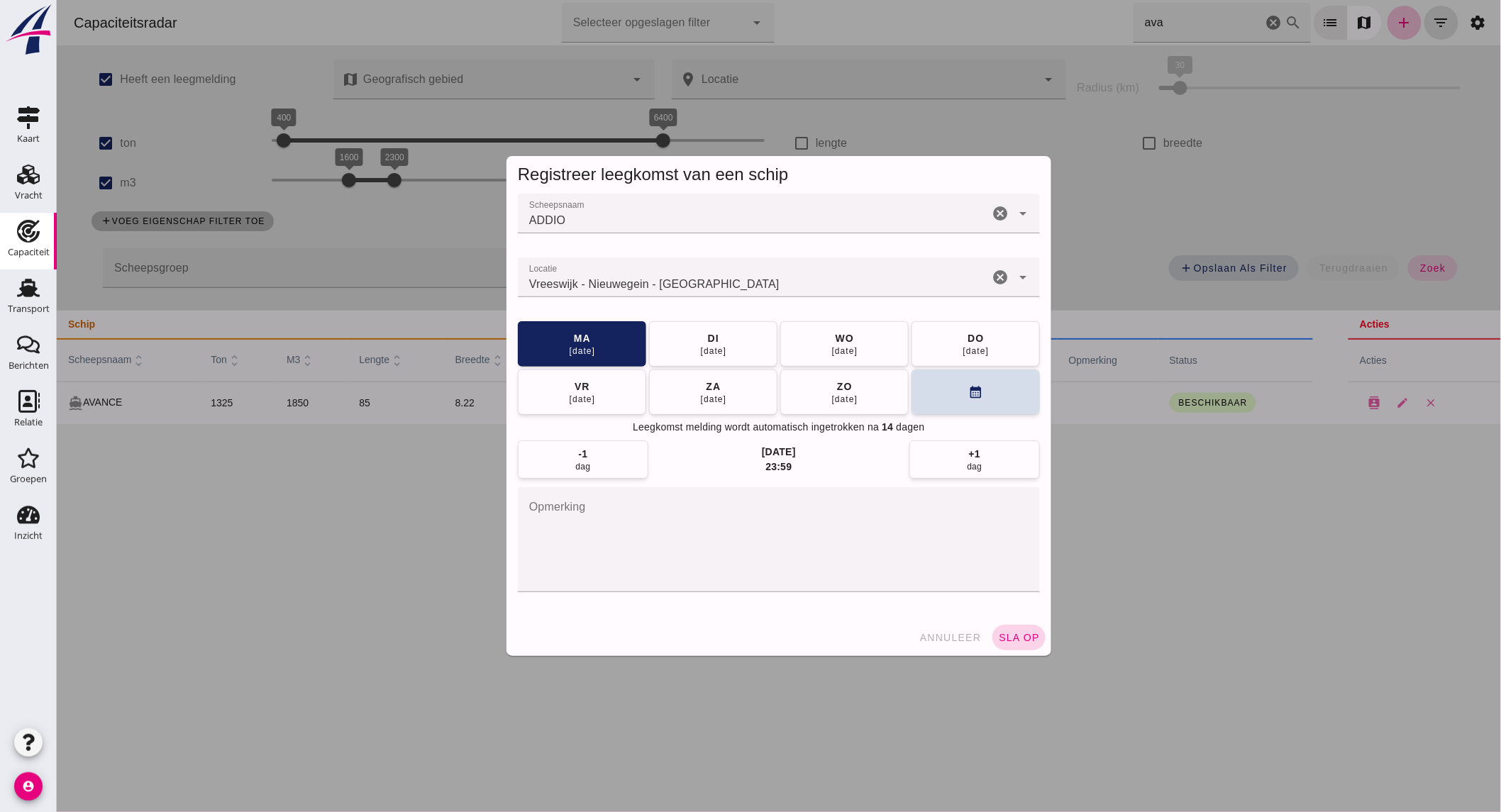
click span "sla op"
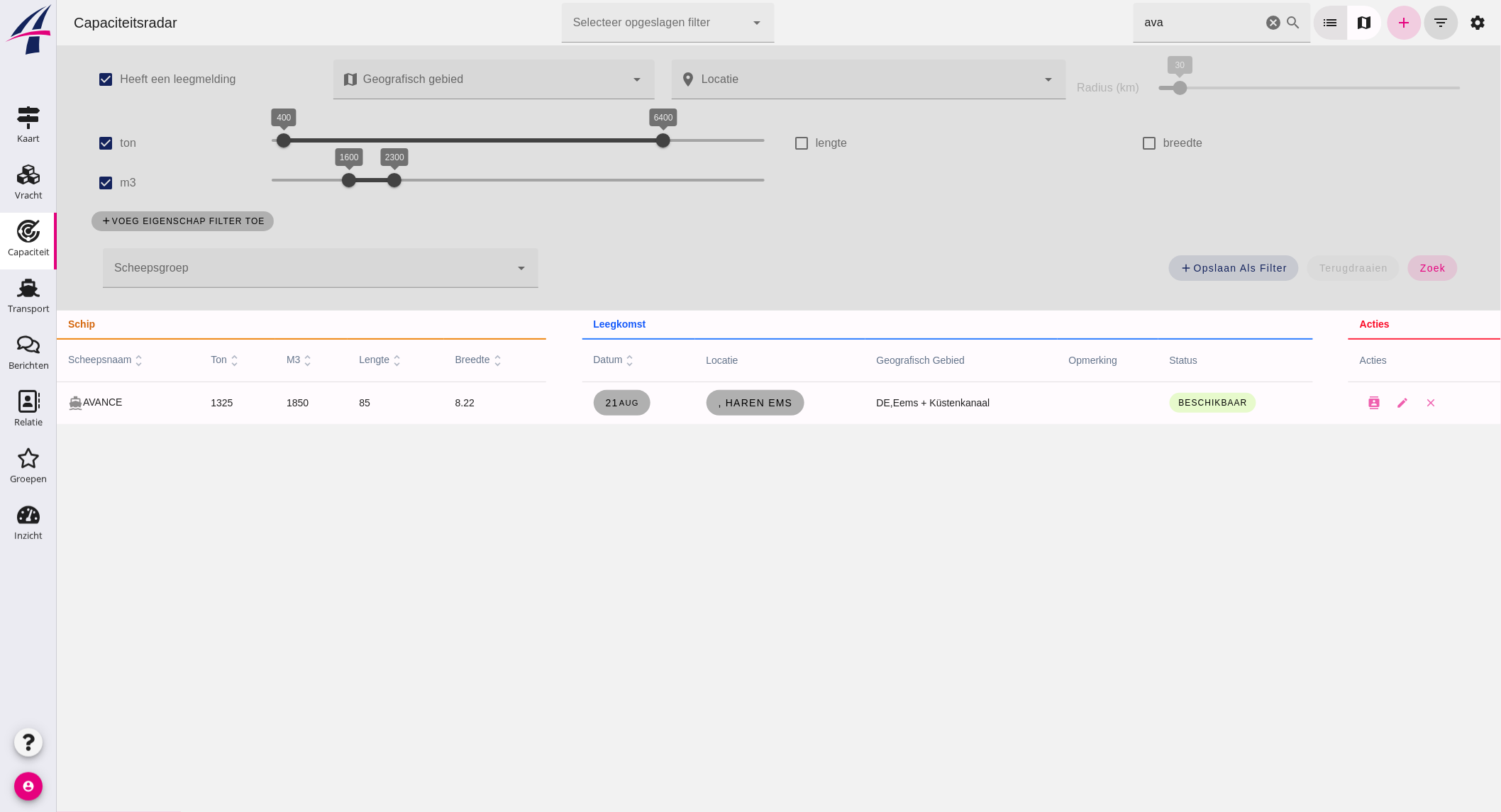
click at [1395, 23] on icon "add" at bounding box center [1404, 23] width 17 height 17
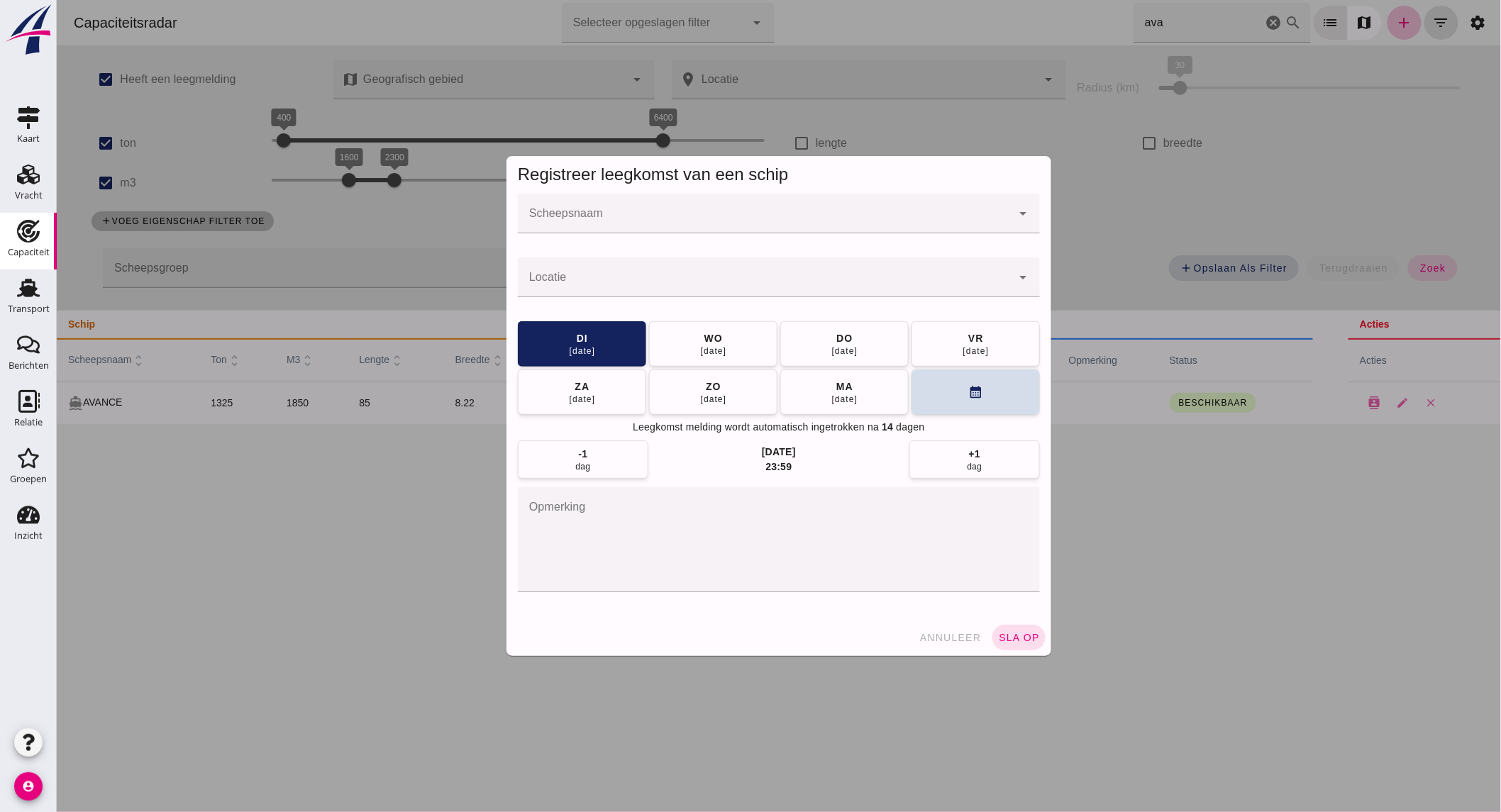
click input "Scheepsnaam"
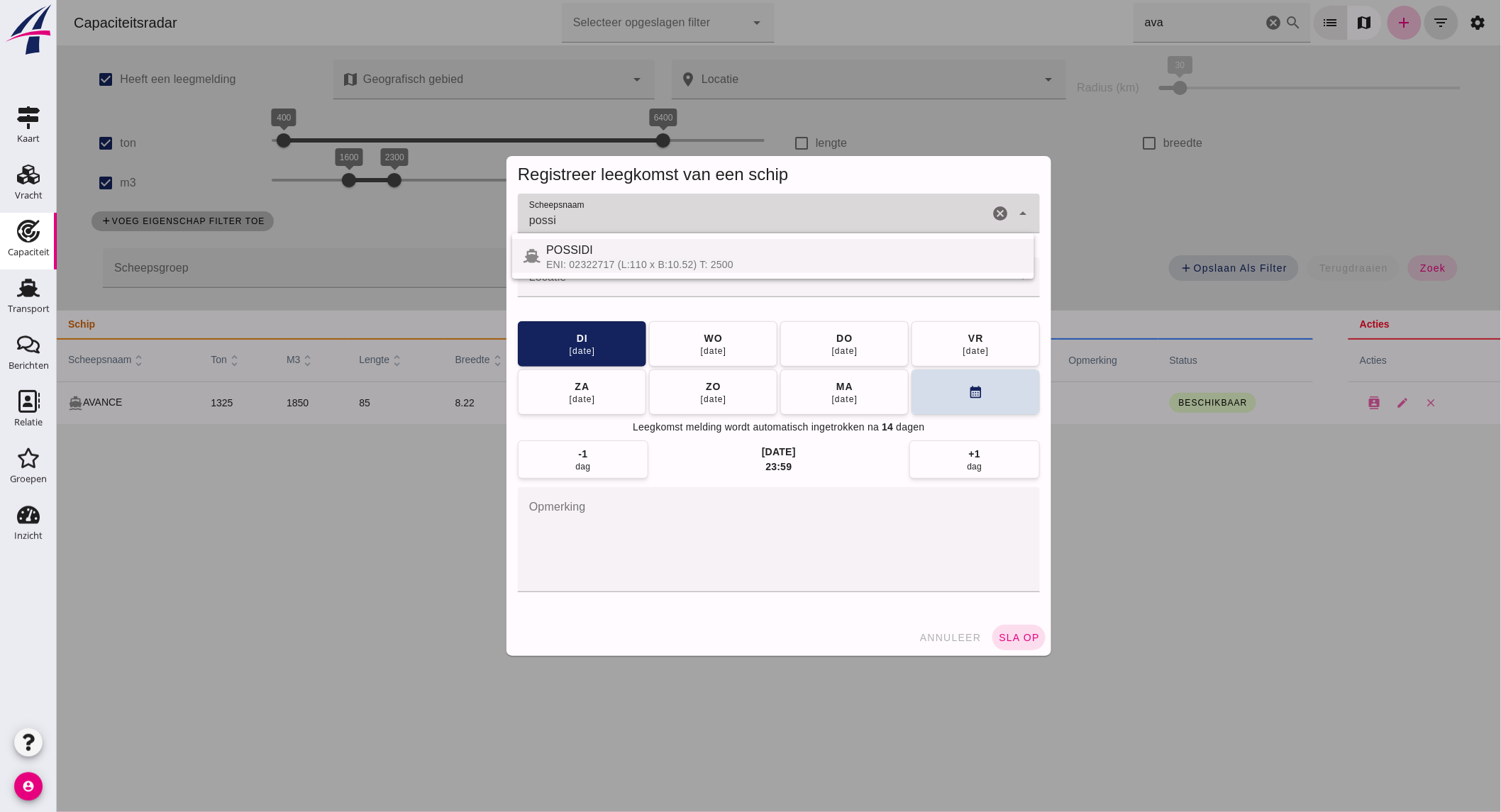
click at [640, 251] on div "POSSIDI" at bounding box center [784, 250] width 477 height 17
type input "POSSIDI"
click input "Locatie"
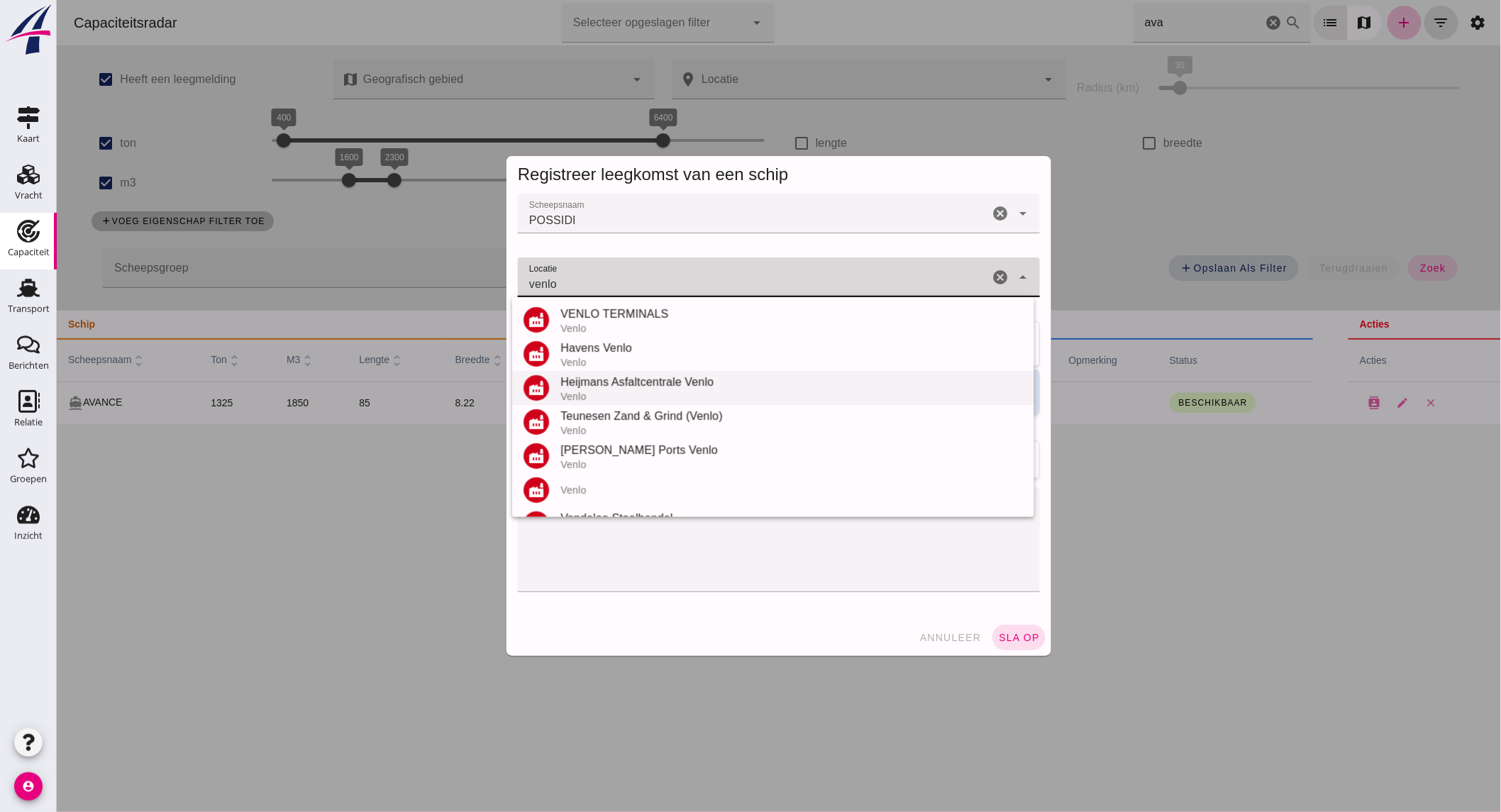
scroll to position [158, 0]
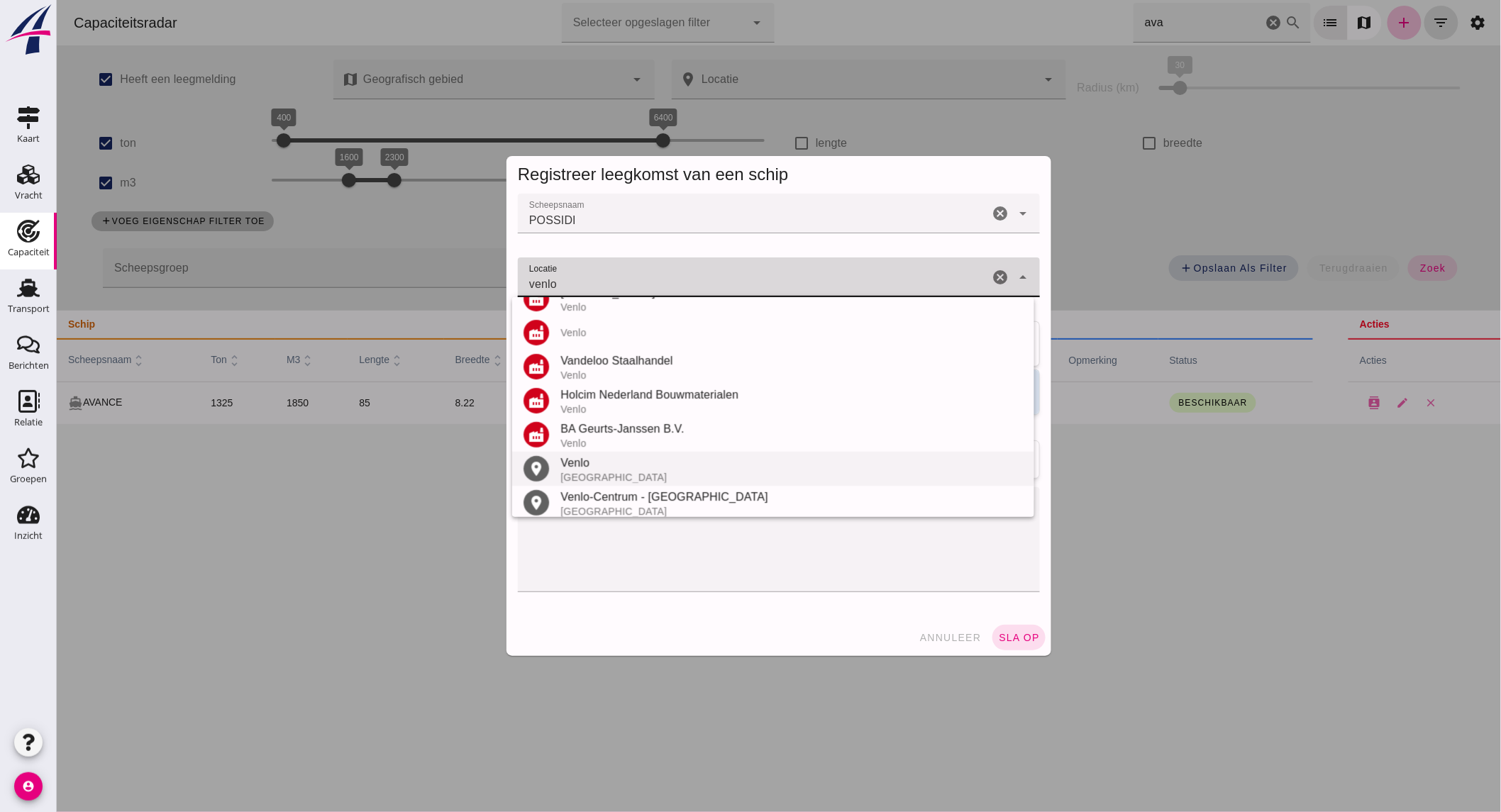
click at [634, 468] on div "Venlo" at bounding box center [790, 463] width 462 height 17
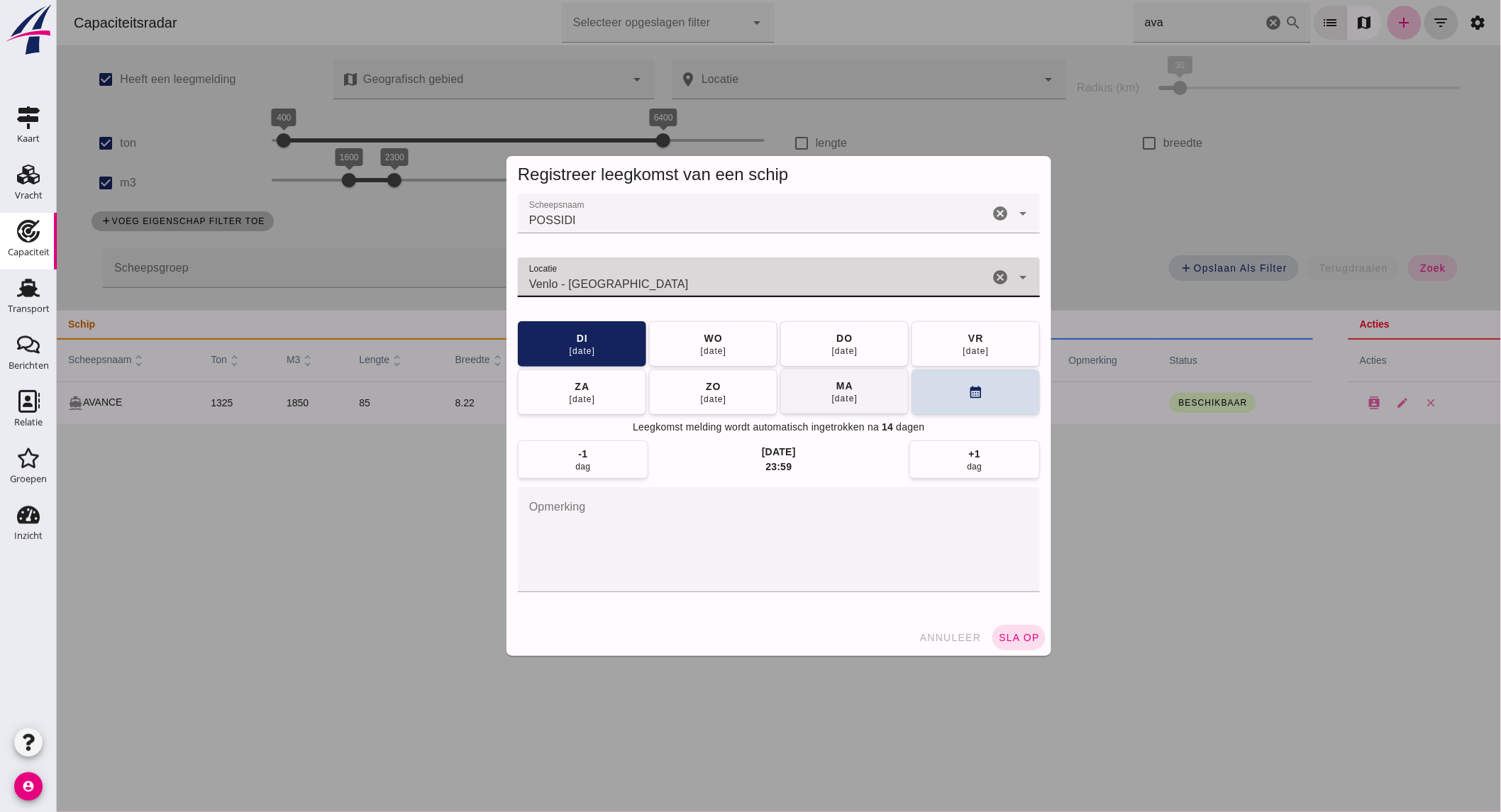
type input "Venlo - Limburg"
click button "ma 25 aug"
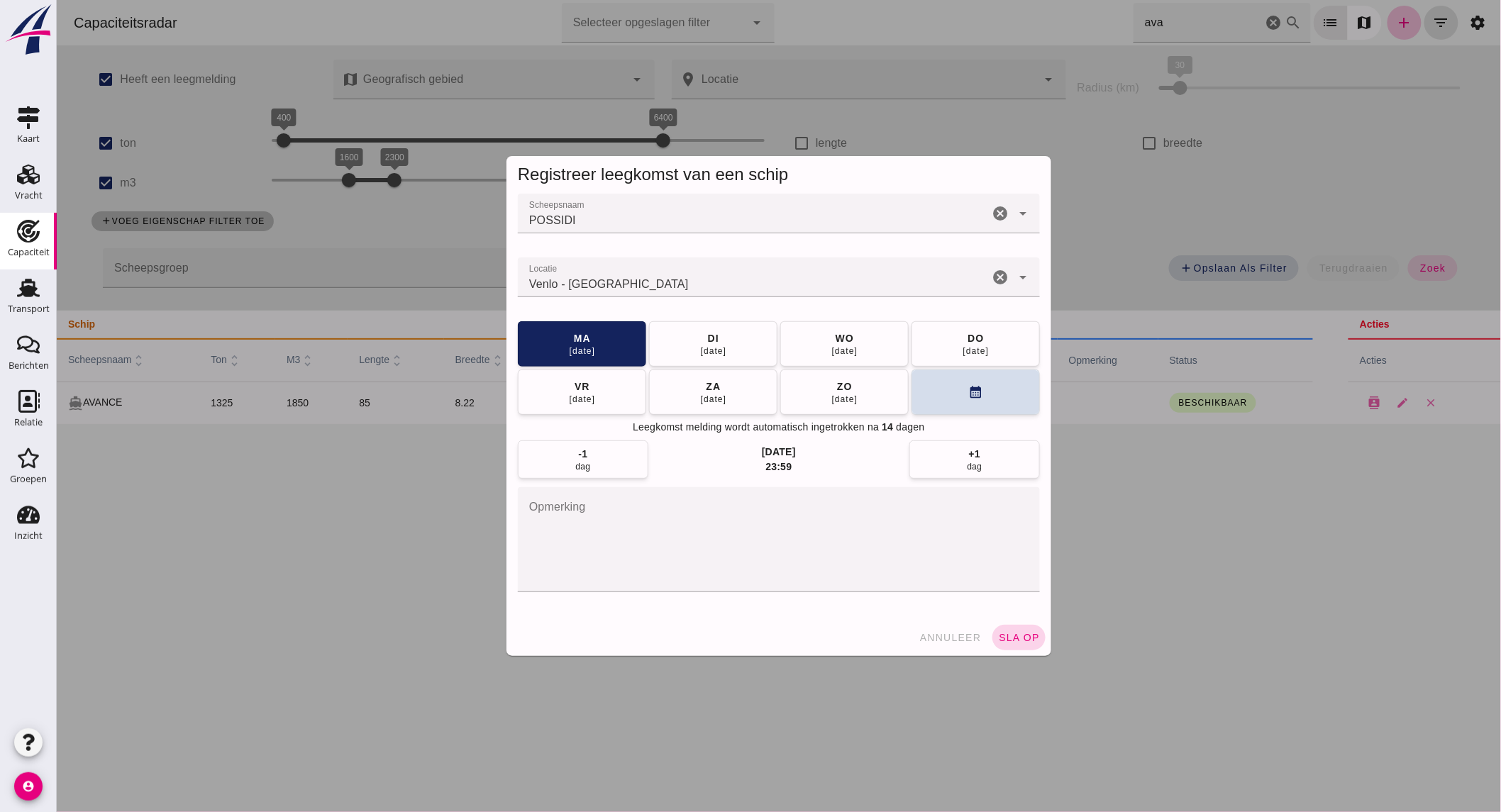
click span "sla op"
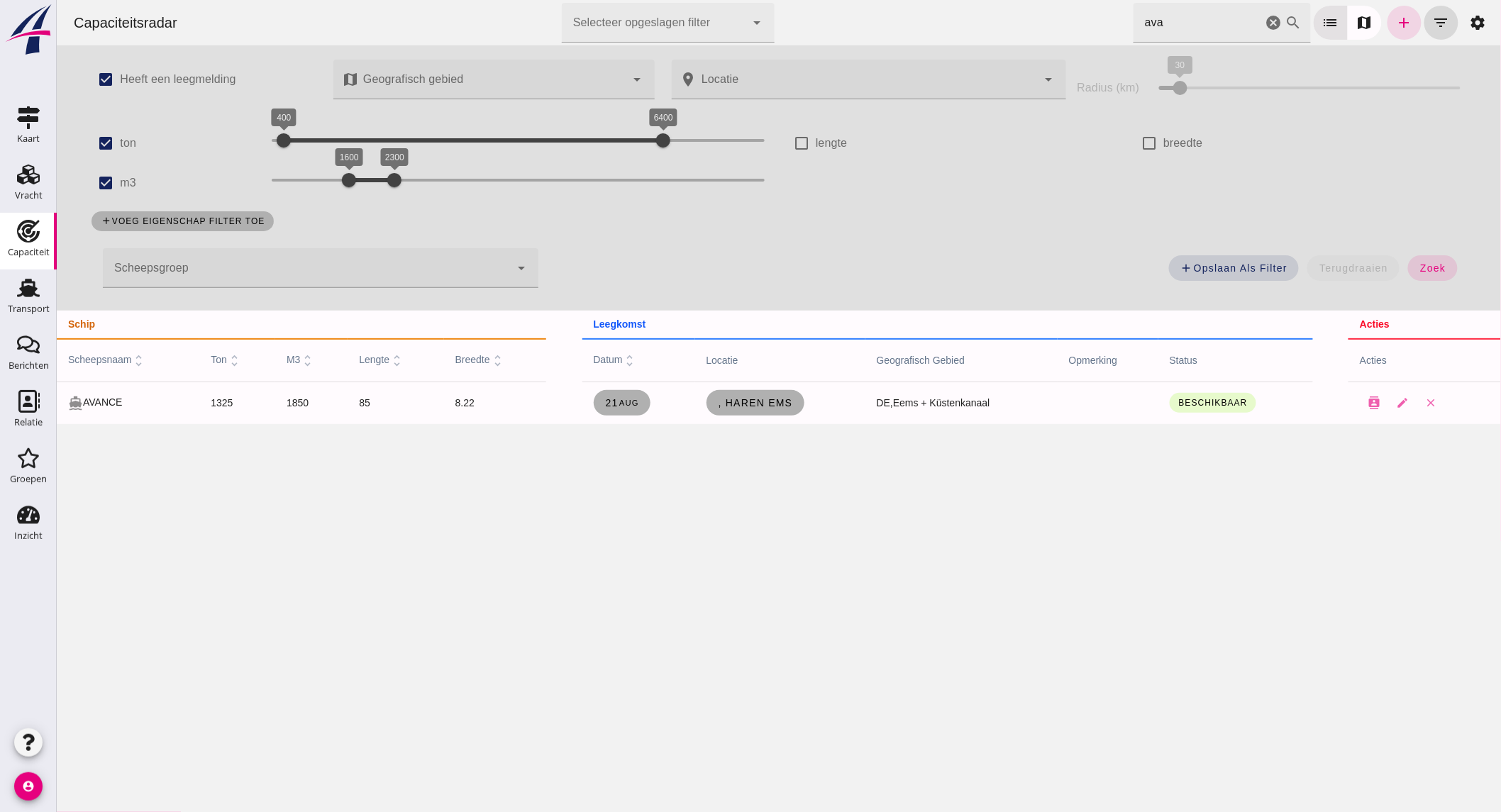
drag, startPoint x: 56, startPoint y: 663, endPoint x: 1267, endPoint y: 27, distance: 1367.9
click icon "cancel"
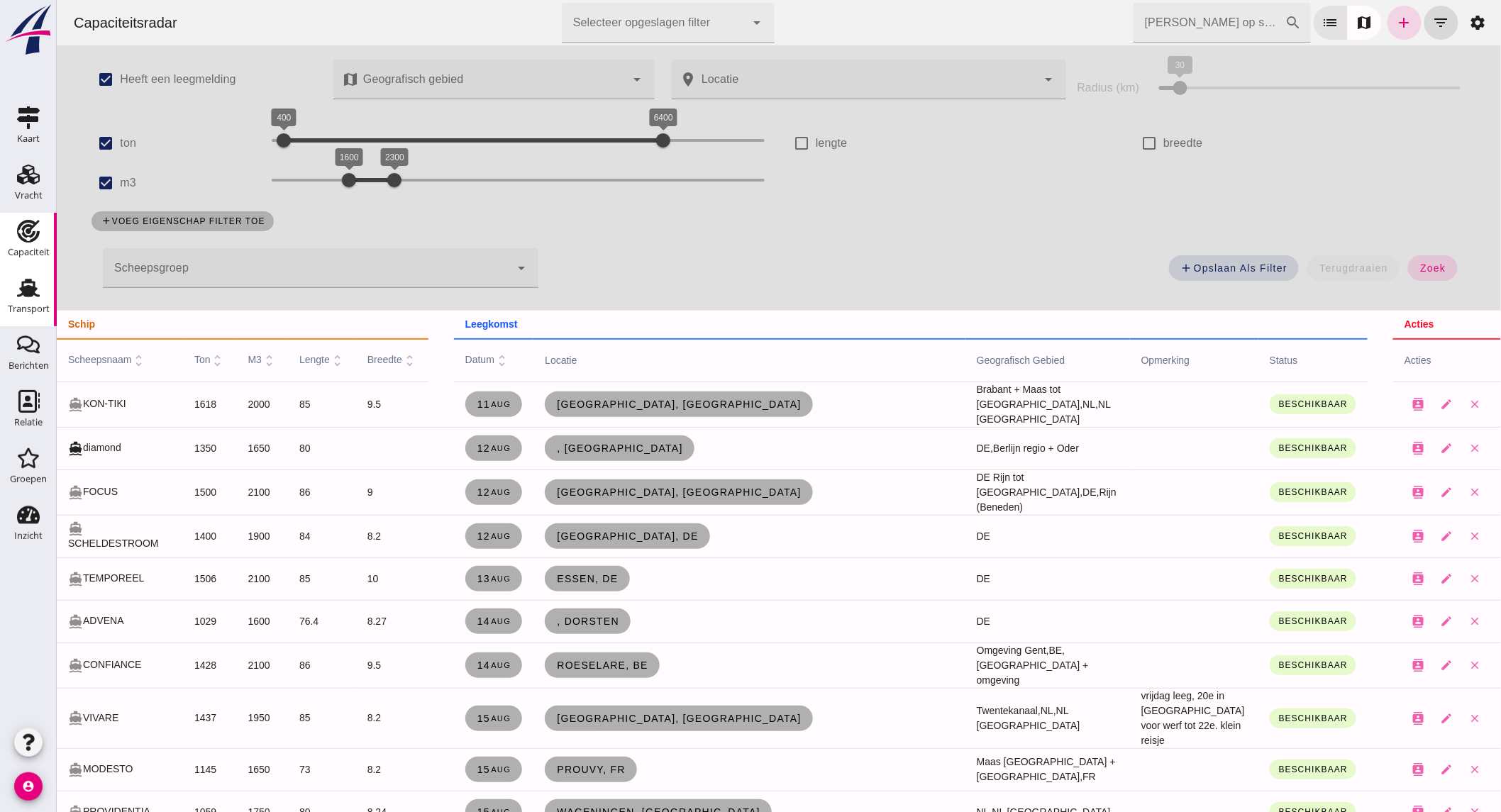
drag, startPoint x: 0, startPoint y: 291, endPoint x: 54, endPoint y: 284, distance: 54.5
click at [26, 294] on use at bounding box center [29, 288] width 23 height 18
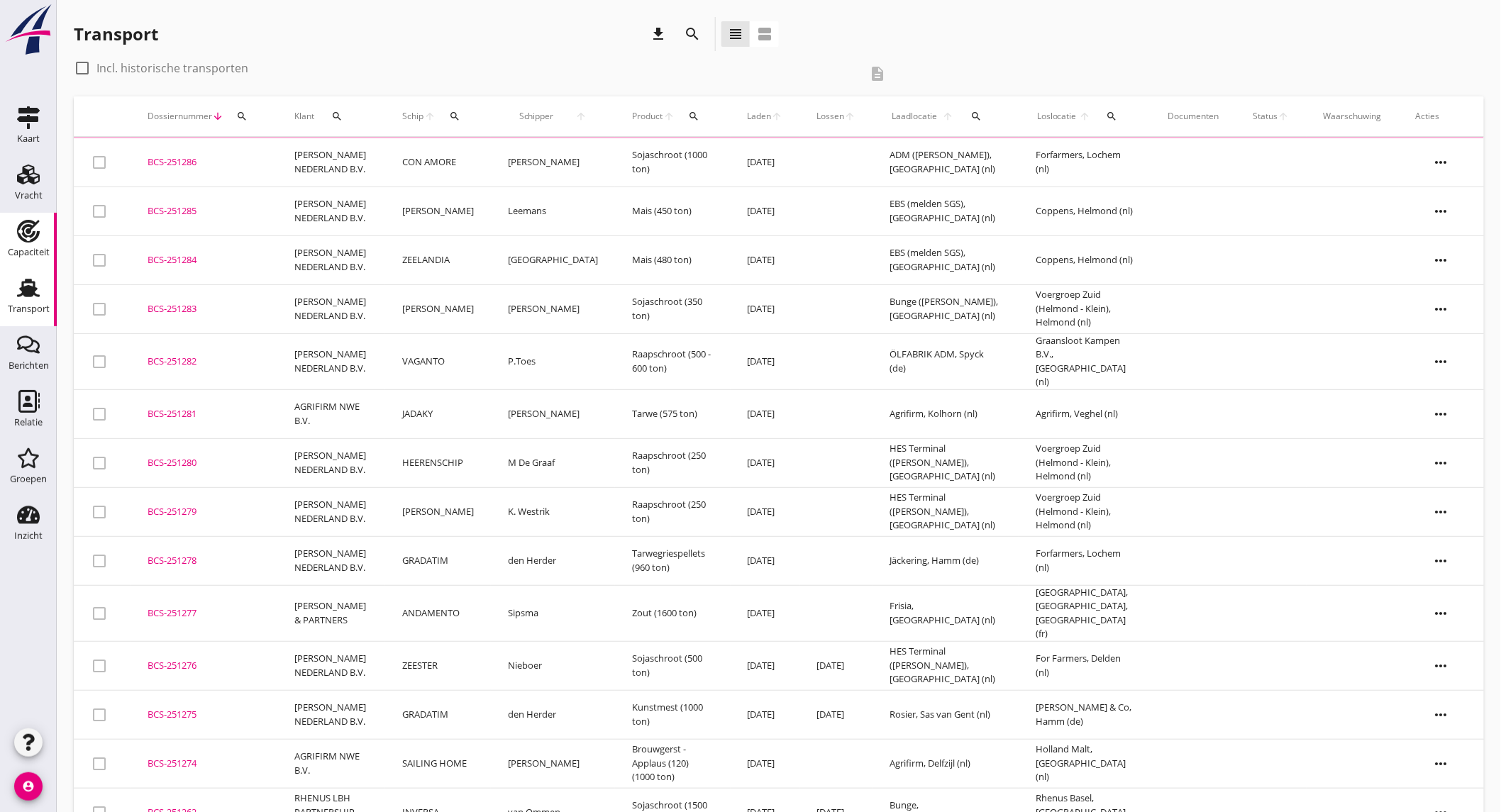
drag, startPoint x: 19, startPoint y: 231, endPoint x: 878, endPoint y: 40, distance: 880.0
click at [19, 231] on icon "Capaciteit" at bounding box center [29, 231] width 23 height 23
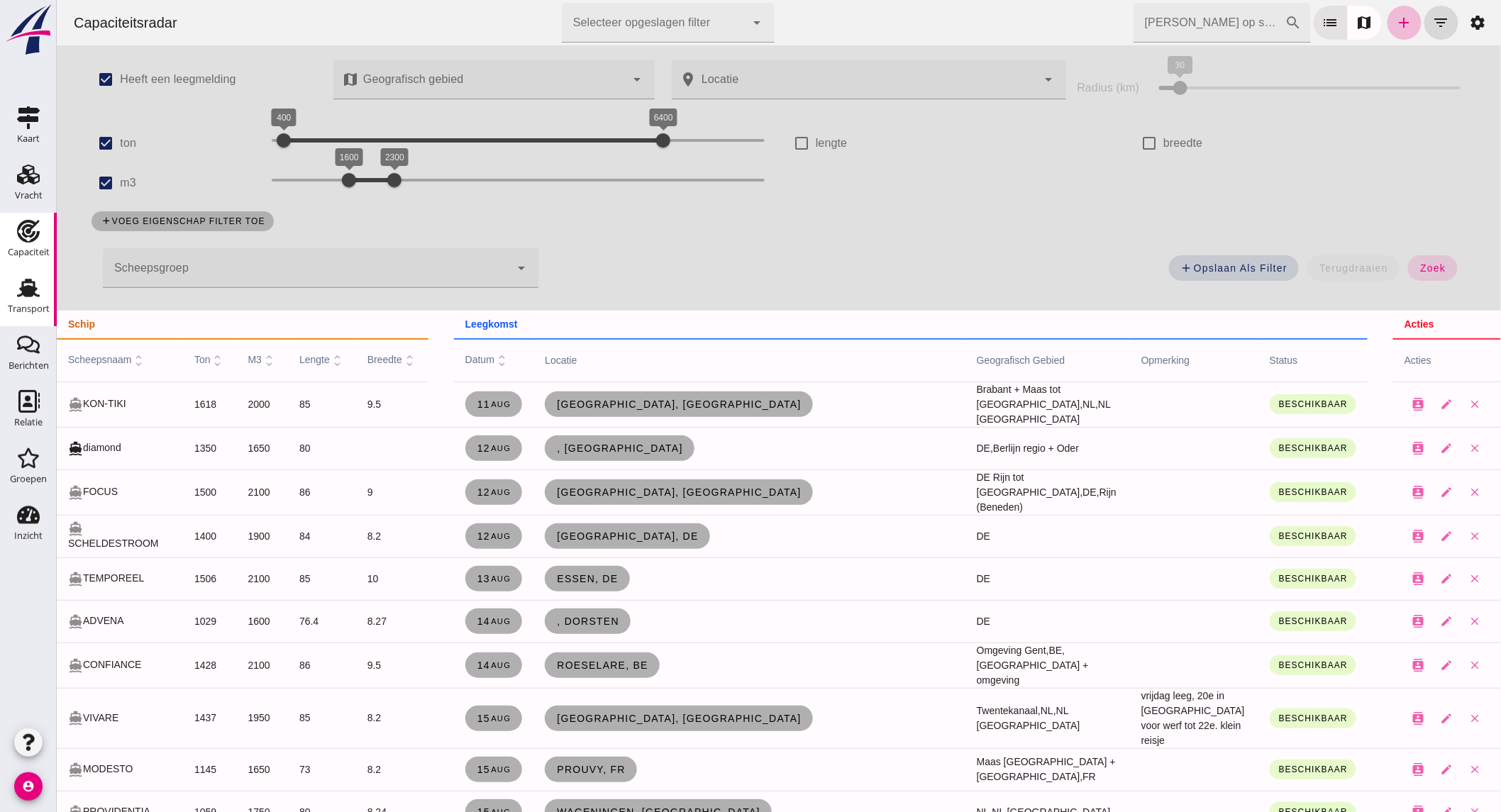
click at [38, 305] on div "Transport" at bounding box center [28, 309] width 41 height 9
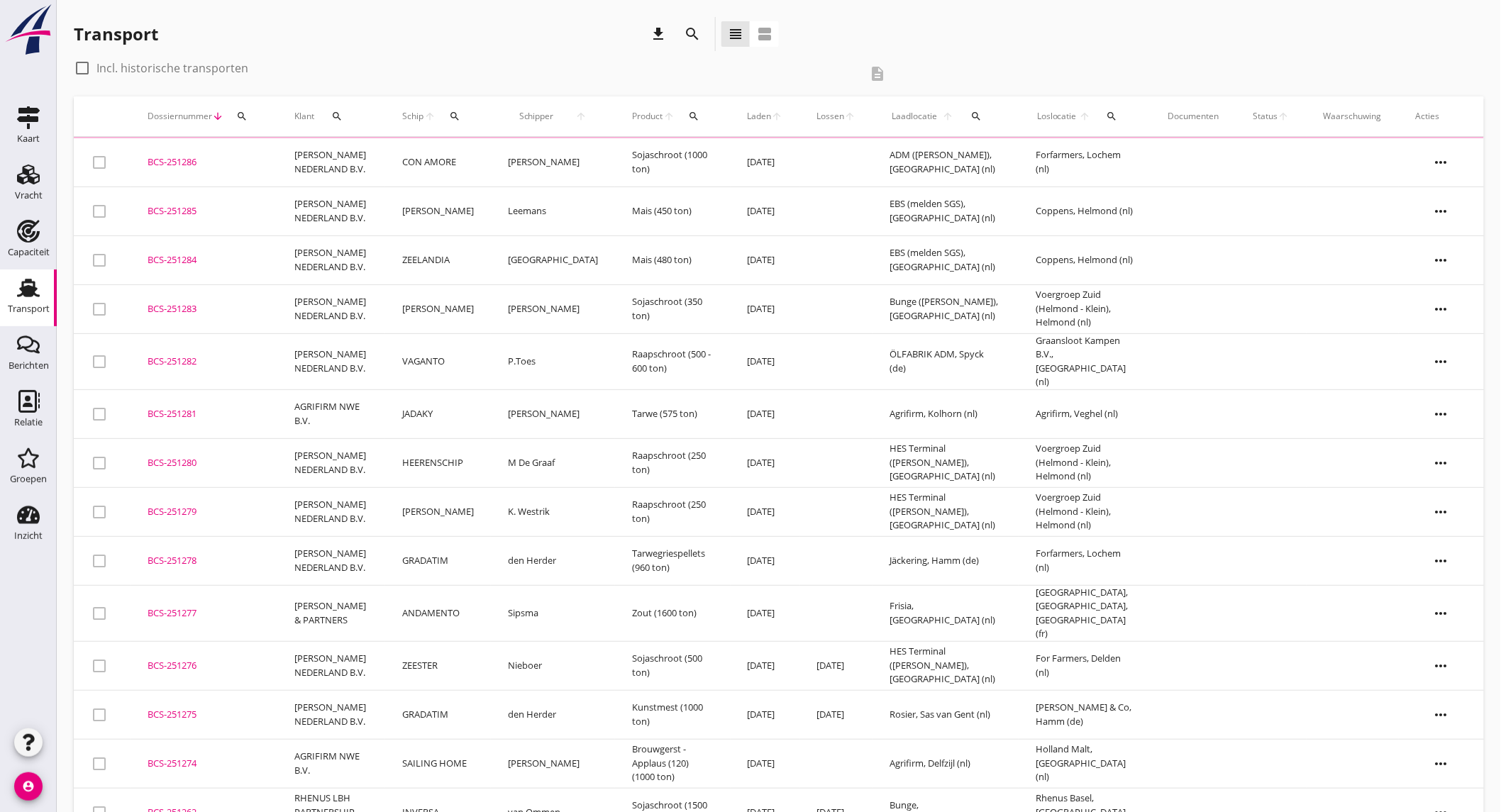
click at [692, 34] on icon "search" at bounding box center [692, 34] width 17 height 17
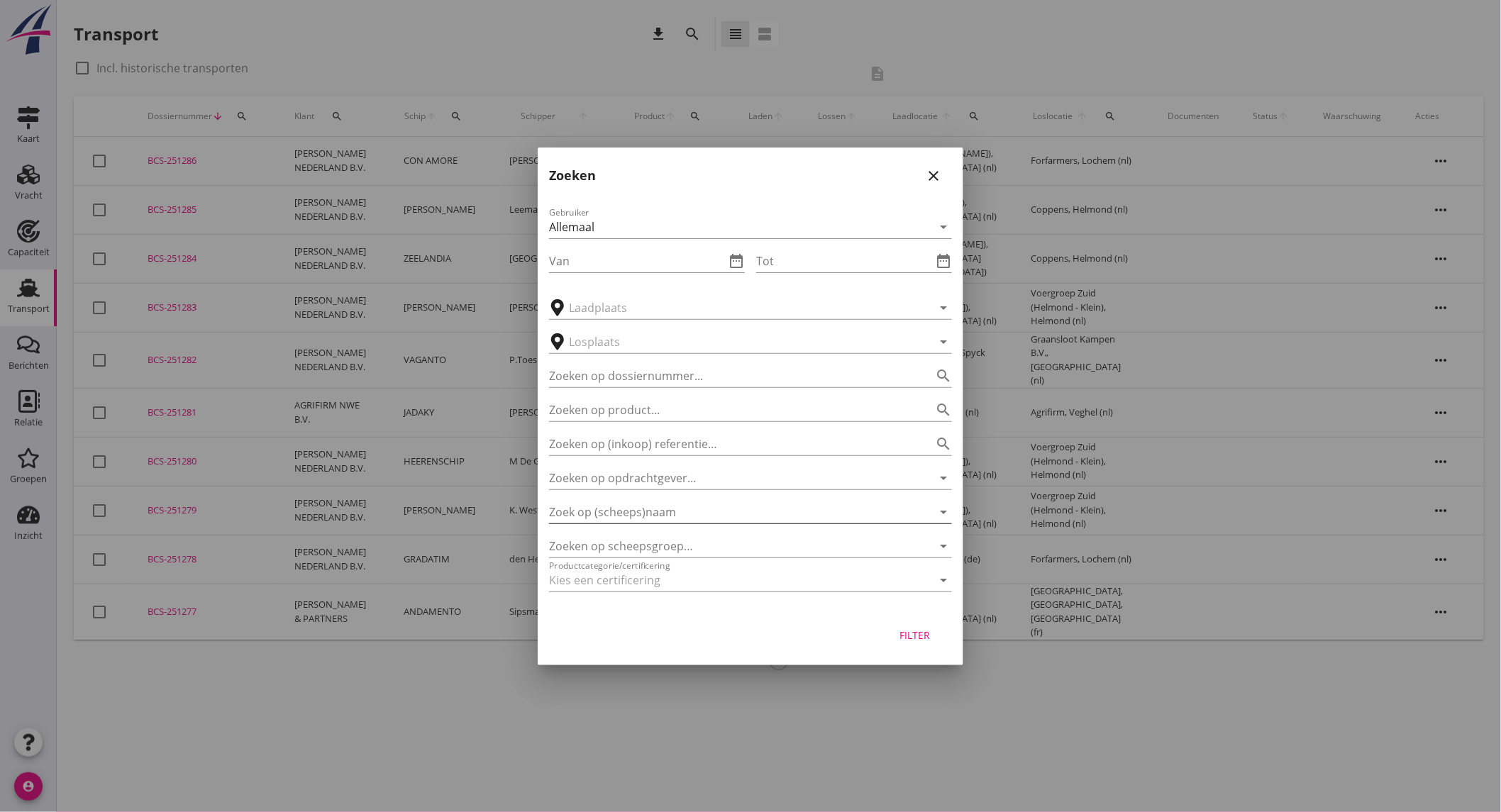
click at [684, 511] on input "Zoek op (scheeps)naam" at bounding box center [731, 512] width 364 height 23
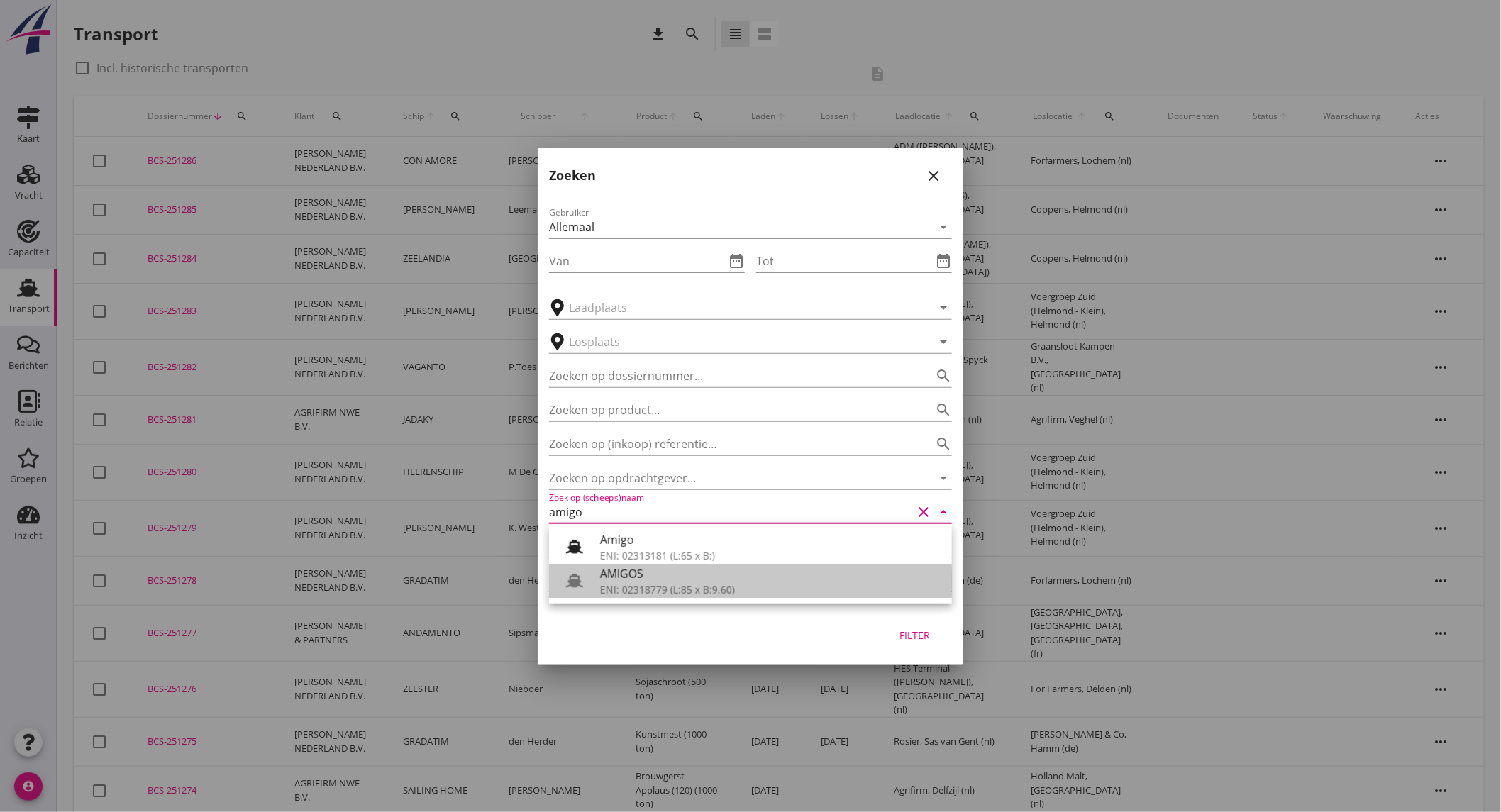
drag, startPoint x: 634, startPoint y: 584, endPoint x: 640, endPoint y: 578, distance: 8.5
click at [634, 584] on div "ENI: 02318779 (L:85 x B:9.60)" at bounding box center [771, 590] width 341 height 15
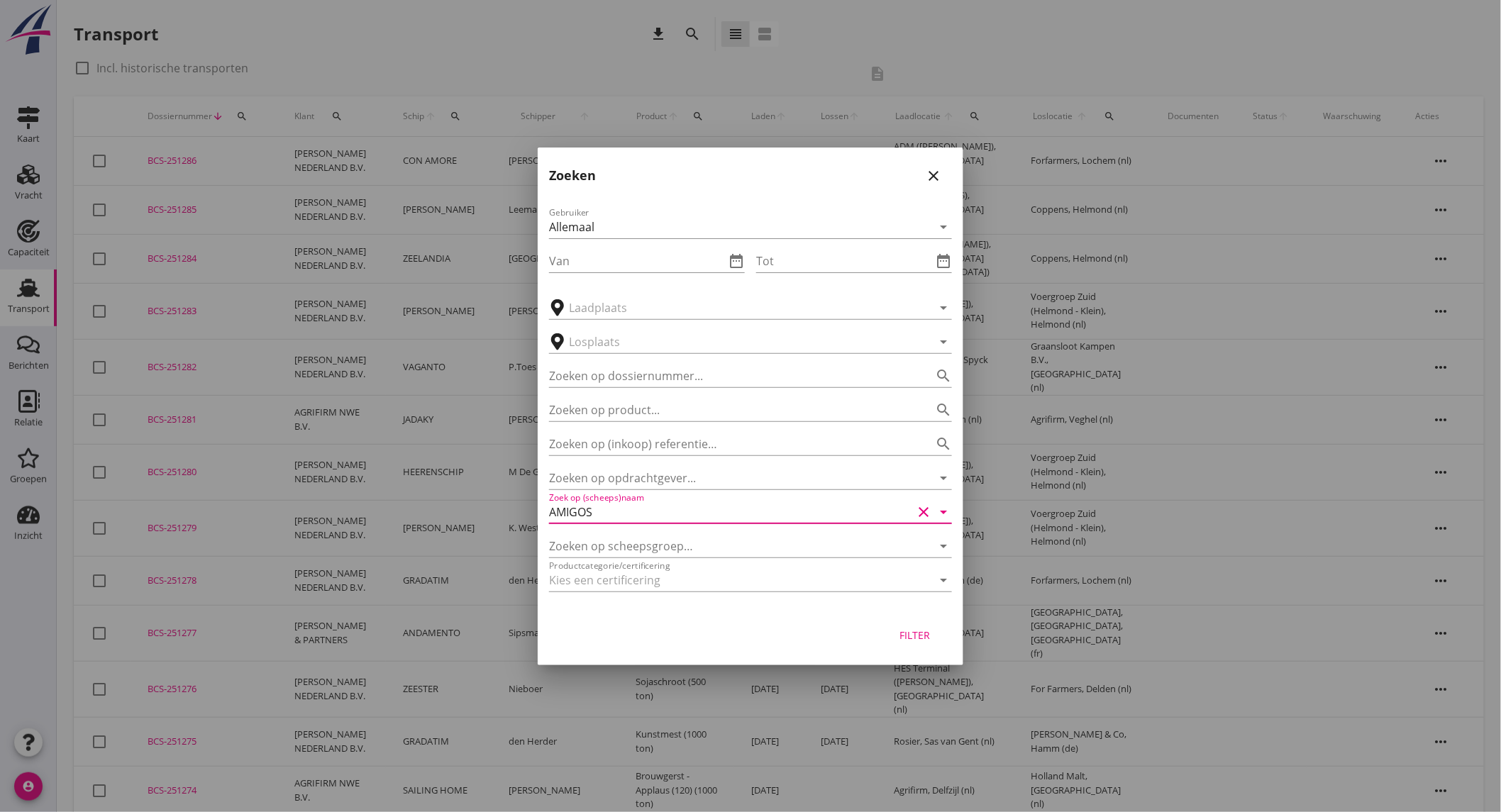
click at [921, 641] on div "Filter" at bounding box center [915, 635] width 40 height 15
type input "AMIGOS"
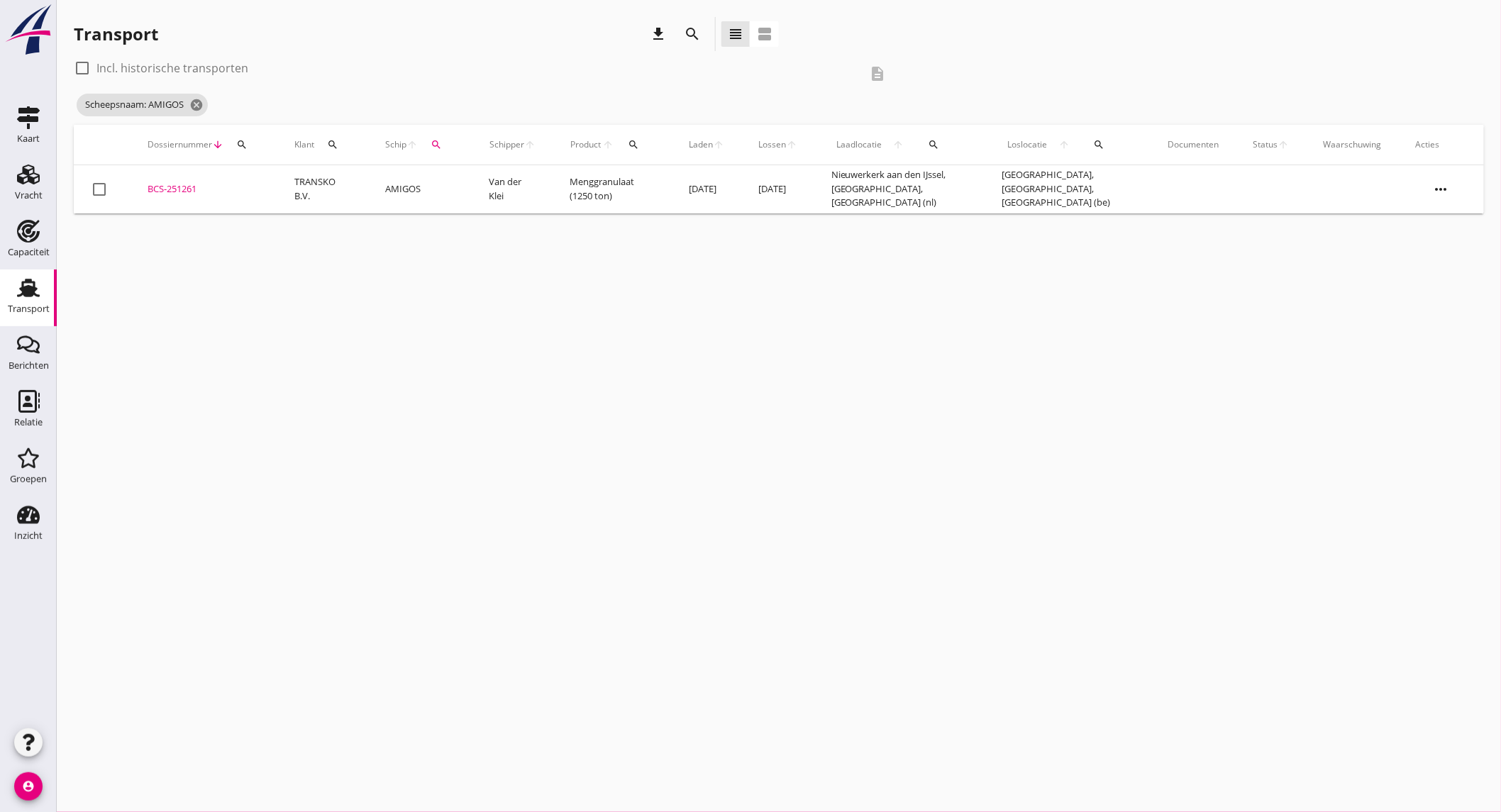
click at [618, 182] on td "Menggranulaat (1250 ton)" at bounding box center [612, 189] width 118 height 48
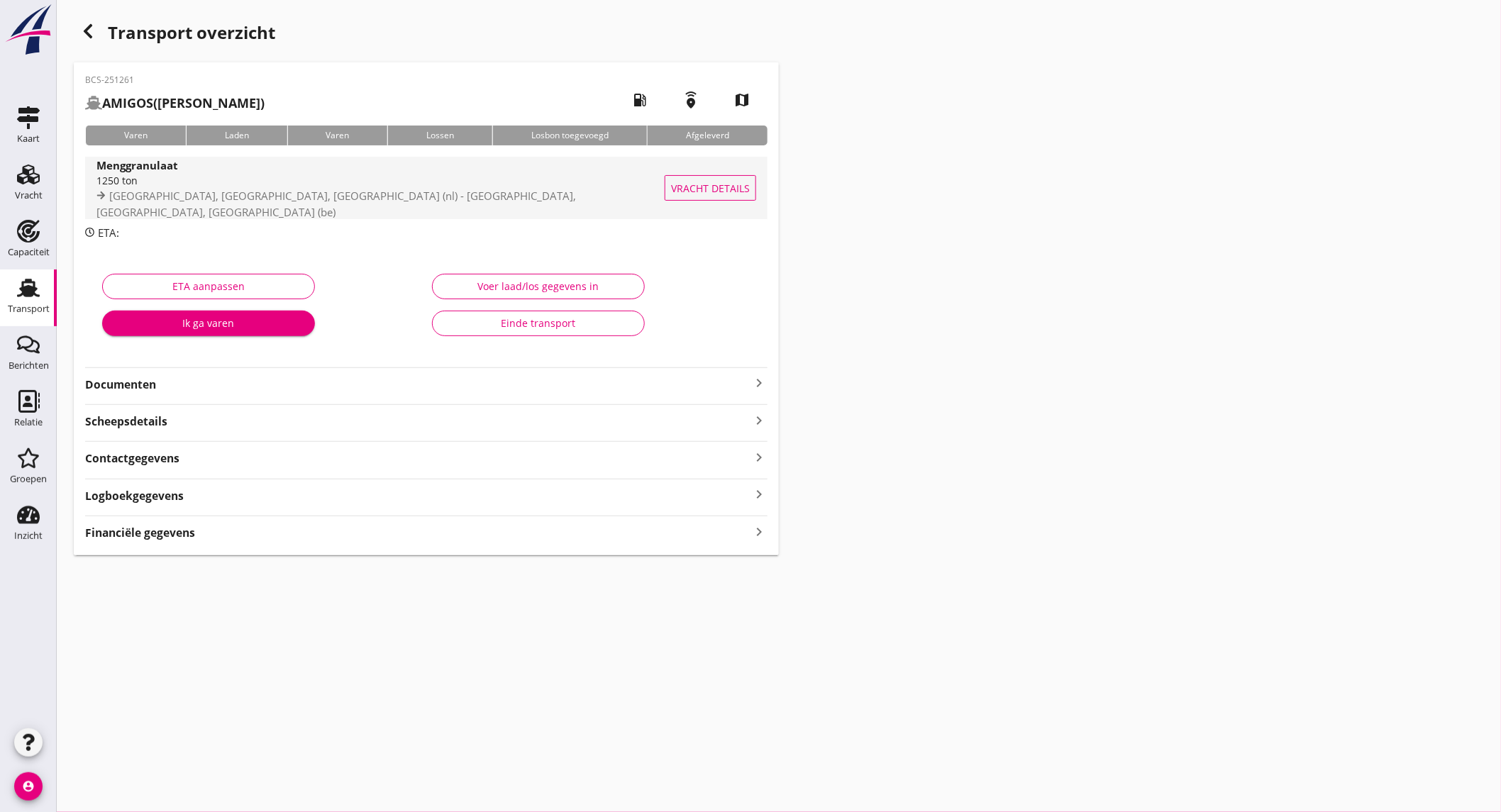
click at [233, 185] on div "1250 ton" at bounding box center [389, 181] width 585 height 15
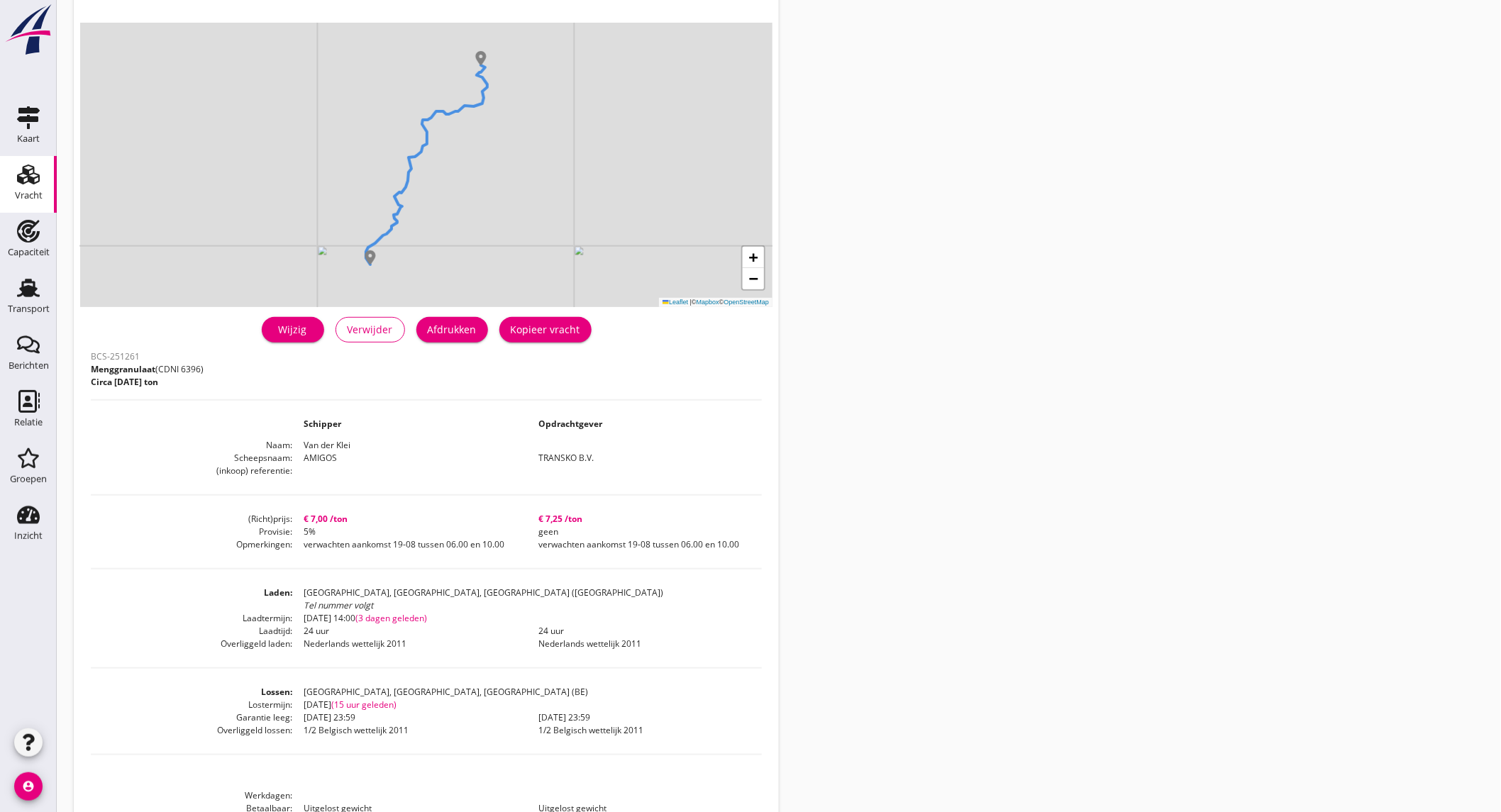
scroll to position [158, 0]
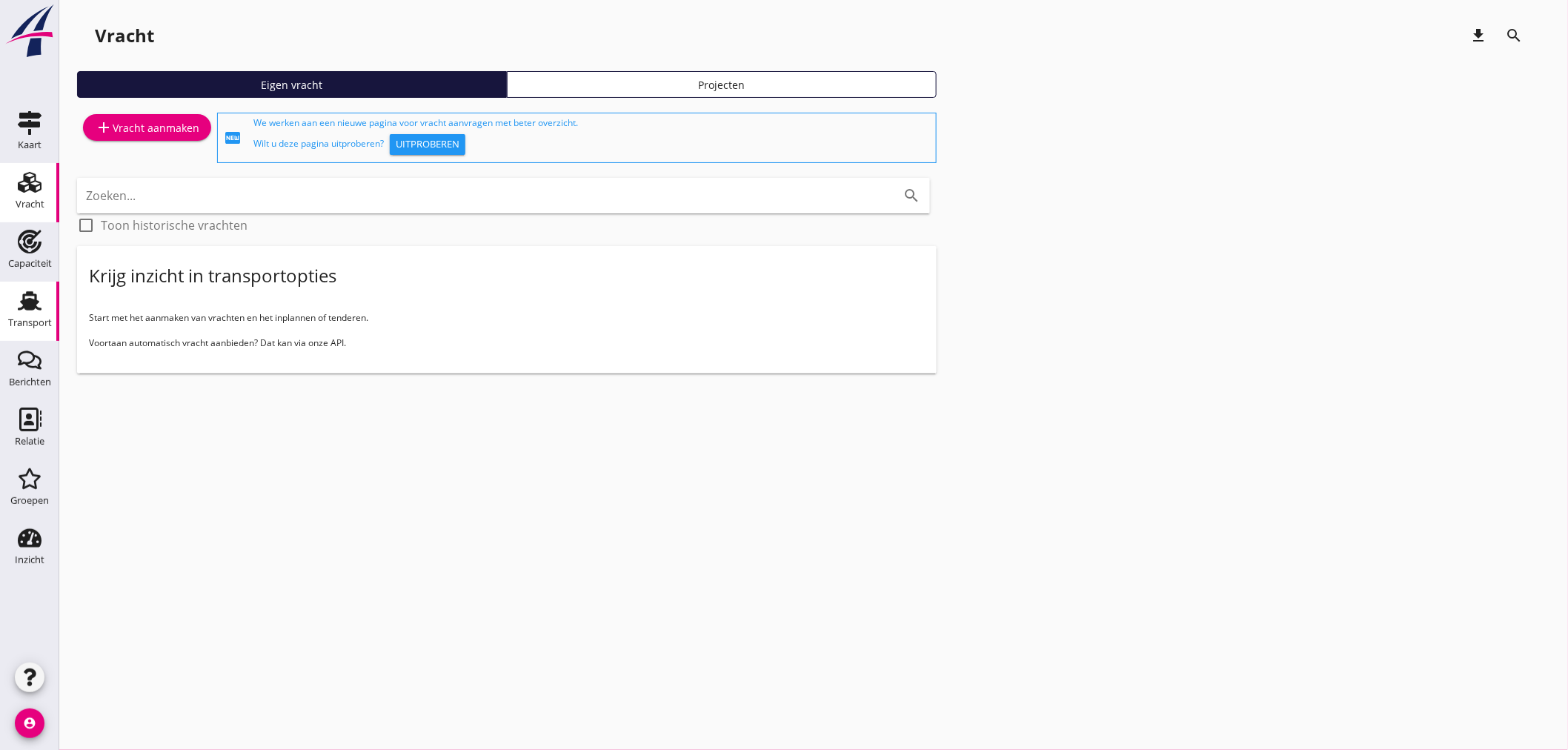
click at [22, 304] on use at bounding box center [30, 301] width 24 height 19
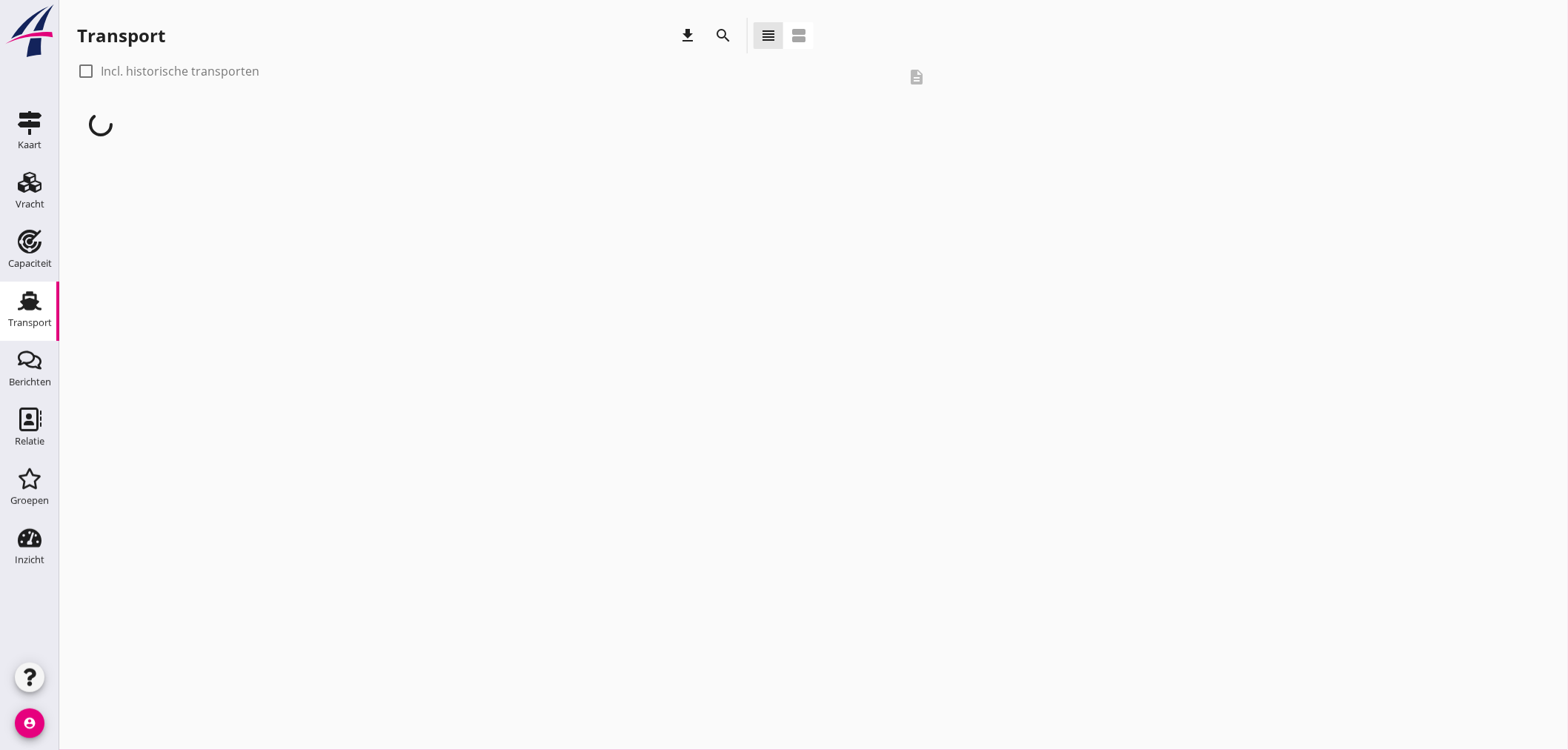
click at [721, 39] on icon "search" at bounding box center [723, 35] width 18 height 18
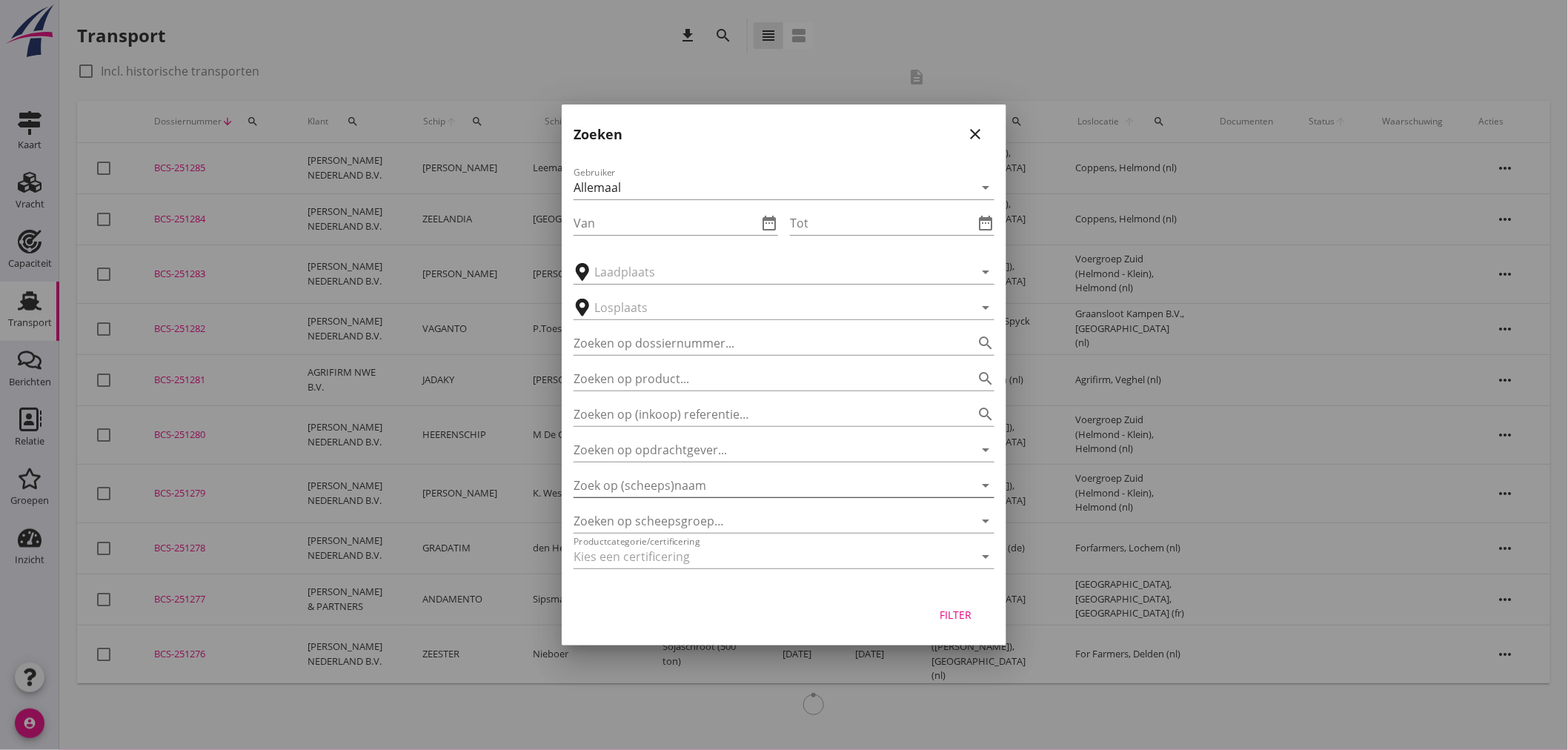
click at [732, 494] on input "Zoek op (scheeps)naam" at bounding box center [764, 485] width 380 height 24
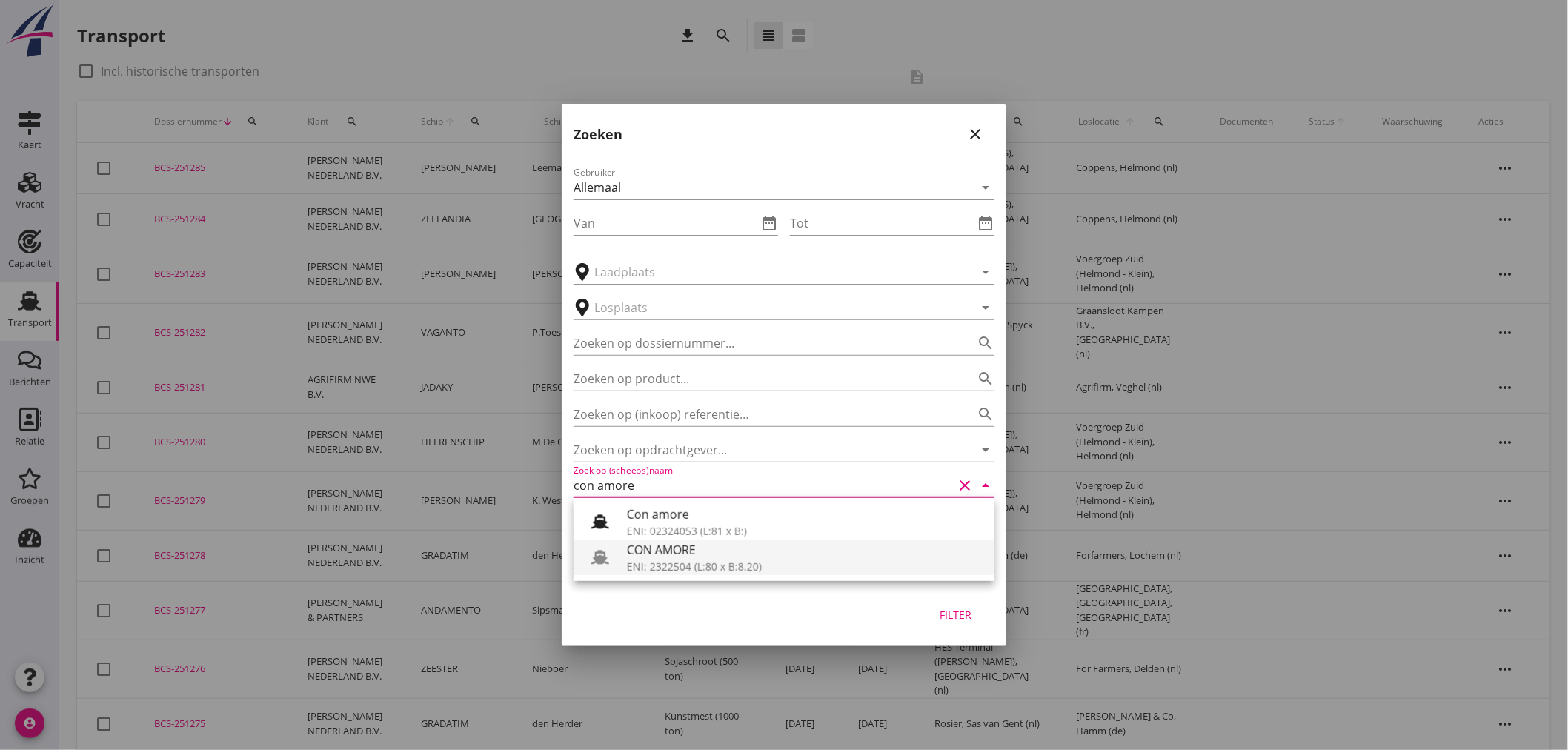
click at [722, 555] on div "CON AMORE" at bounding box center [805, 550] width 356 height 18
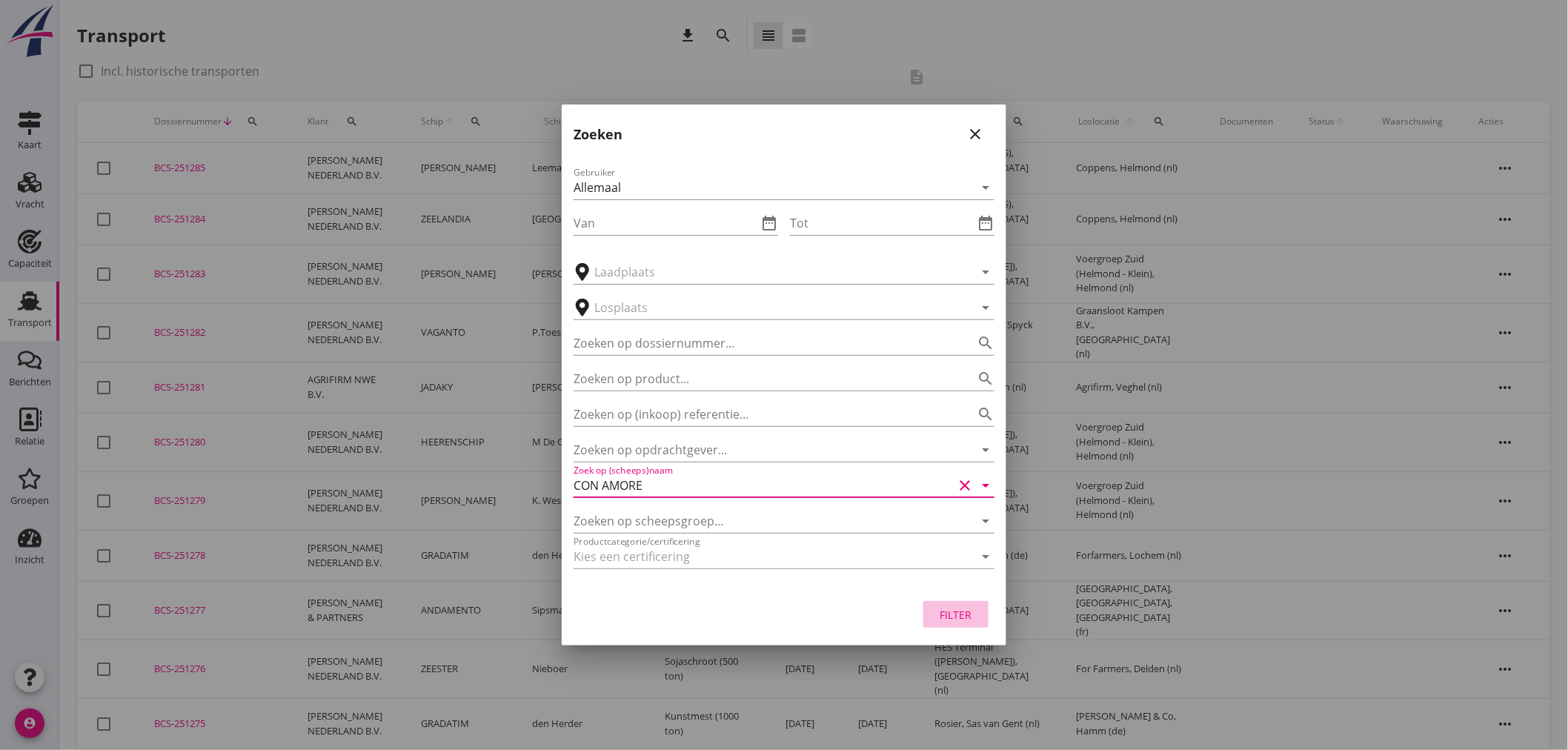
click at [979, 620] on button "Filter" at bounding box center [956, 614] width 65 height 27
type input "CON AMORE"
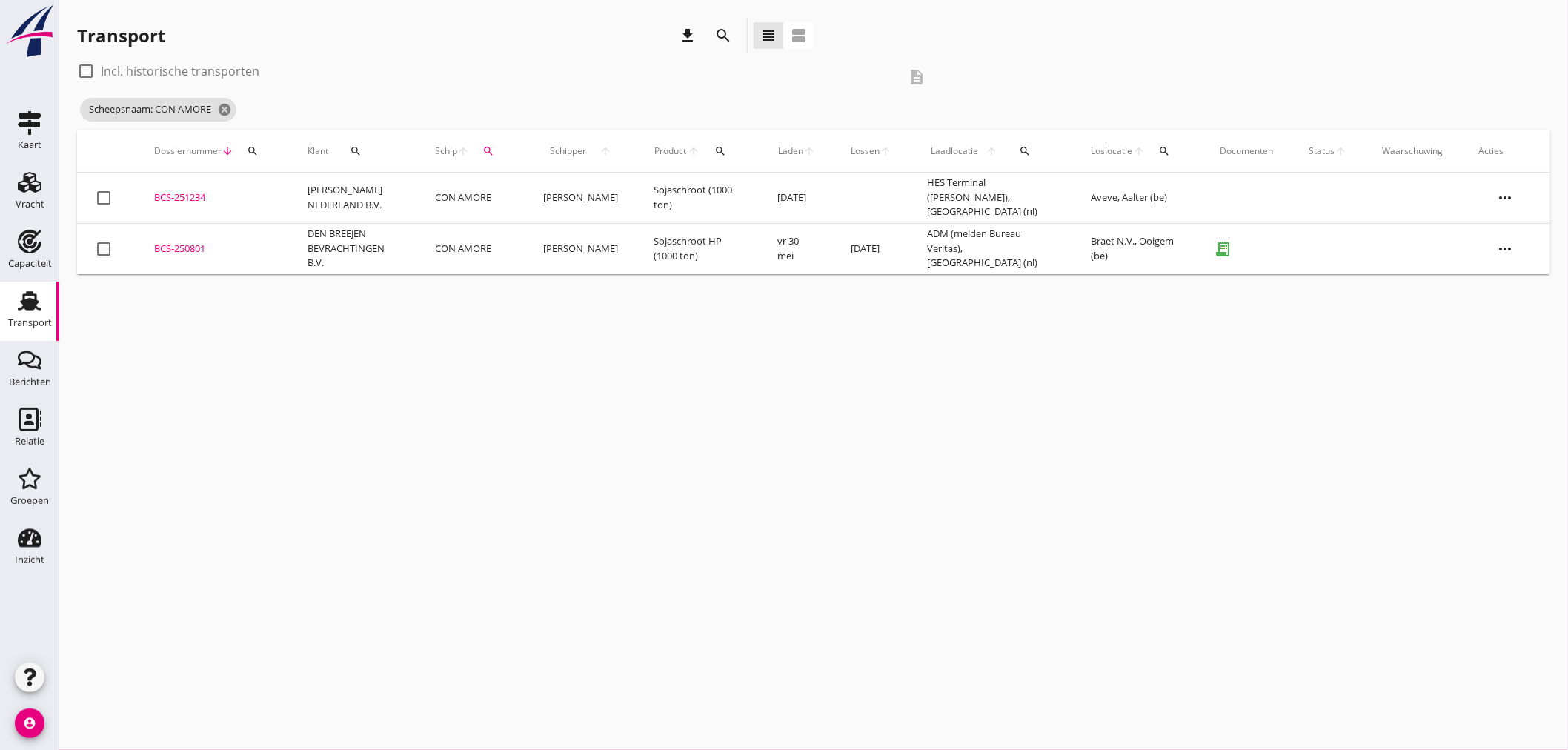
click at [231, 76] on label "Incl. historische transporten" at bounding box center [180, 71] width 158 height 15
checkbox input "false"
click at [501, 195] on td "CON AMORE" at bounding box center [471, 198] width 108 height 51
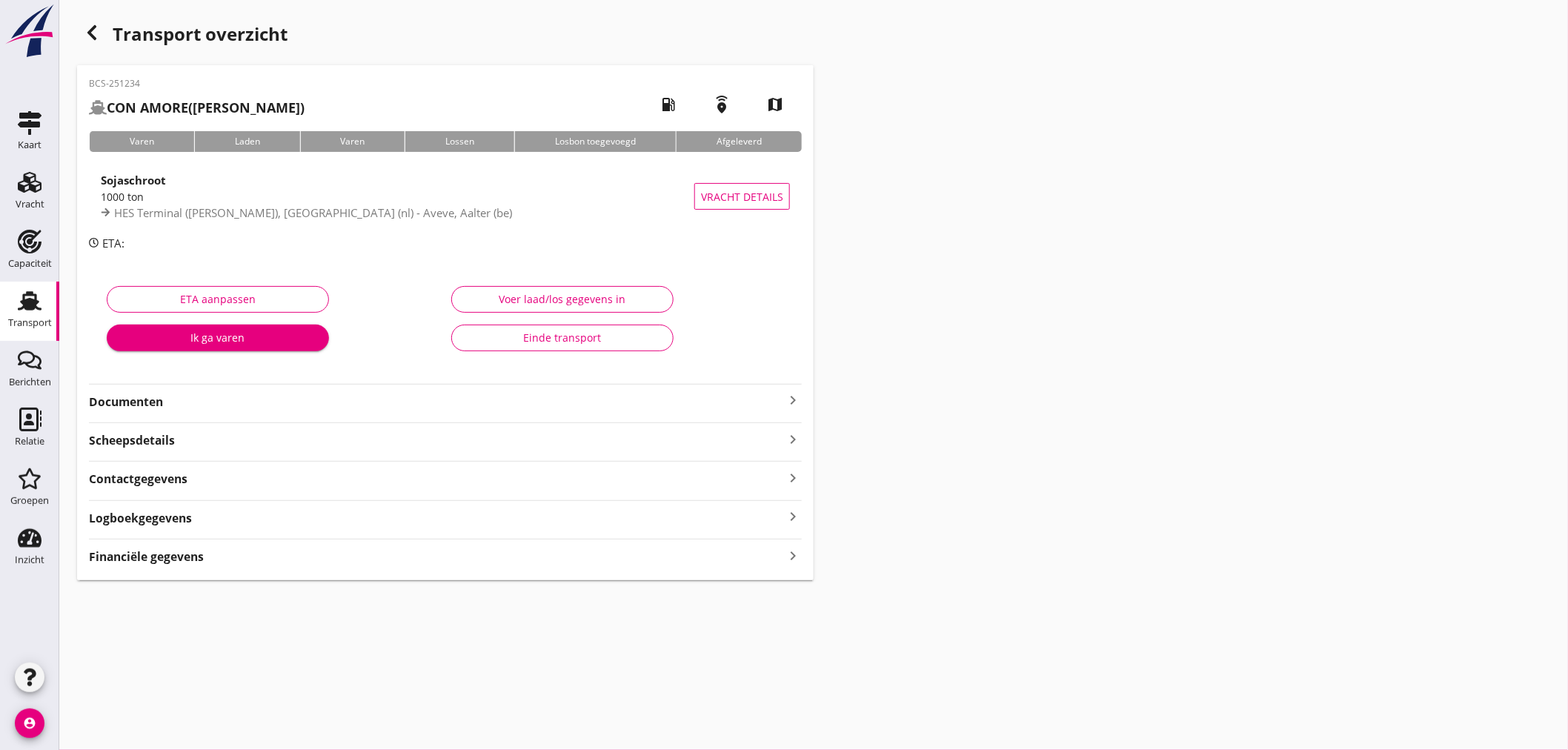
click at [351, 213] on span "HES Terminal ([PERSON_NAME]), [GEOGRAPHIC_DATA] (nl) - Aveve, Aalter (be)" at bounding box center [313, 213] width 398 height 15
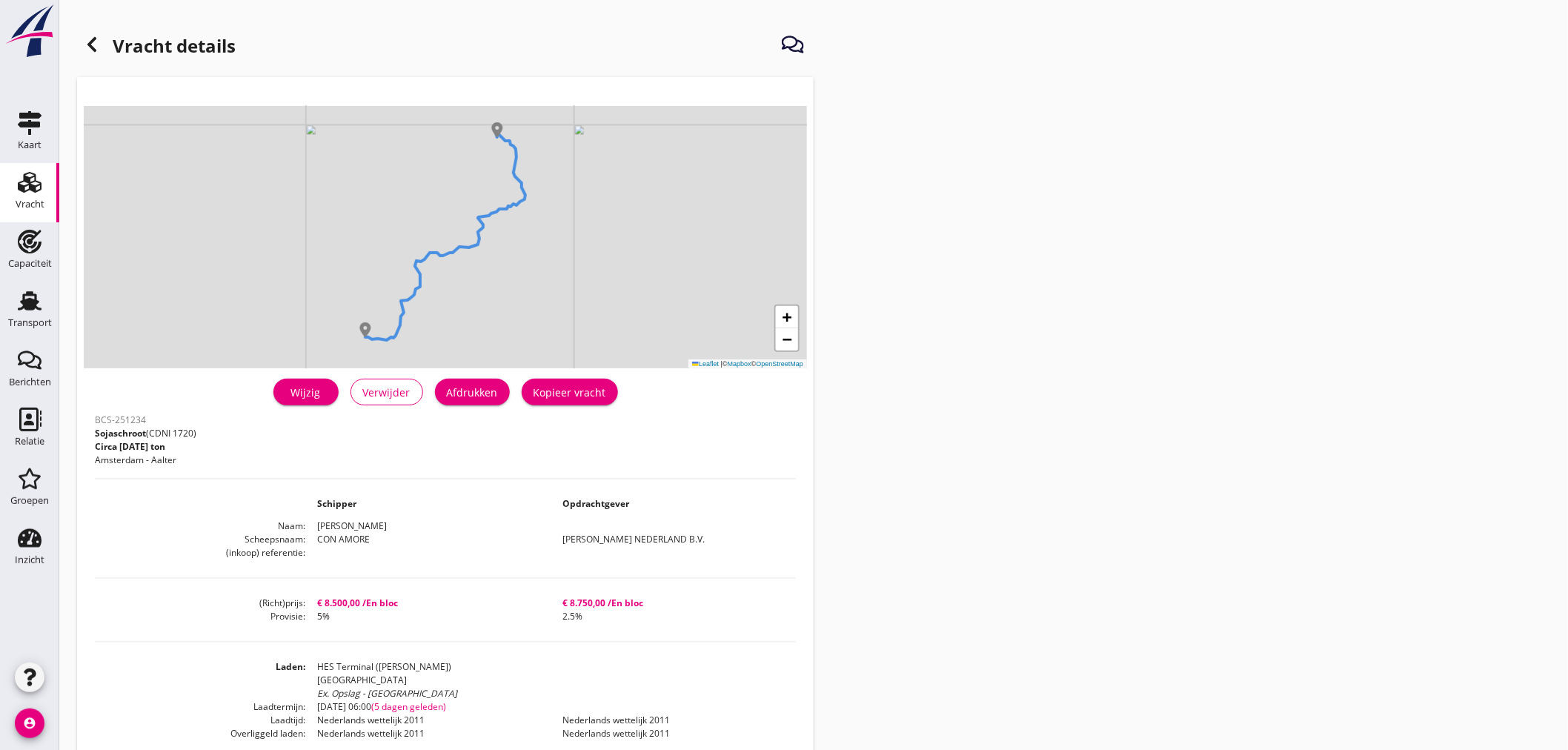
scroll to position [247, 0]
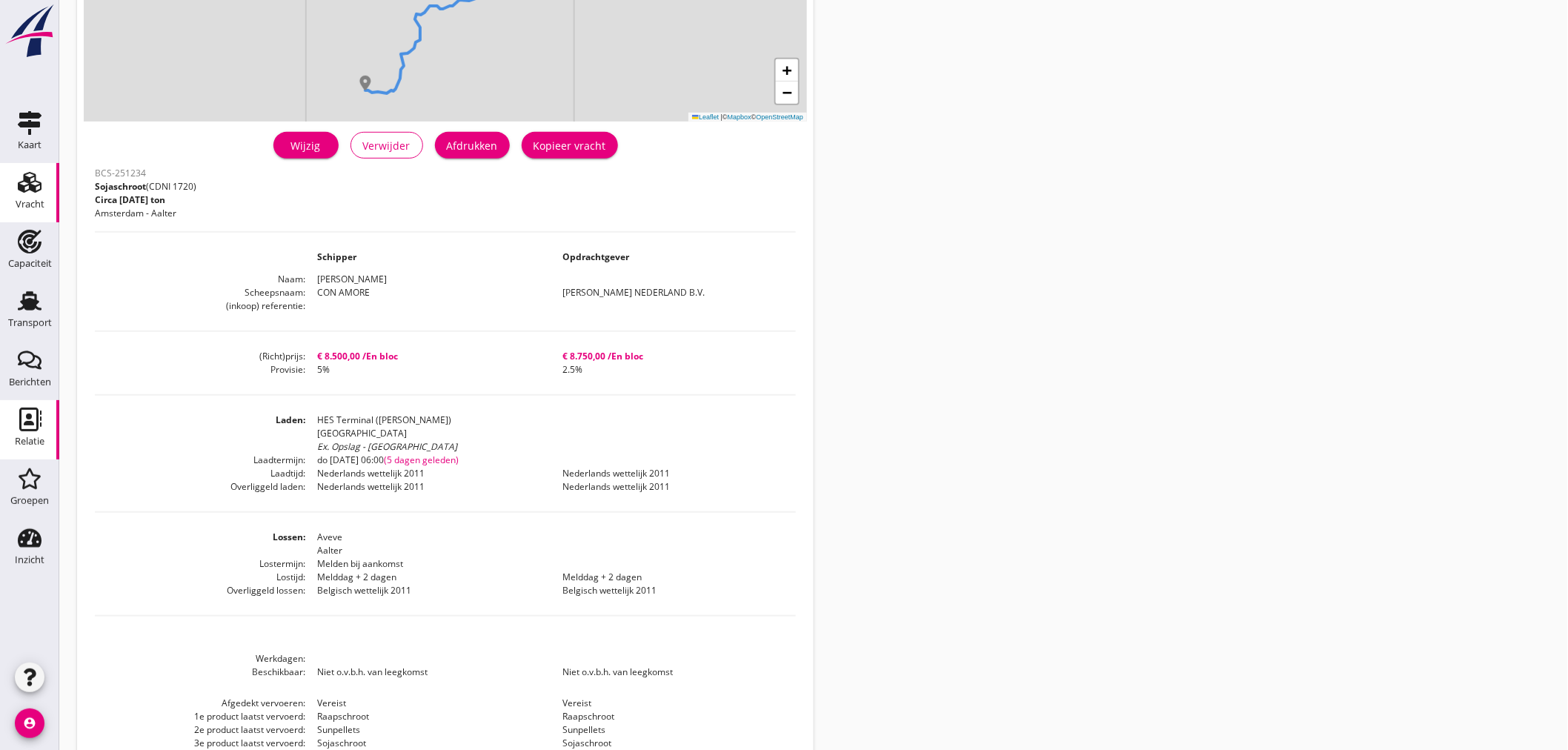
click at [27, 429] on icon "Relatie" at bounding box center [30, 419] width 24 height 24
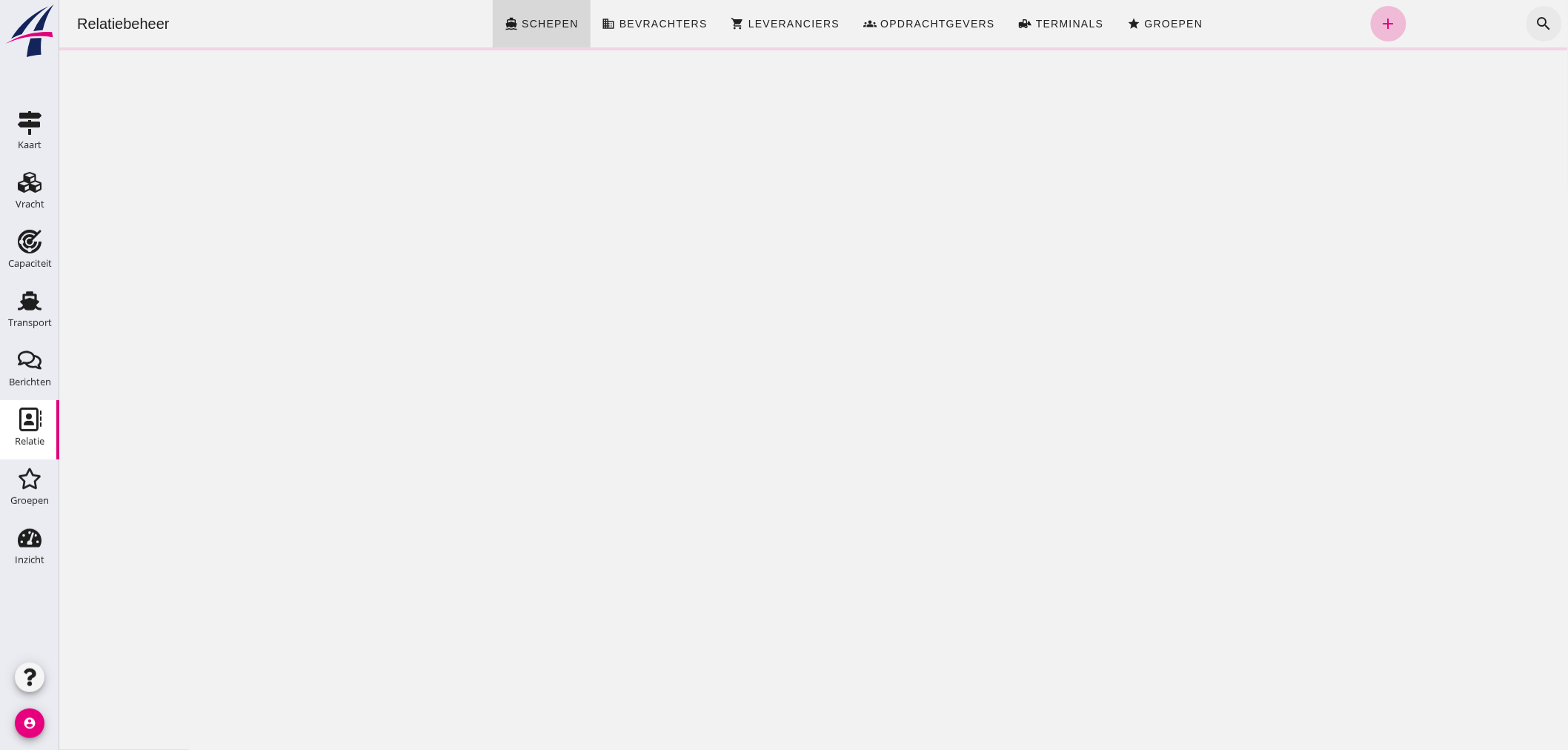
click at [1535, 26] on icon "search" at bounding box center [1544, 24] width 18 height 18
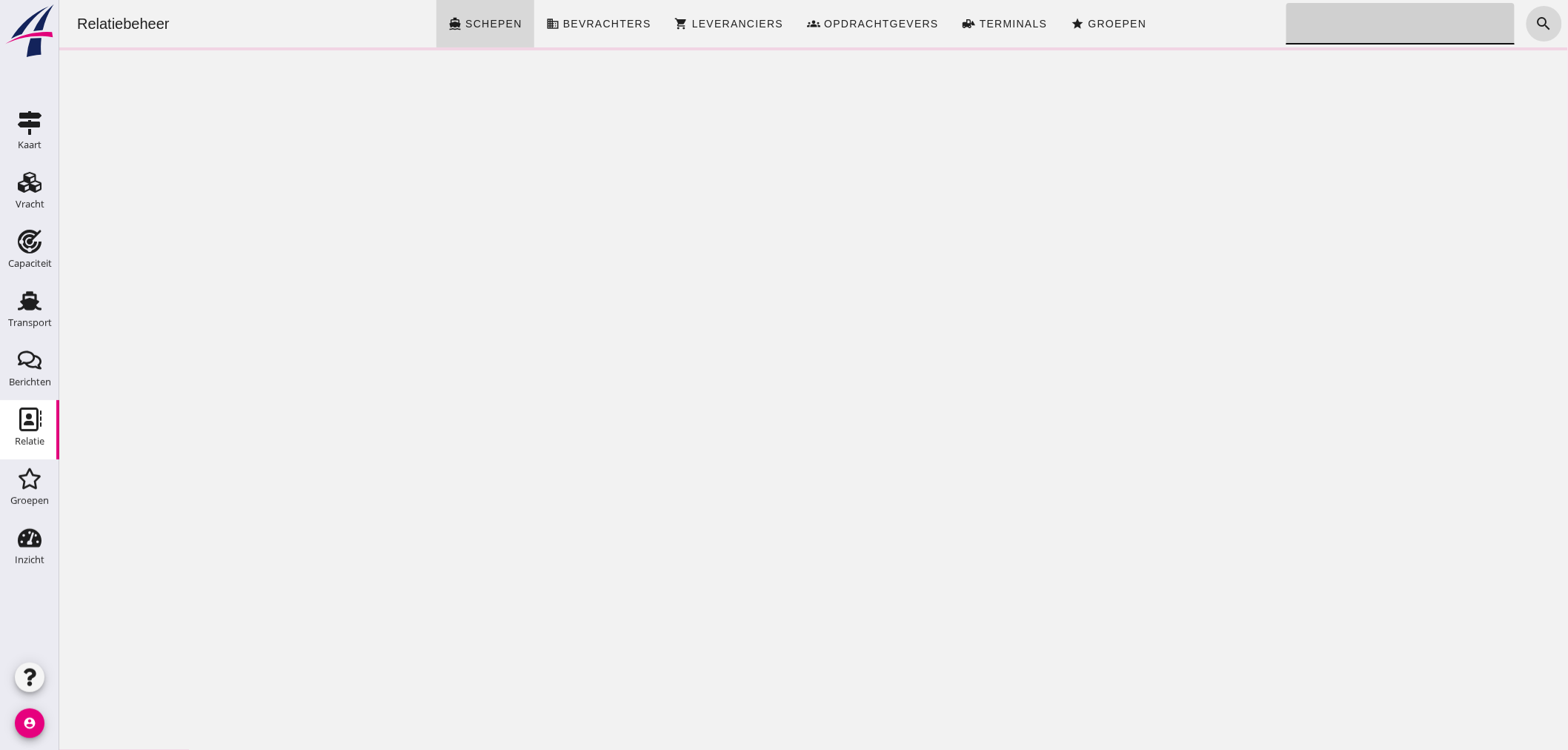
click input "Zoeken..."
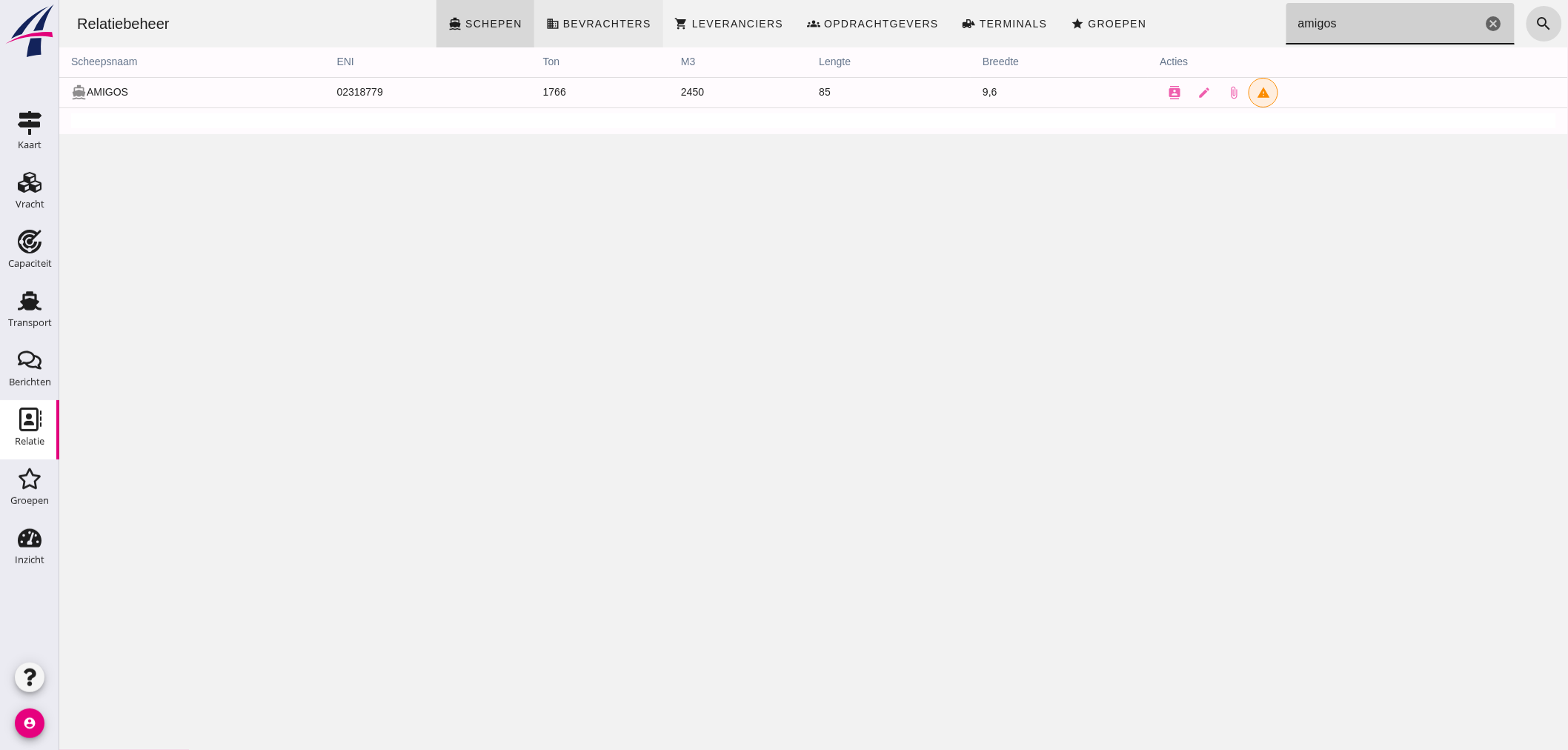
type input "amigos"
